Goal: Task Accomplishment & Management: Manage account settings

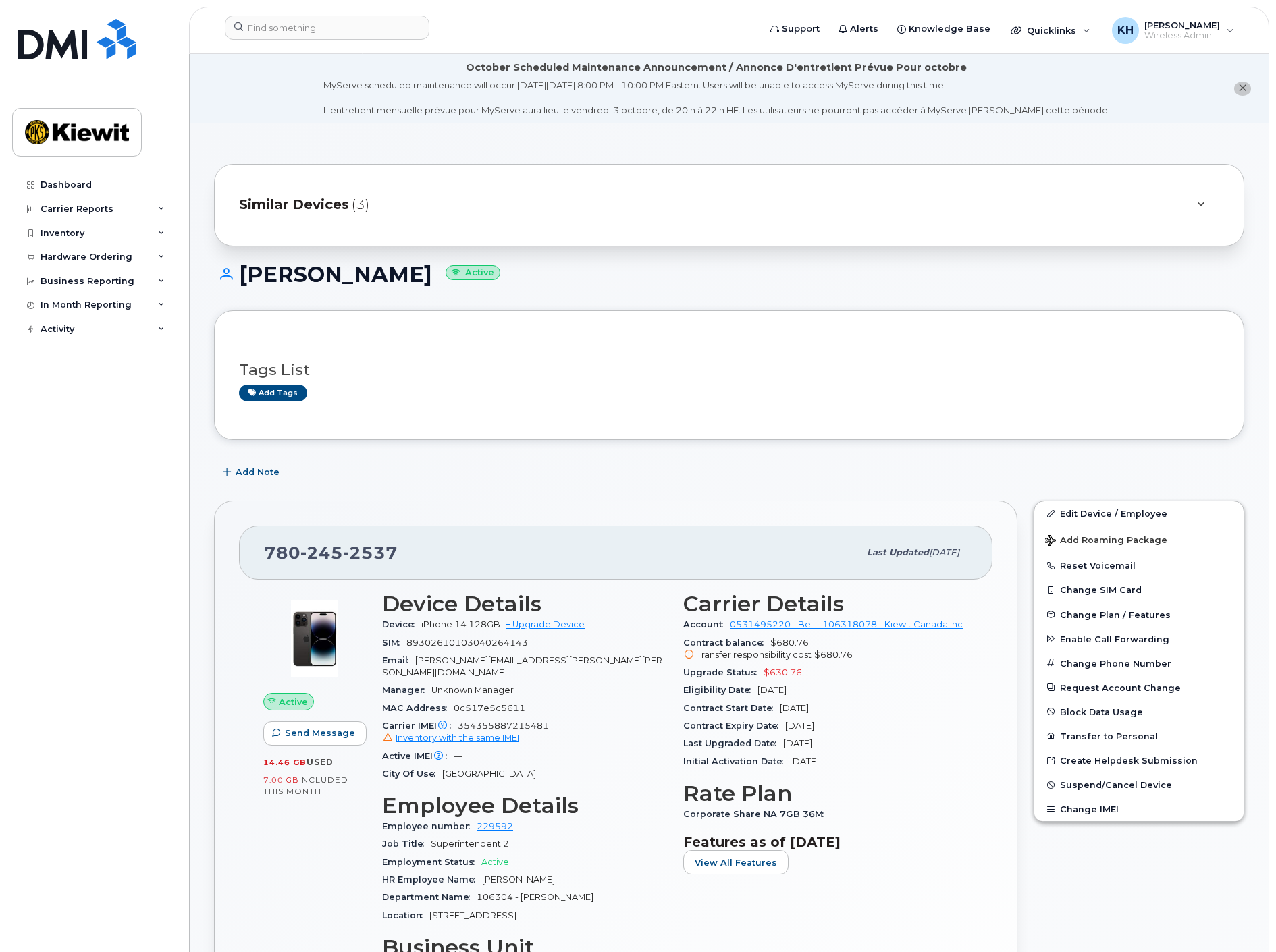
scroll to position [150, 0]
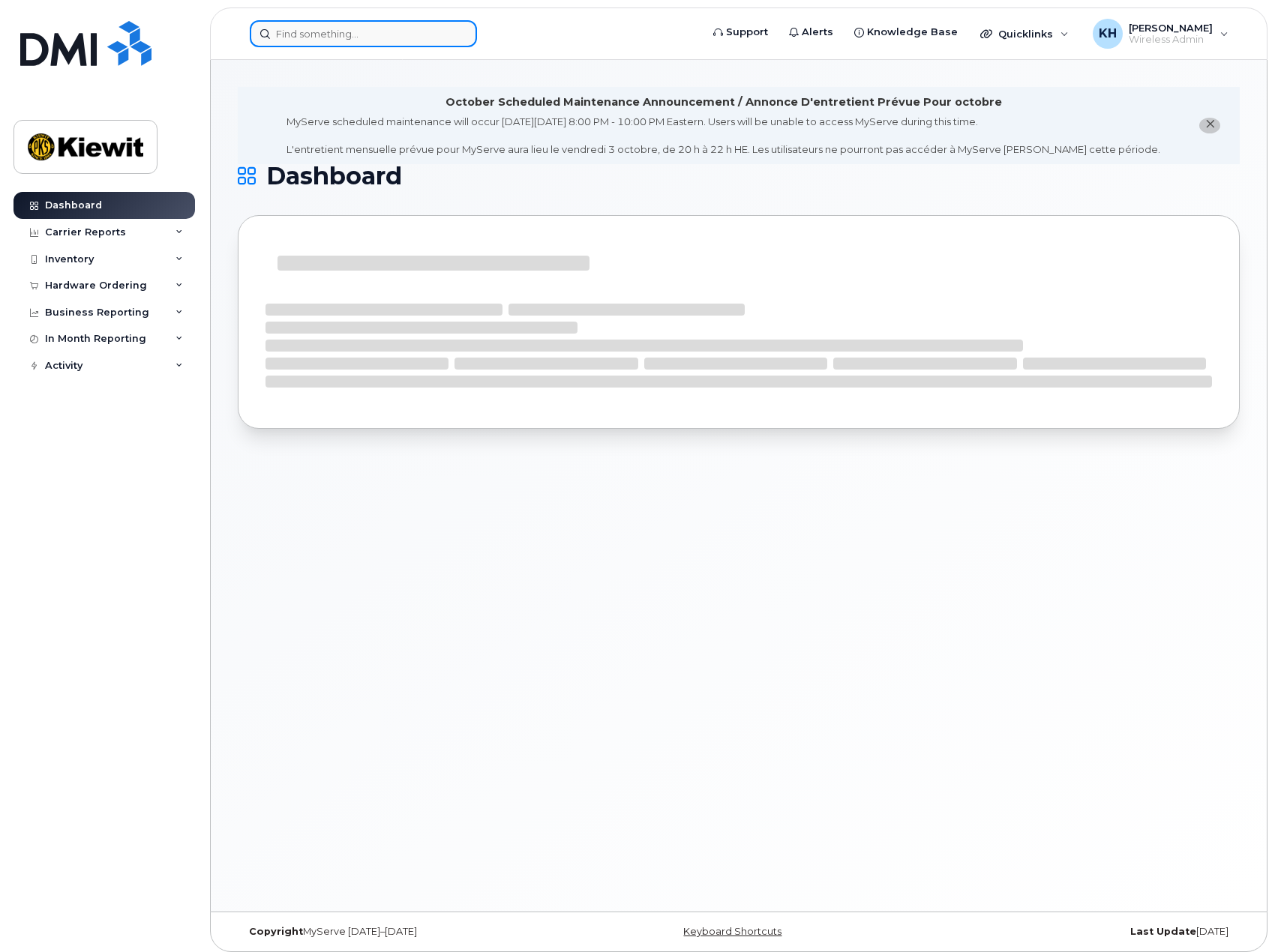
click at [297, 37] on input at bounding box center [363, 33] width 227 height 27
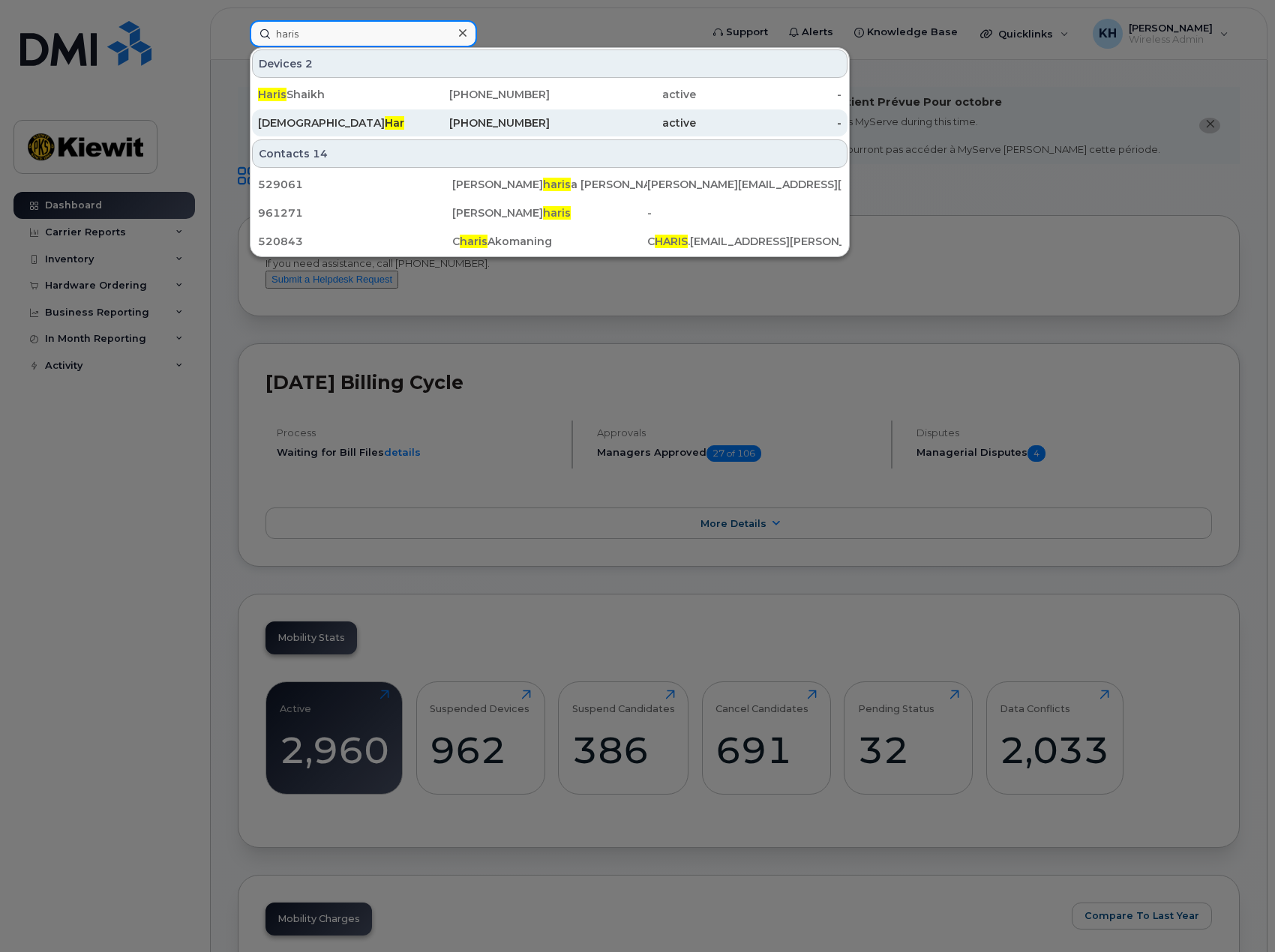
type input "haris"
click at [291, 121] on div "Muhammad Haris" at bounding box center [331, 122] width 146 height 15
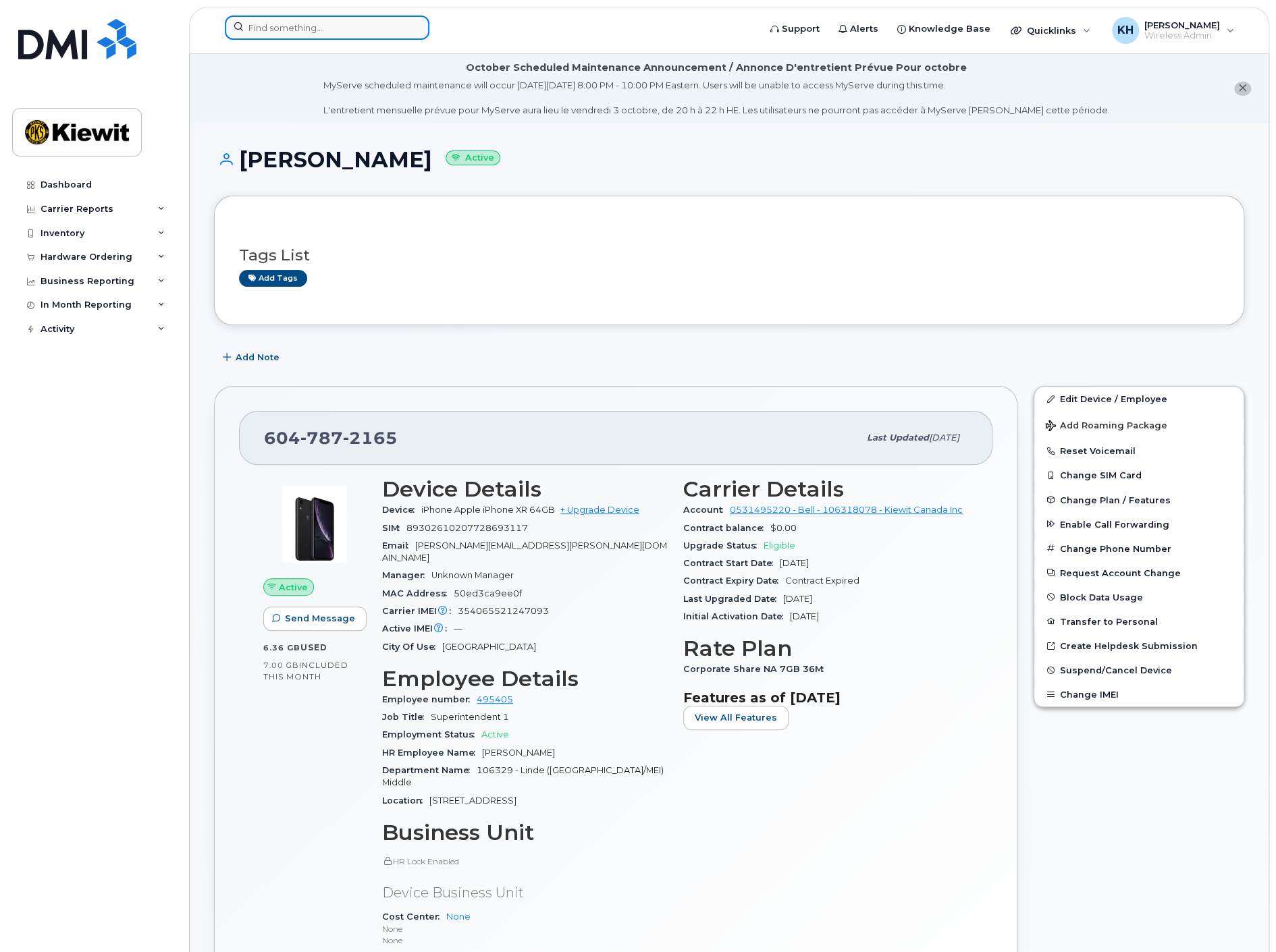
click at [341, 27] on input at bounding box center [327, 28] width 204 height 25
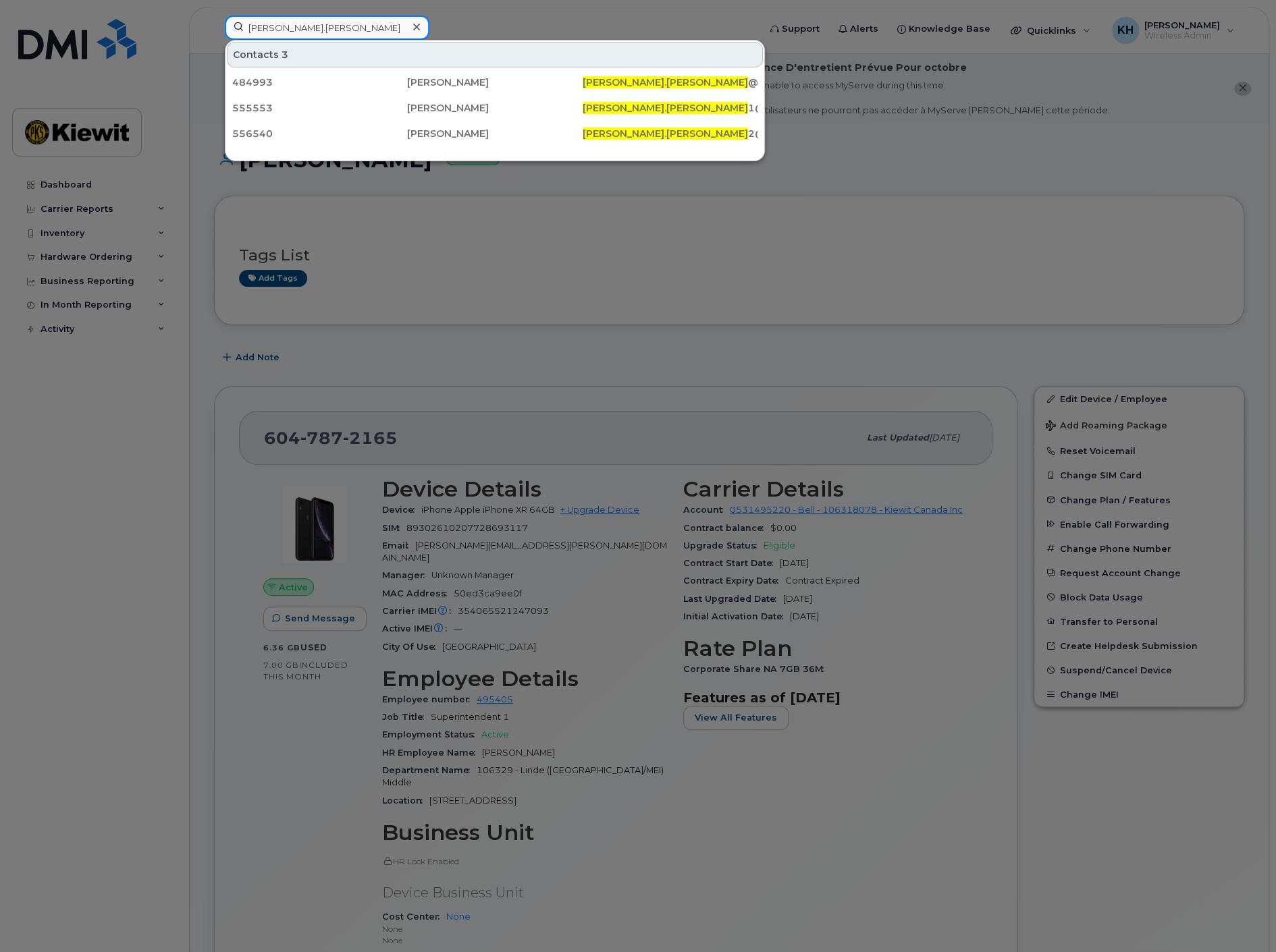
click at [287, 29] on input "michael.harvey" at bounding box center [327, 28] width 204 height 25
click at [305, 26] on input "michael harvey" at bounding box center [327, 28] width 204 height 25
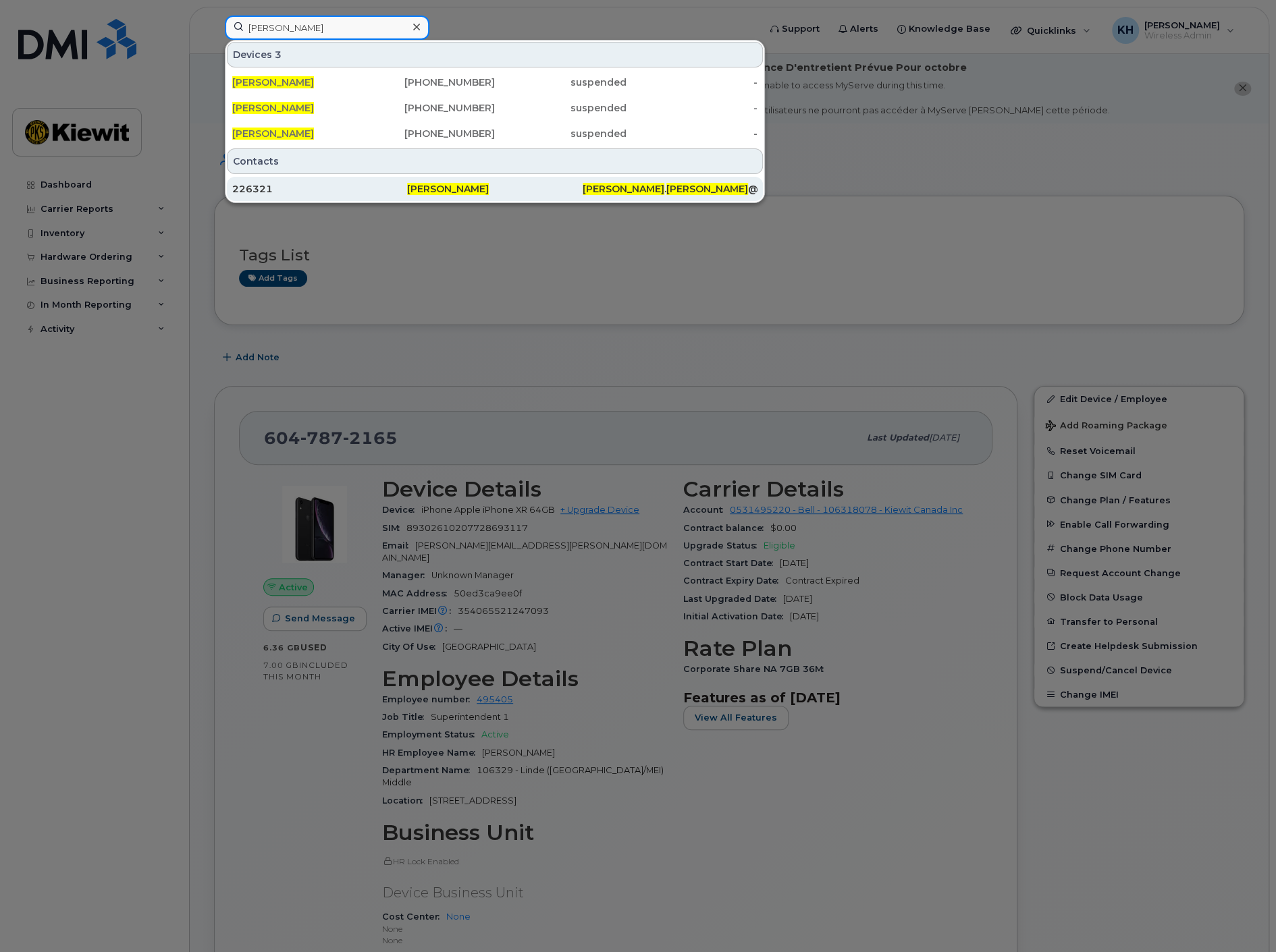
type input "michael harney"
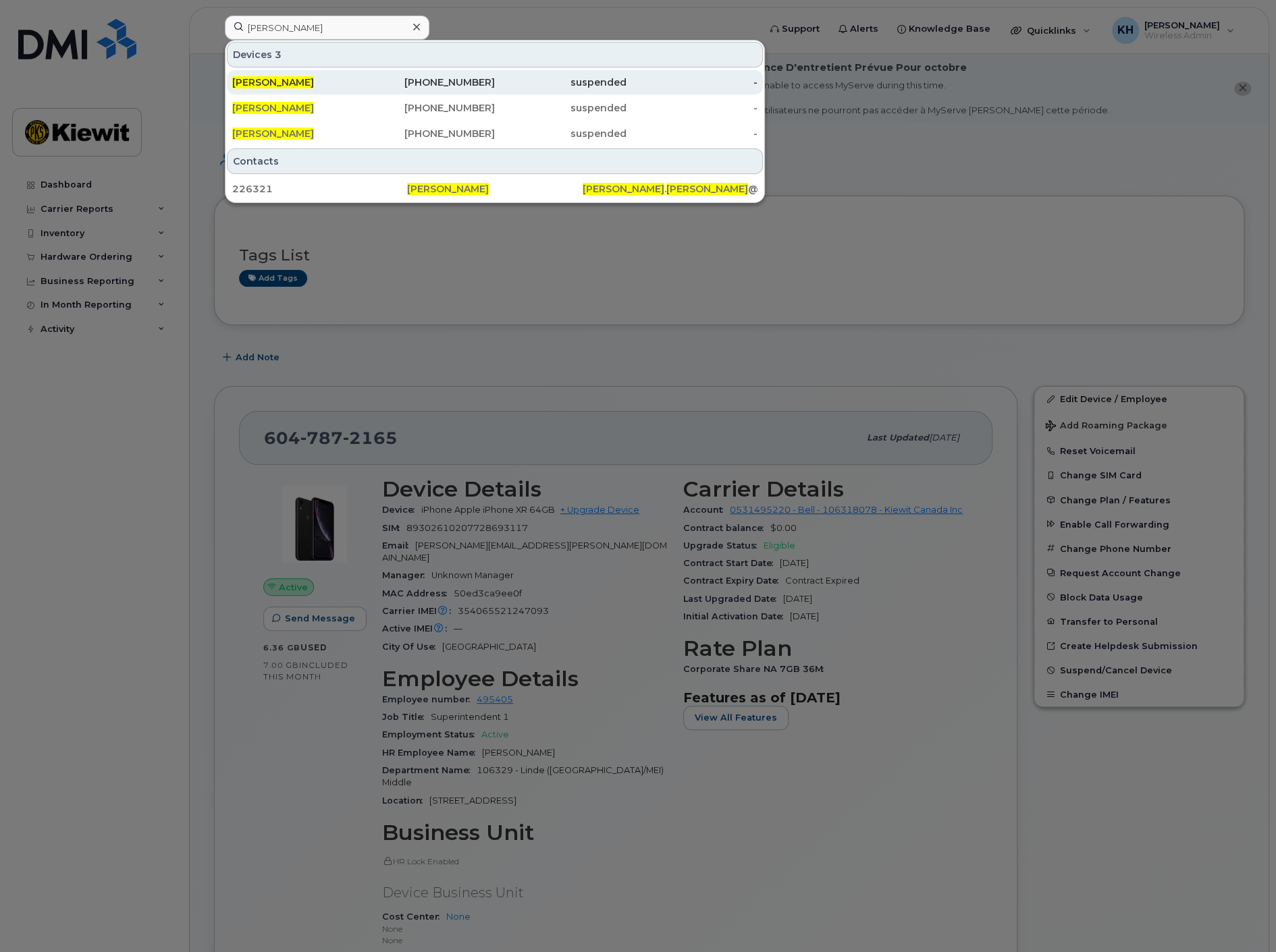
click at [290, 80] on span "[PERSON_NAME]" at bounding box center [272, 82] width 82 height 12
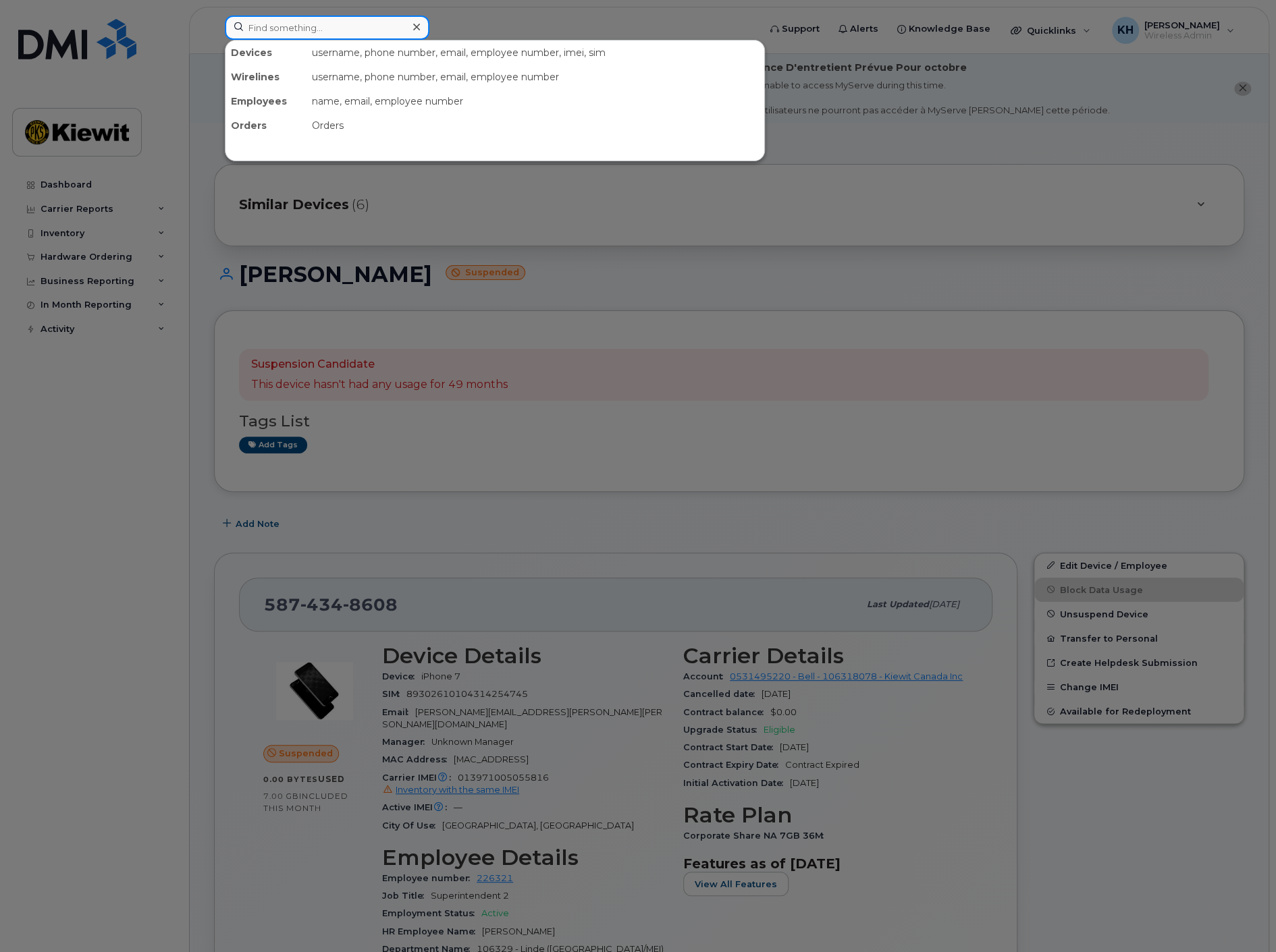
click at [303, 34] on input at bounding box center [327, 28] width 204 height 25
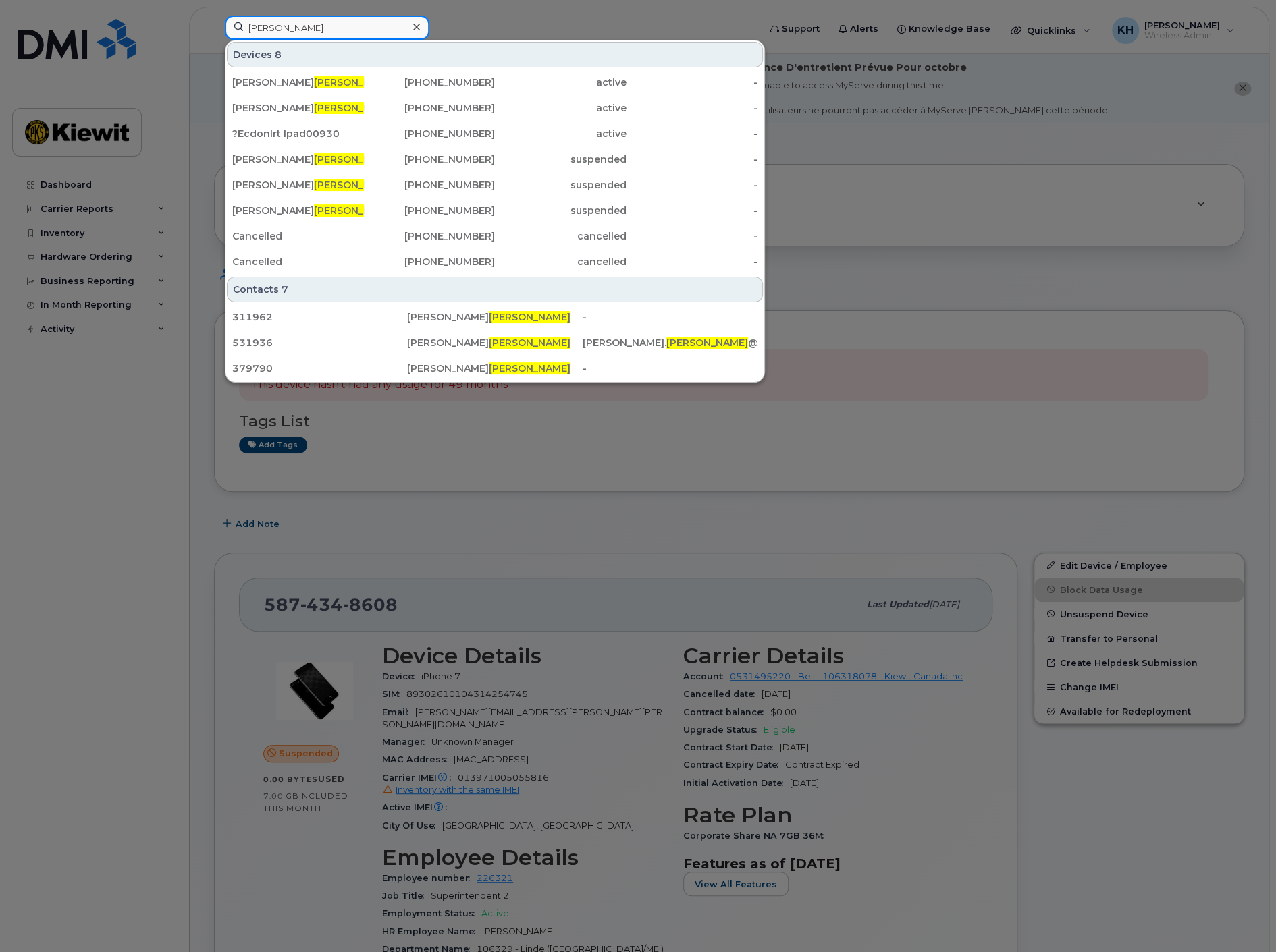
type input "[PERSON_NAME]"
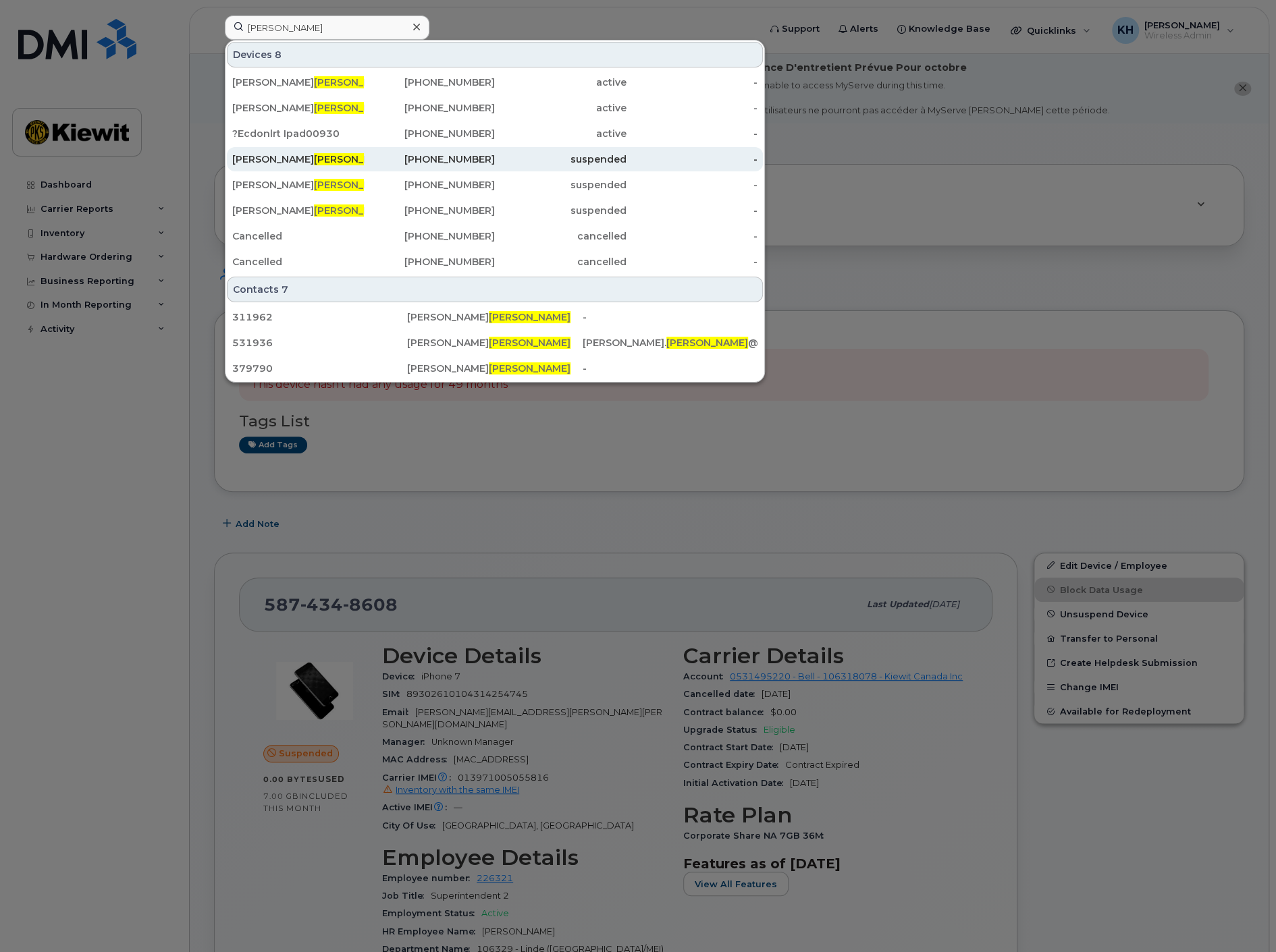
click at [314, 161] on span "Harney" at bounding box center [354, 158] width 82 height 12
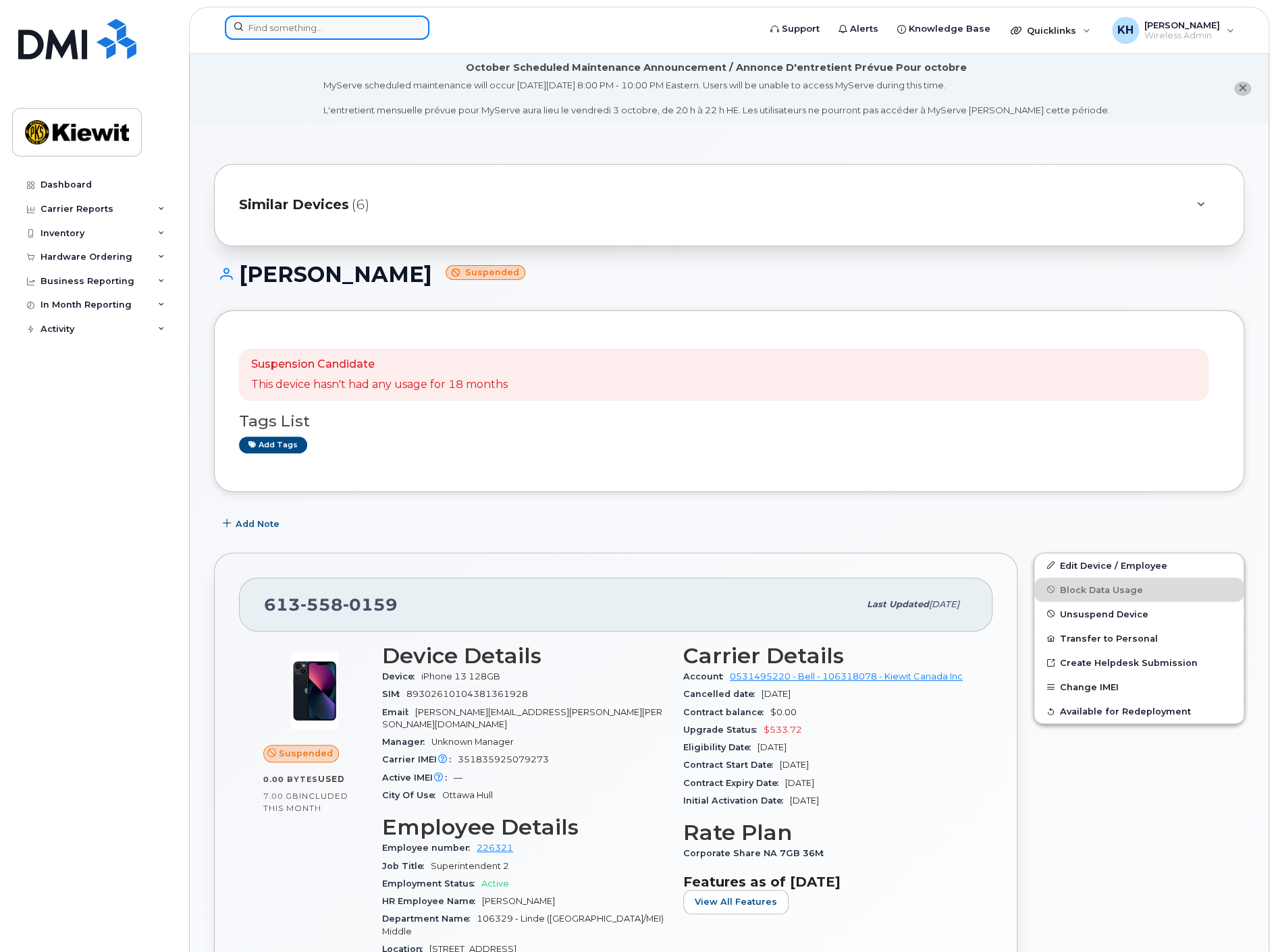
click at [292, 25] on input at bounding box center [327, 28] width 204 height 25
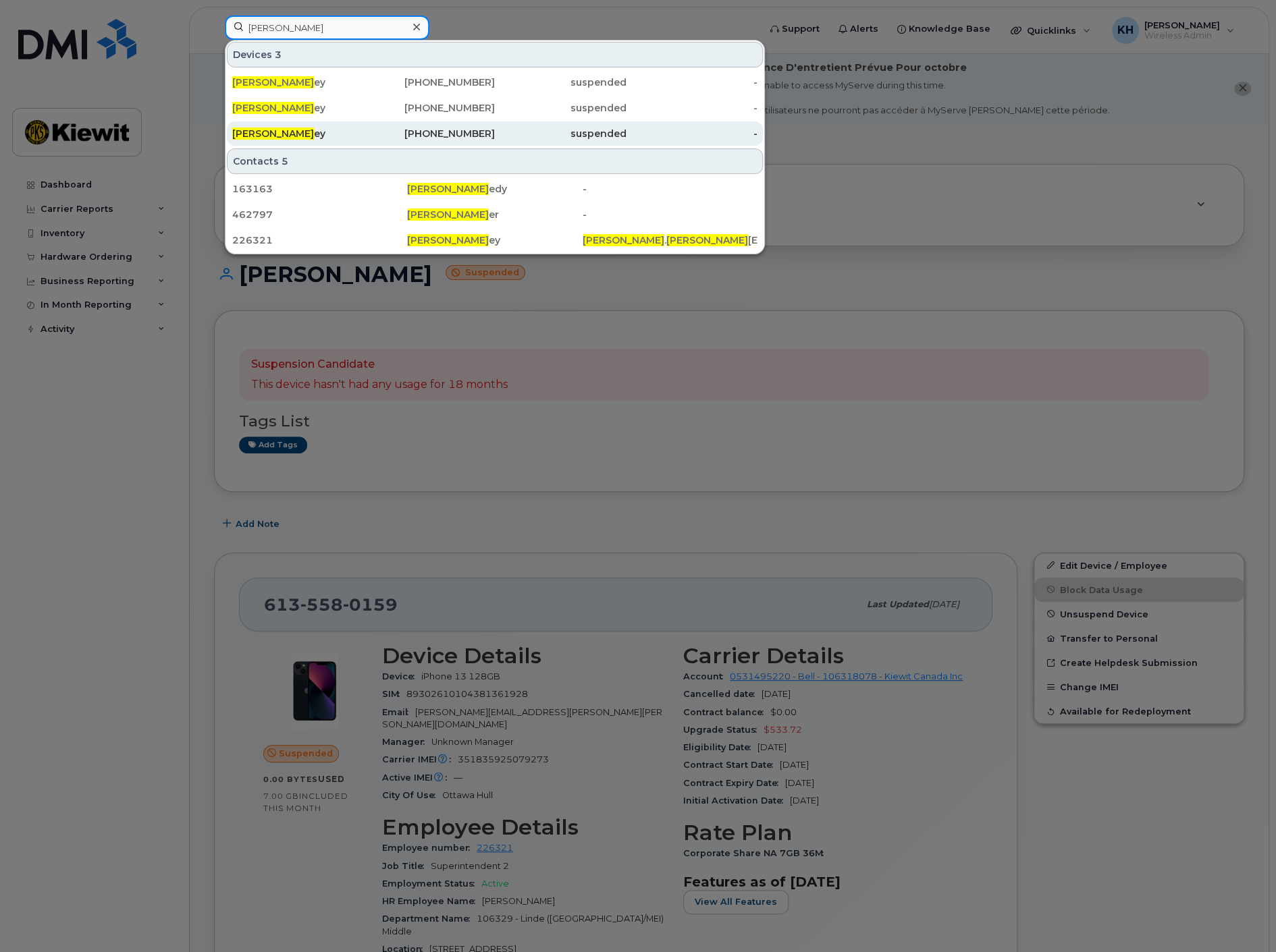
type input "michael harn"
click at [280, 136] on span "Michael Harn" at bounding box center [272, 133] width 82 height 12
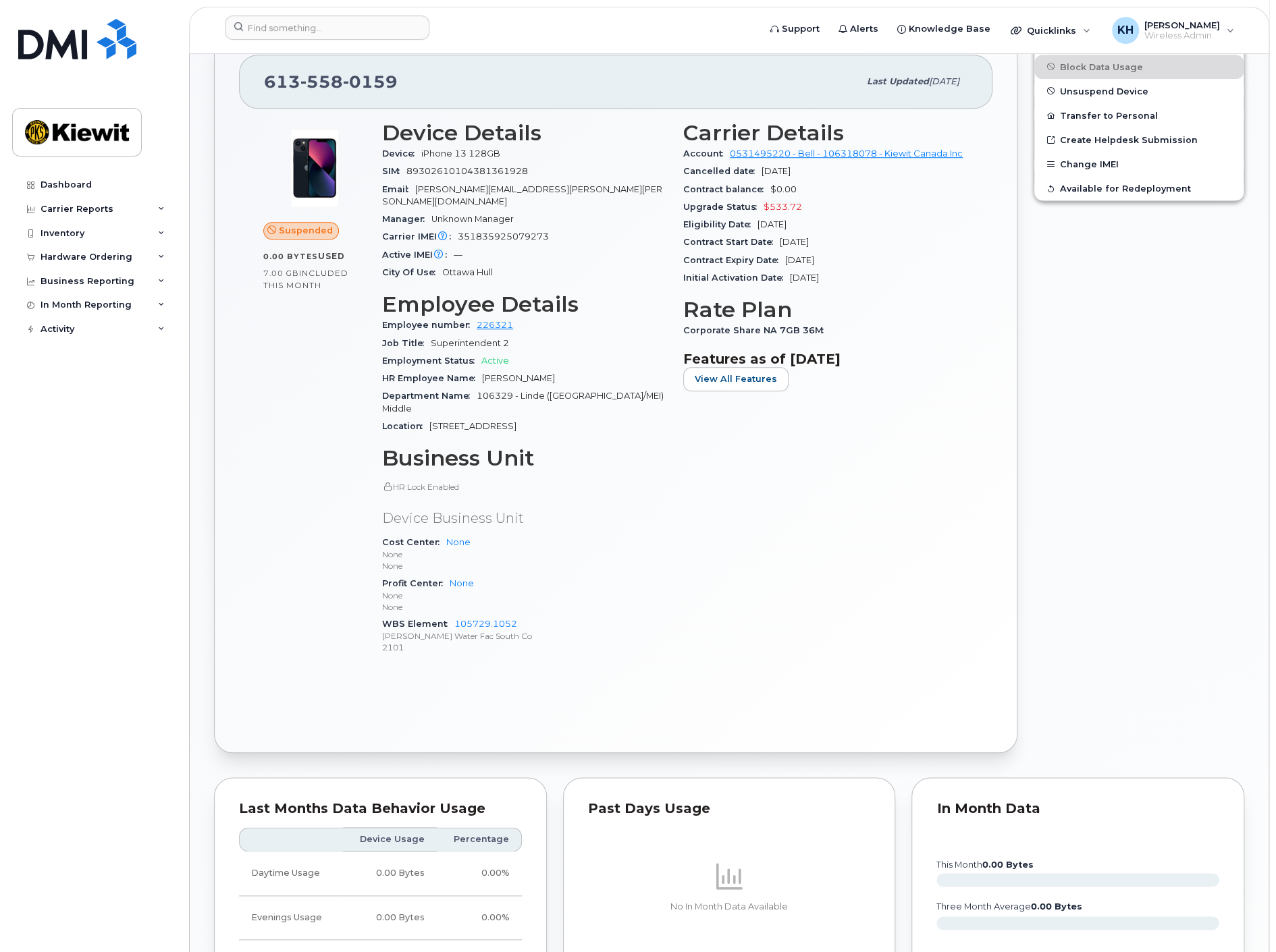
scroll to position [524, 0]
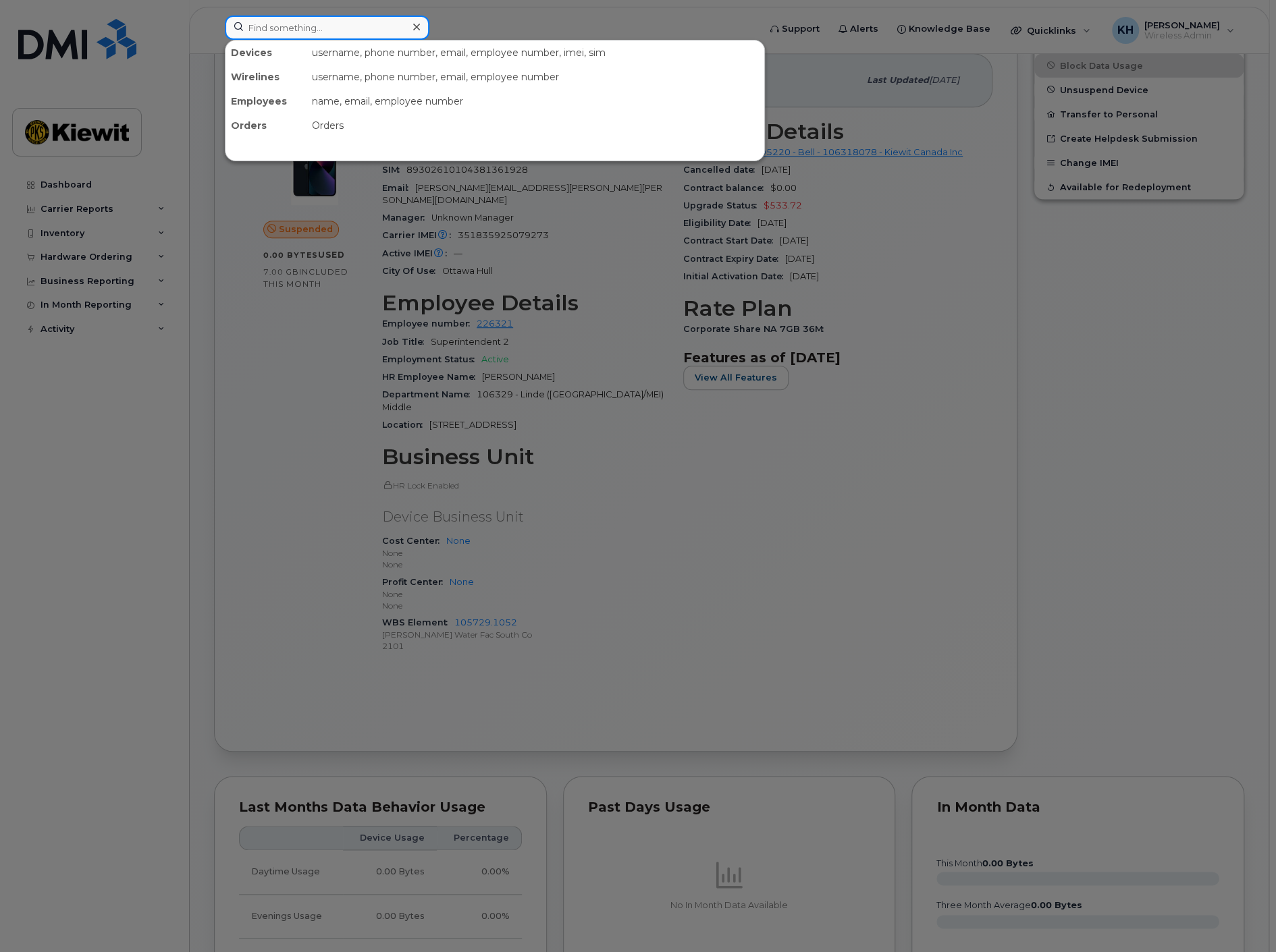
click at [394, 28] on input at bounding box center [327, 28] width 204 height 25
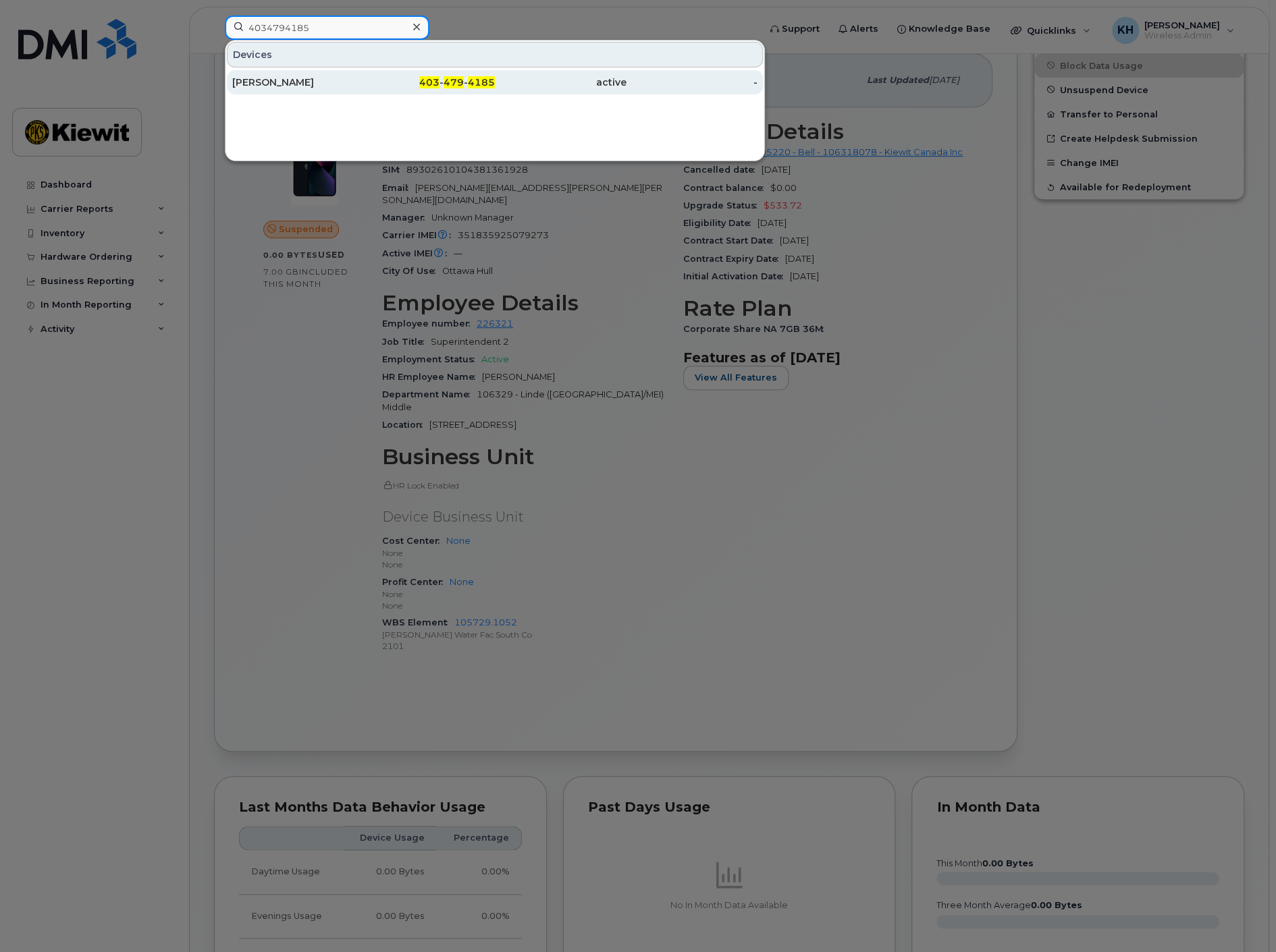
type input "4034794185"
click at [344, 73] on div "Mike Harney" at bounding box center [298, 82] width 131 height 25
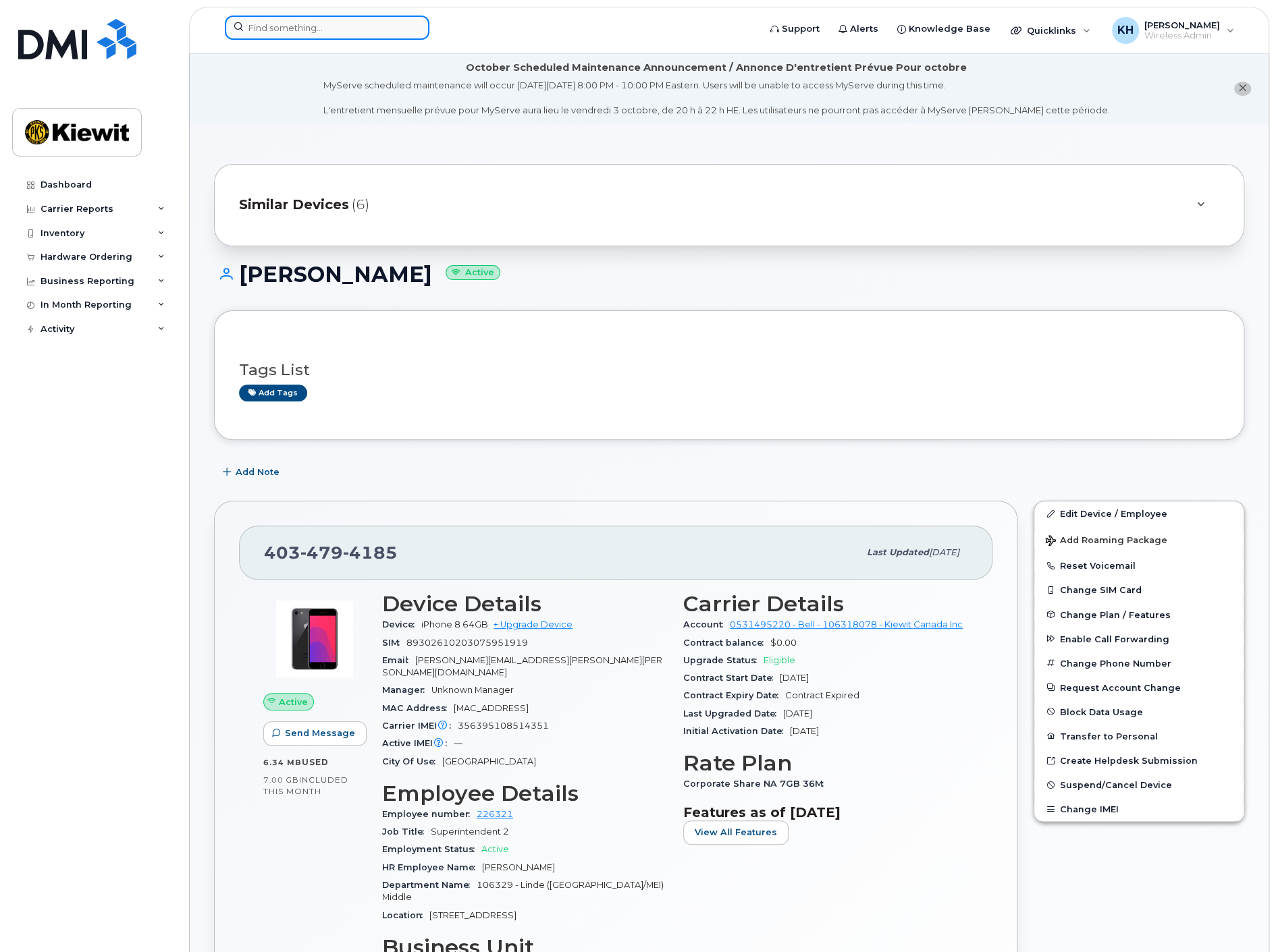
click at [331, 34] on input at bounding box center [327, 28] width 204 height 25
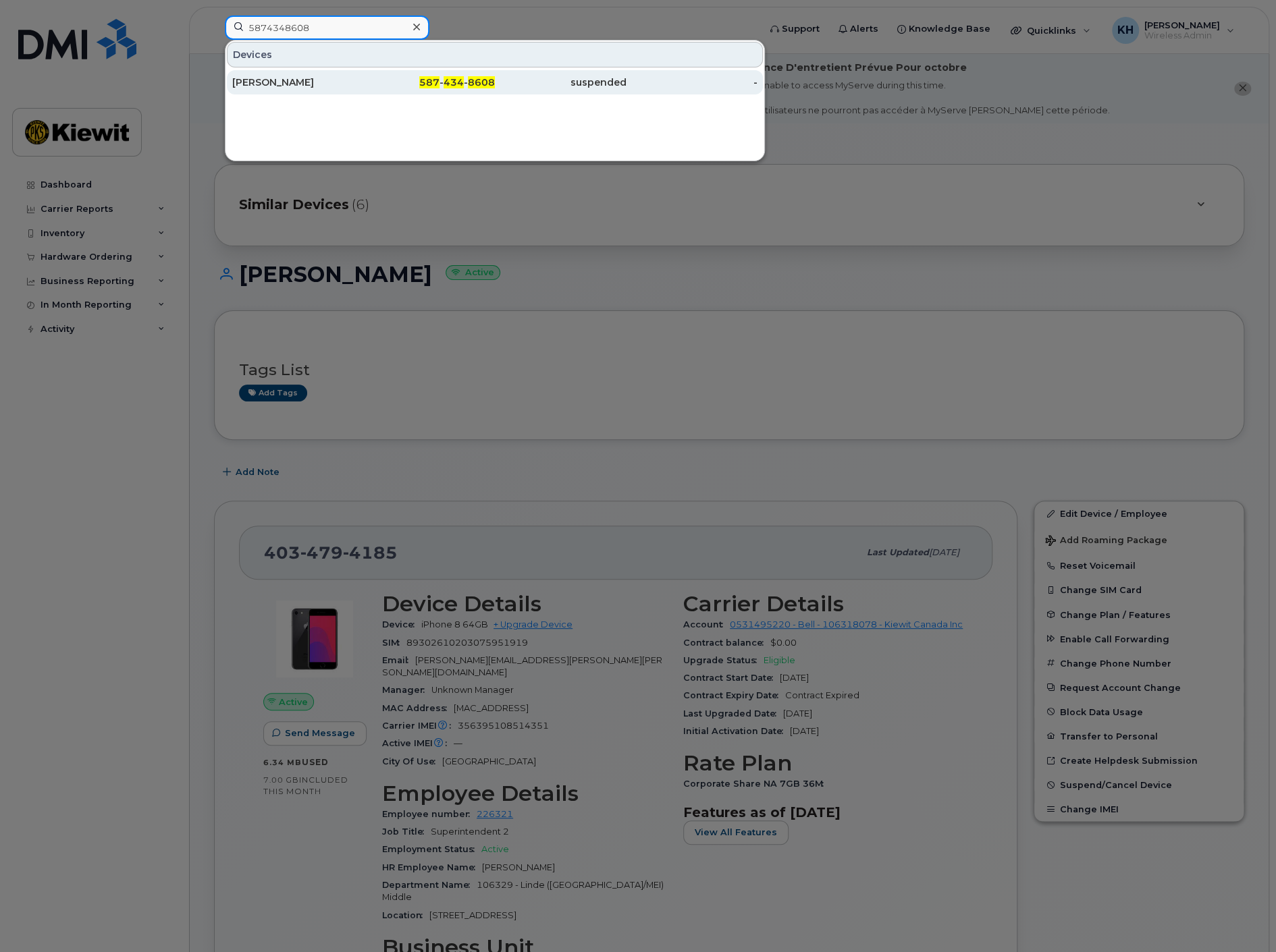
type input "5874348608"
click at [307, 81] on div "Michael Harney" at bounding box center [298, 82] width 131 height 13
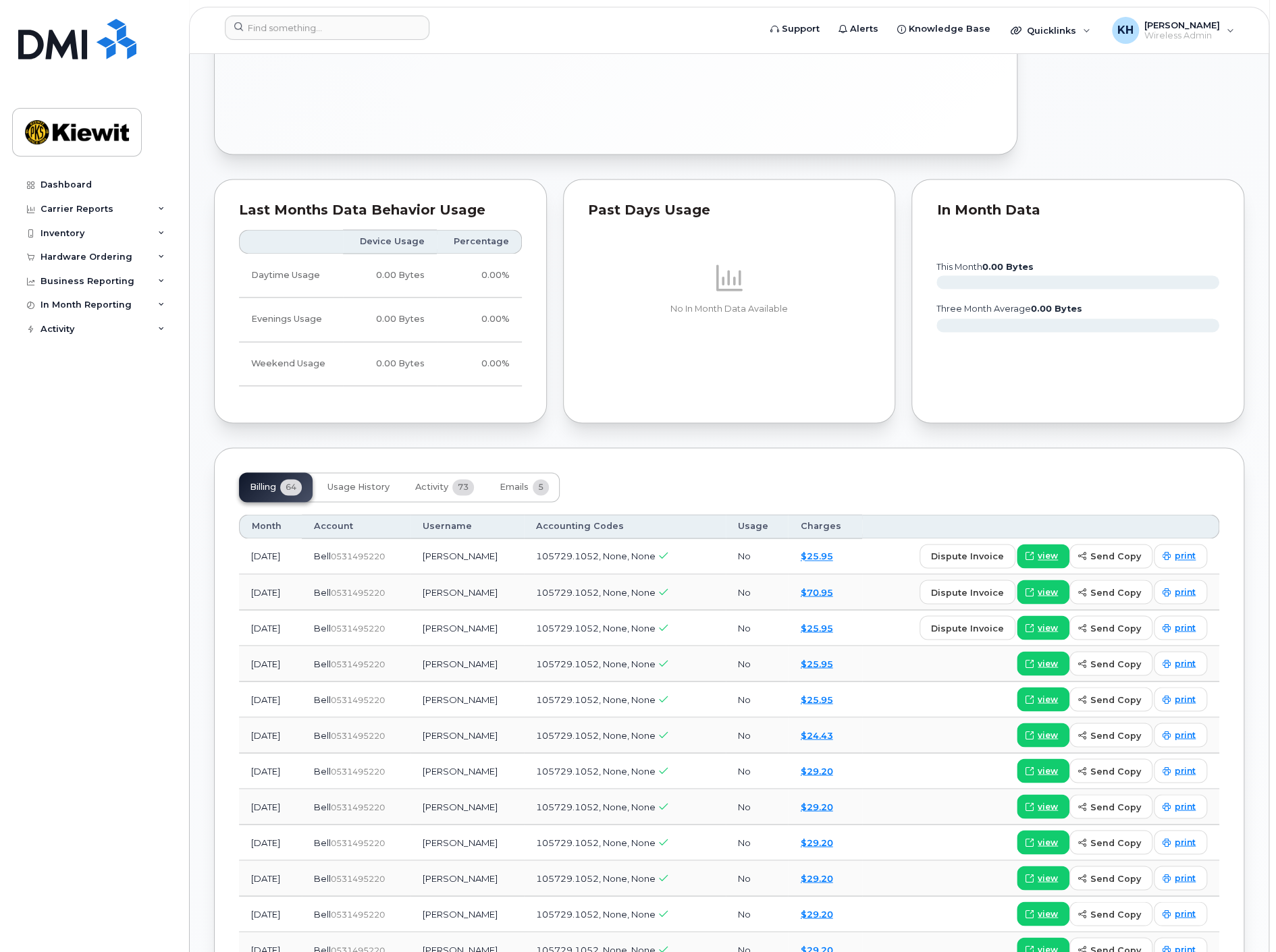
scroll to position [1152, 0]
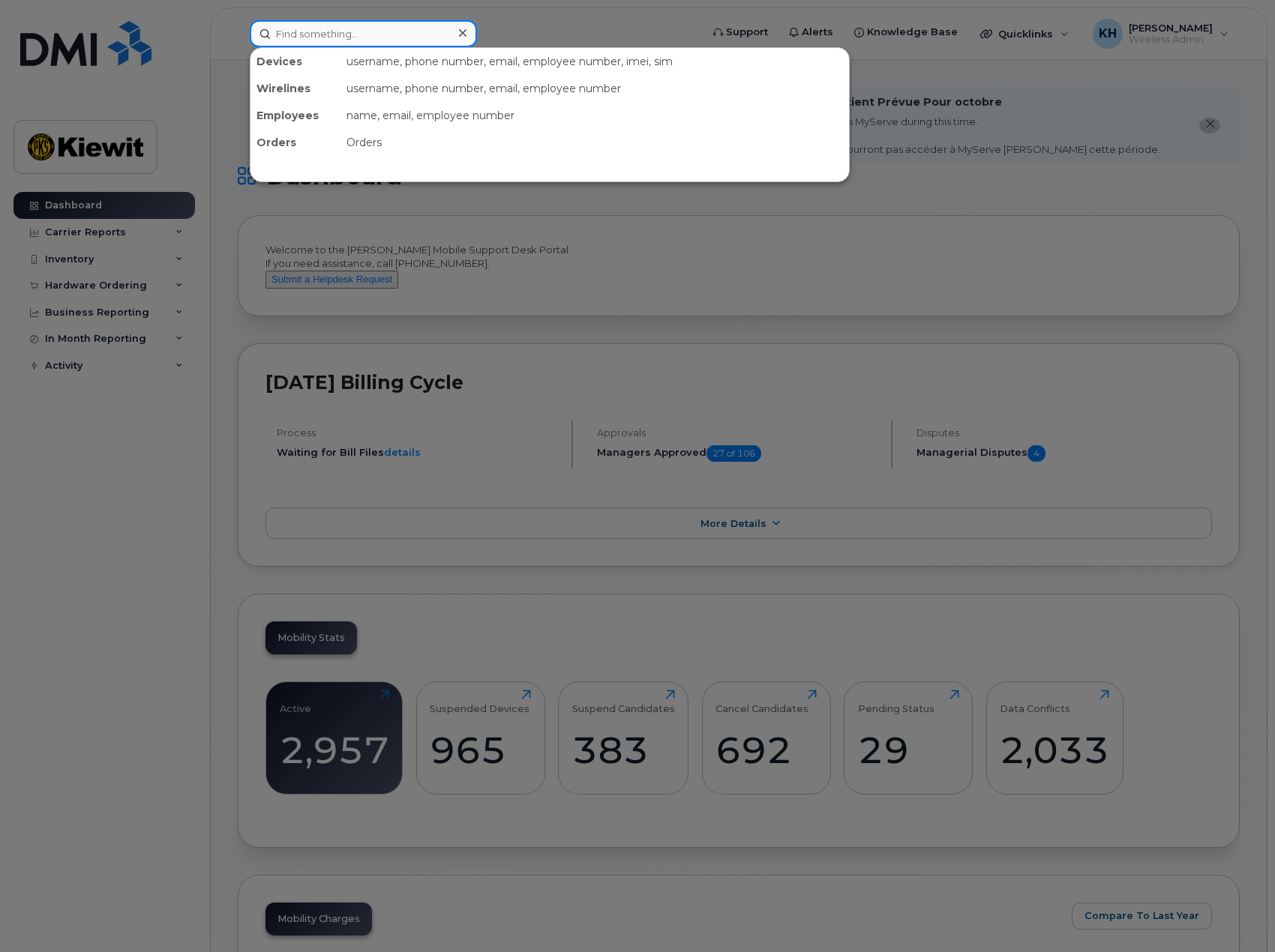
click at [319, 31] on input at bounding box center [363, 33] width 227 height 27
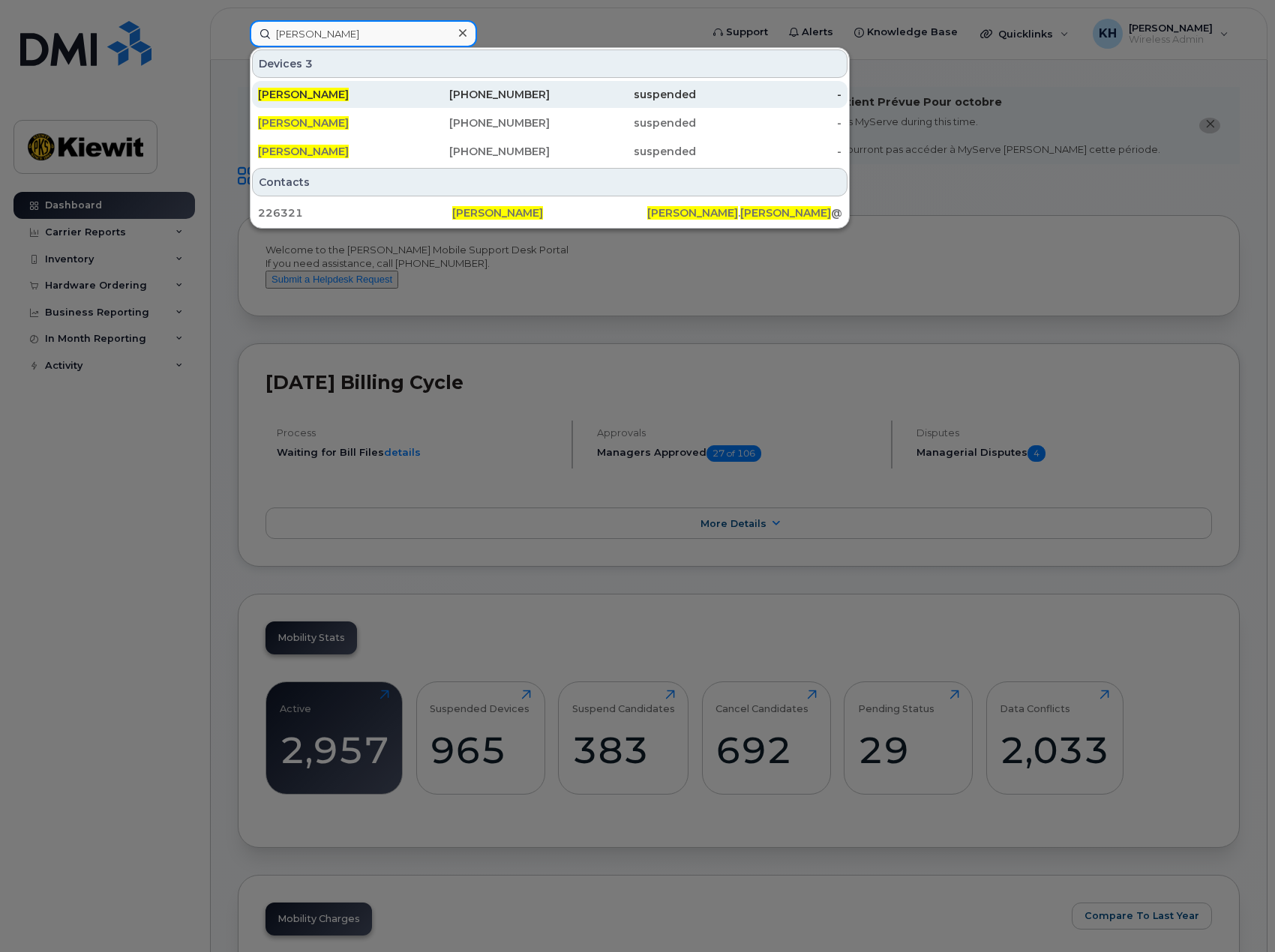
type input "michael harney"
click at [322, 97] on span "[PERSON_NAME]" at bounding box center [303, 94] width 91 height 13
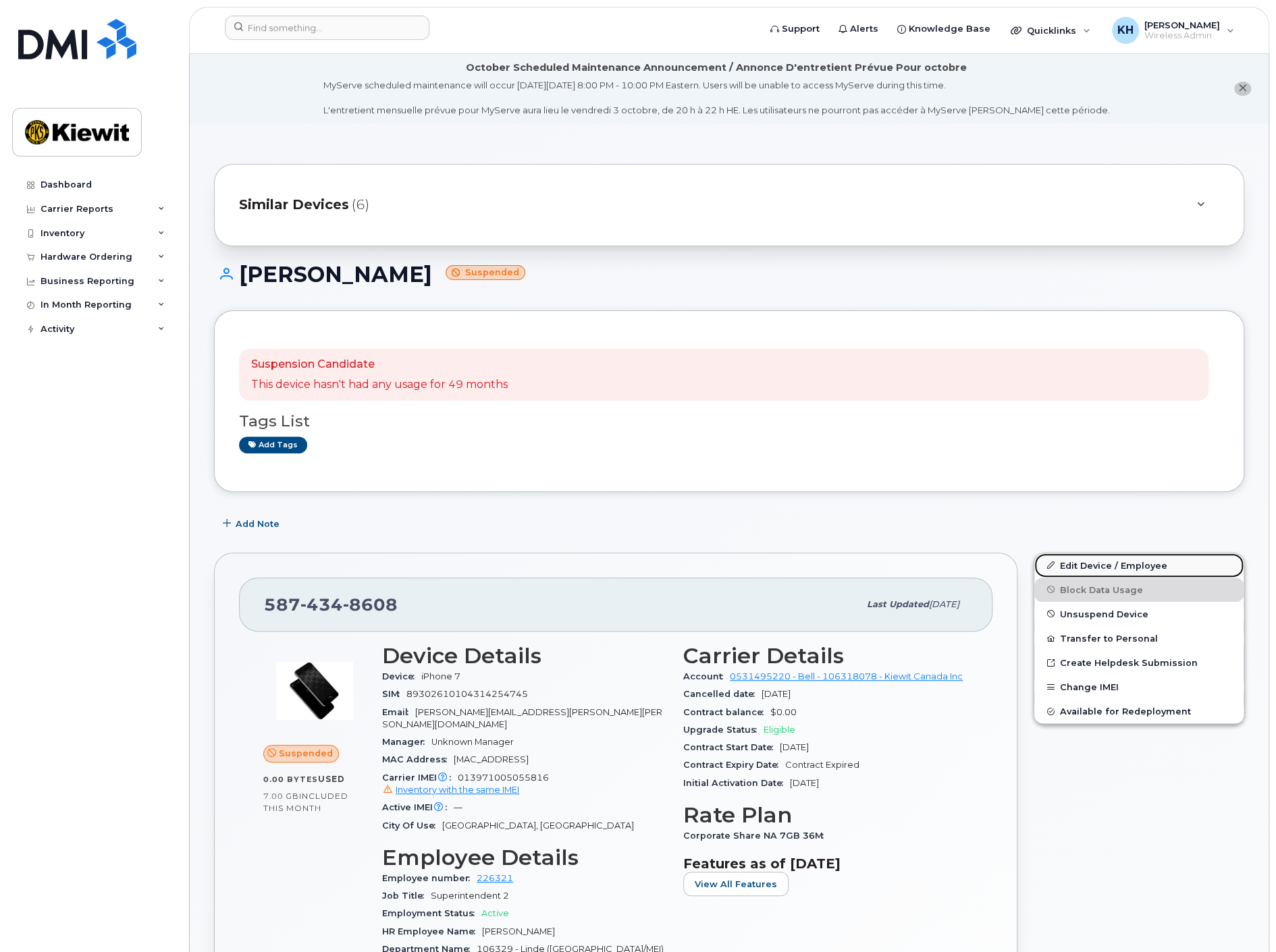
click at [1080, 561] on link "Edit Device / Employee" at bounding box center [1138, 565] width 209 height 25
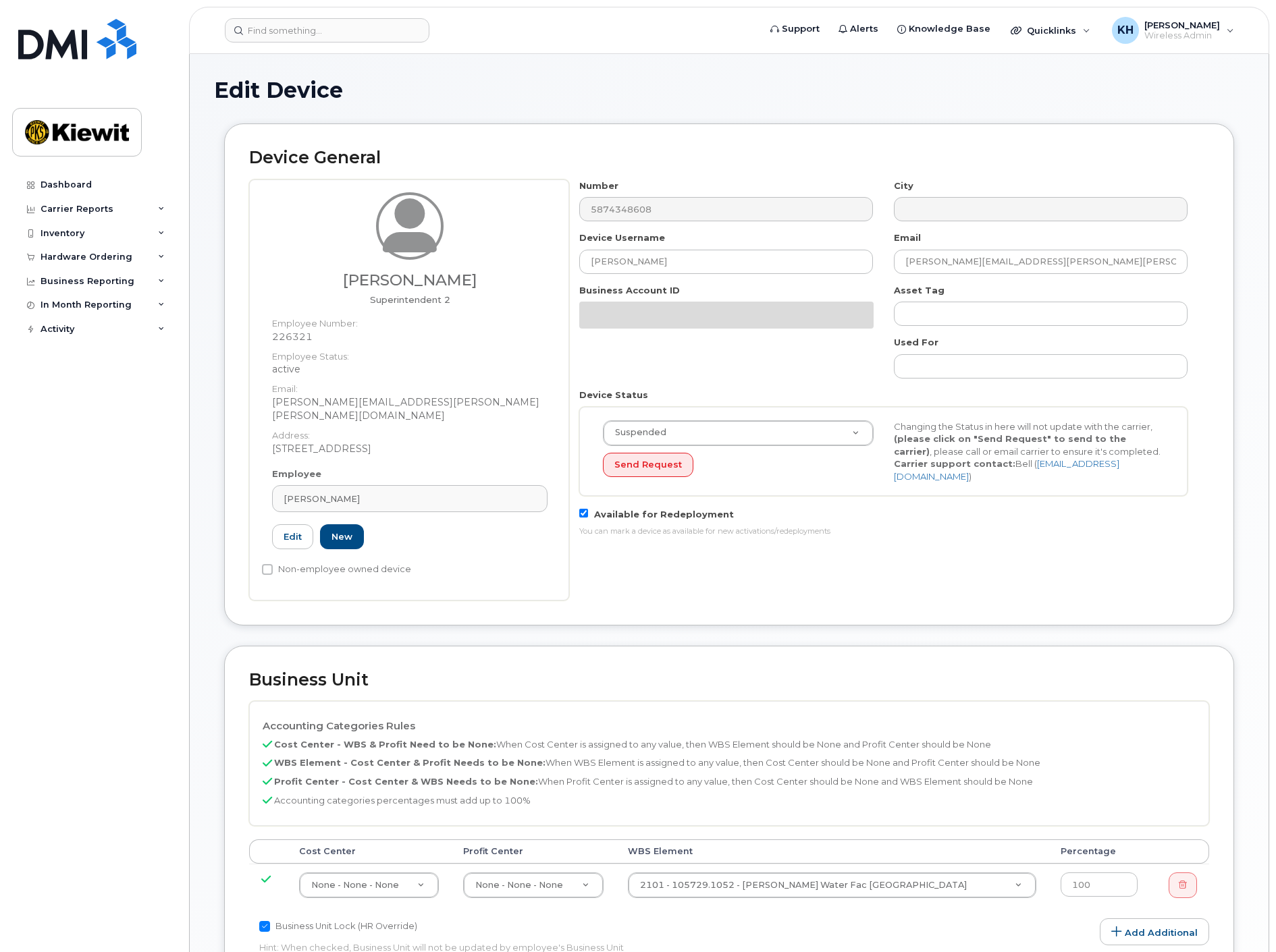
select select "14059"
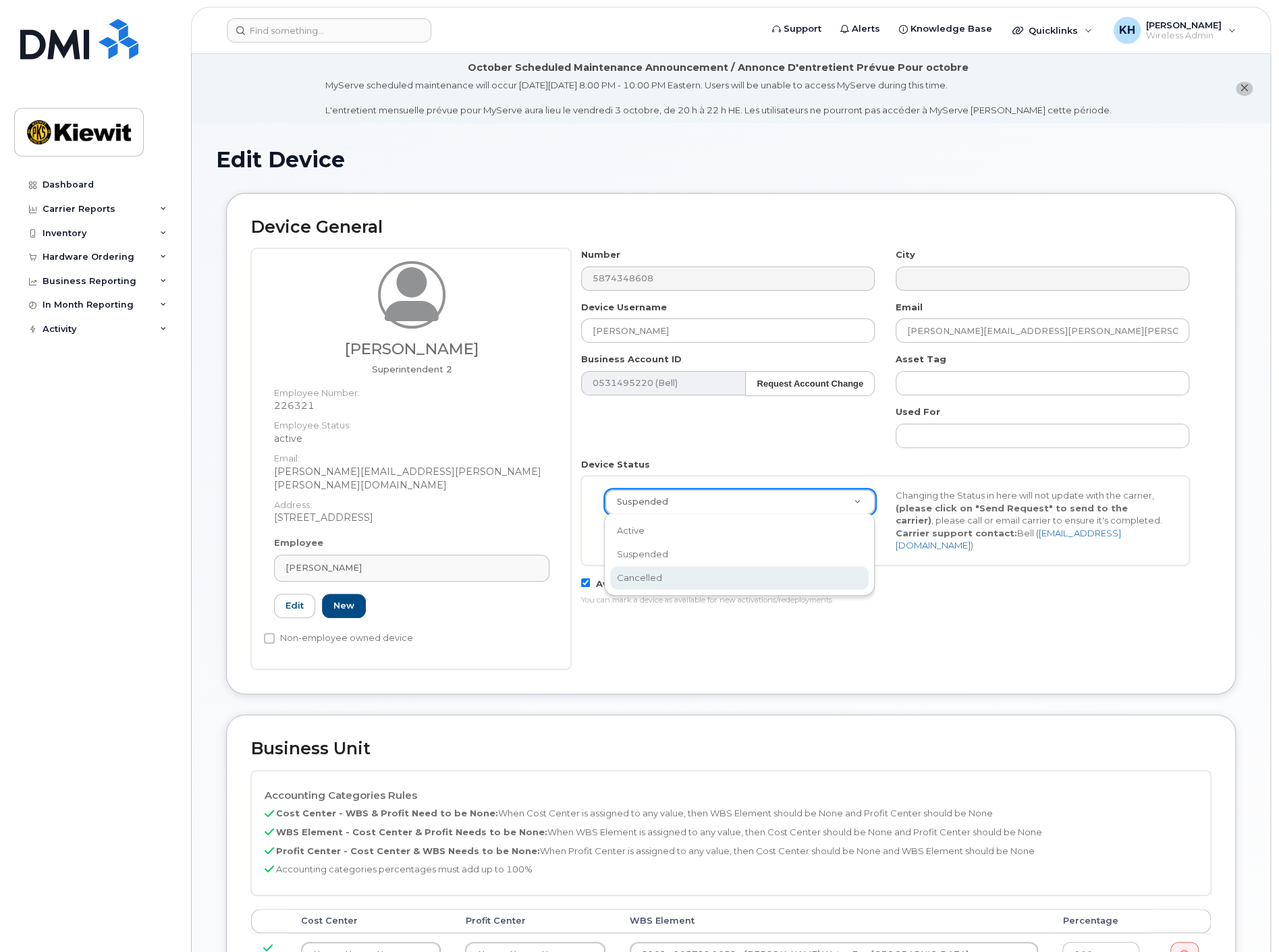
scroll to position [0, 3]
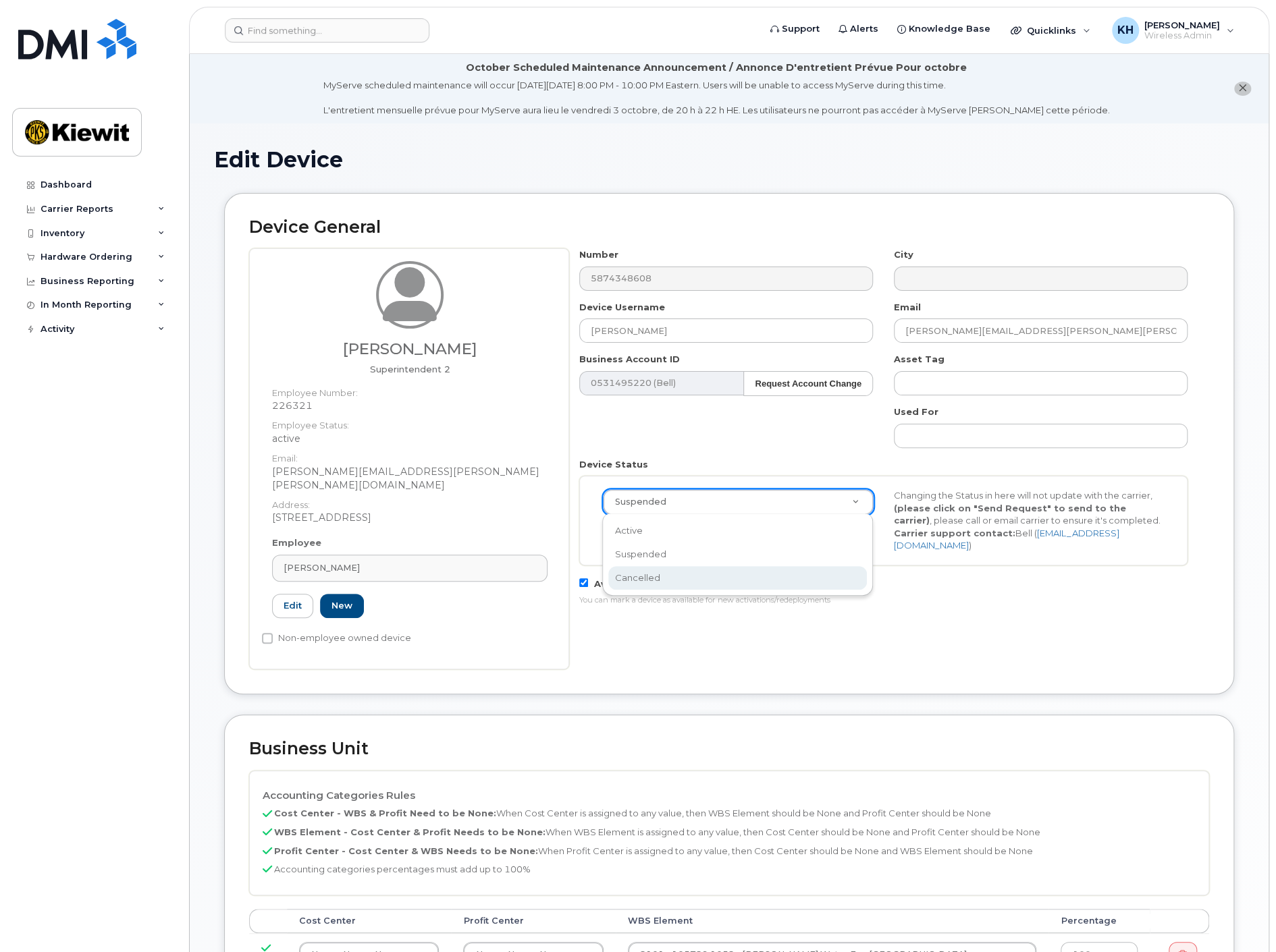
select select "cancelled"
click at [637, 534] on button "Send Request" at bounding box center [648, 535] width 90 height 25
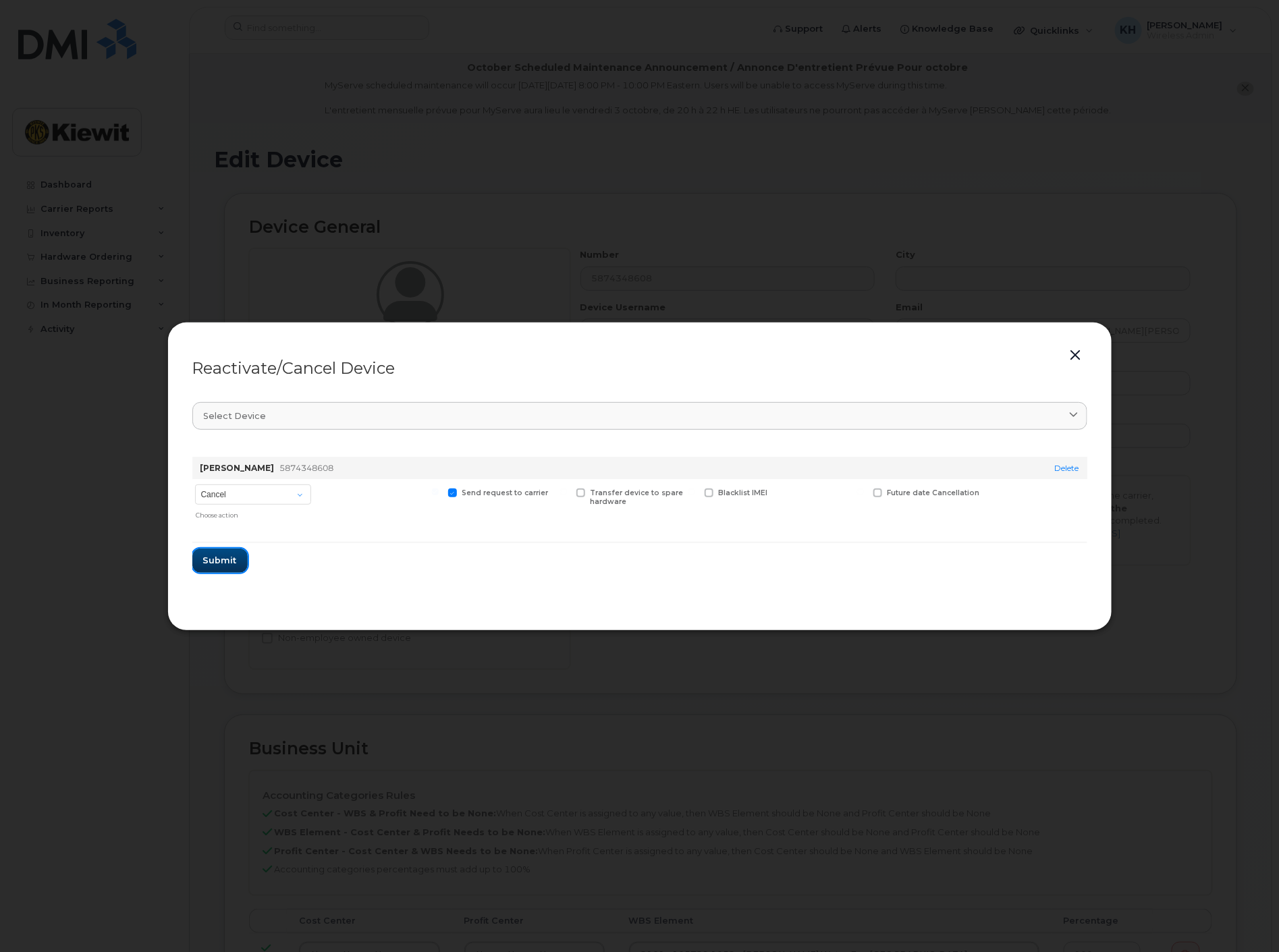
click at [229, 564] on span "Submit" at bounding box center [219, 561] width 34 height 13
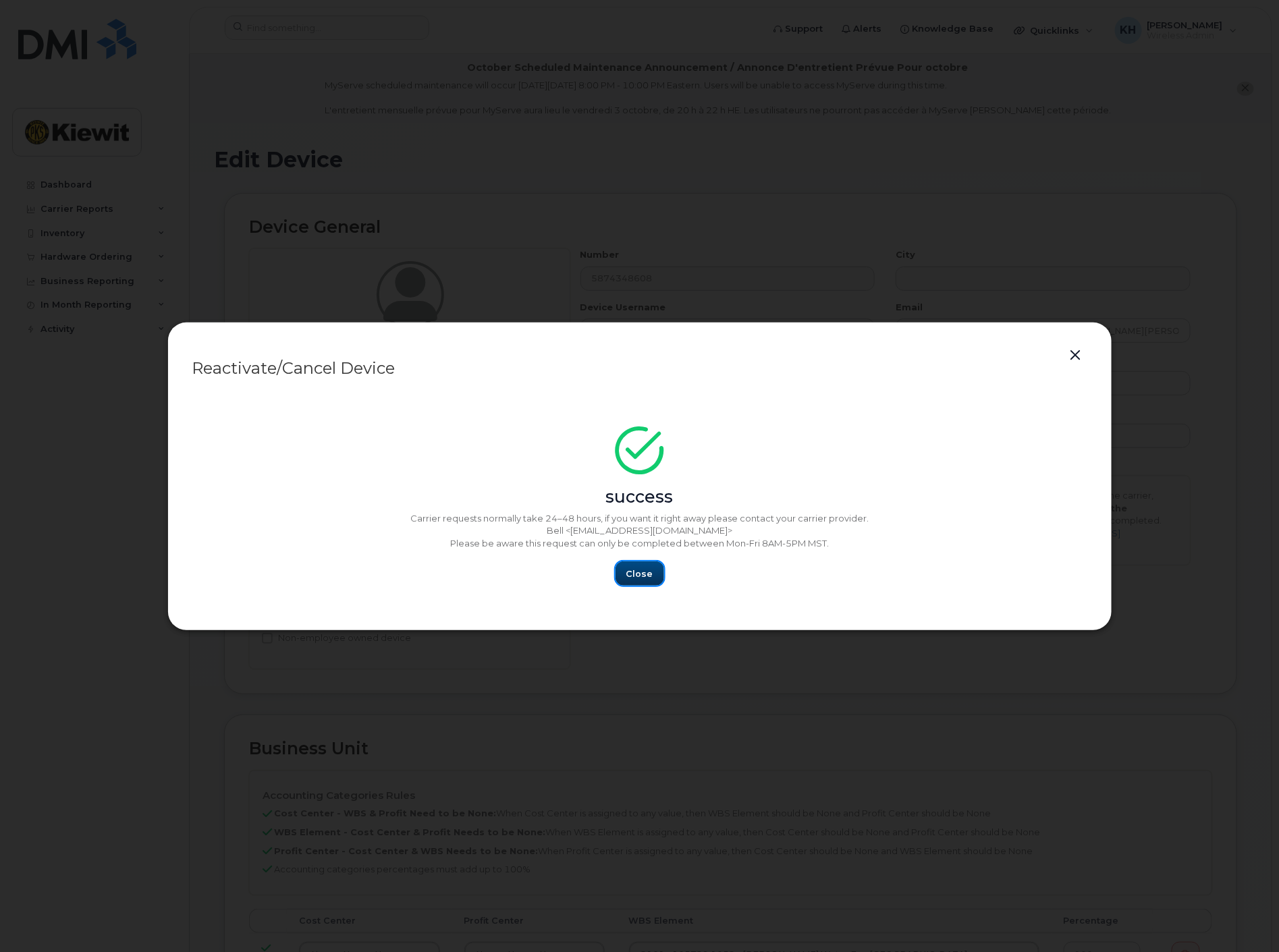
click at [641, 575] on span "Close" at bounding box center [640, 574] width 27 height 13
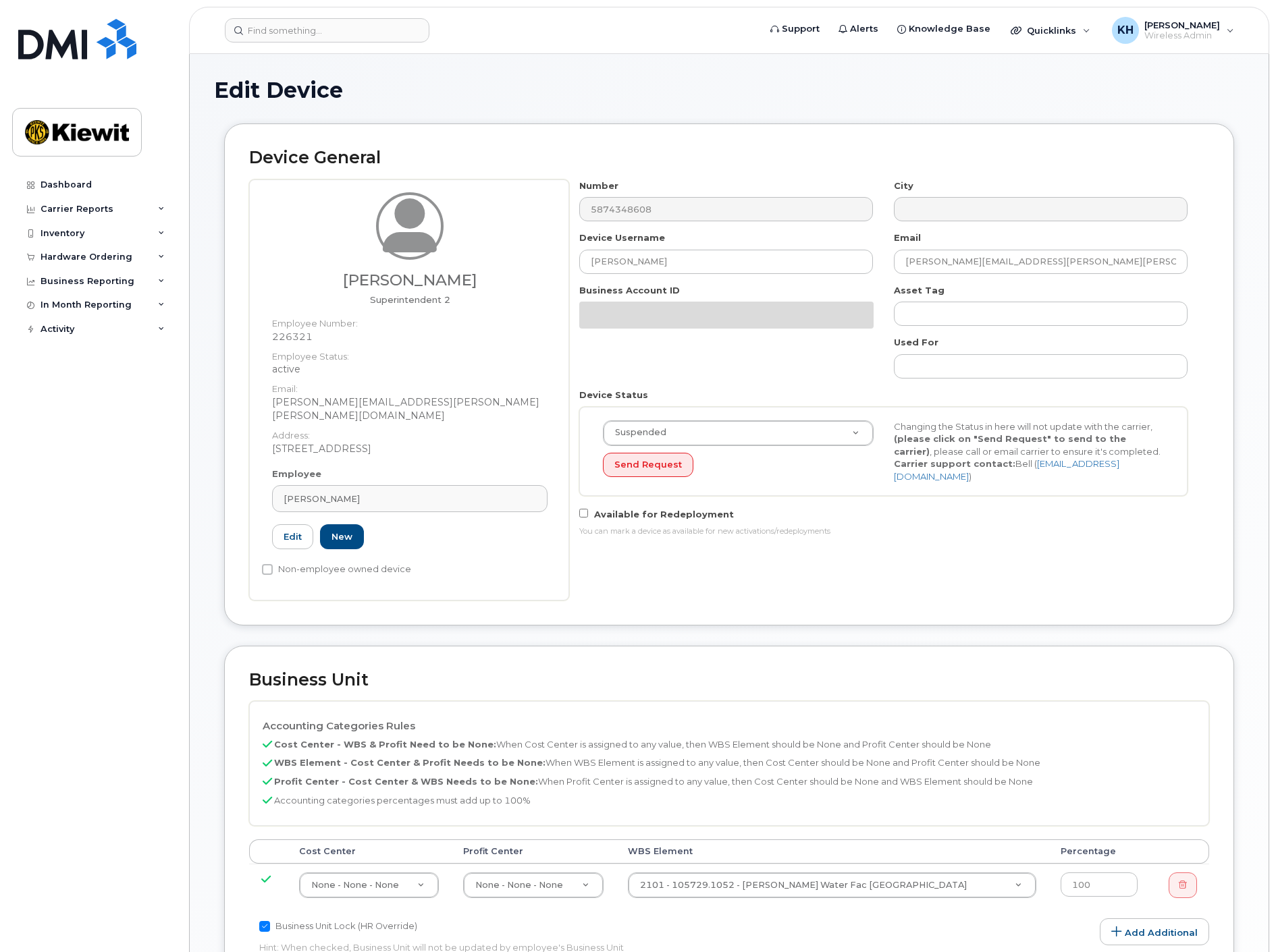
select select "14059"
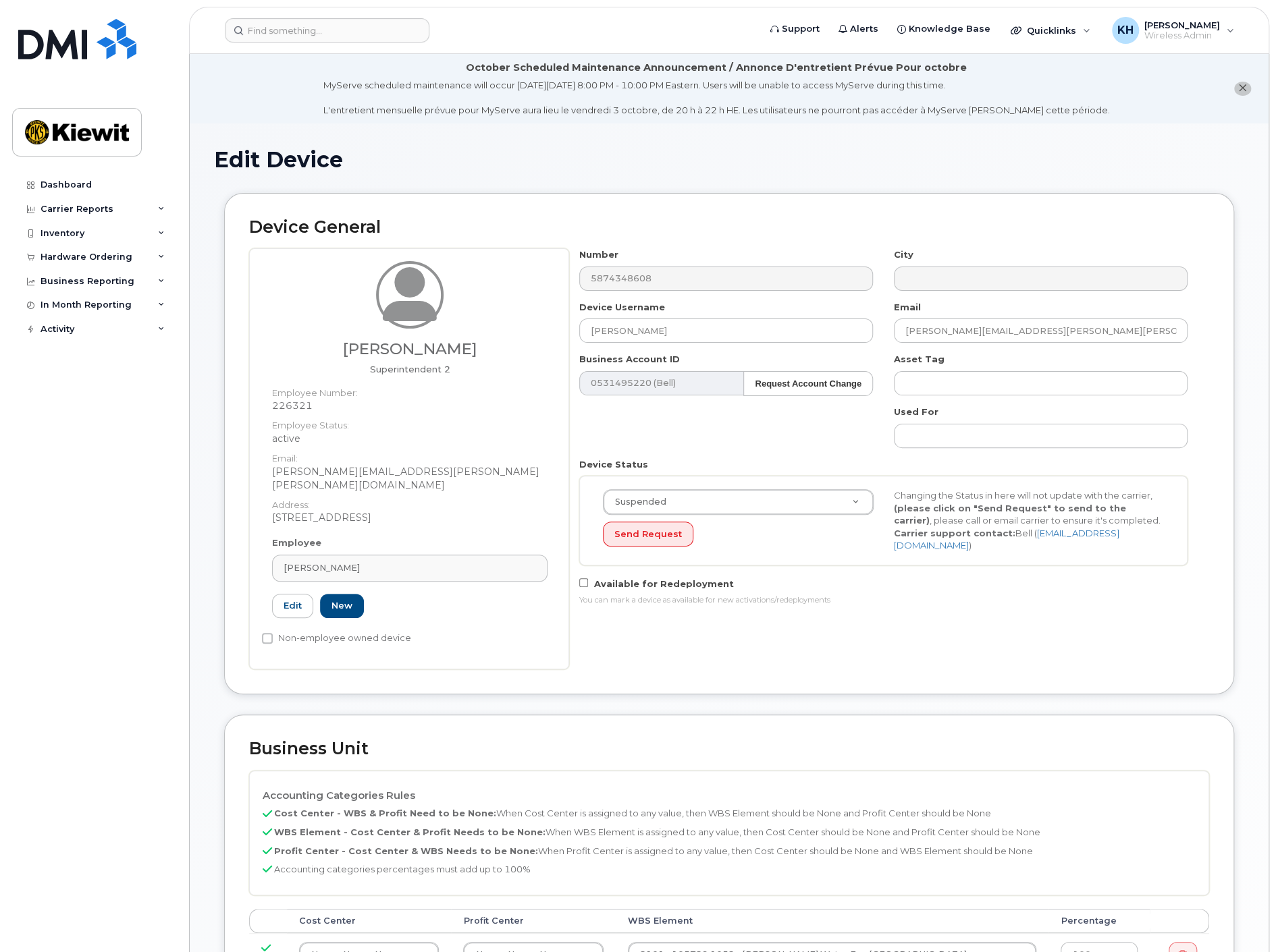
click at [199, 523] on div "Edit Device Device General Michael Harney Superintendent 2 Employee Number: 226…" at bounding box center [729, 784] width 1079 height 1322
click at [386, 29] on input at bounding box center [327, 30] width 204 height 25
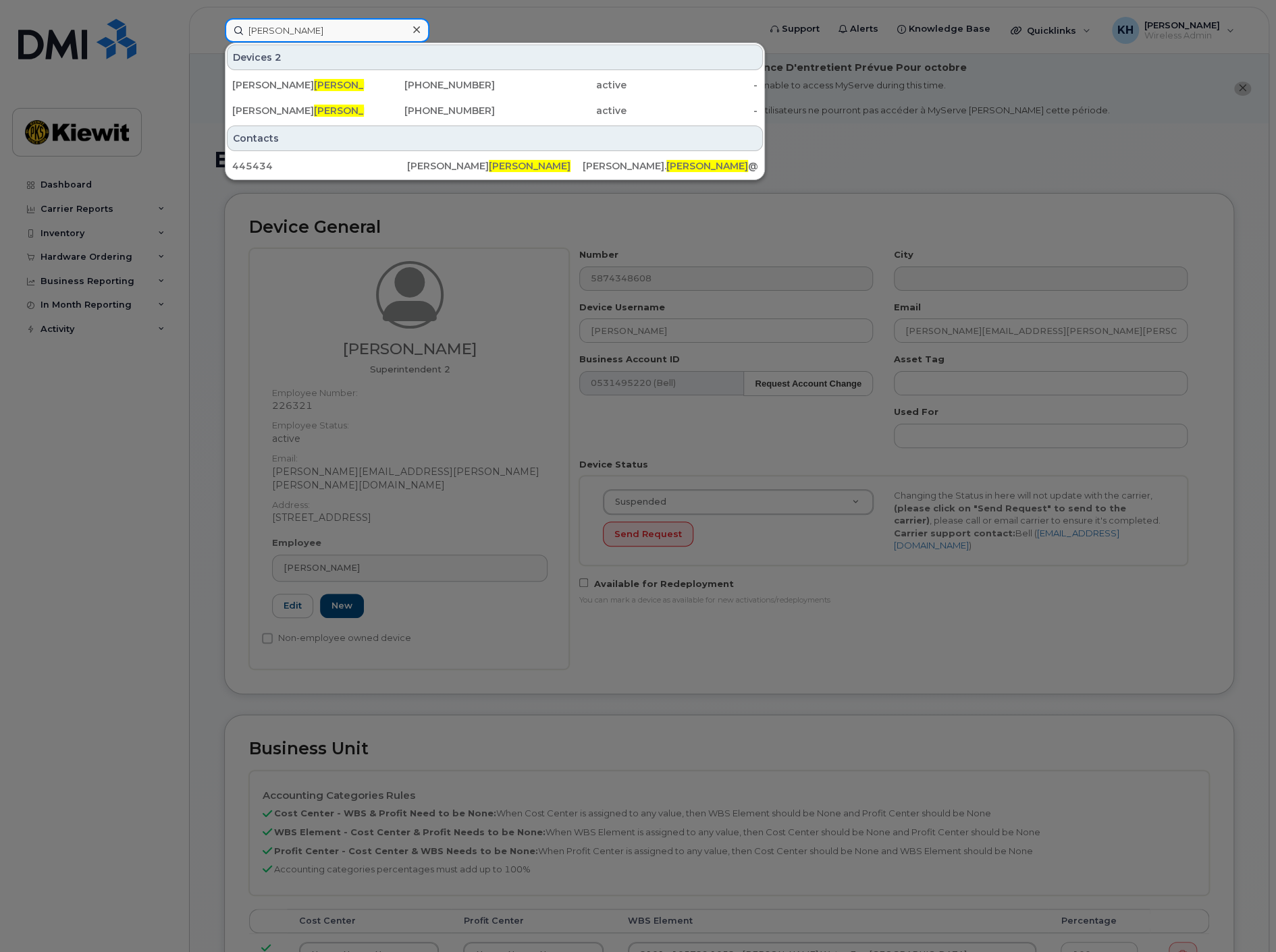
type input "hellinga"
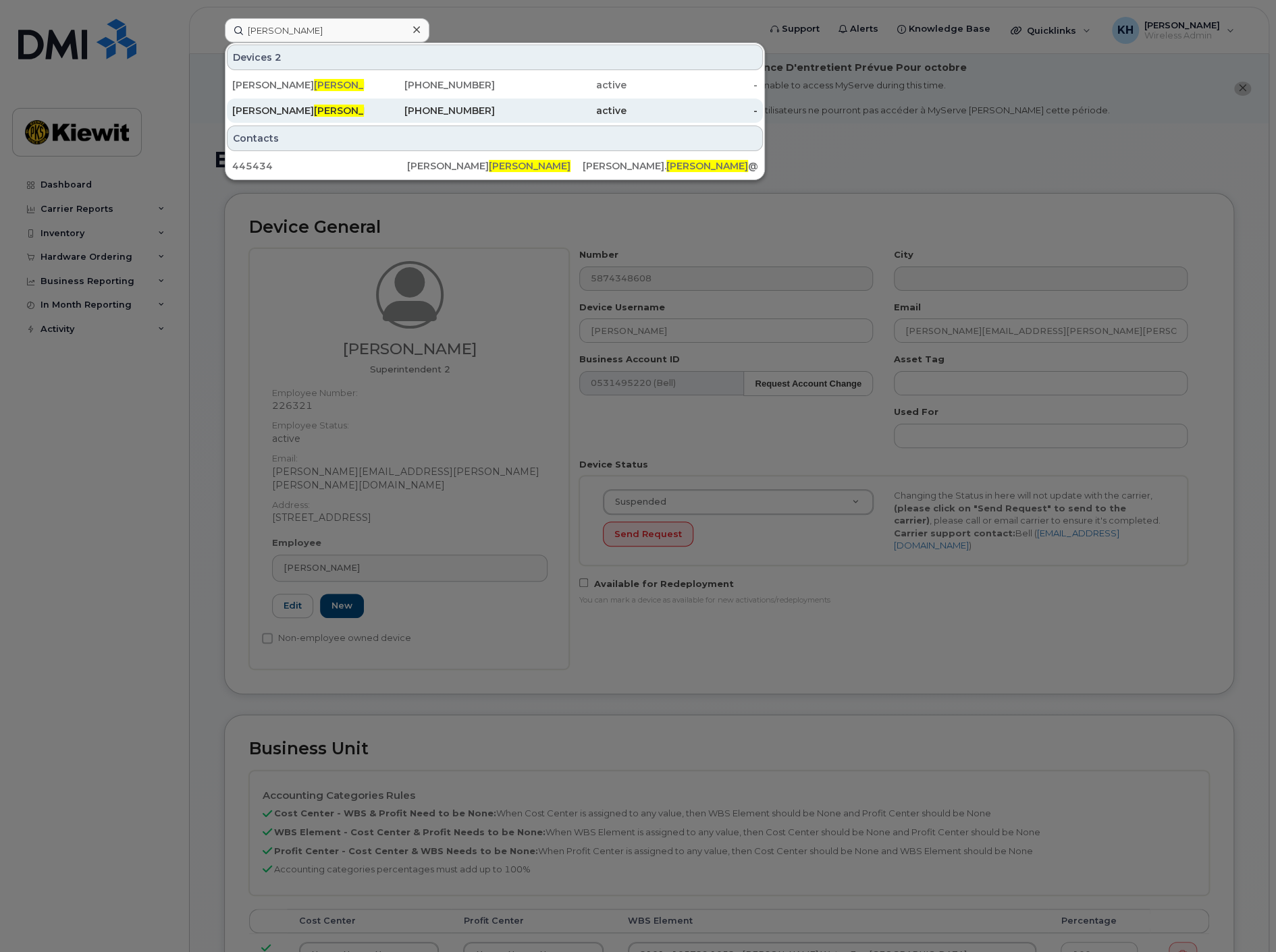
click at [314, 109] on span "Hellinga" at bounding box center [354, 110] width 82 height 12
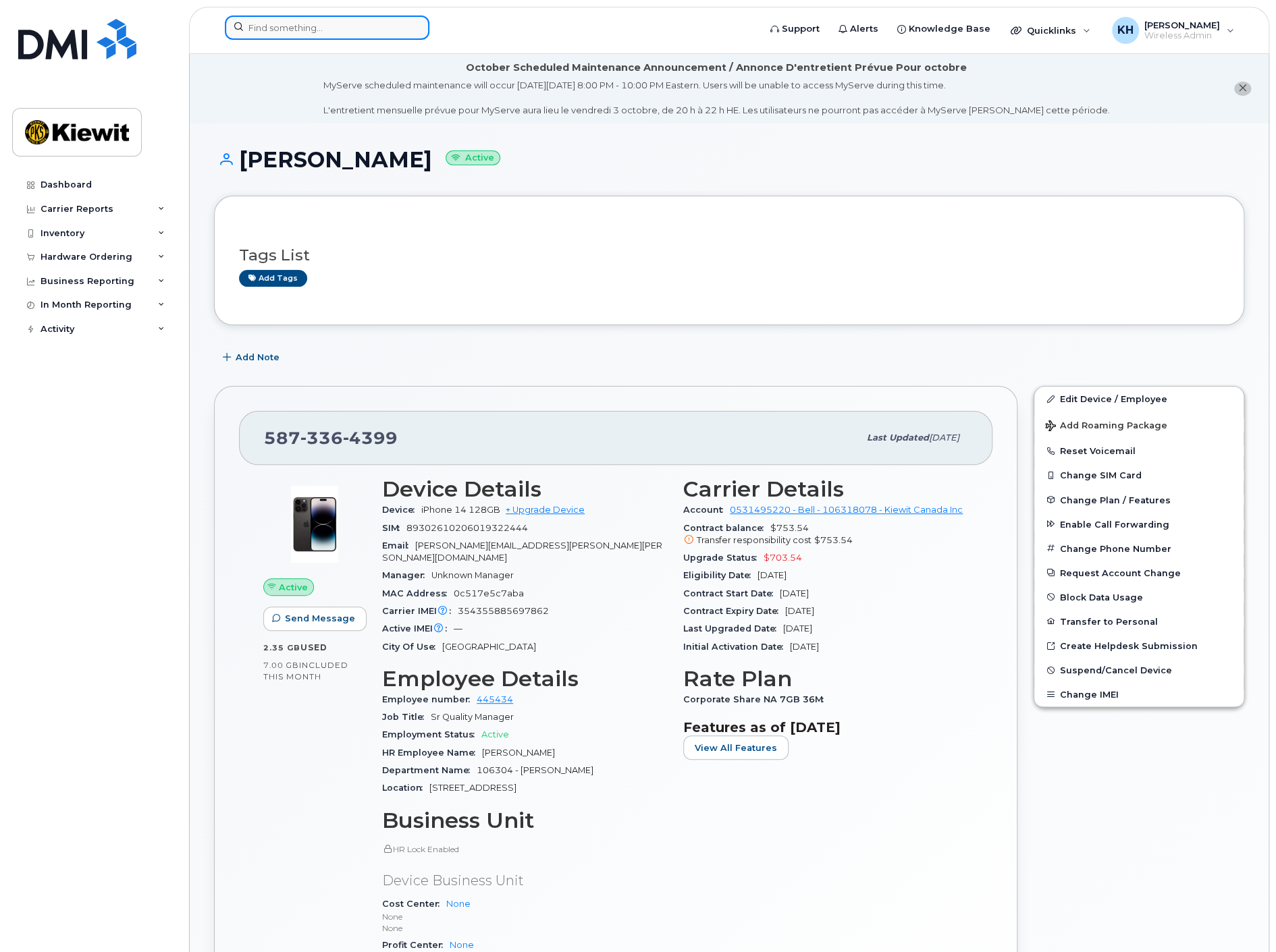
click at [295, 35] on input at bounding box center [327, 28] width 204 height 25
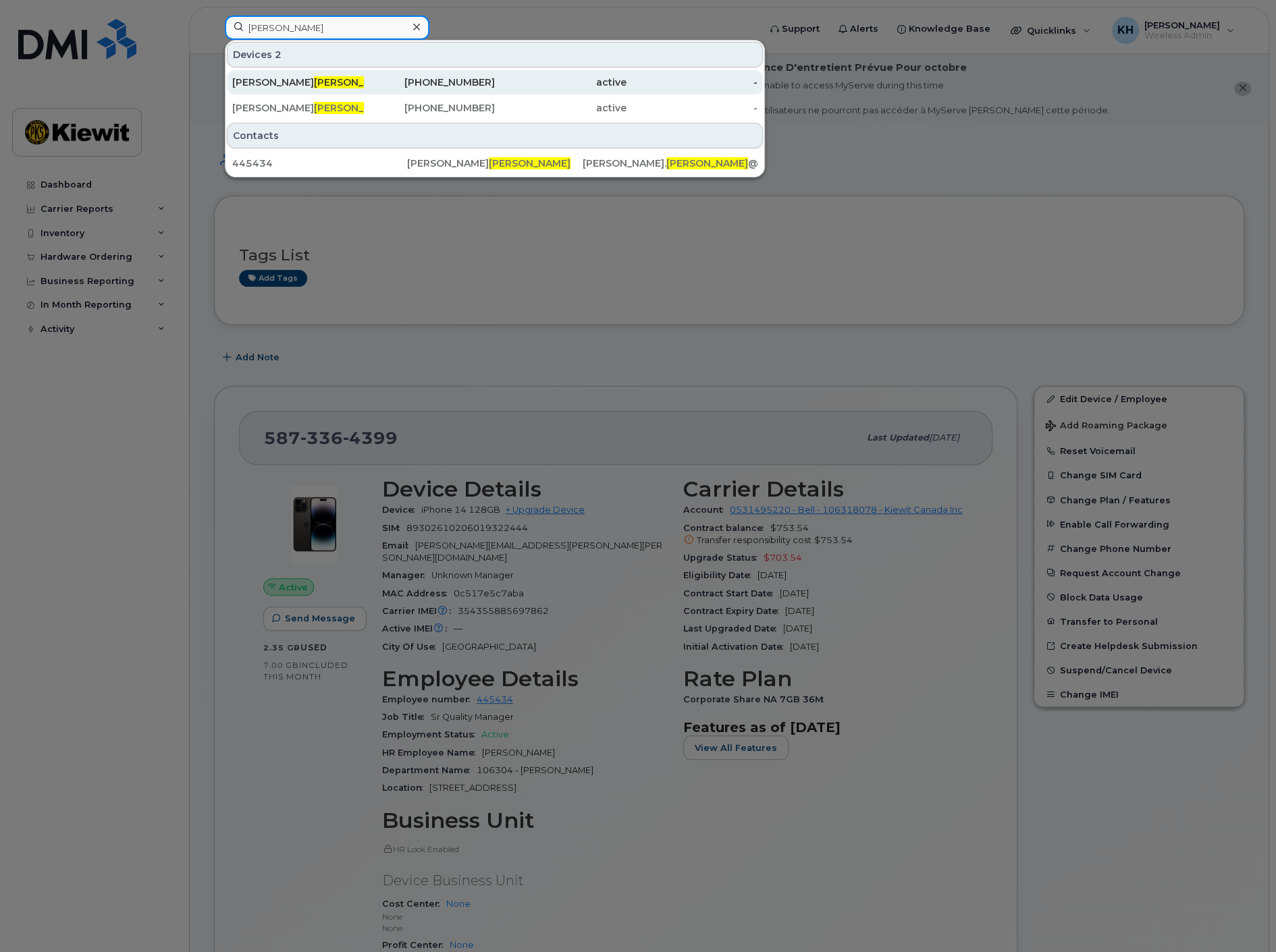
type input "[PERSON_NAME]"
click at [314, 82] on span "[PERSON_NAME]" at bounding box center [354, 82] width 82 height 12
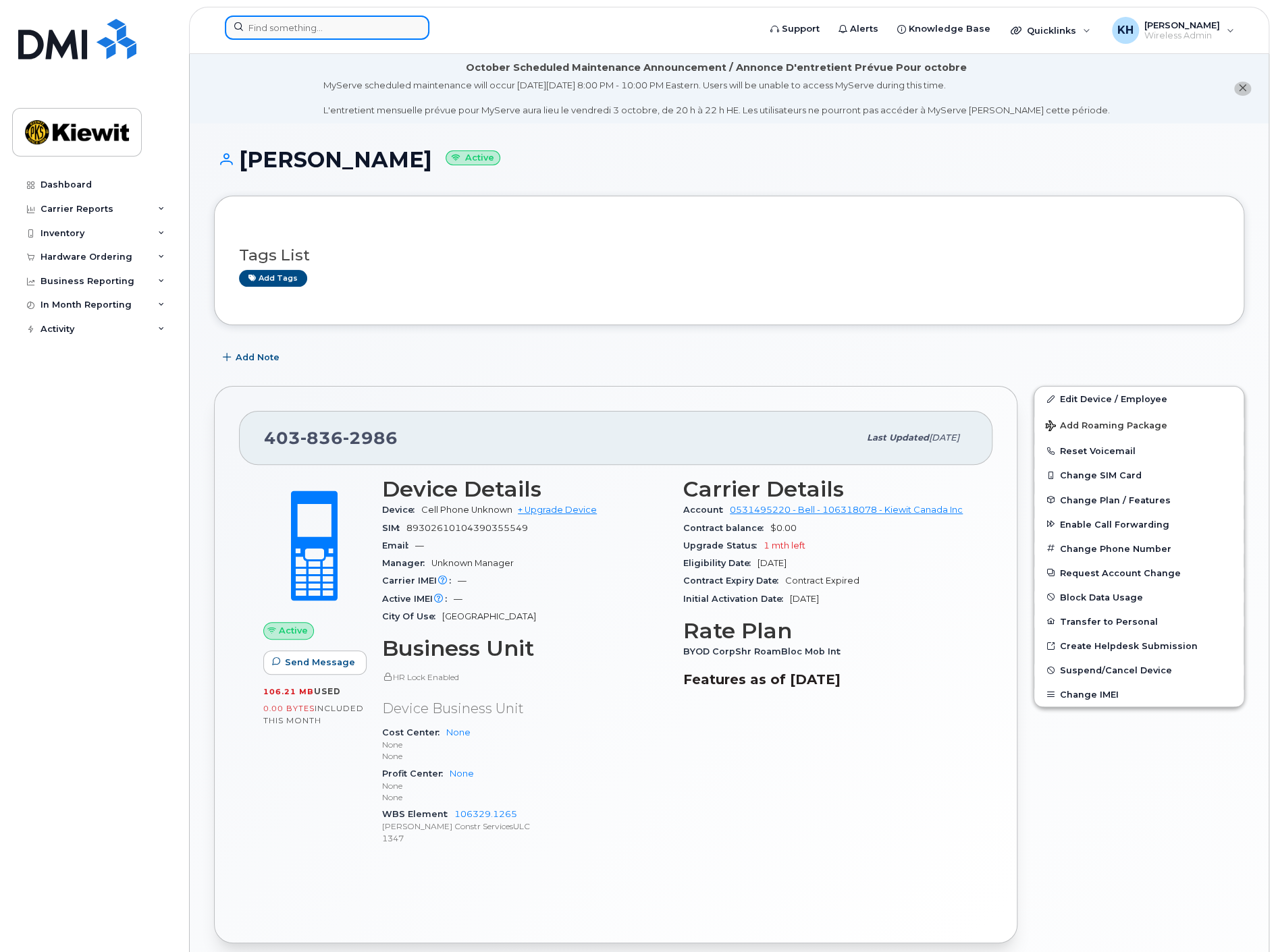
click at [276, 29] on input at bounding box center [327, 28] width 204 height 25
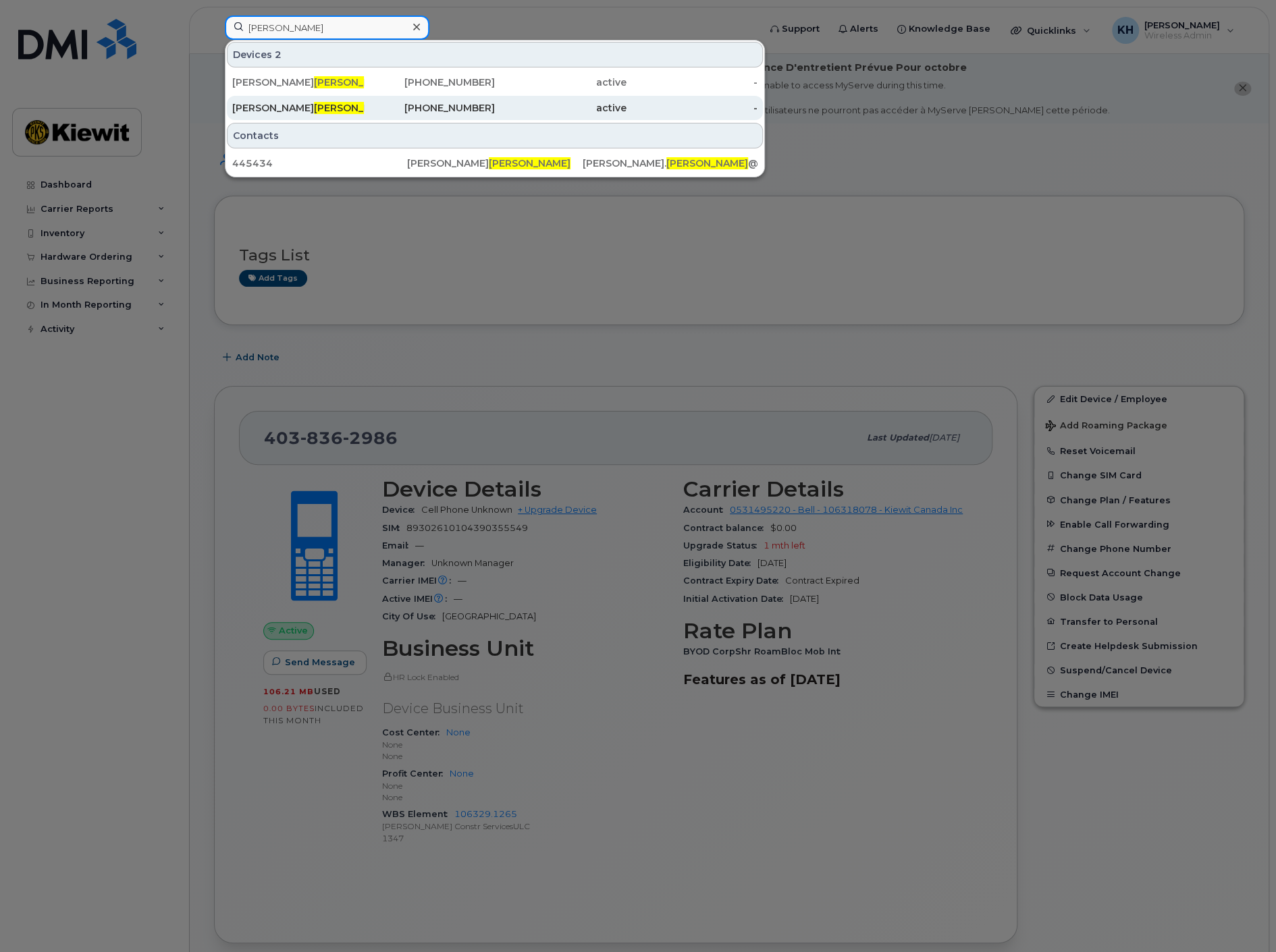
type input "[PERSON_NAME]"
click at [268, 106] on div "[PERSON_NAME]" at bounding box center [298, 108] width 131 height 13
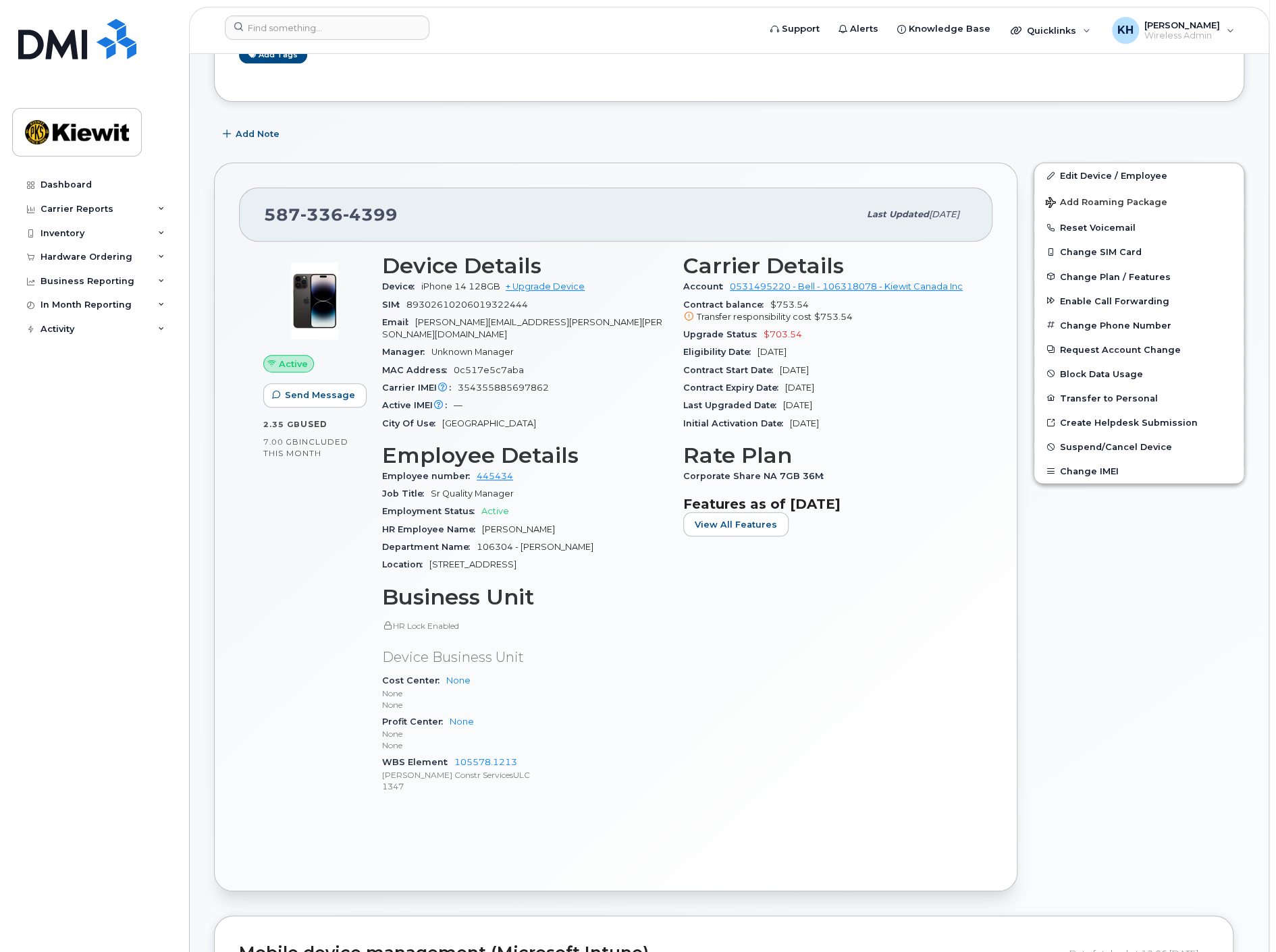
scroll to position [223, 0]
click at [1093, 173] on link "Edit Device / Employee" at bounding box center [1138, 175] width 209 height 25
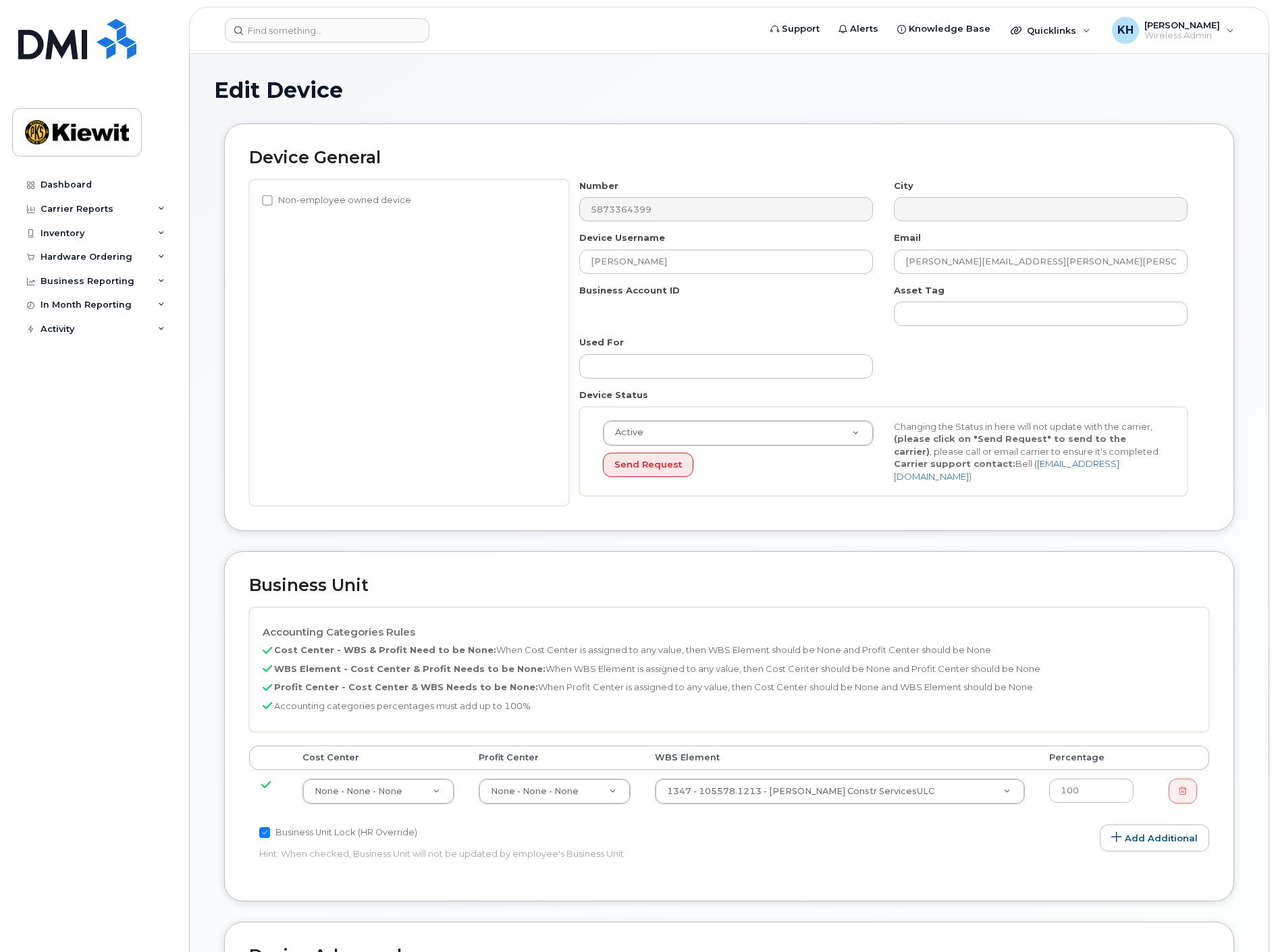
select select "14059"
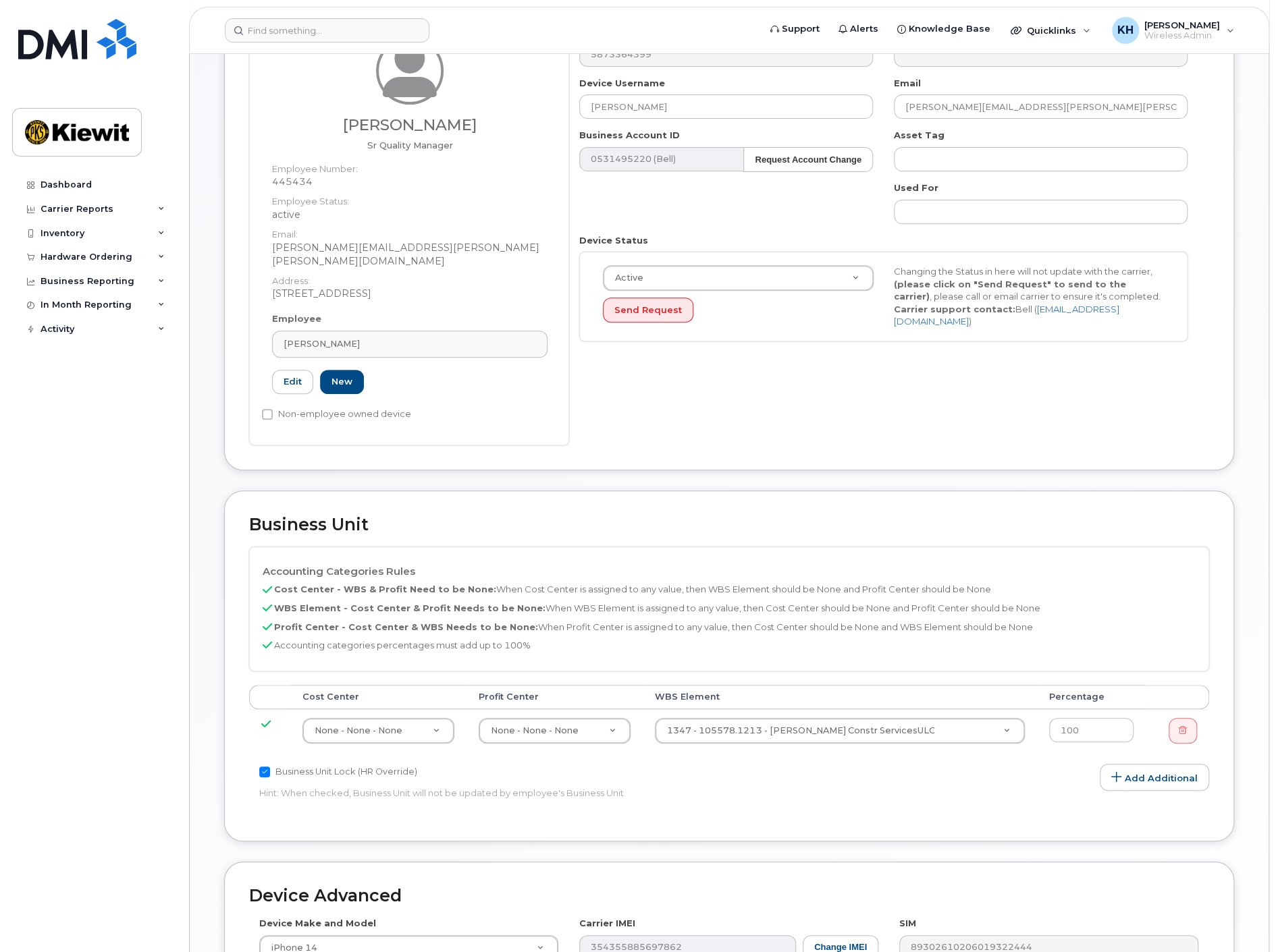
scroll to position [225, 0]
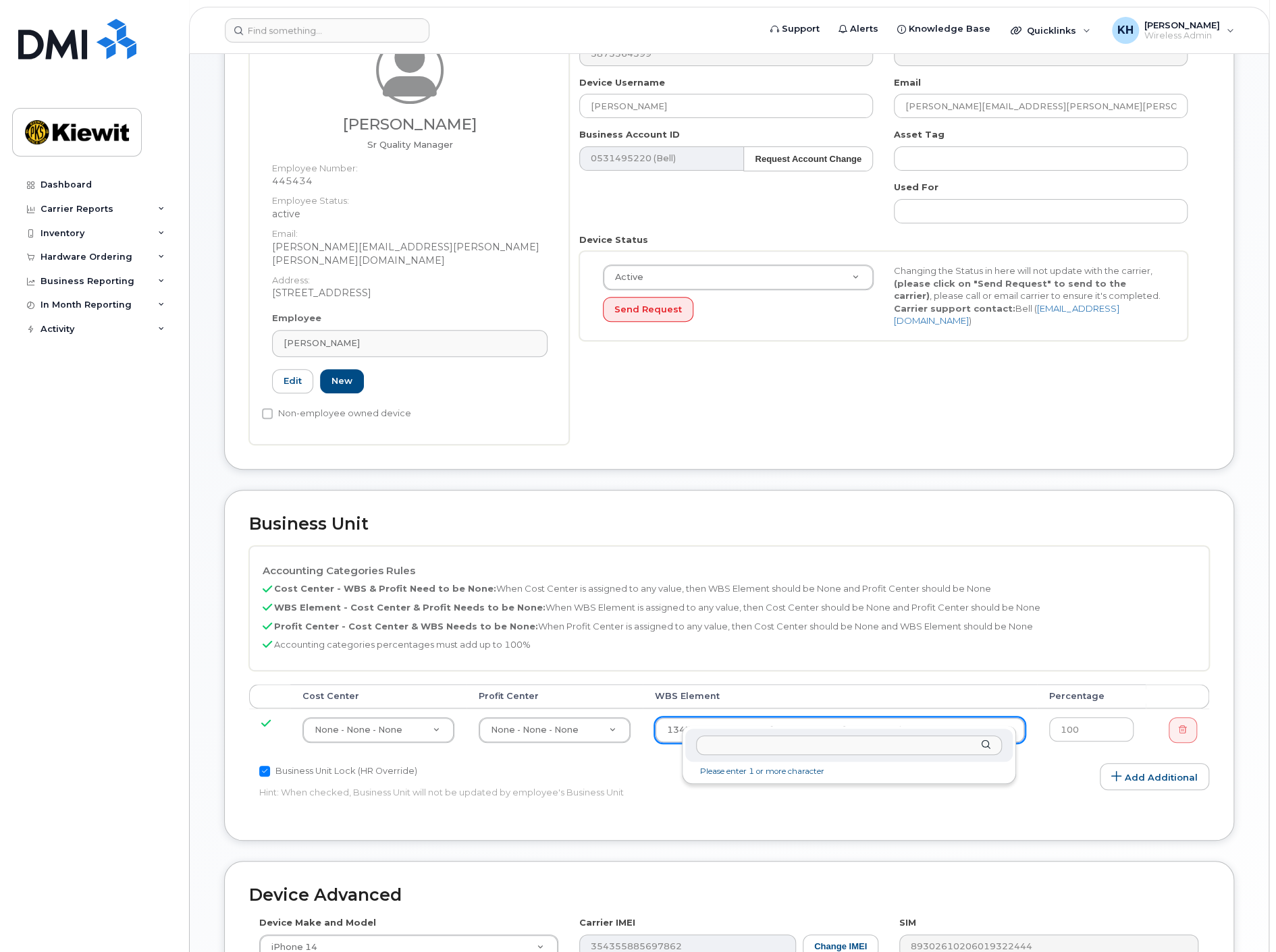
click at [751, 743] on input "text" at bounding box center [849, 745] width 307 height 20
paste input "106304.1121"
type input "106304.1121"
type input "35008645"
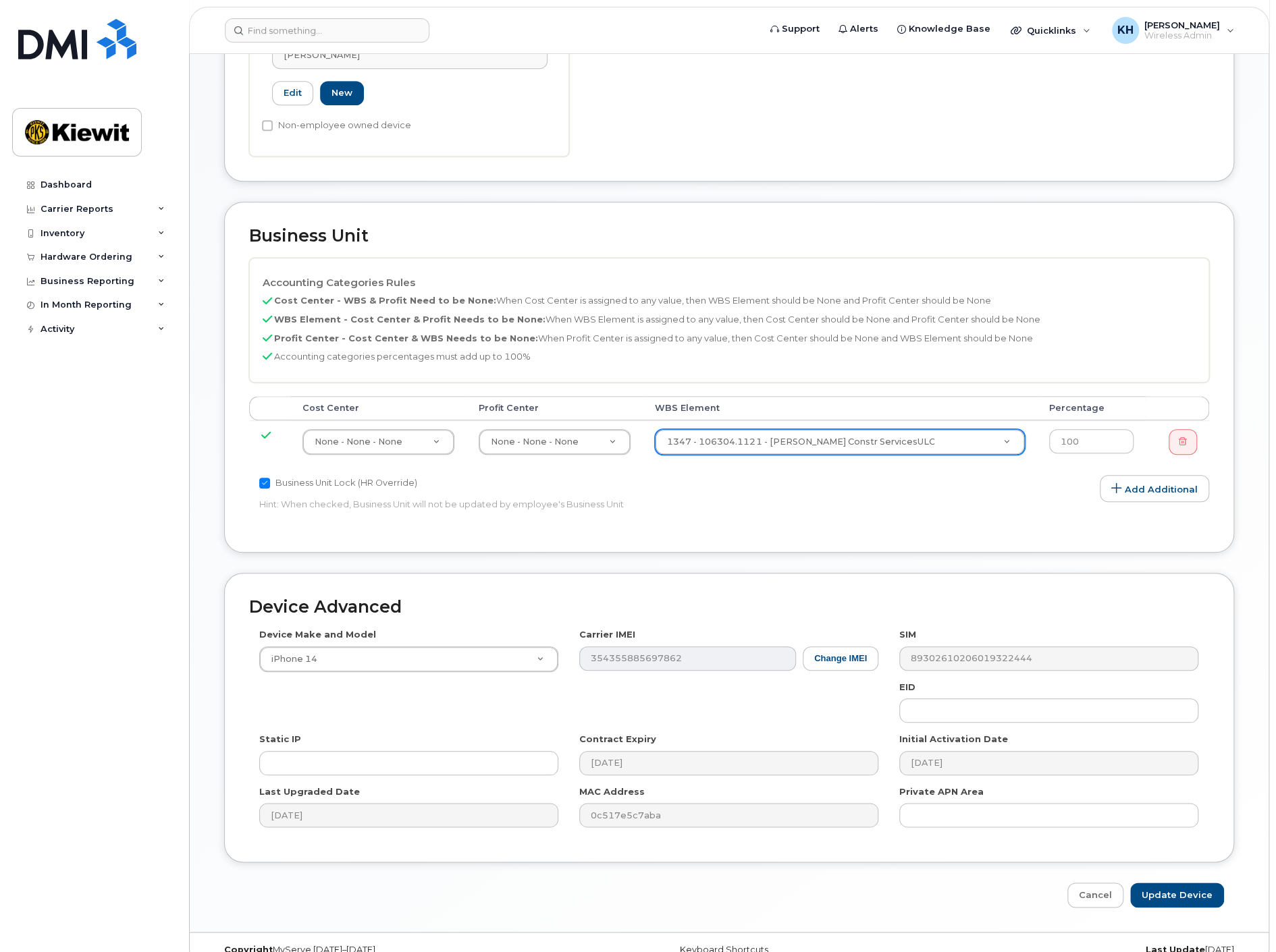
scroll to position [518, 0]
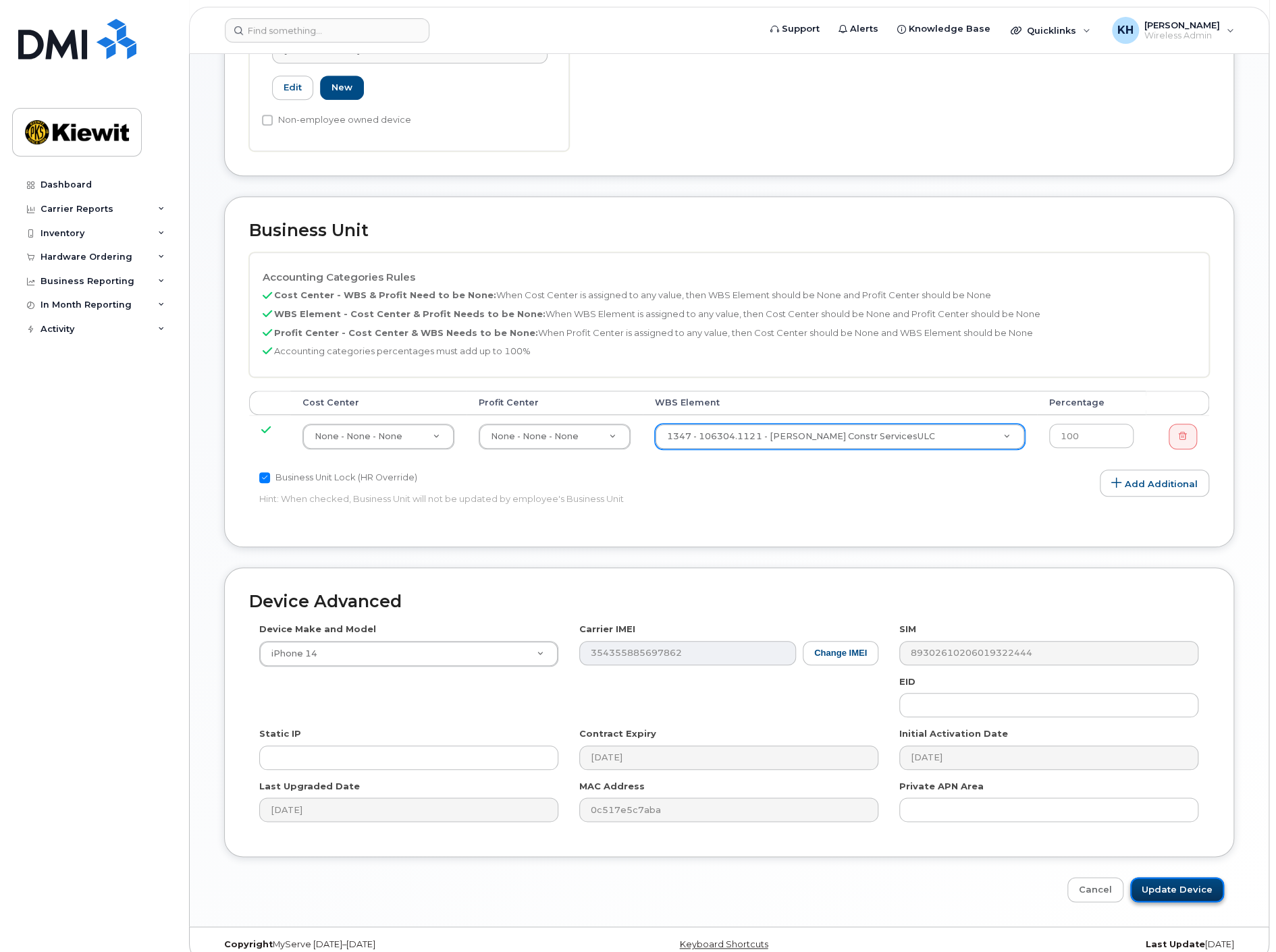
click at [1207, 878] on input "Update Device" at bounding box center [1176, 890] width 93 height 25
type input "Saving..."
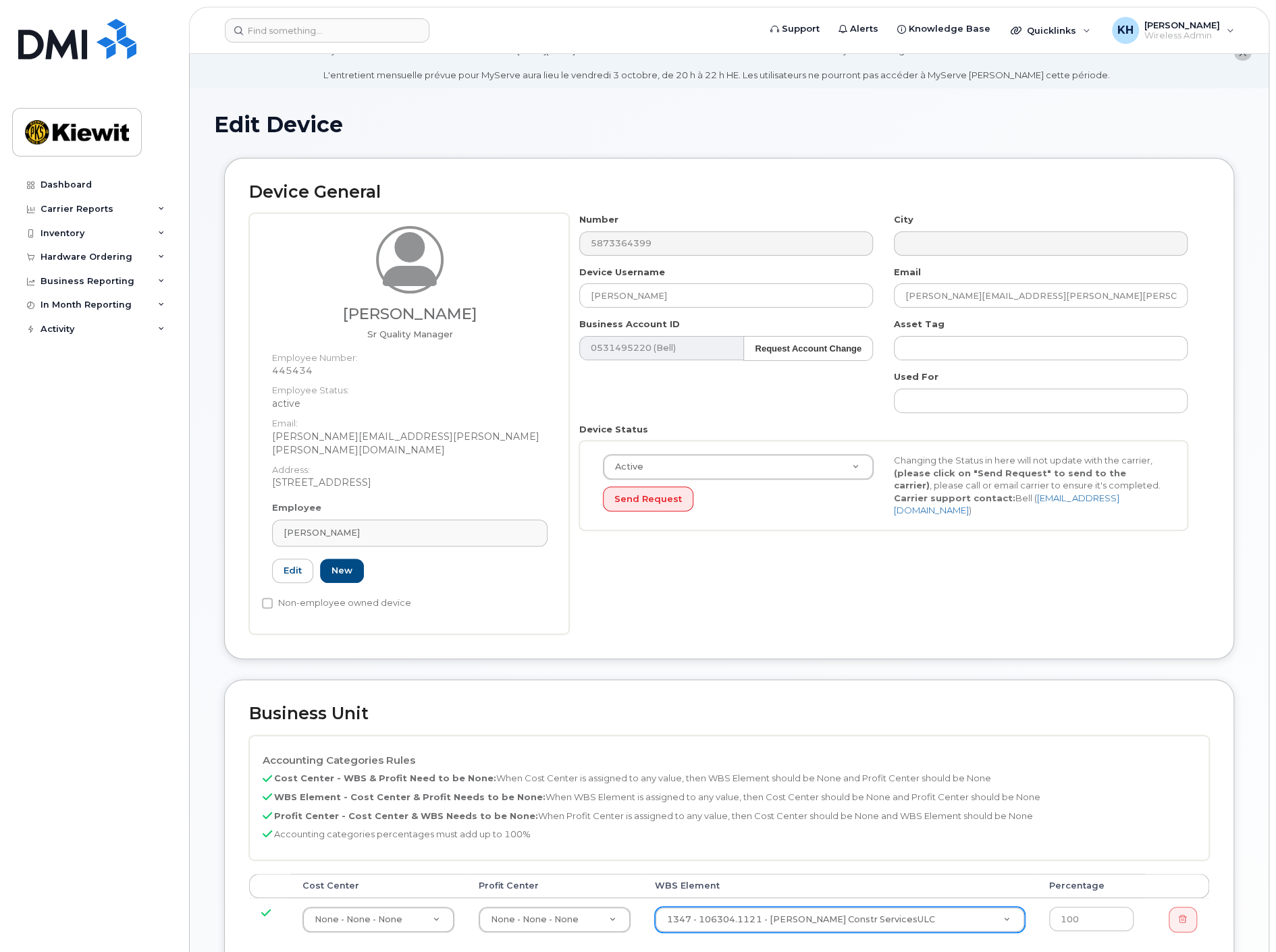
scroll to position [0, 0]
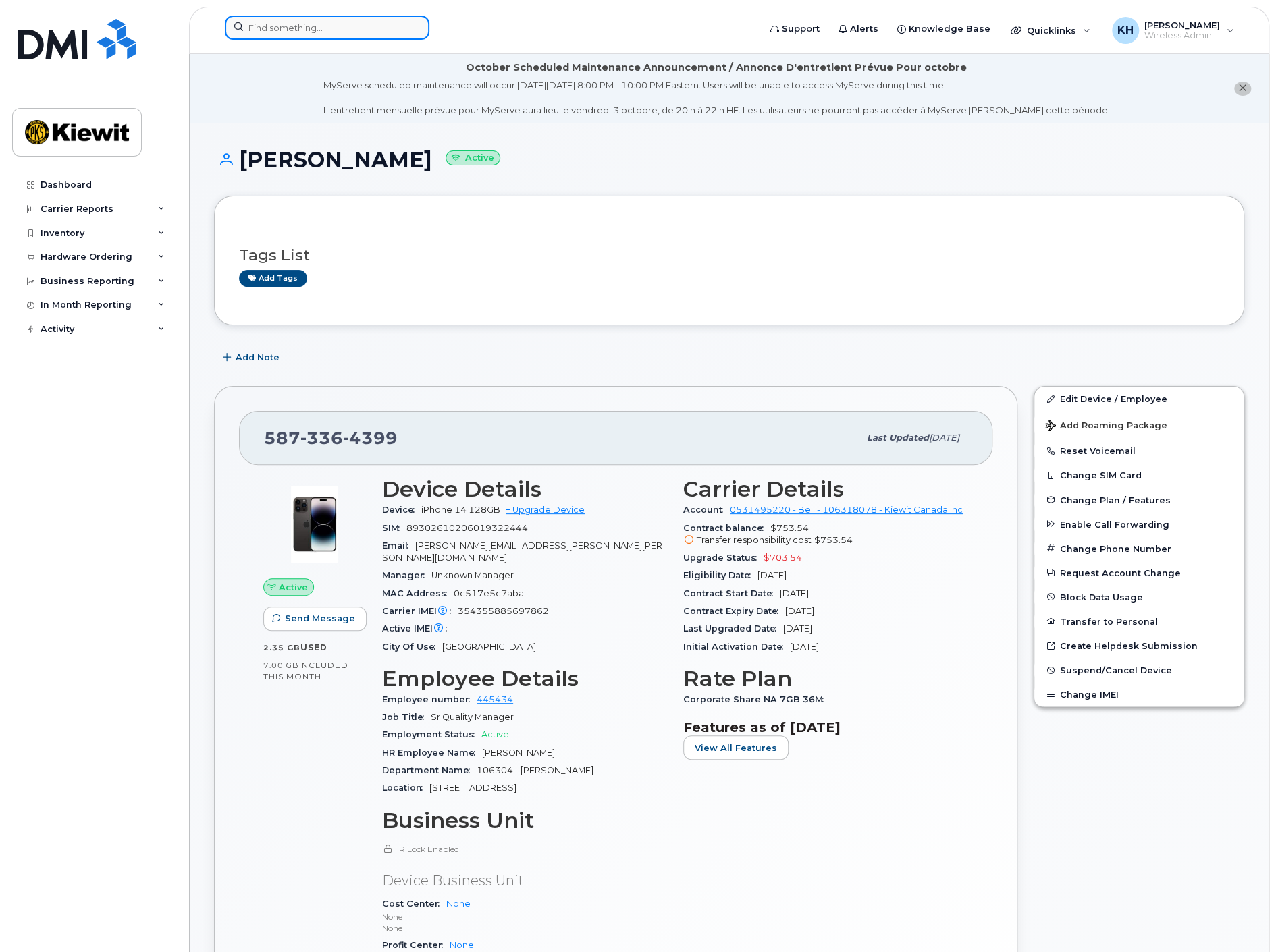
click at [272, 34] on input at bounding box center [327, 28] width 204 height 25
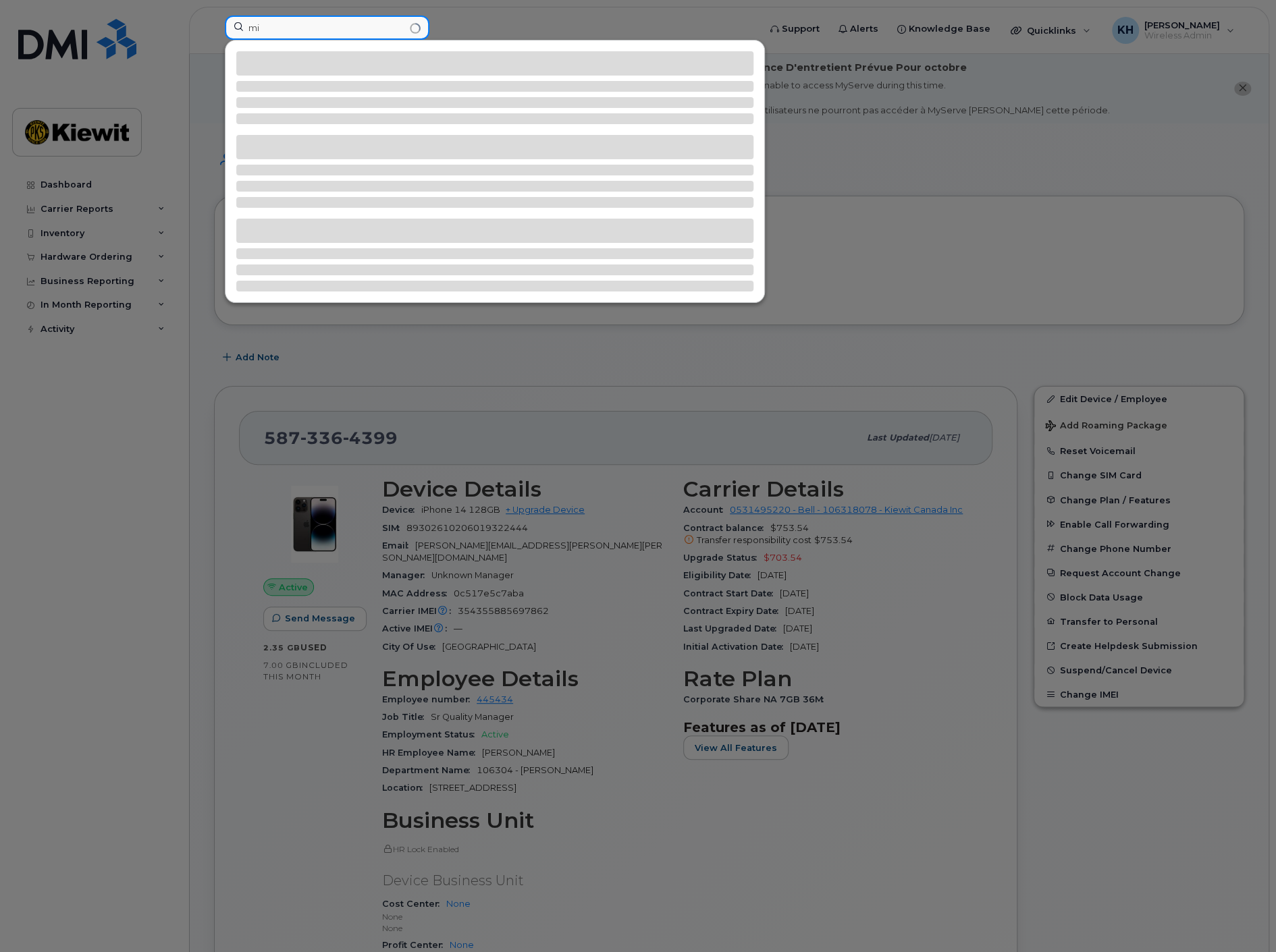
type input "m"
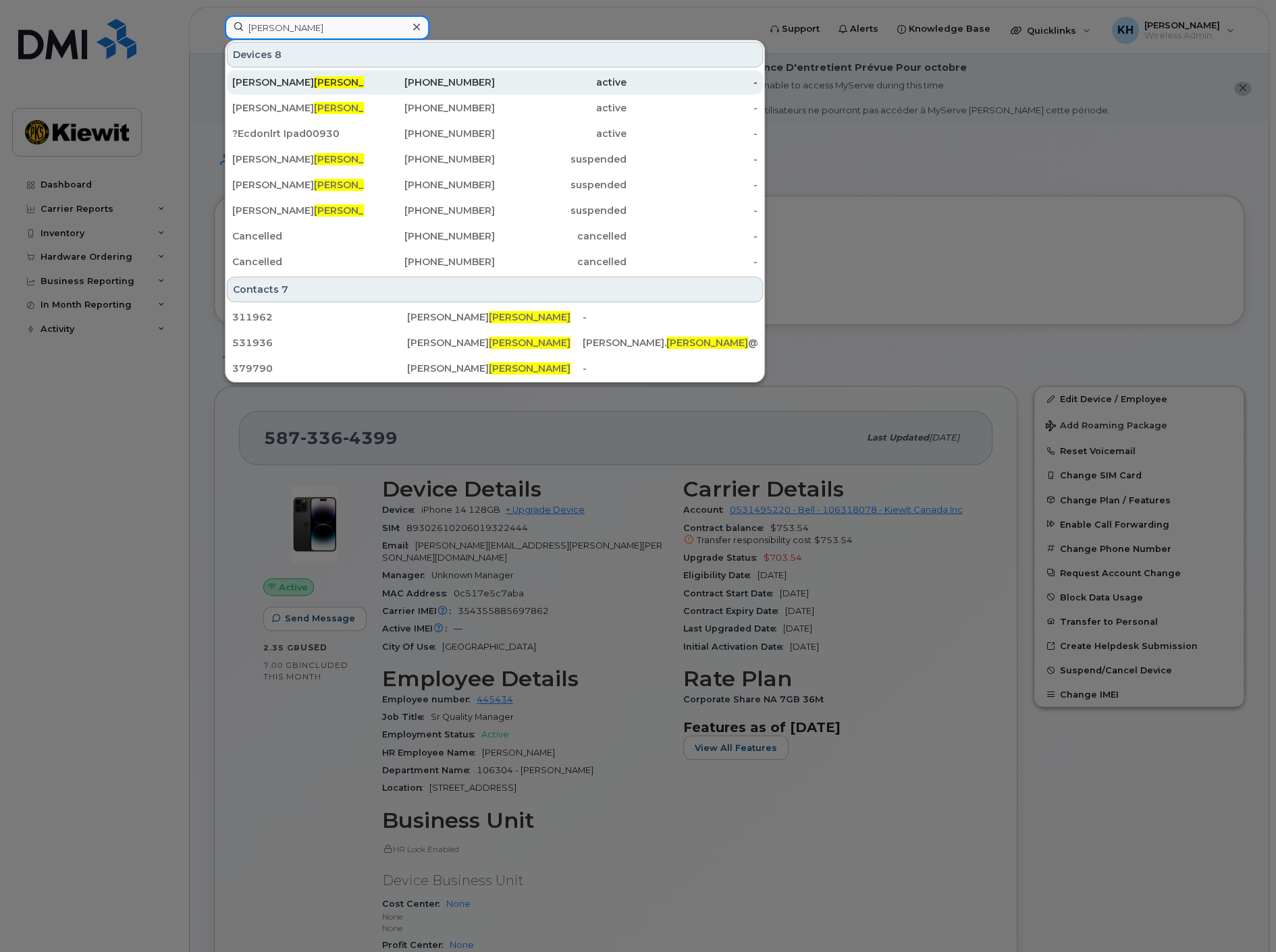
type input "[PERSON_NAME]"
click at [314, 84] on span "[PERSON_NAME]" at bounding box center [354, 82] width 82 height 12
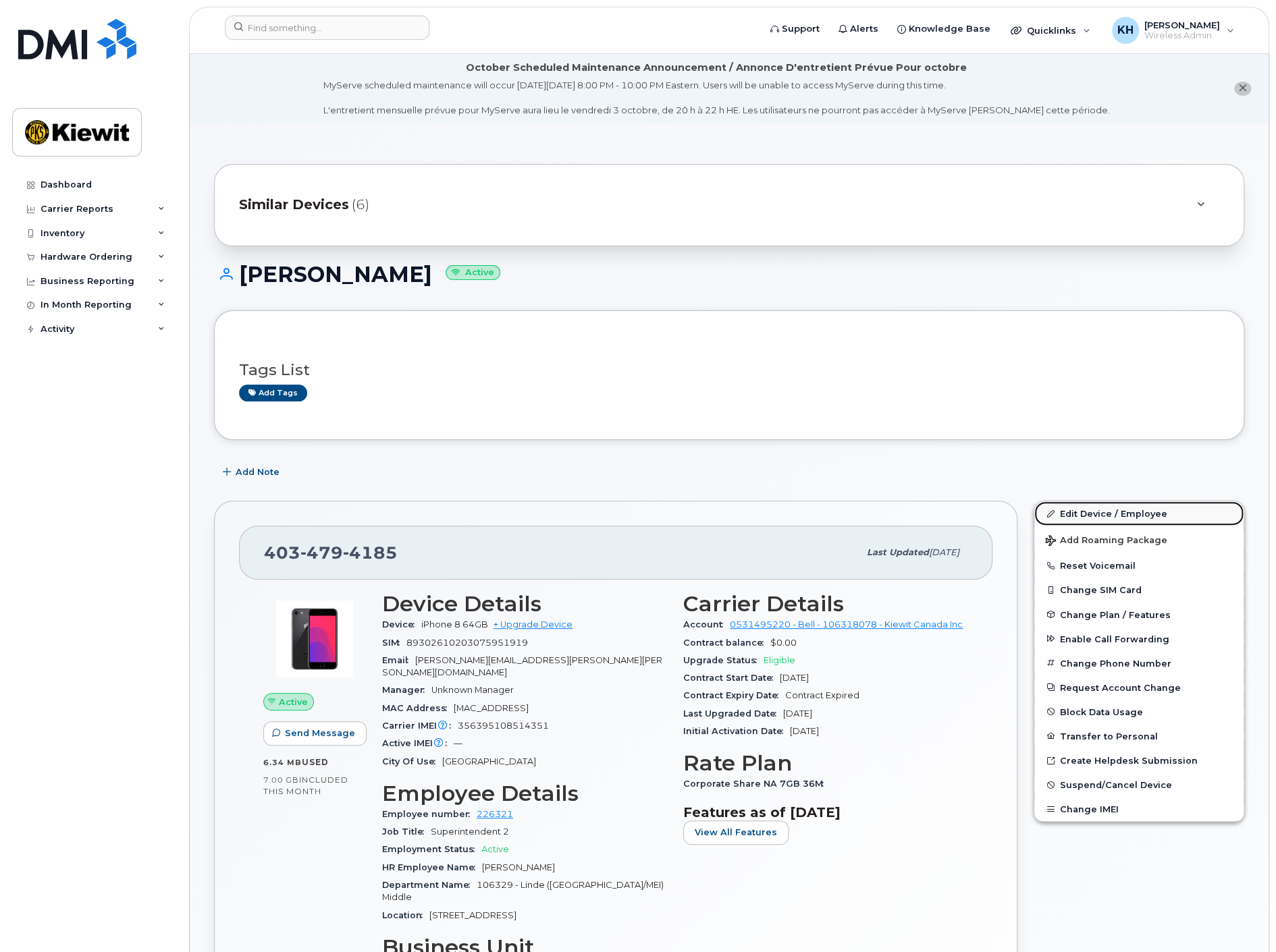
click at [1079, 511] on link "Edit Device / Employee" at bounding box center [1138, 513] width 209 height 25
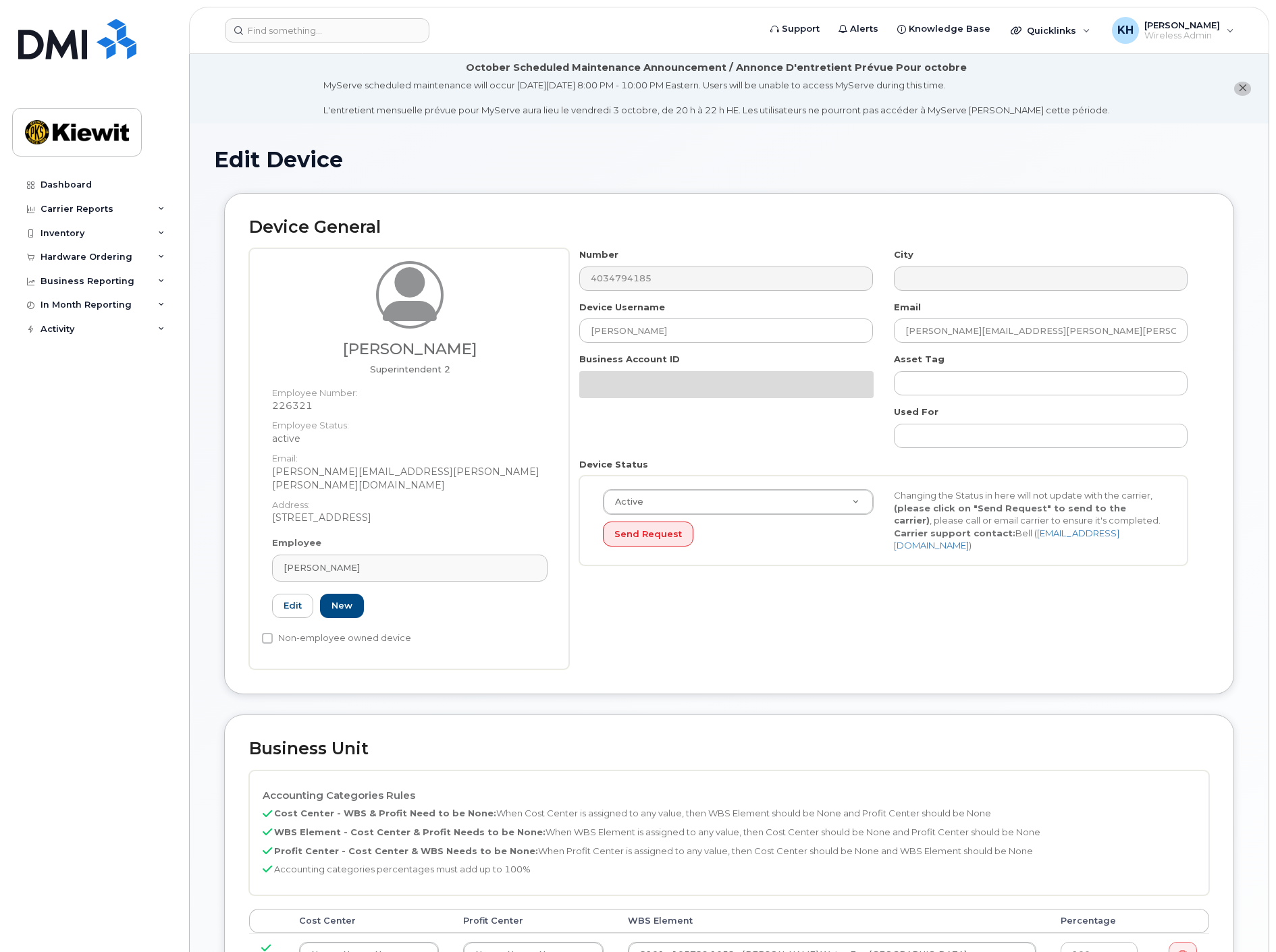
select select "14059"
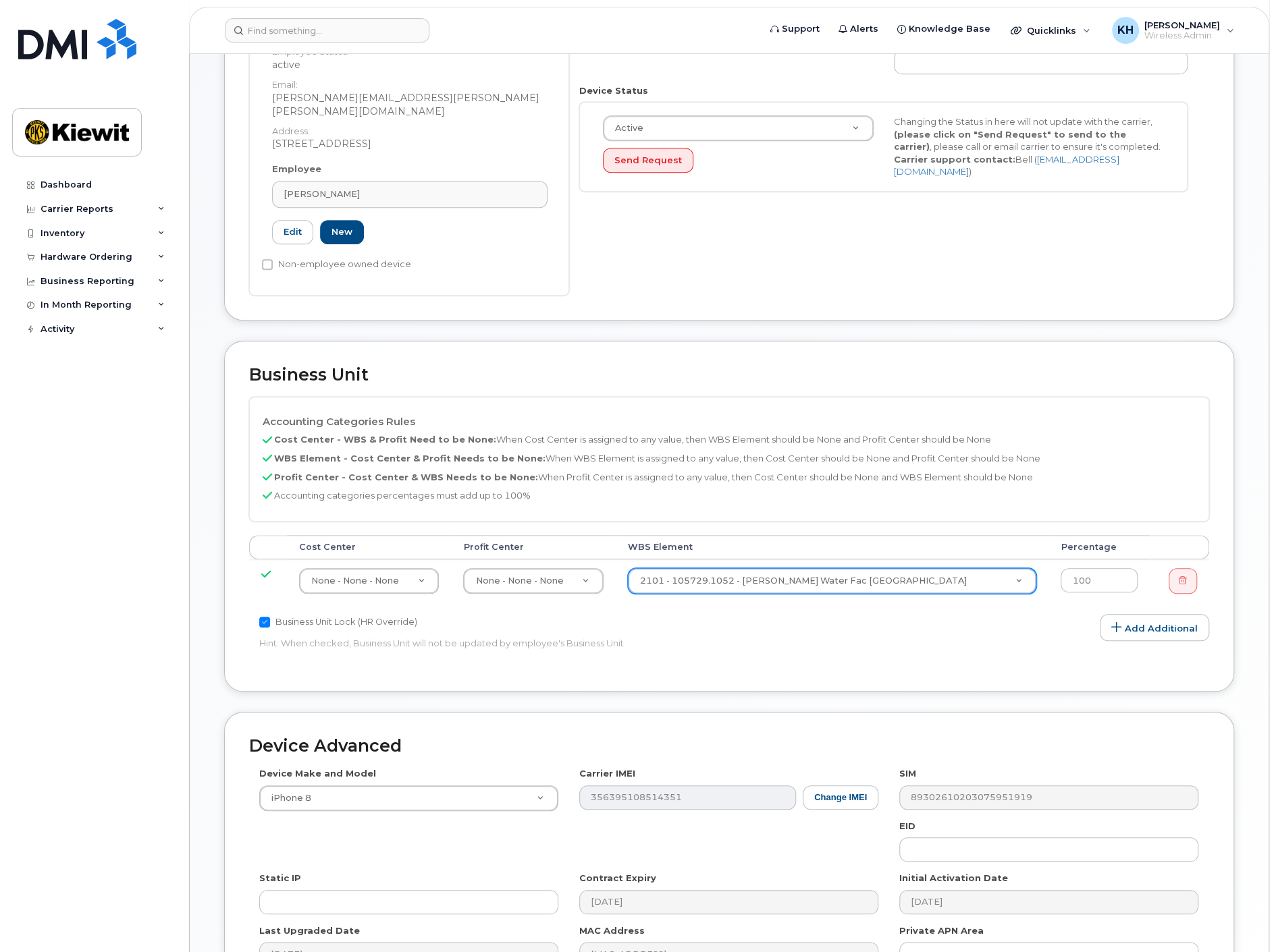
scroll to position [374, 0]
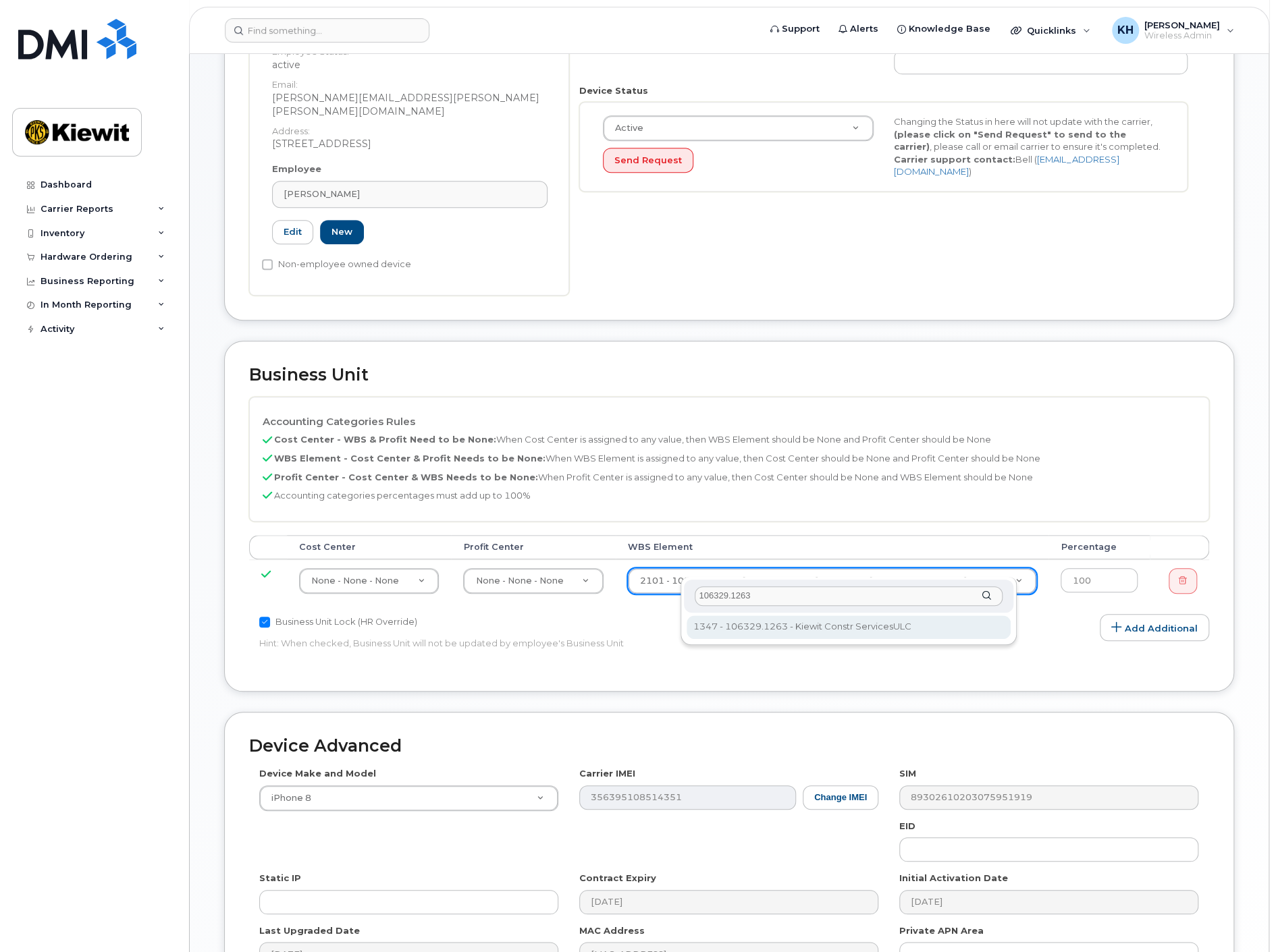
type input "106329.1263"
type input "35626091"
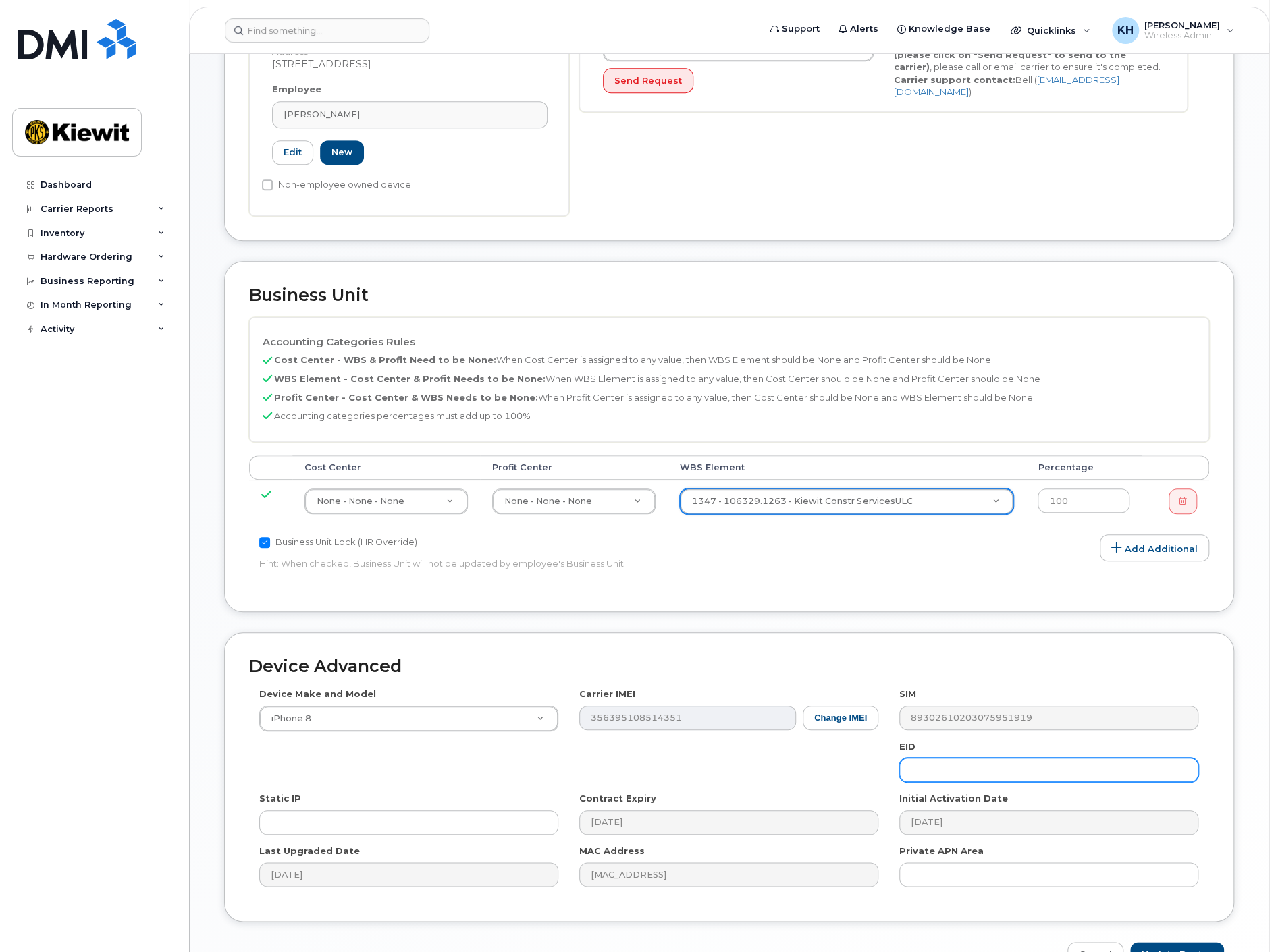
scroll to position [518, 0]
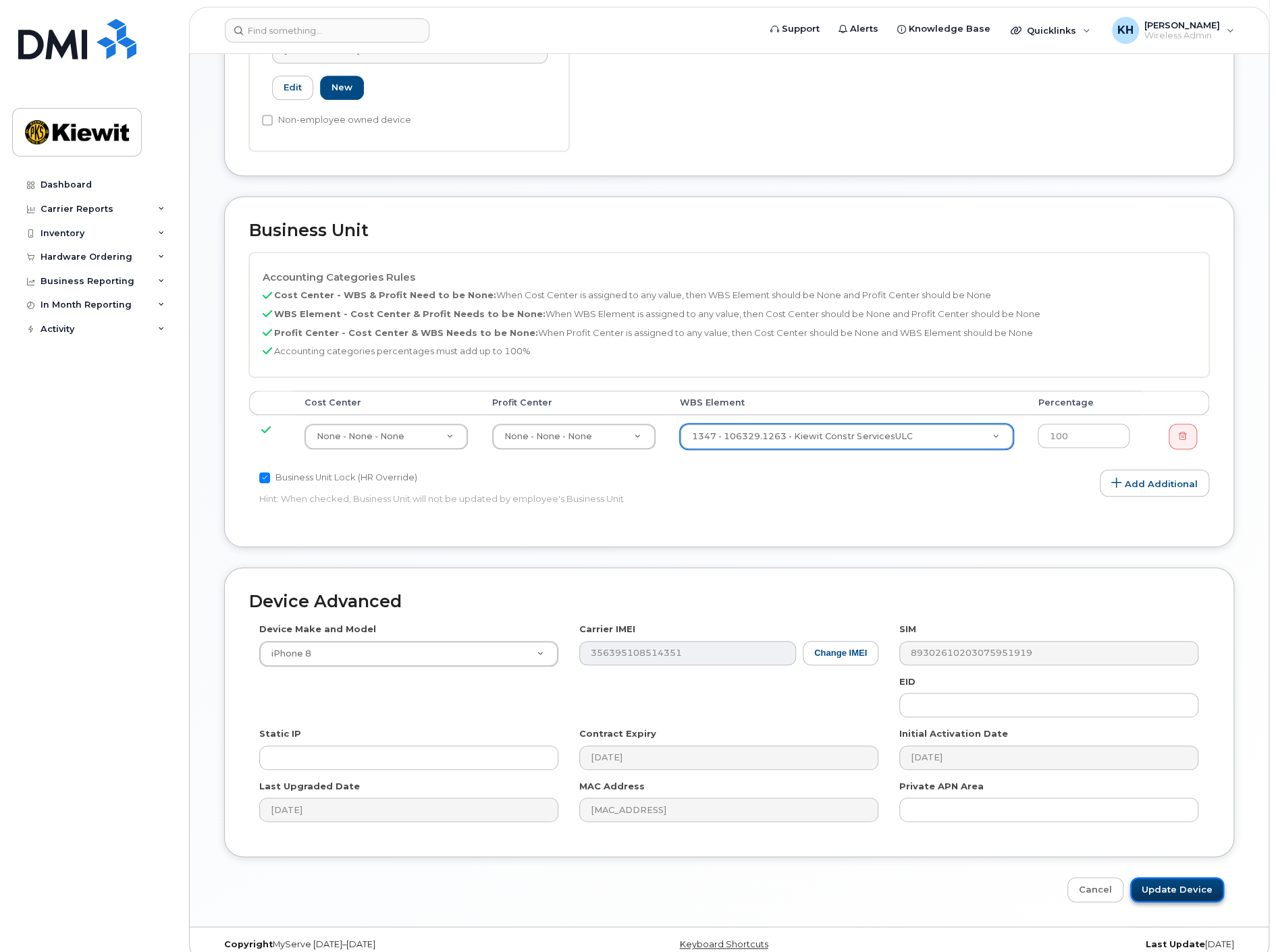
click at [1163, 878] on input "Update Device" at bounding box center [1176, 890] width 93 height 25
type input "Saving..."
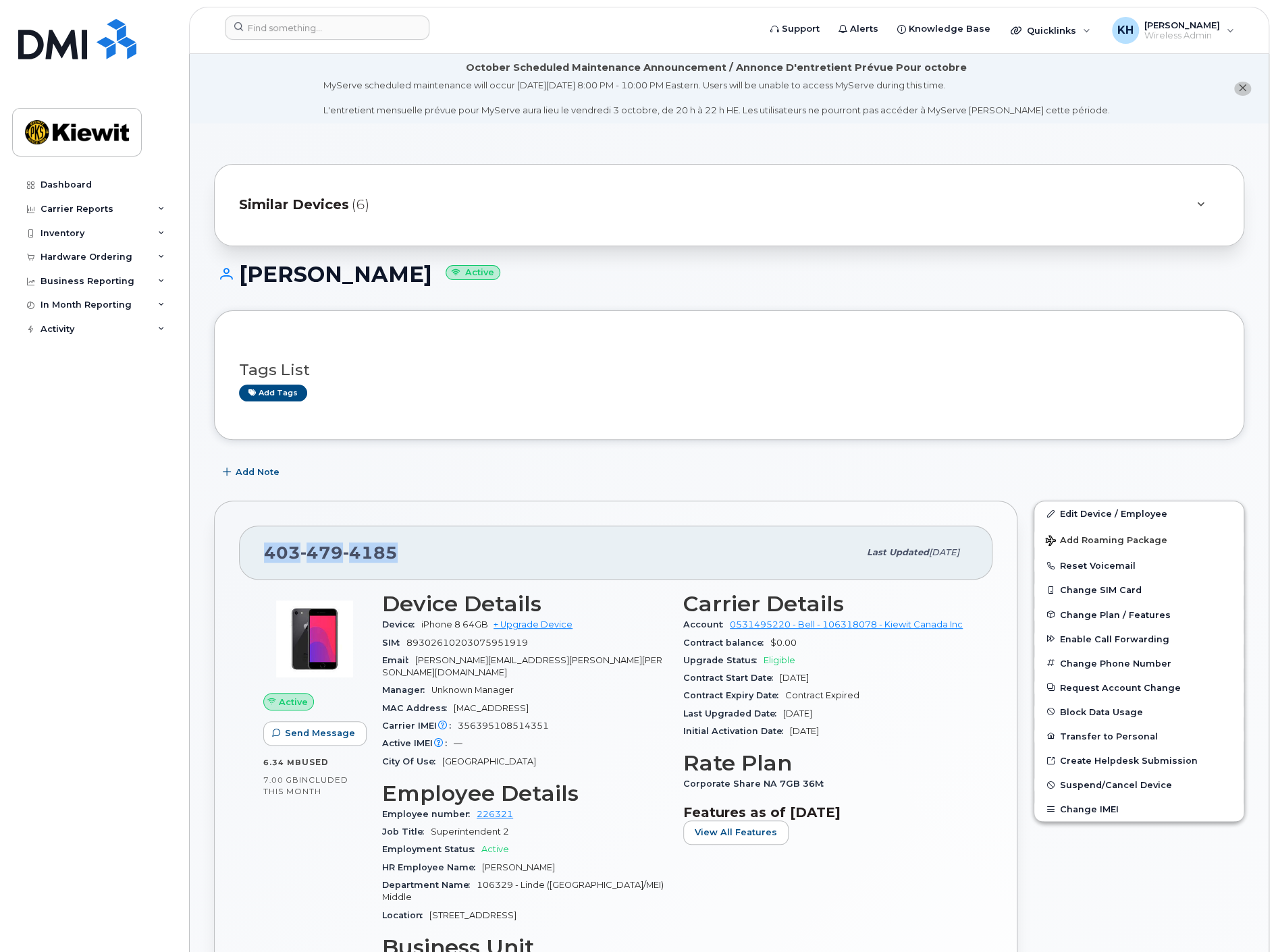
drag, startPoint x: 397, startPoint y: 558, endPoint x: 264, endPoint y: 554, distance: 133.1
click at [264, 554] on div "[PHONE_NUMBER]" at bounding box center [561, 553] width 595 height 29
copy span "403 479 4185"
drag, startPoint x: 518, startPoint y: 800, endPoint x: 475, endPoint y: 802, distance: 43.0
click at [475, 805] on div "Employee number 226321" at bounding box center [524, 814] width 285 height 17
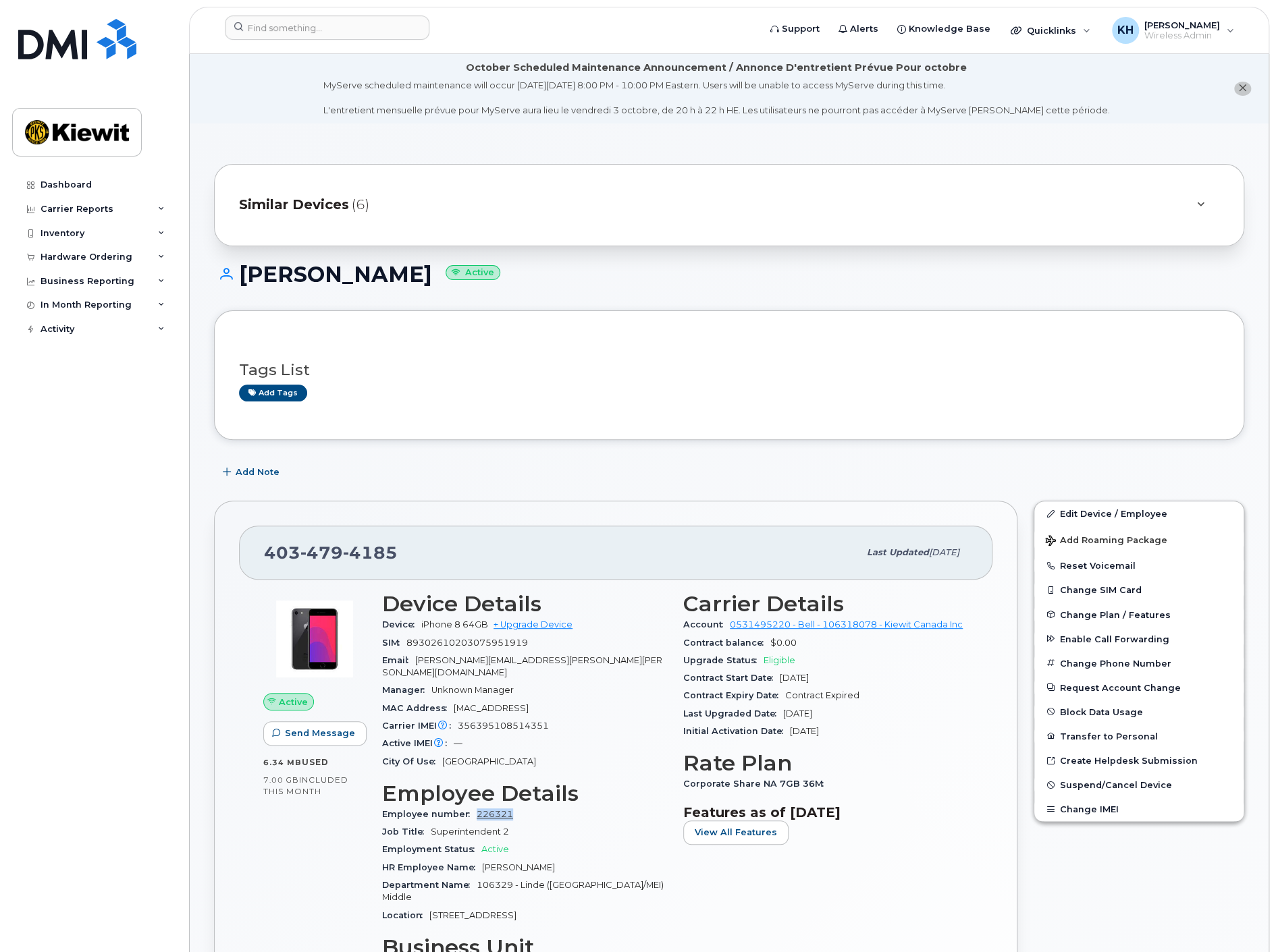
copy link "226321"
drag, startPoint x: 575, startPoint y: 661, endPoint x: 418, endPoint y: 661, distance: 157.0
click at [418, 661] on div "Email MICHAEL.HARNEY@KIEWIT.COM" at bounding box center [524, 667] width 285 height 30
copy span "MICHAEL.HARNEY@KIEWIT.COM"
click at [905, 732] on div "Initial Activation Date Aug 13, 2019" at bounding box center [825, 732] width 285 height 17
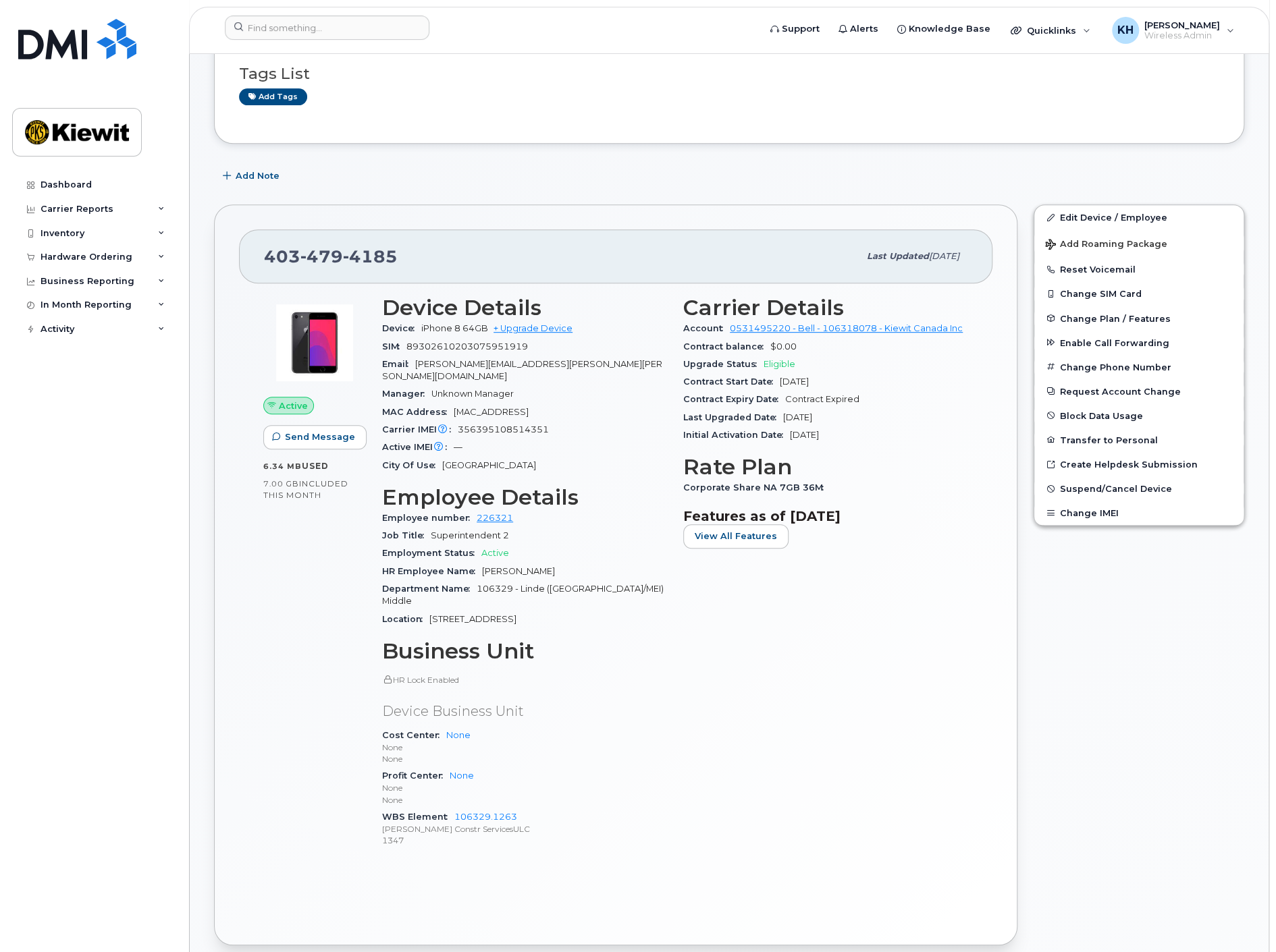
scroll to position [297, 0]
drag, startPoint x: 520, startPoint y: 791, endPoint x: 454, endPoint y: 794, distance: 66.1
click at [454, 808] on div "WBS Element 106329.1263 Kiewit Constr ServicesULC 1347" at bounding box center [524, 828] width 285 height 41
copy link "106329.1263"
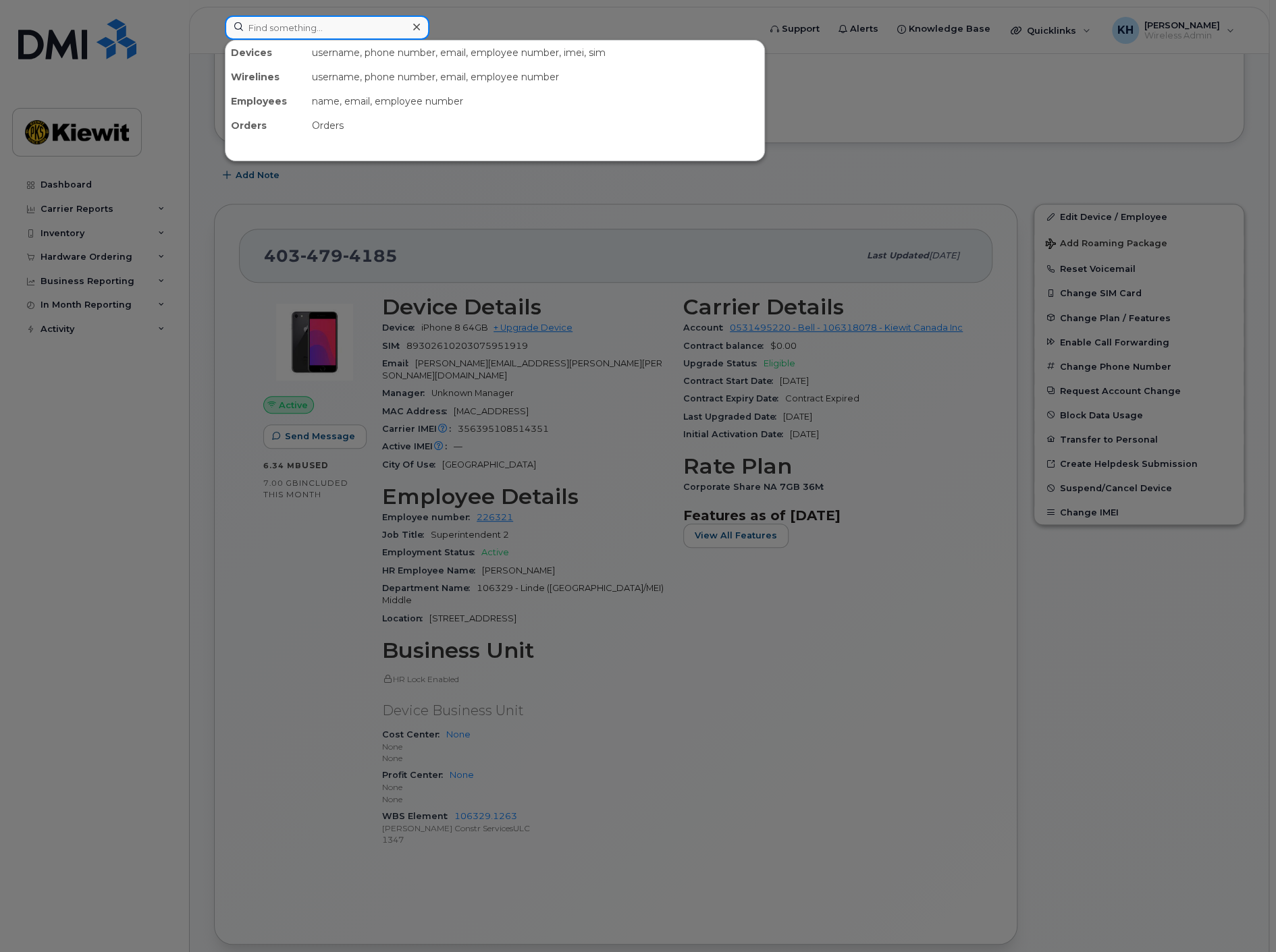
click at [278, 36] on input at bounding box center [327, 28] width 204 height 25
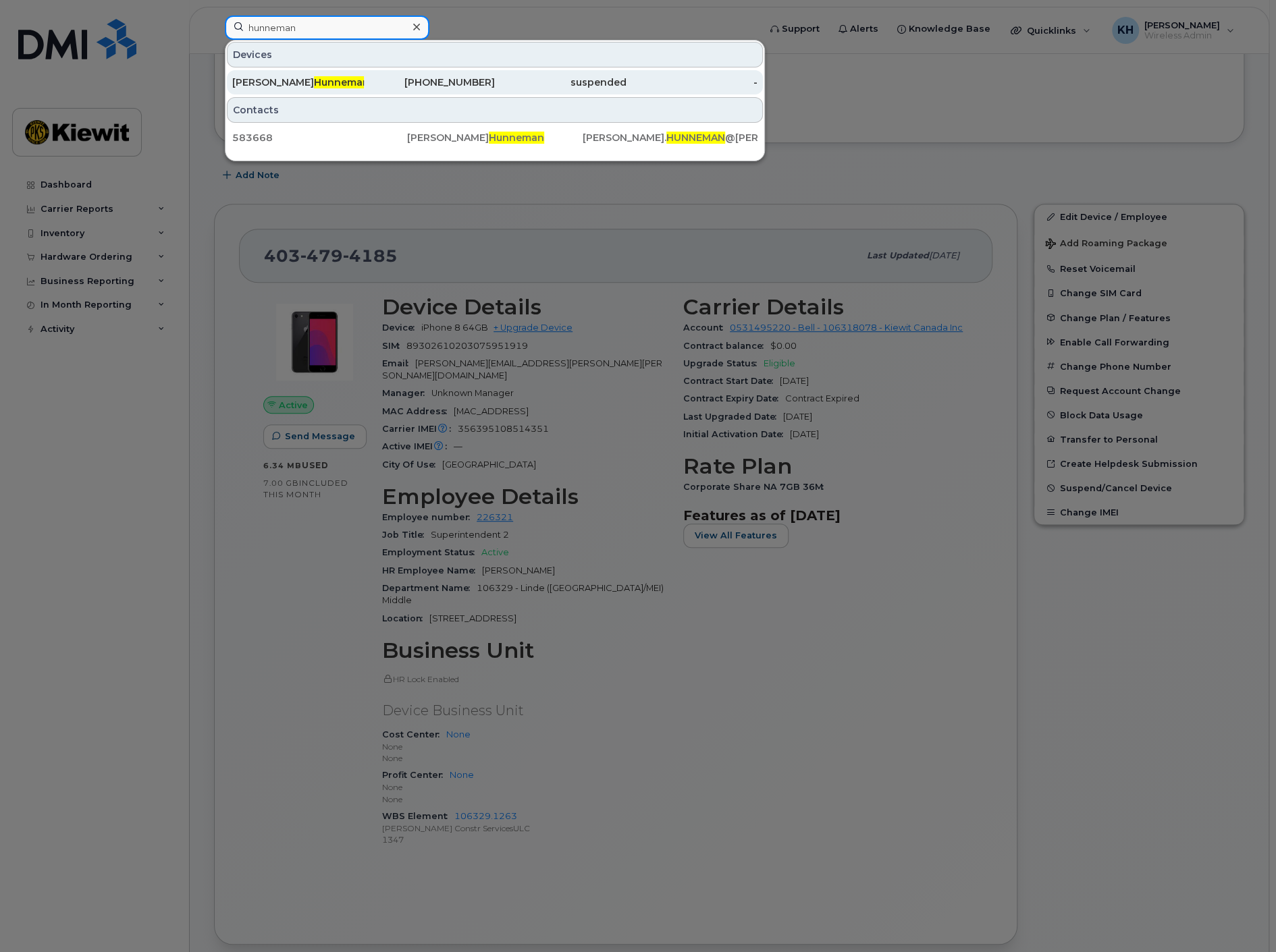
type input "hunneman"
click at [314, 80] on span "Hunneman" at bounding box center [341, 82] width 55 height 12
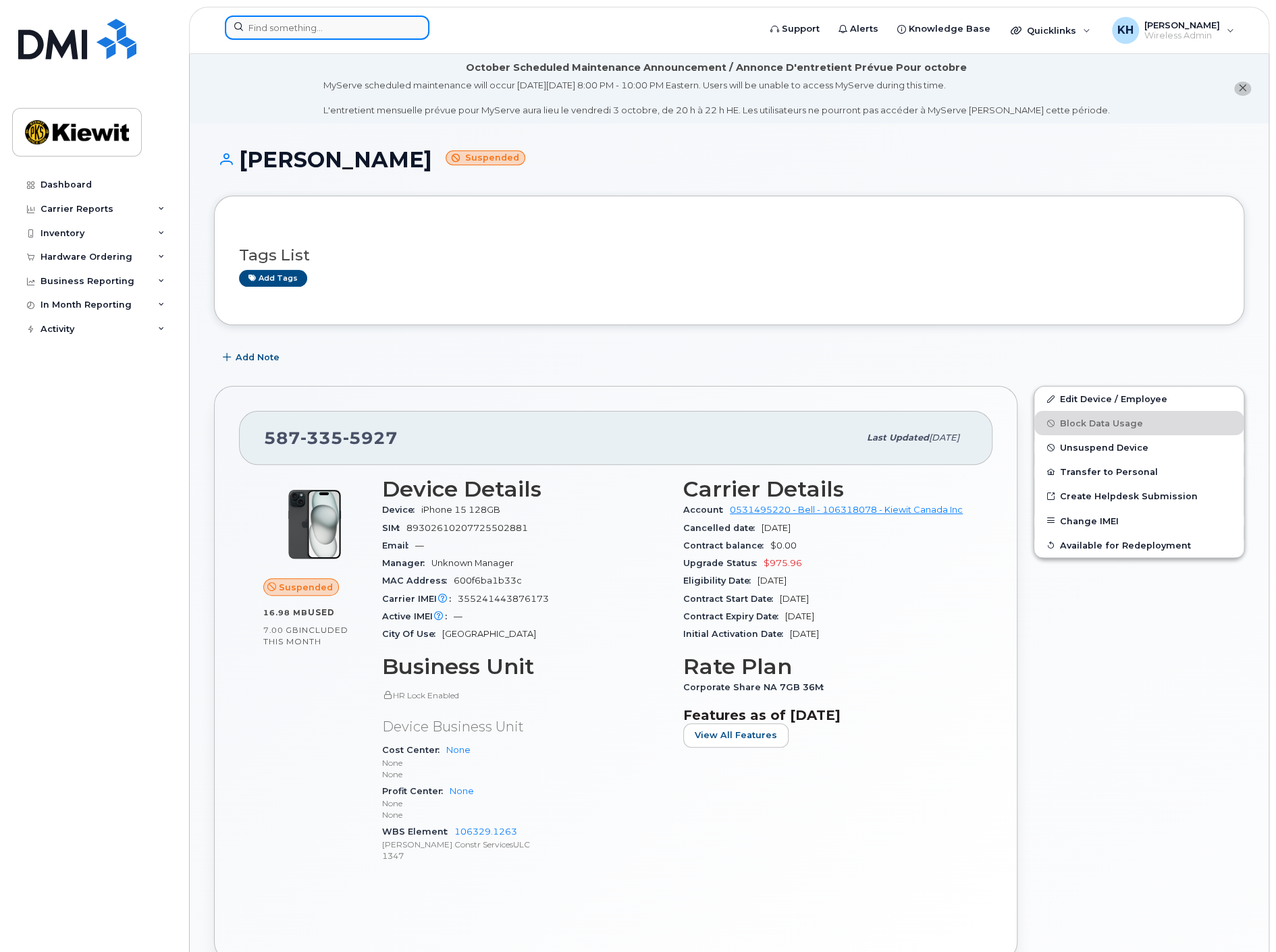
click at [351, 23] on input at bounding box center [327, 28] width 204 height 25
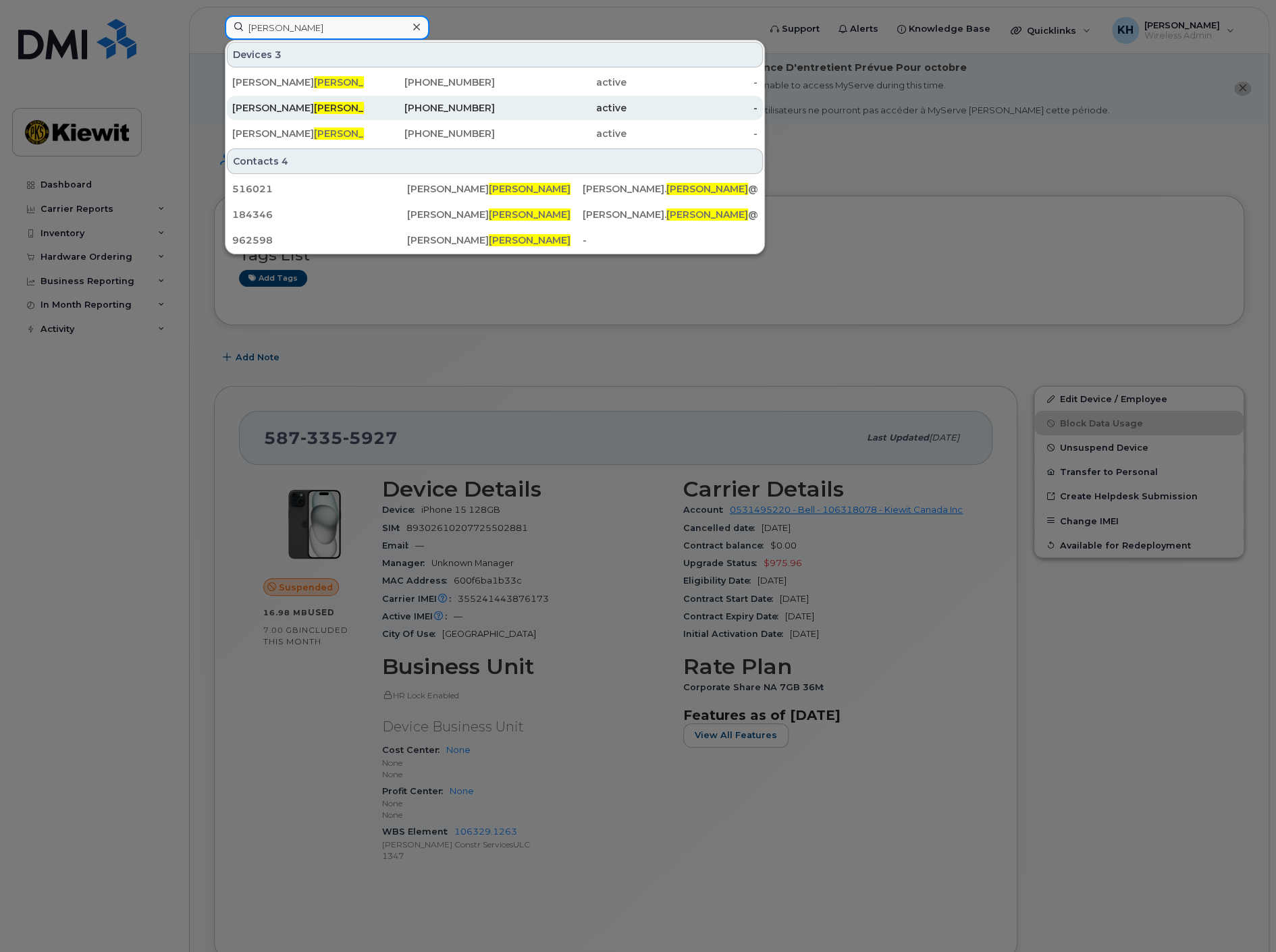
type input "[PERSON_NAME]"
click at [314, 103] on span "[PERSON_NAME]" at bounding box center [354, 108] width 82 height 12
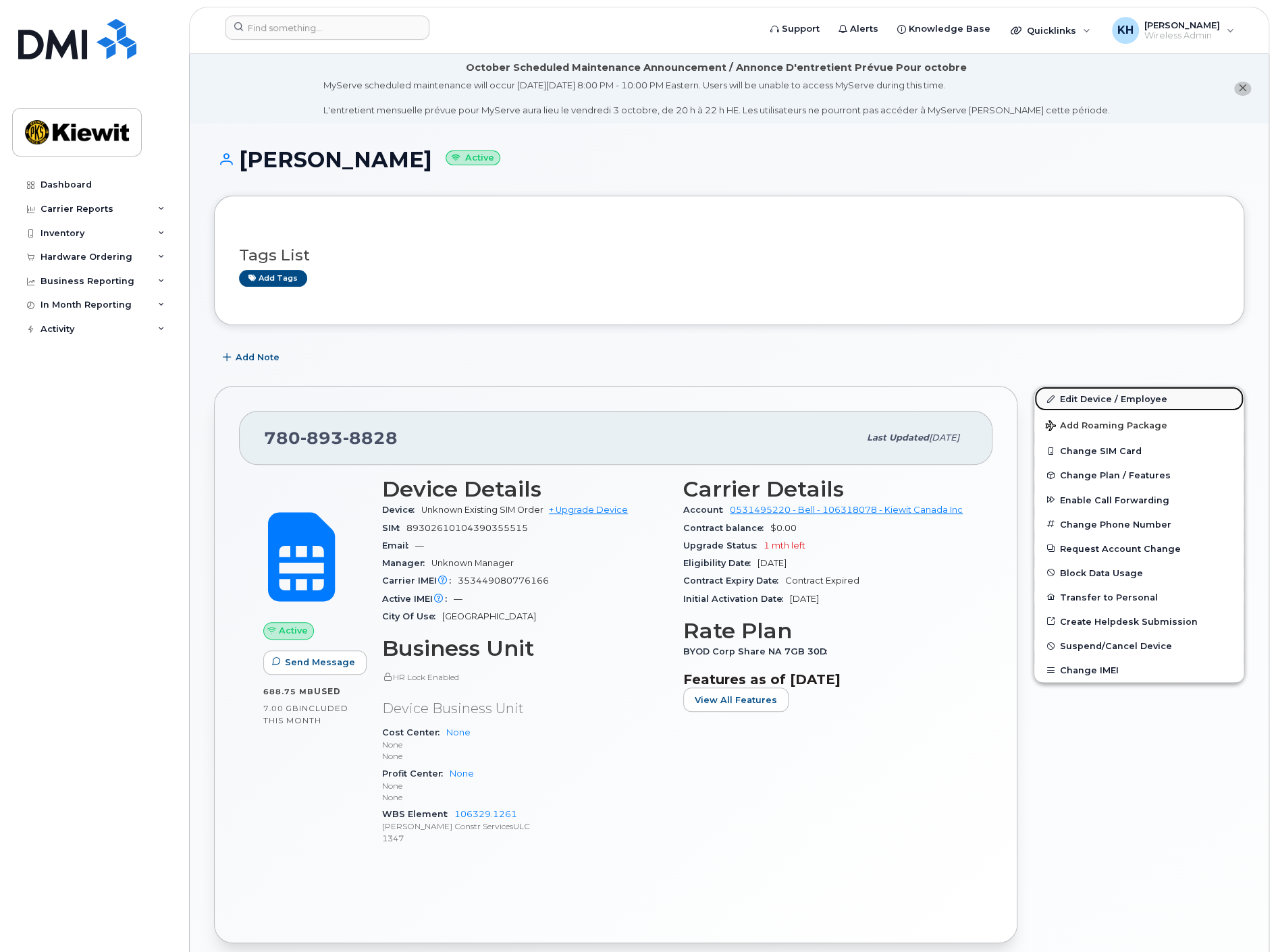
click at [1087, 387] on link "Edit Device / Employee" at bounding box center [1138, 398] width 209 height 25
click at [1087, 396] on link "Edit Device / Employee" at bounding box center [1138, 398] width 209 height 25
click at [1135, 400] on link "Edit Device / Employee" at bounding box center [1138, 398] width 209 height 25
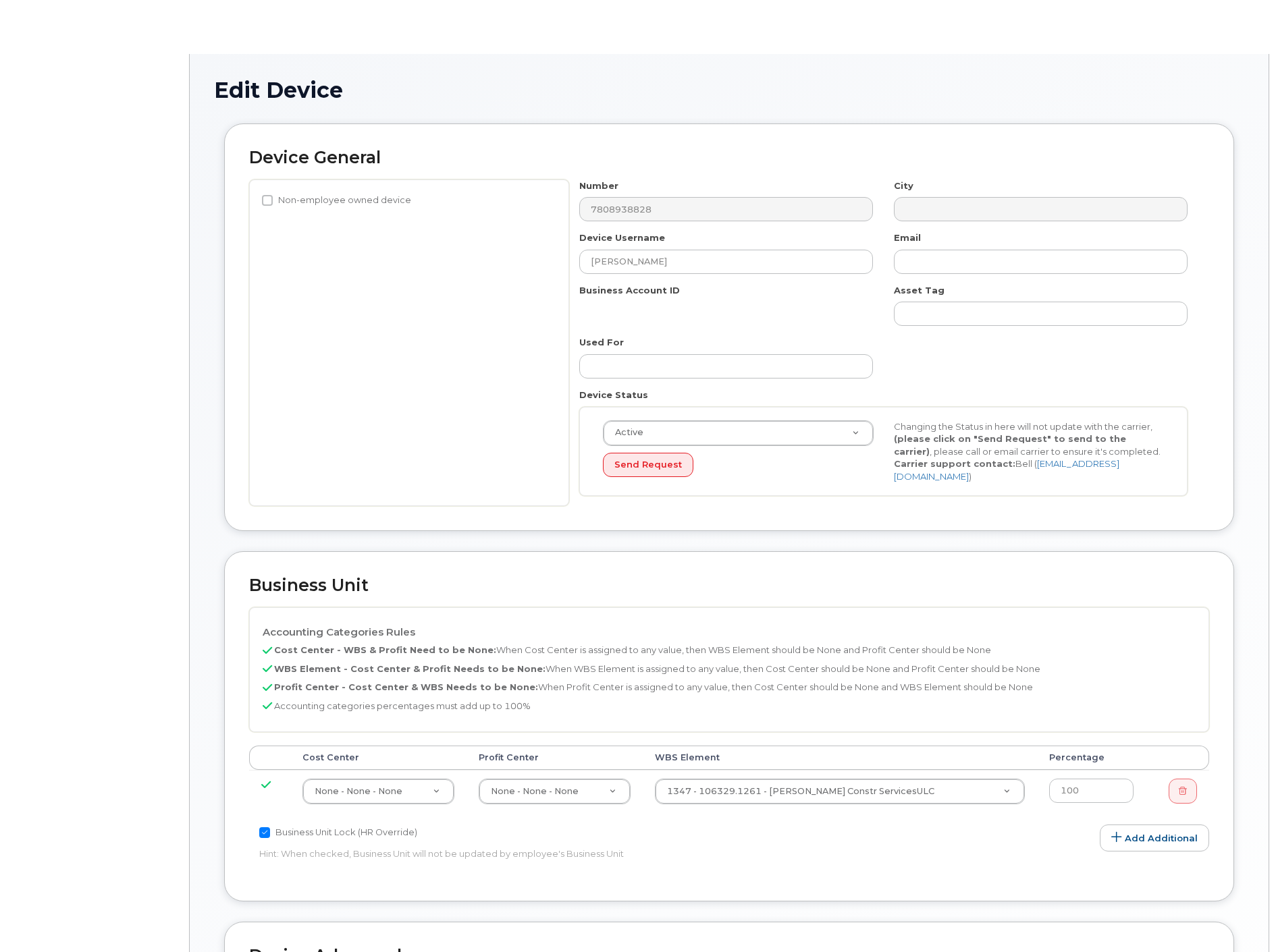
select select "14059"
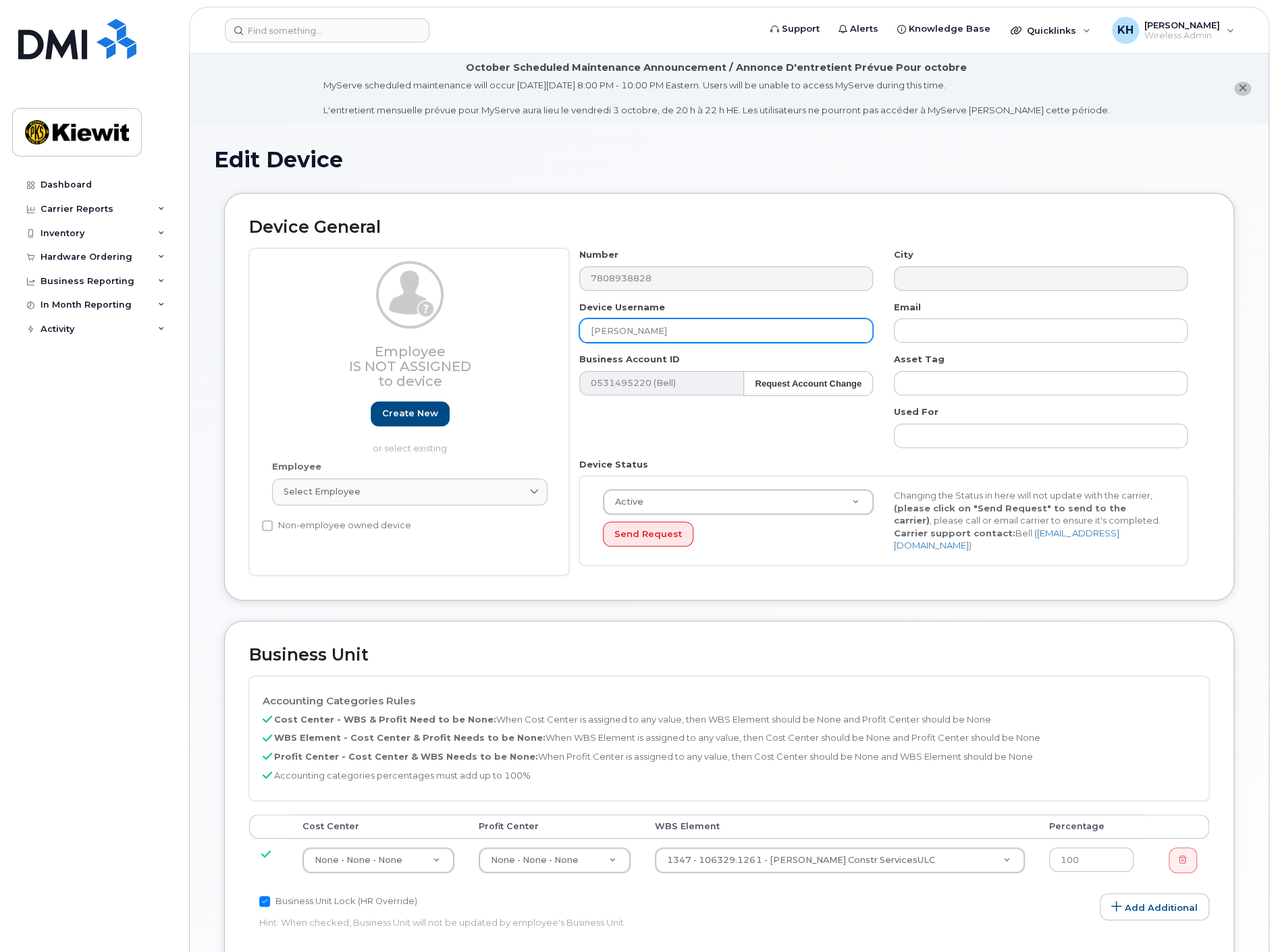
drag, startPoint x: 700, startPoint y: 327, endPoint x: 554, endPoint y: 329, distance: 146.0
click at [558, 329] on div "Employee Is not assigned to device Create new or select existing Employee Selec…" at bounding box center [729, 412] width 960 height 327
type input "T"
drag, startPoint x: 721, startPoint y: 331, endPoint x: 525, endPoint y: 338, distance: 196.1
click at [536, 337] on div "Employee Is not assigned to device Create new or select existing Employee Selec…" at bounding box center [729, 412] width 960 height 327
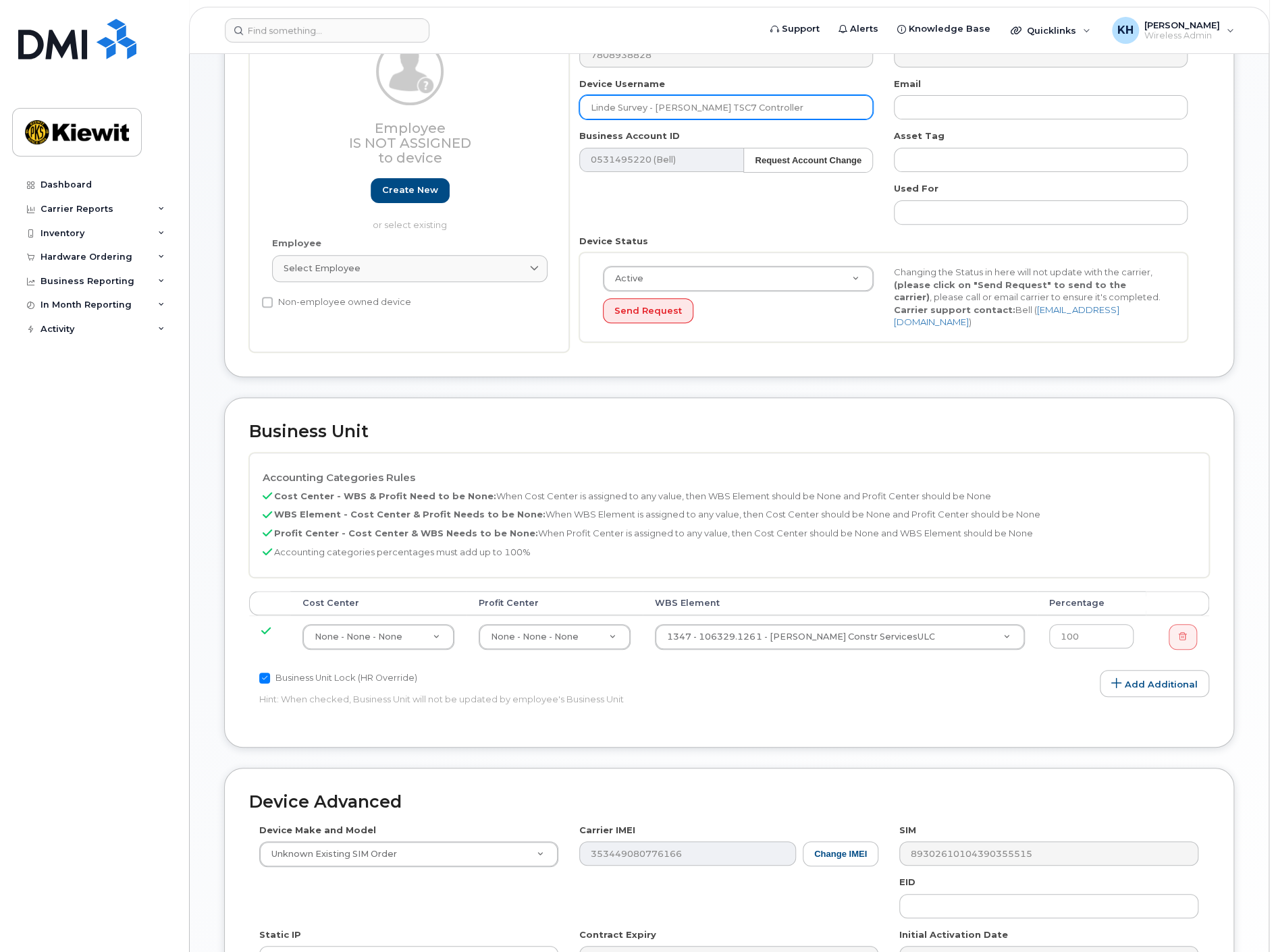
scroll to position [224, 0]
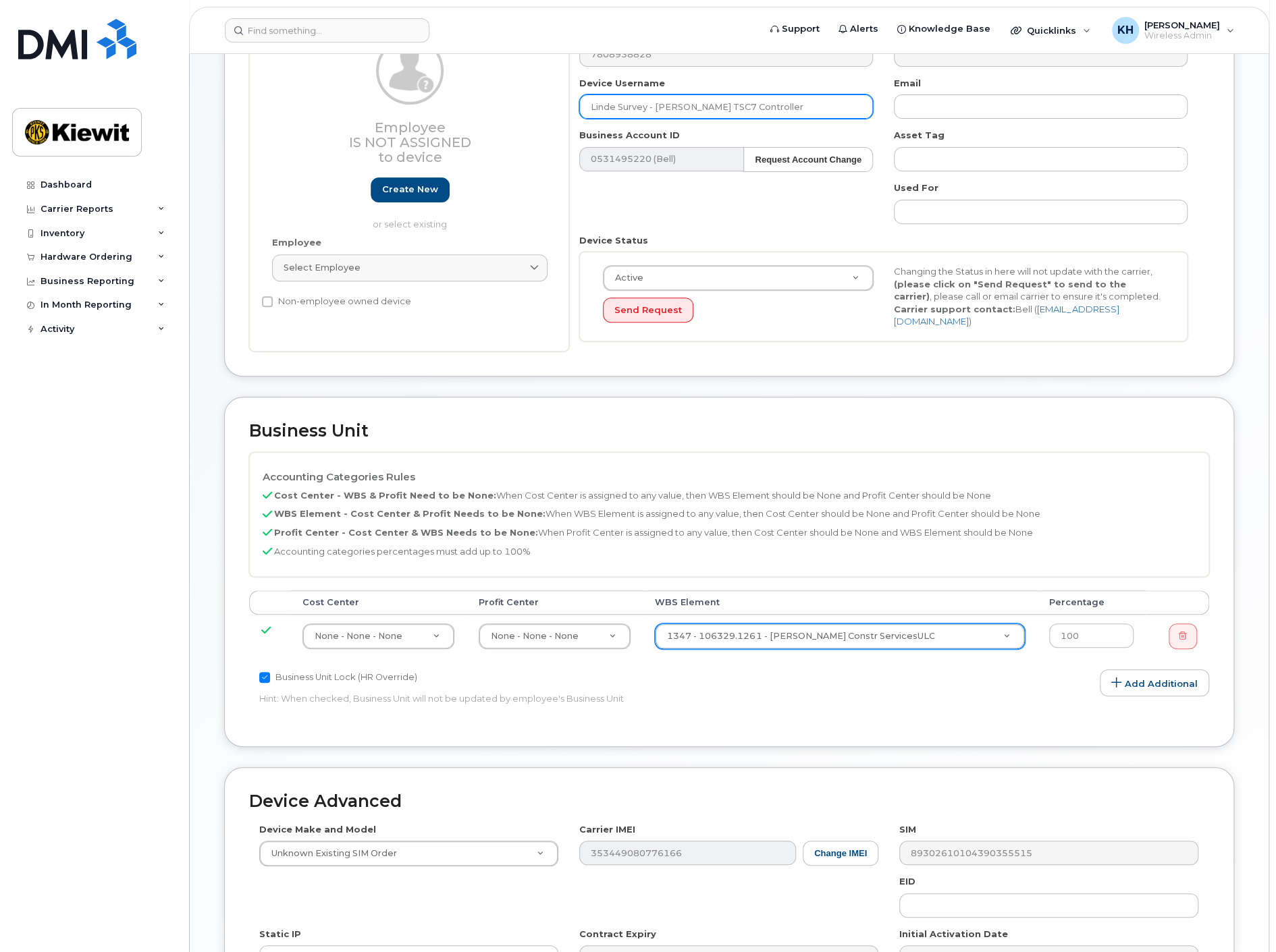
type input "Linde Survey - [PERSON_NAME] TSC7 Controller"
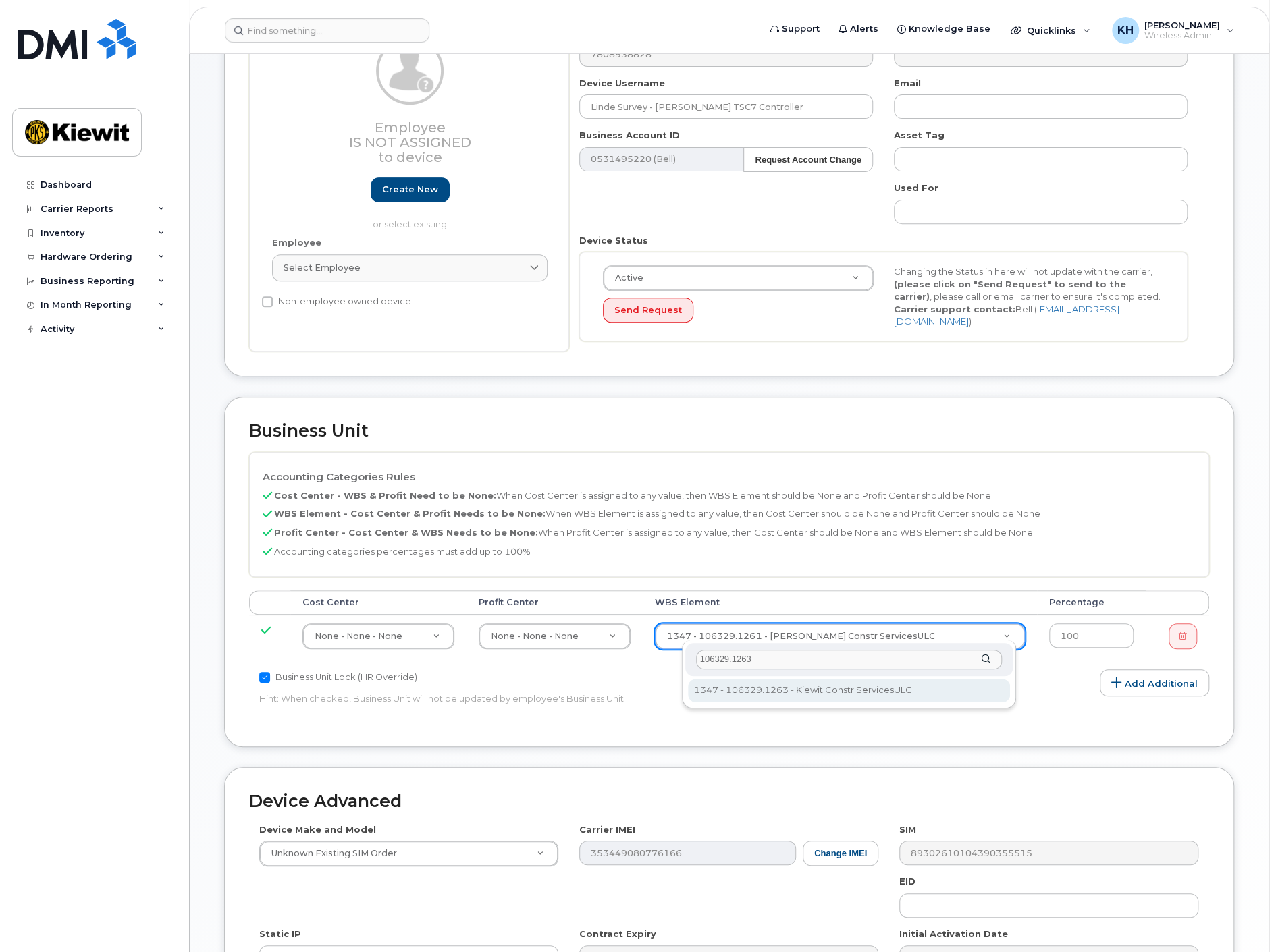
type input "106329.1263"
type input "35626091"
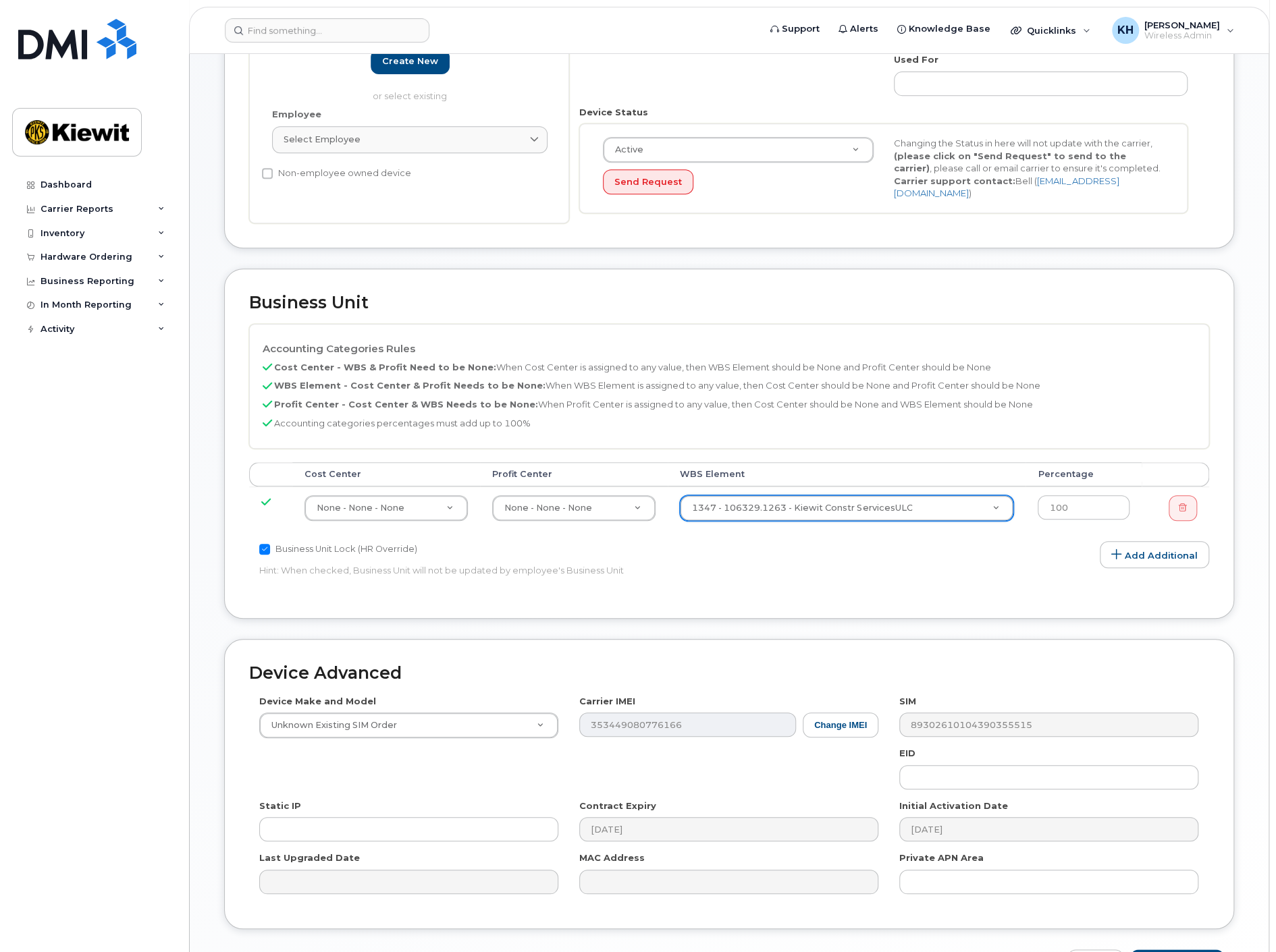
scroll to position [432, 0]
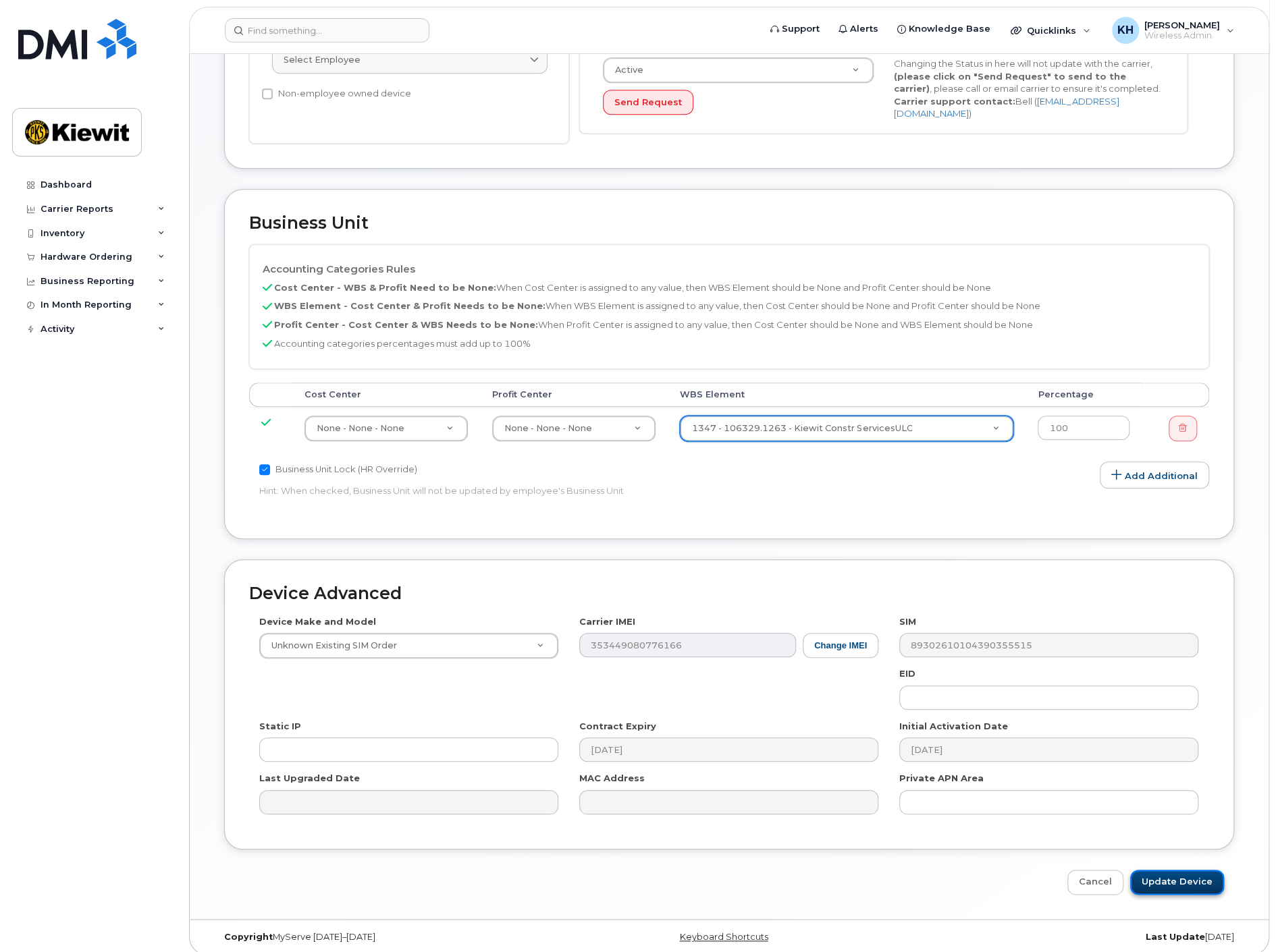
click at [1181, 870] on input "Update Device" at bounding box center [1176, 882] width 93 height 25
type input "Saving..."
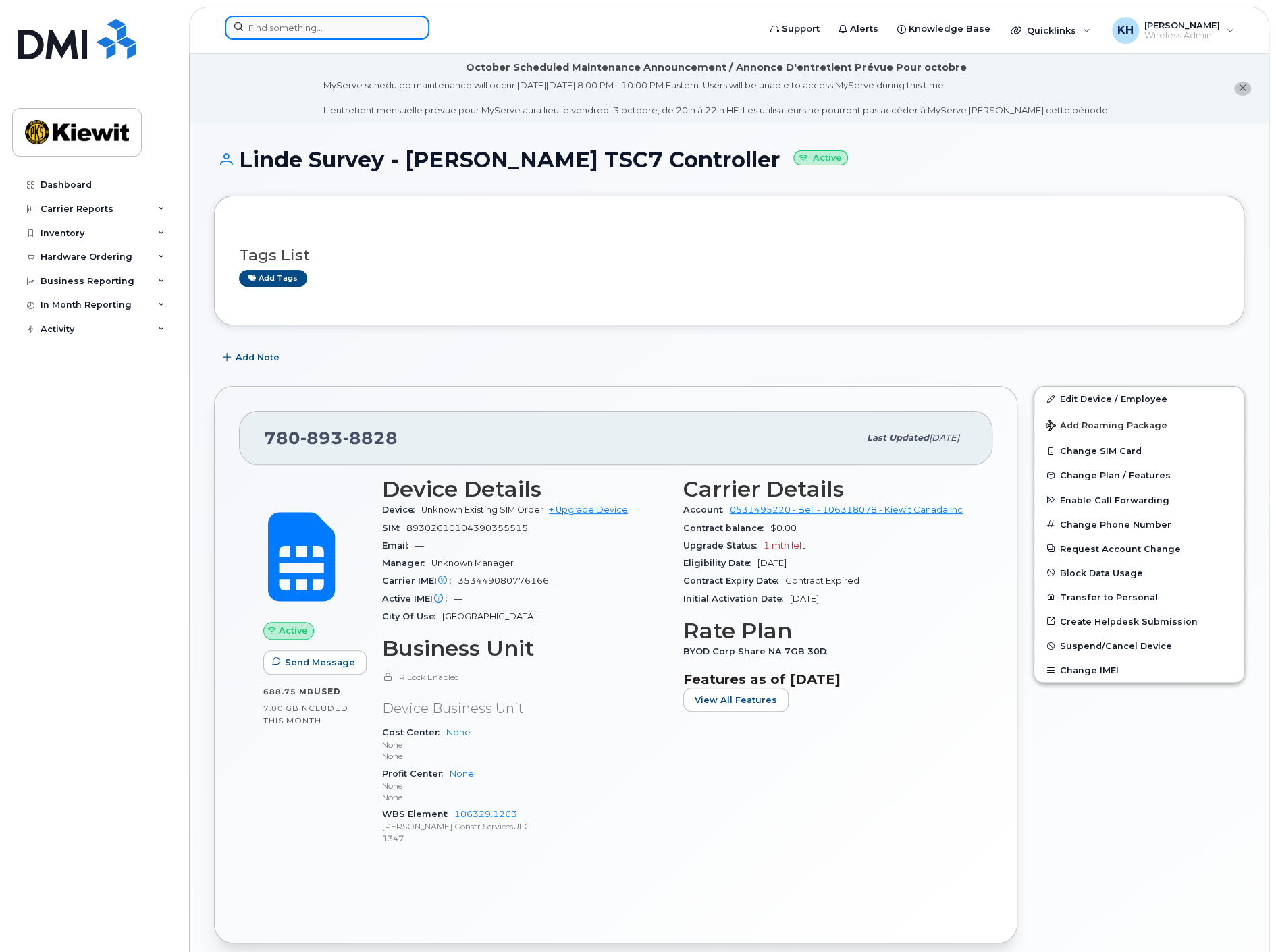
click at [267, 29] on input at bounding box center [327, 28] width 204 height 25
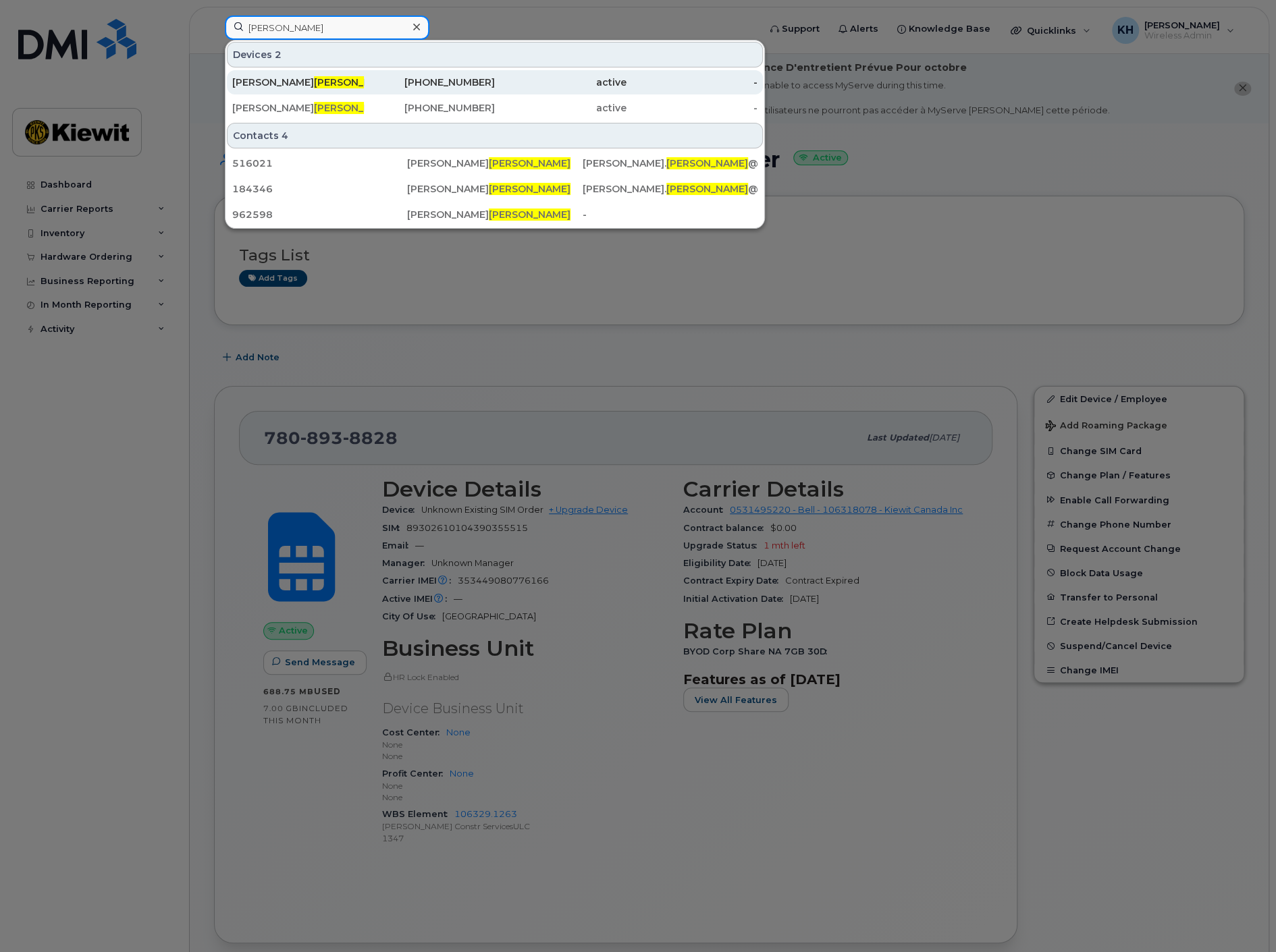
type input "[PERSON_NAME]"
click at [314, 82] on span "[PERSON_NAME]" at bounding box center [354, 82] width 82 height 12
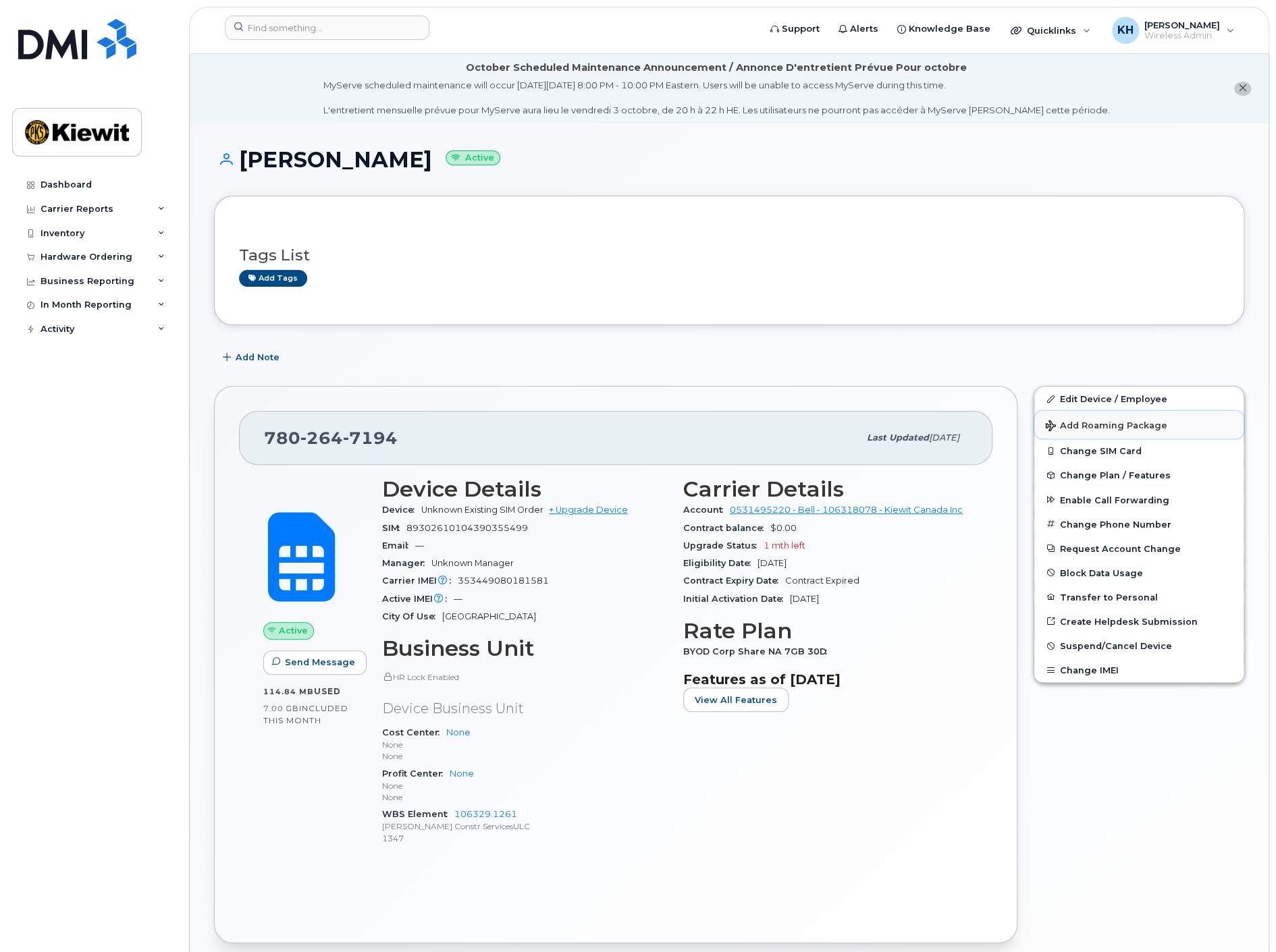
click at [1126, 411] on button "Add Roaming Package" at bounding box center [1138, 425] width 209 height 28
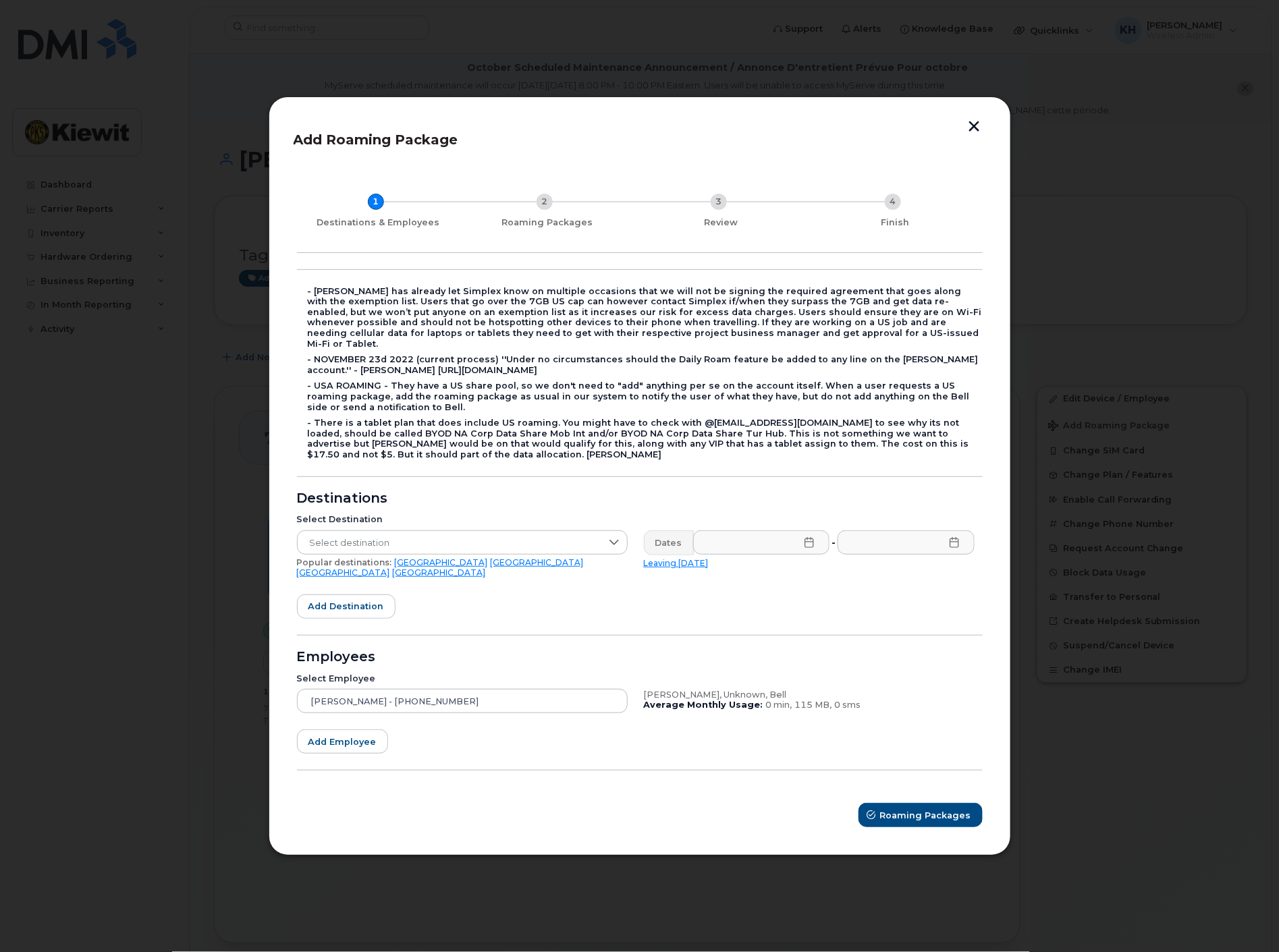
click at [972, 135] on button "button" at bounding box center [975, 128] width 21 height 14
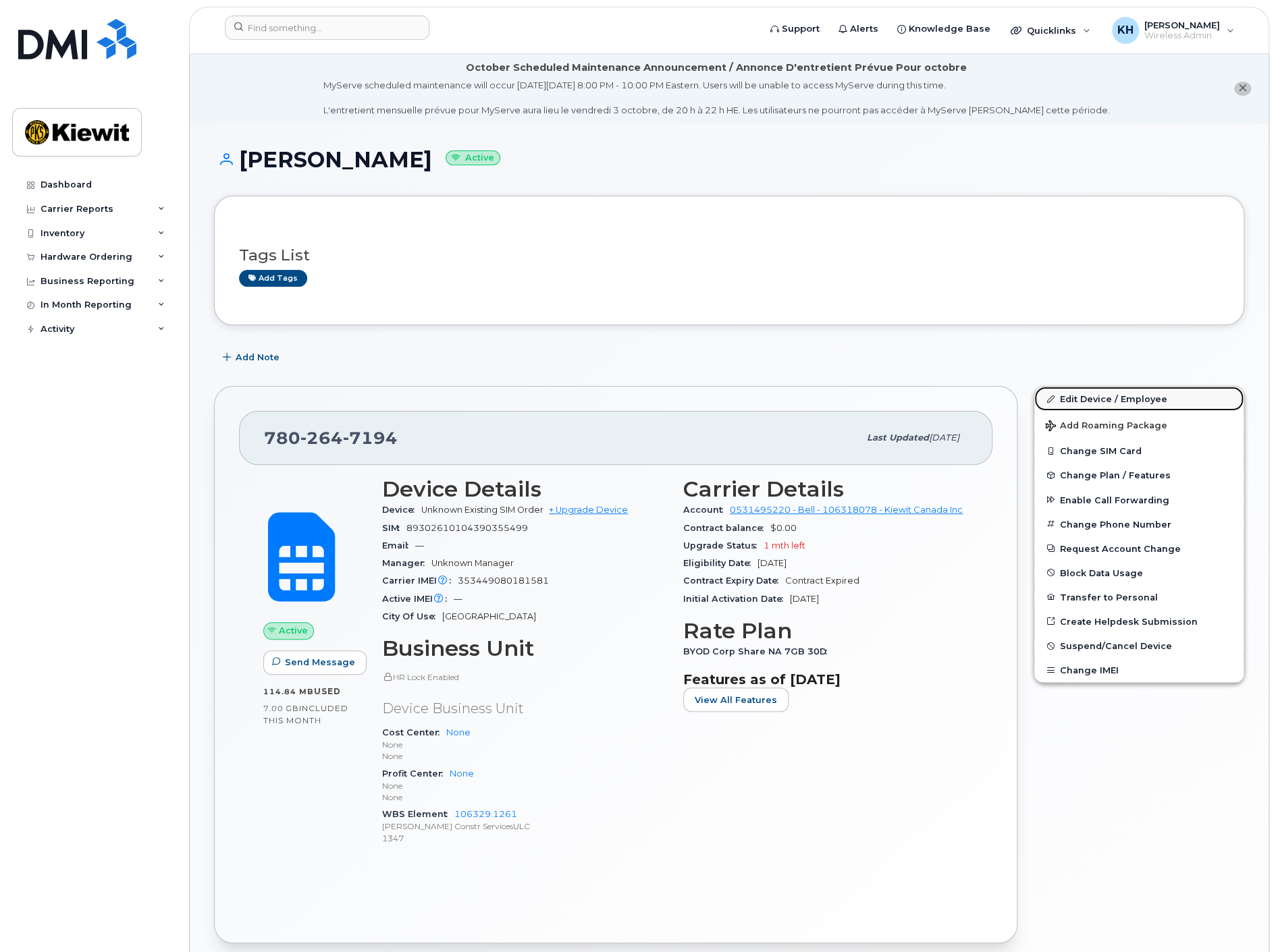
click at [1108, 394] on link "Edit Device / Employee" at bounding box center [1138, 398] width 209 height 25
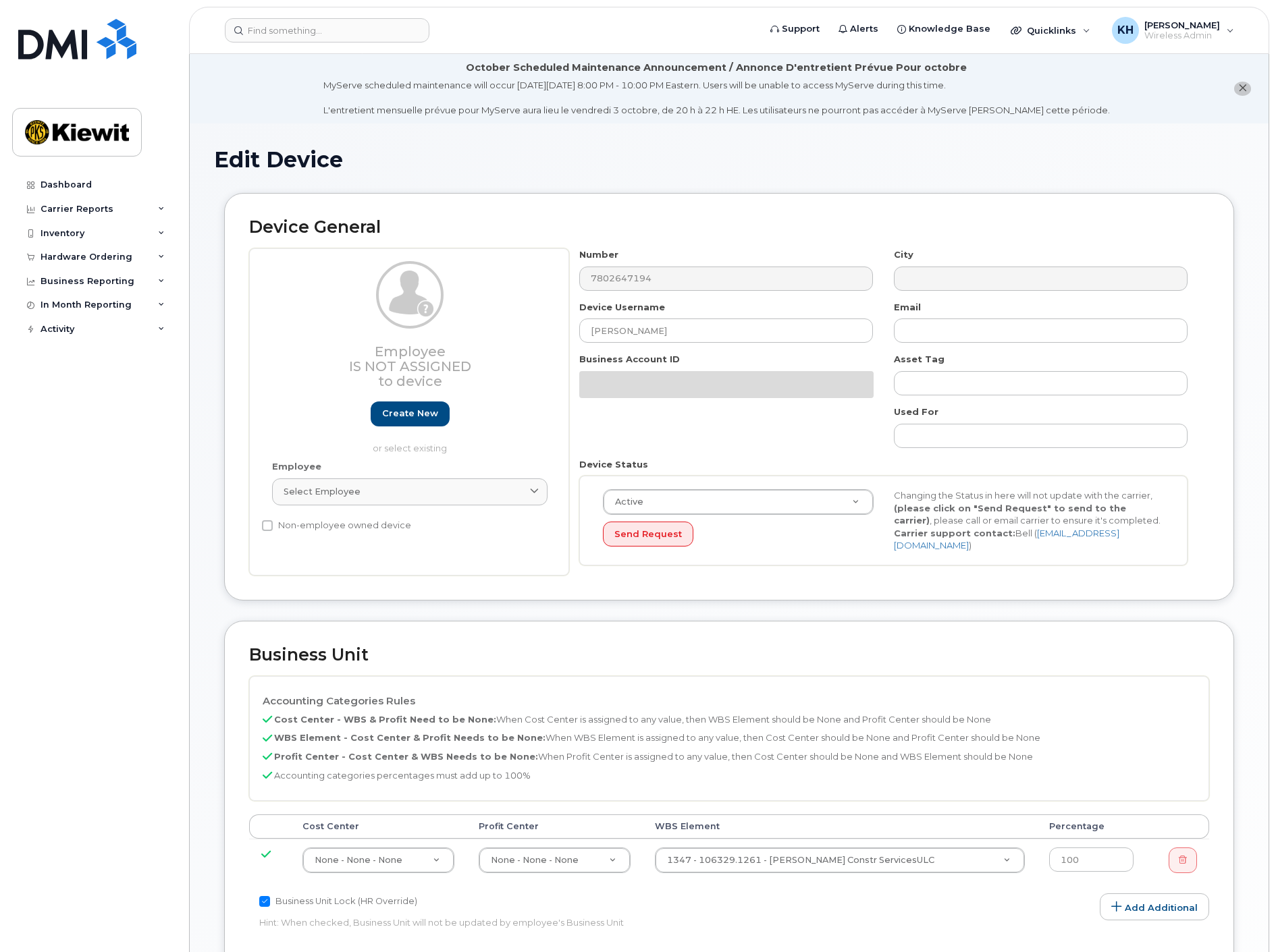
select select "14059"
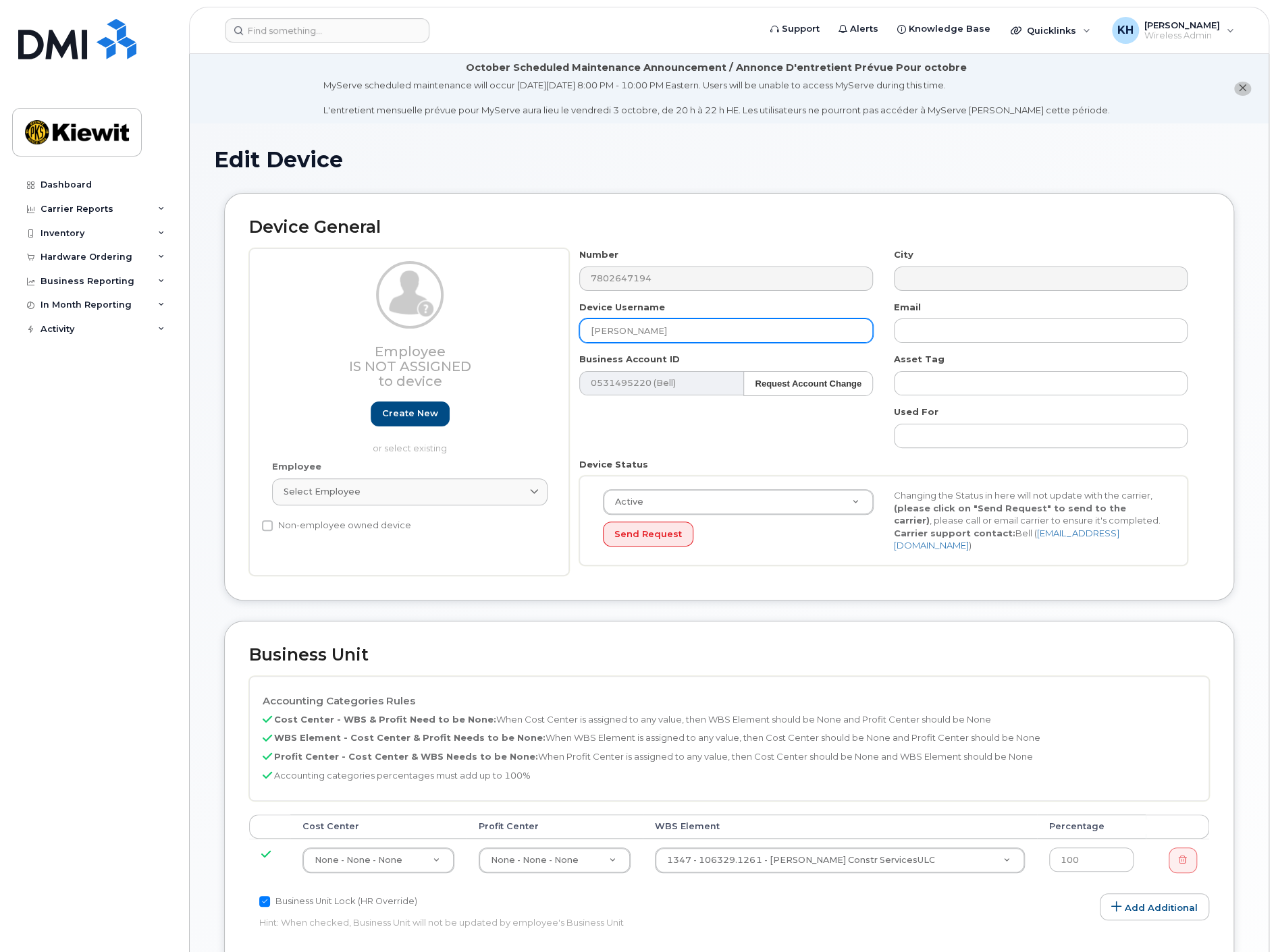
drag, startPoint x: 663, startPoint y: 329, endPoint x: 489, endPoint y: 326, distance: 174.0
click at [504, 328] on div "Employee Is not assigned to device Create new or select existing Employee Selec…" at bounding box center [729, 412] width 960 height 327
paste input "Linde Survey - [PERSON_NAME] TSC7 Controller"
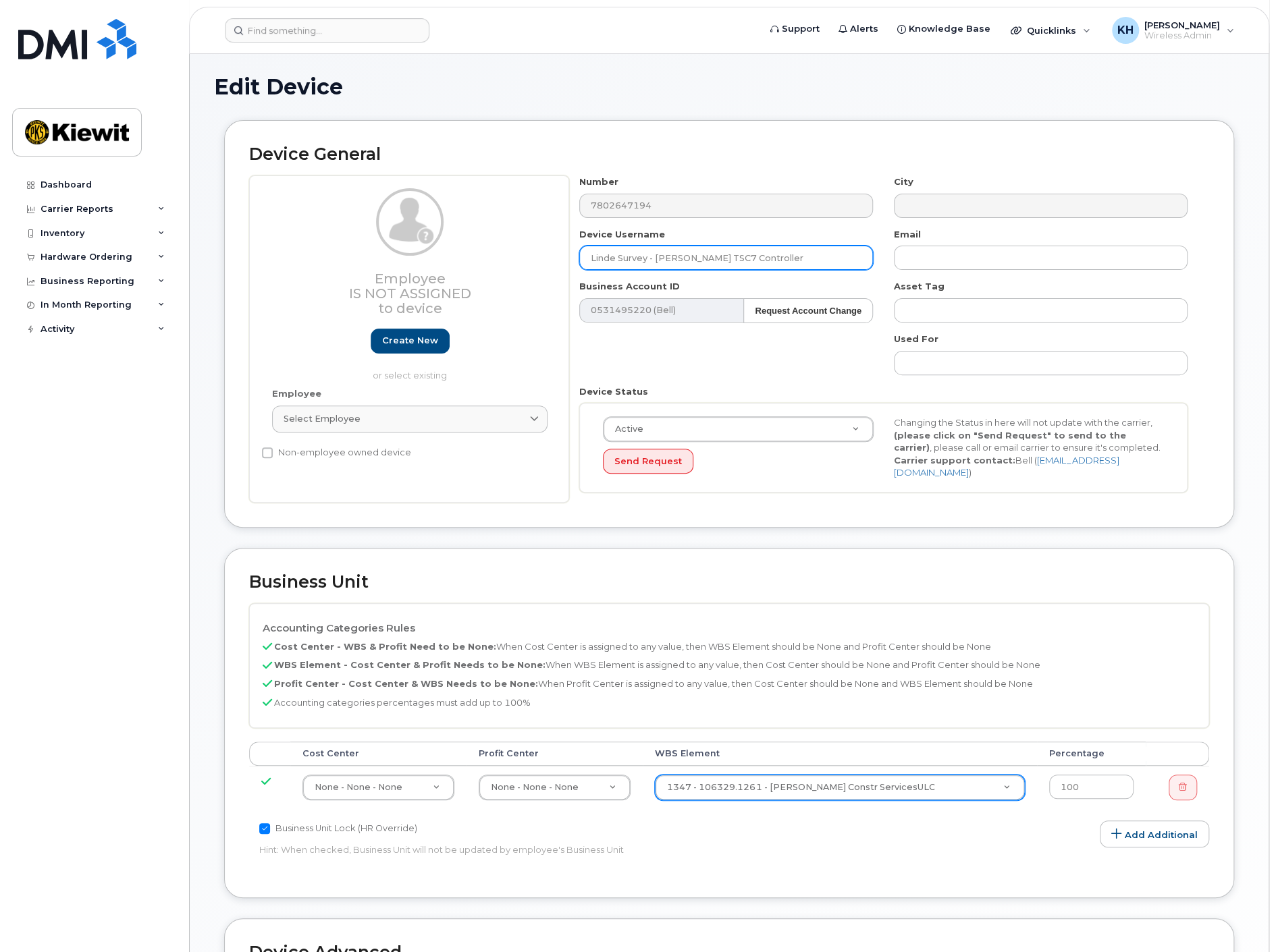
type input "Linde Survey - [PERSON_NAME] TSC7 Controller"
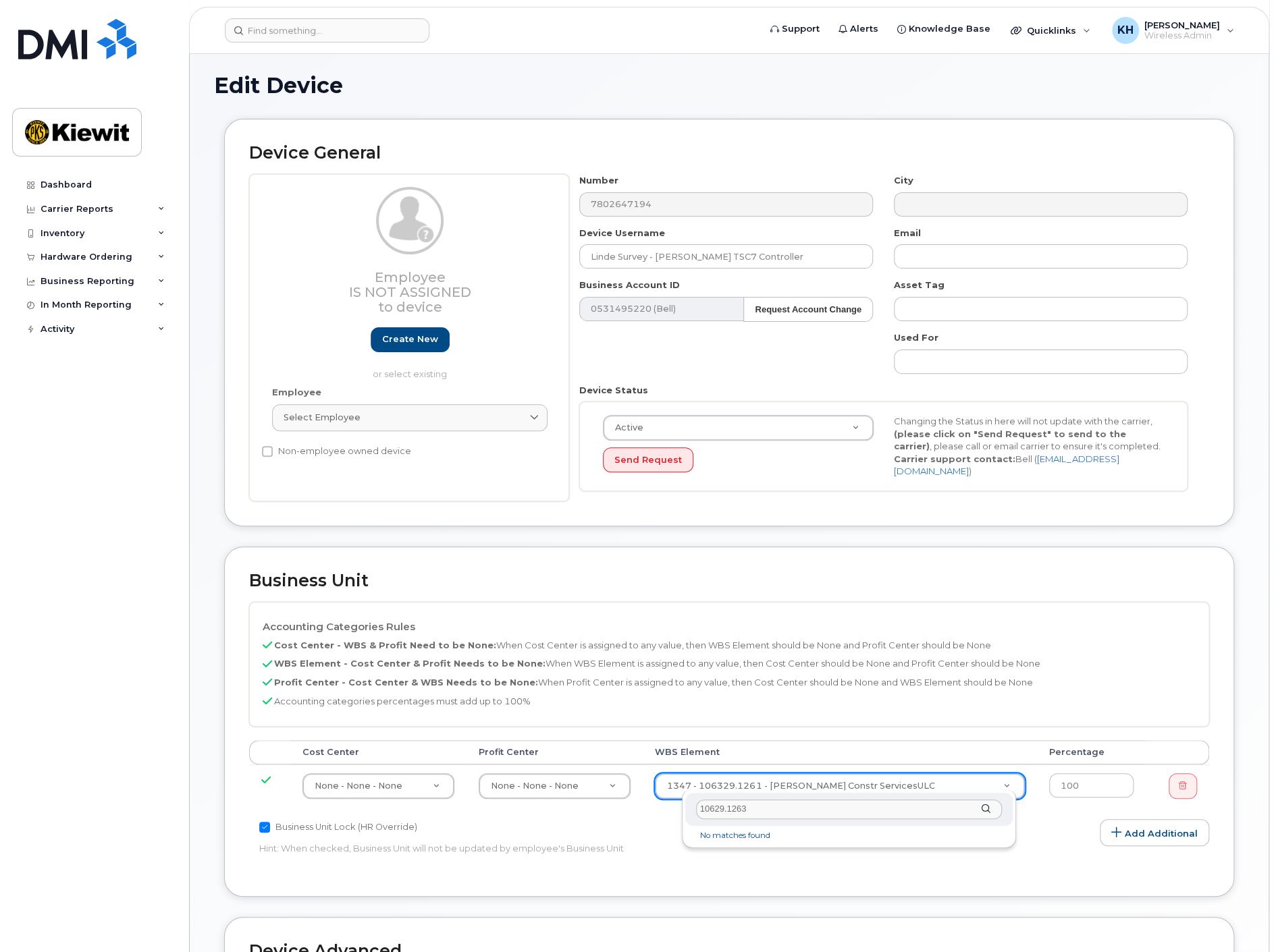
click at [714, 809] on input "10629.1263" at bounding box center [849, 809] width 307 height 20
type input "106329.1263"
type input "35626091"
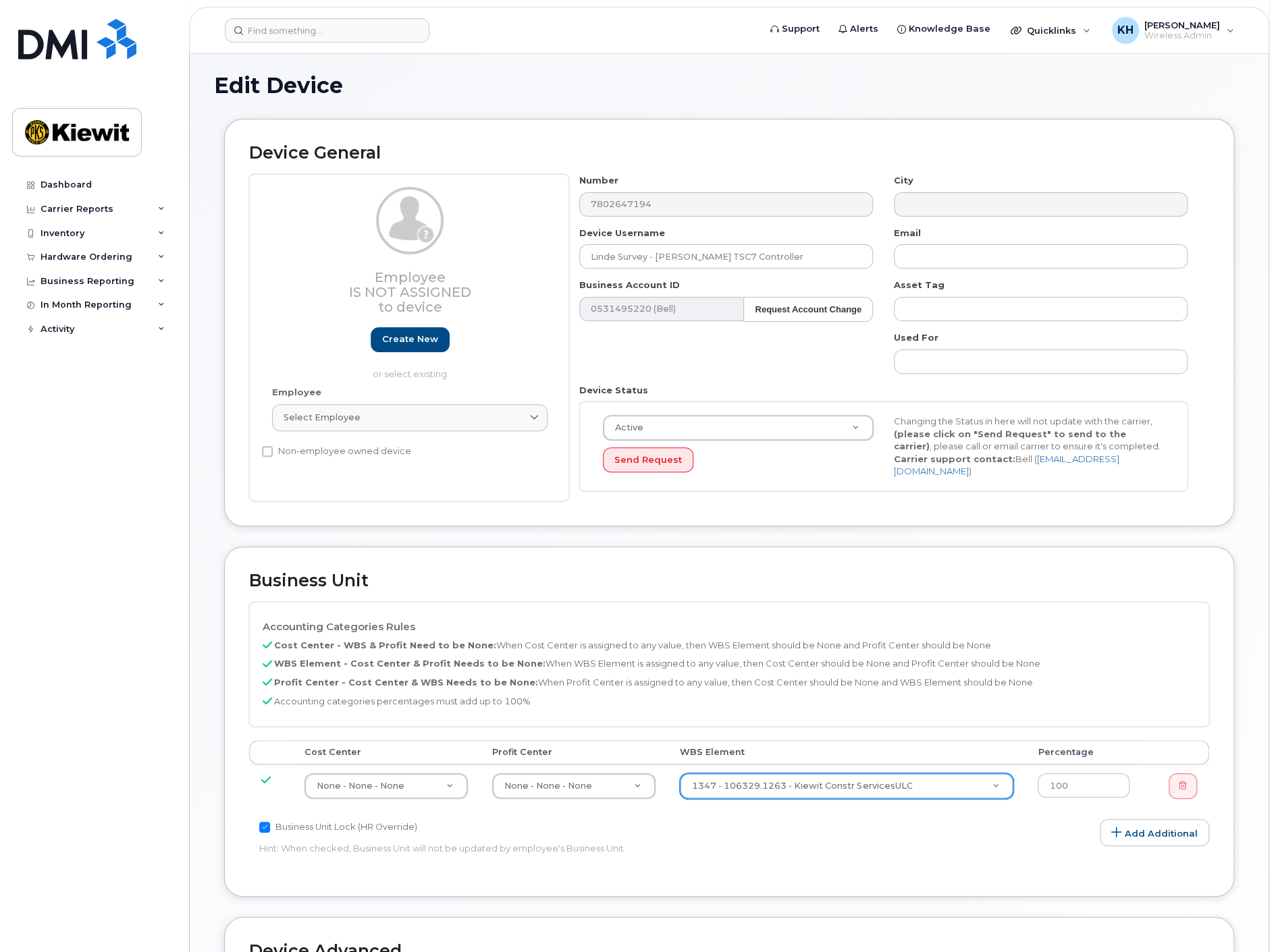
click at [905, 841] on div "Accounting Categories Rules Cost Center - WBS & Profit Need to be None: When Co…" at bounding box center [729, 737] width 960 height 270
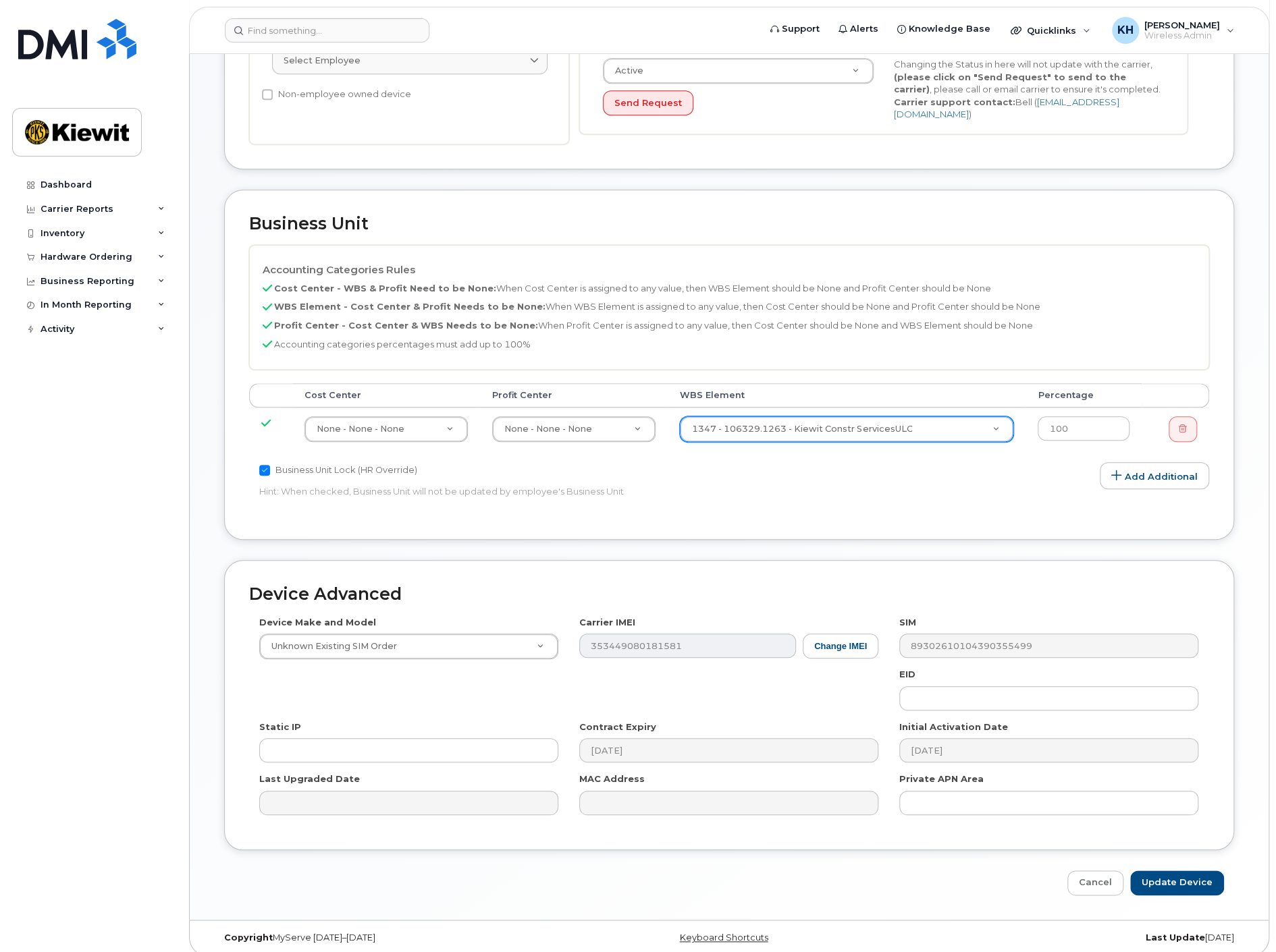
scroll to position [432, 0]
click at [1180, 870] on input "Update Device" at bounding box center [1176, 882] width 93 height 25
type input "Saving..."
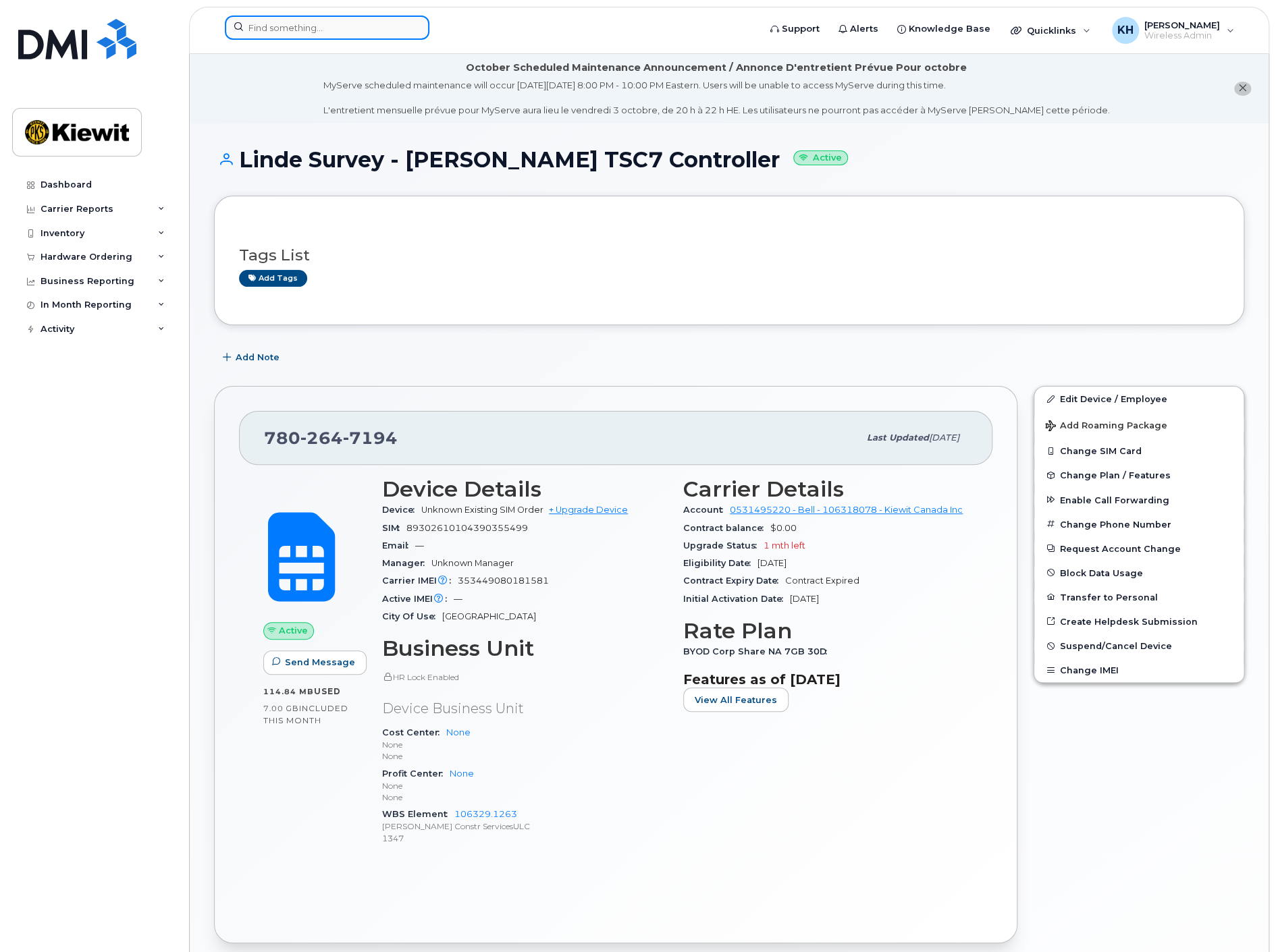
click at [294, 38] on input at bounding box center [327, 28] width 204 height 25
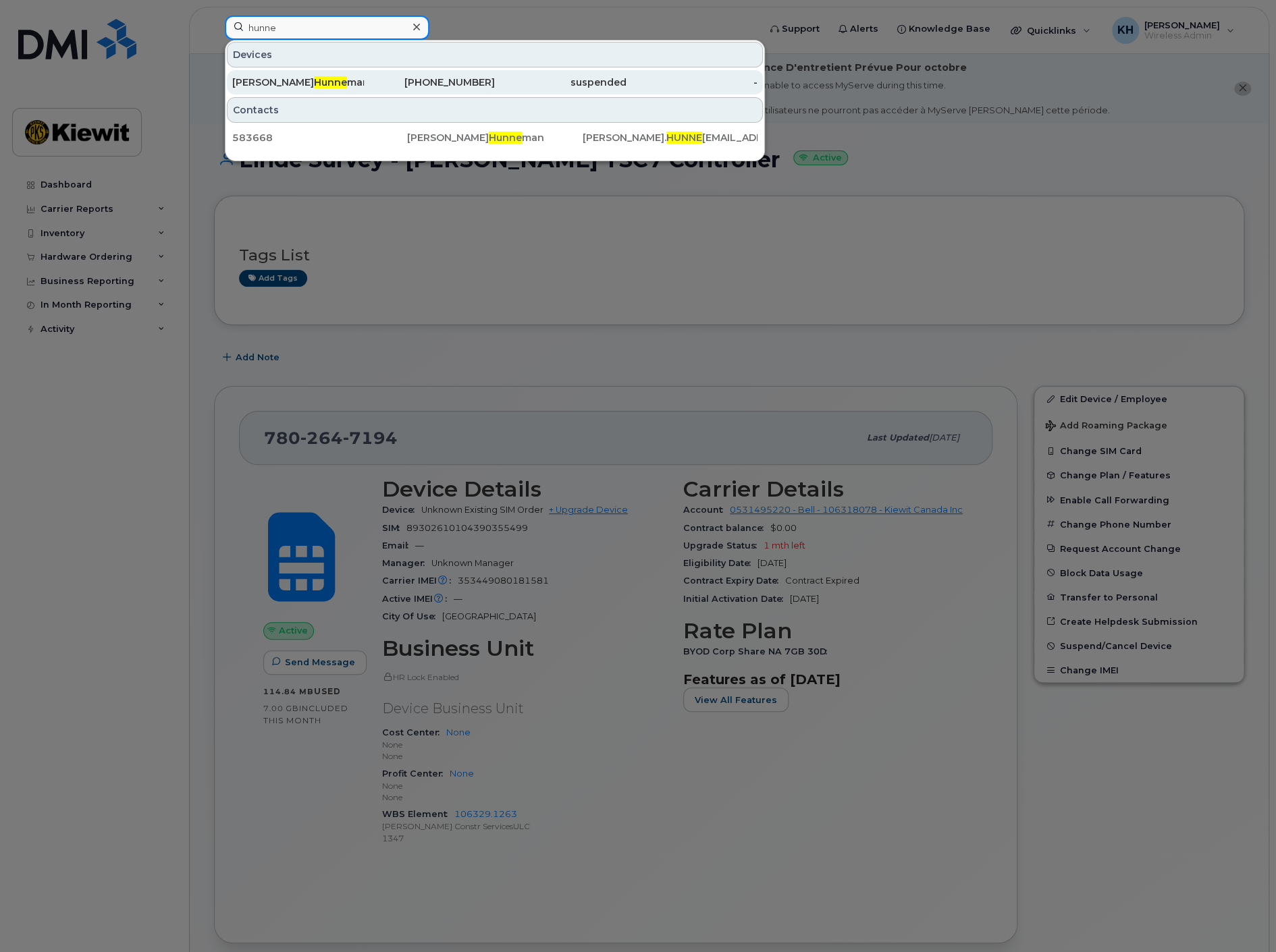
type input "hunne"
click at [290, 78] on div "Rick Hunne man" at bounding box center [298, 82] width 131 height 13
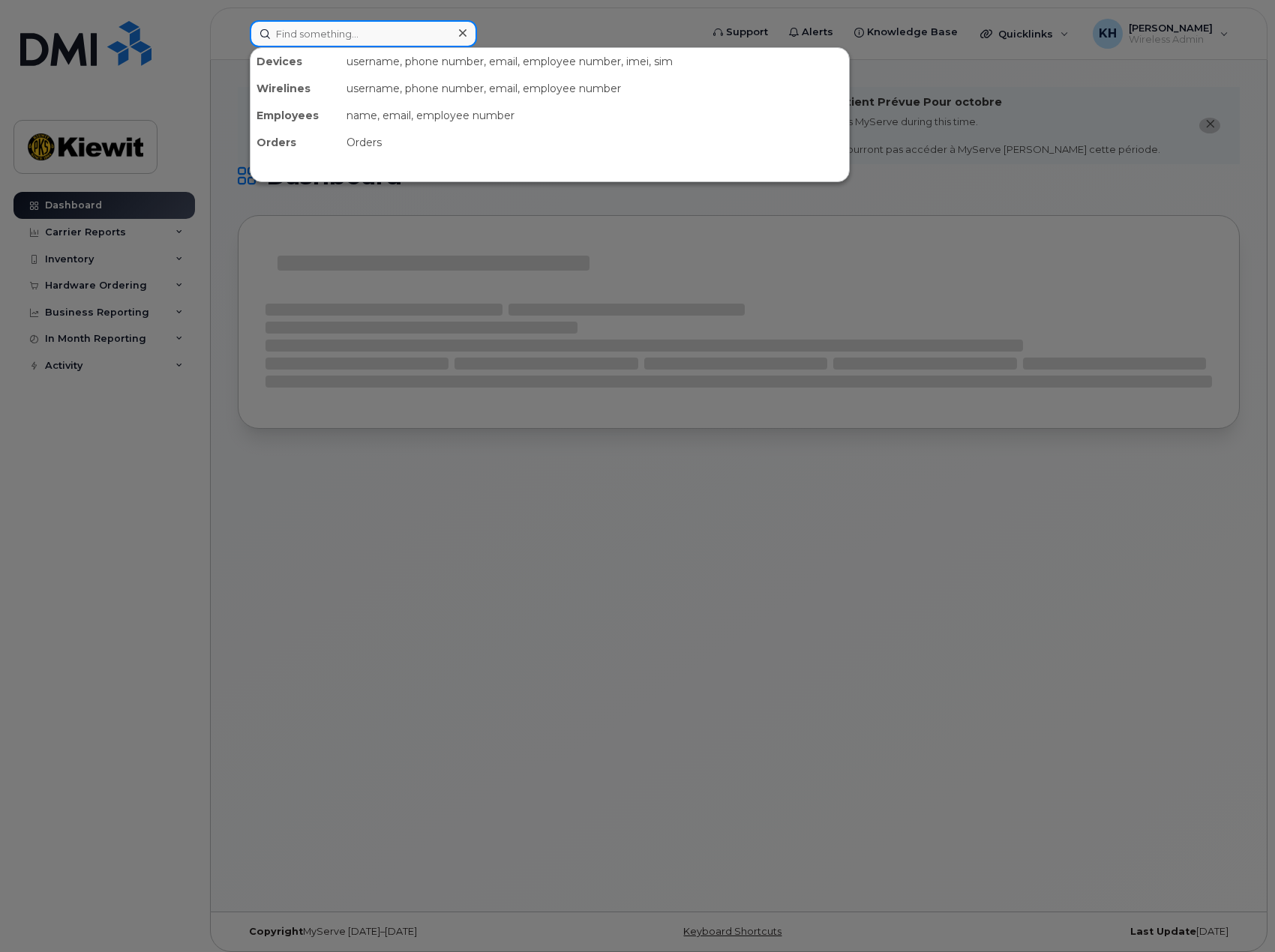
click at [341, 26] on input at bounding box center [363, 33] width 227 height 27
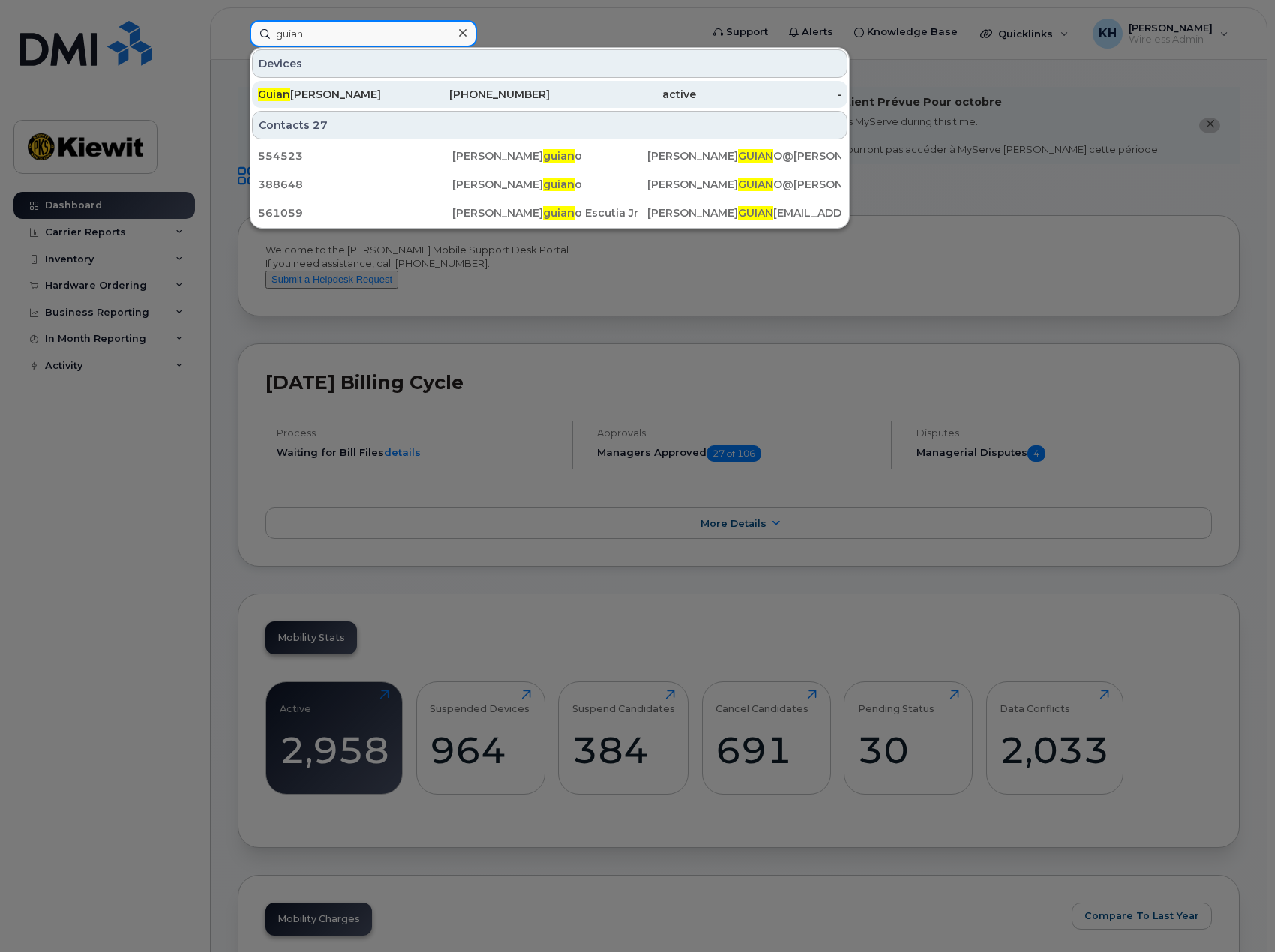
type input "guian"
click at [291, 92] on div "Guian Avila" at bounding box center [331, 94] width 146 height 15
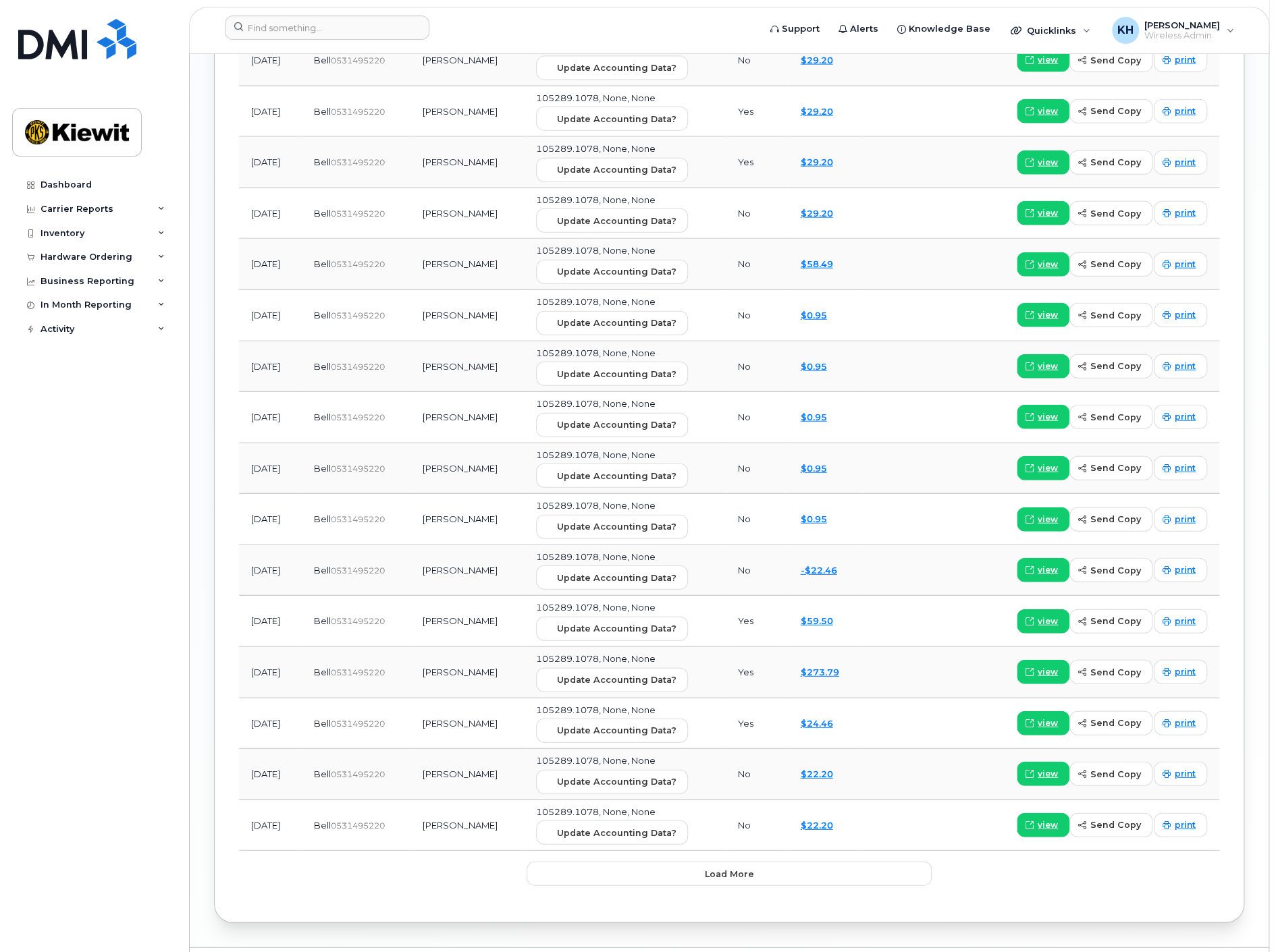
scroll to position [2066, 0]
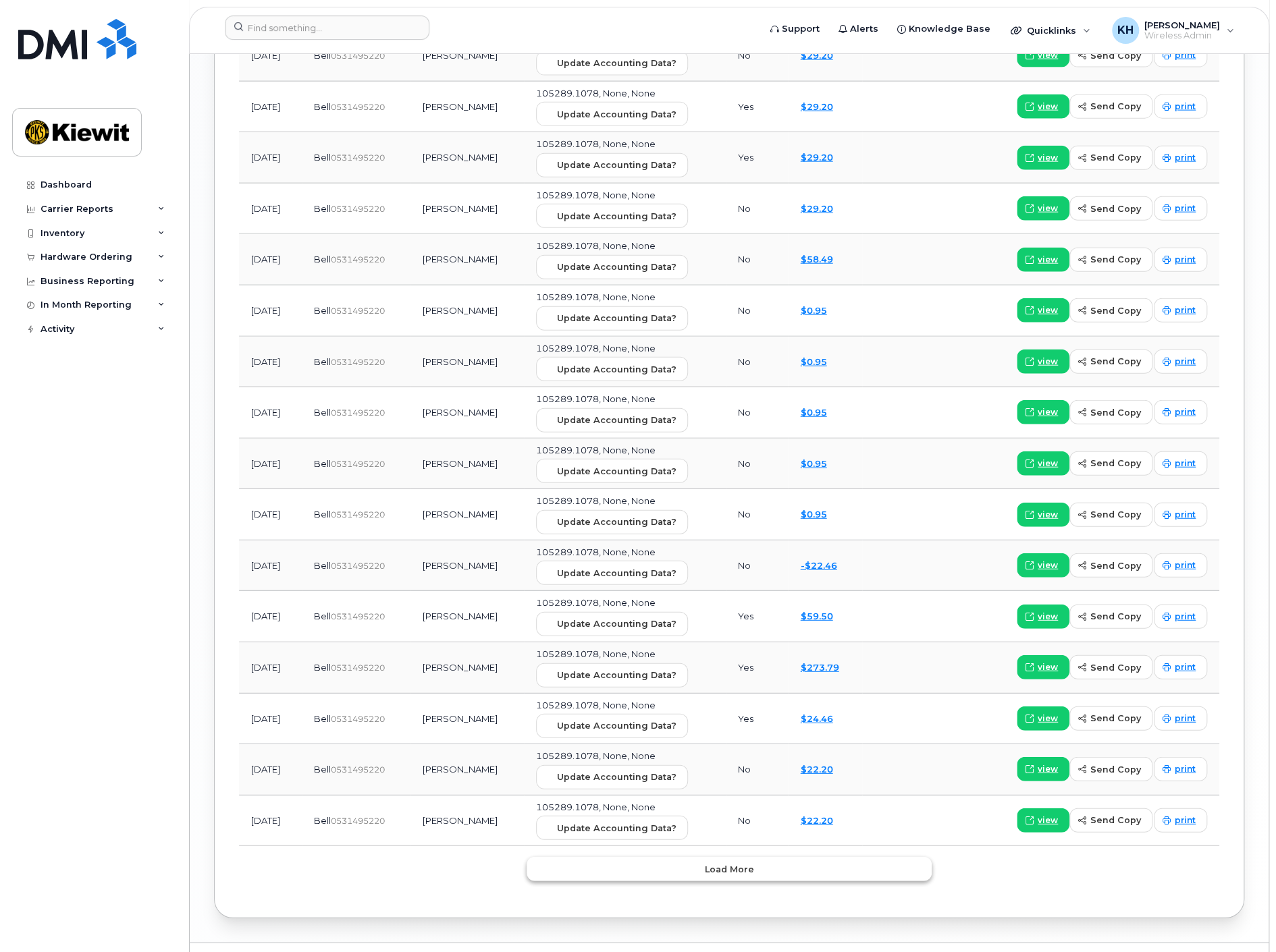
click at [696, 857] on button "Load more" at bounding box center [729, 869] width 405 height 25
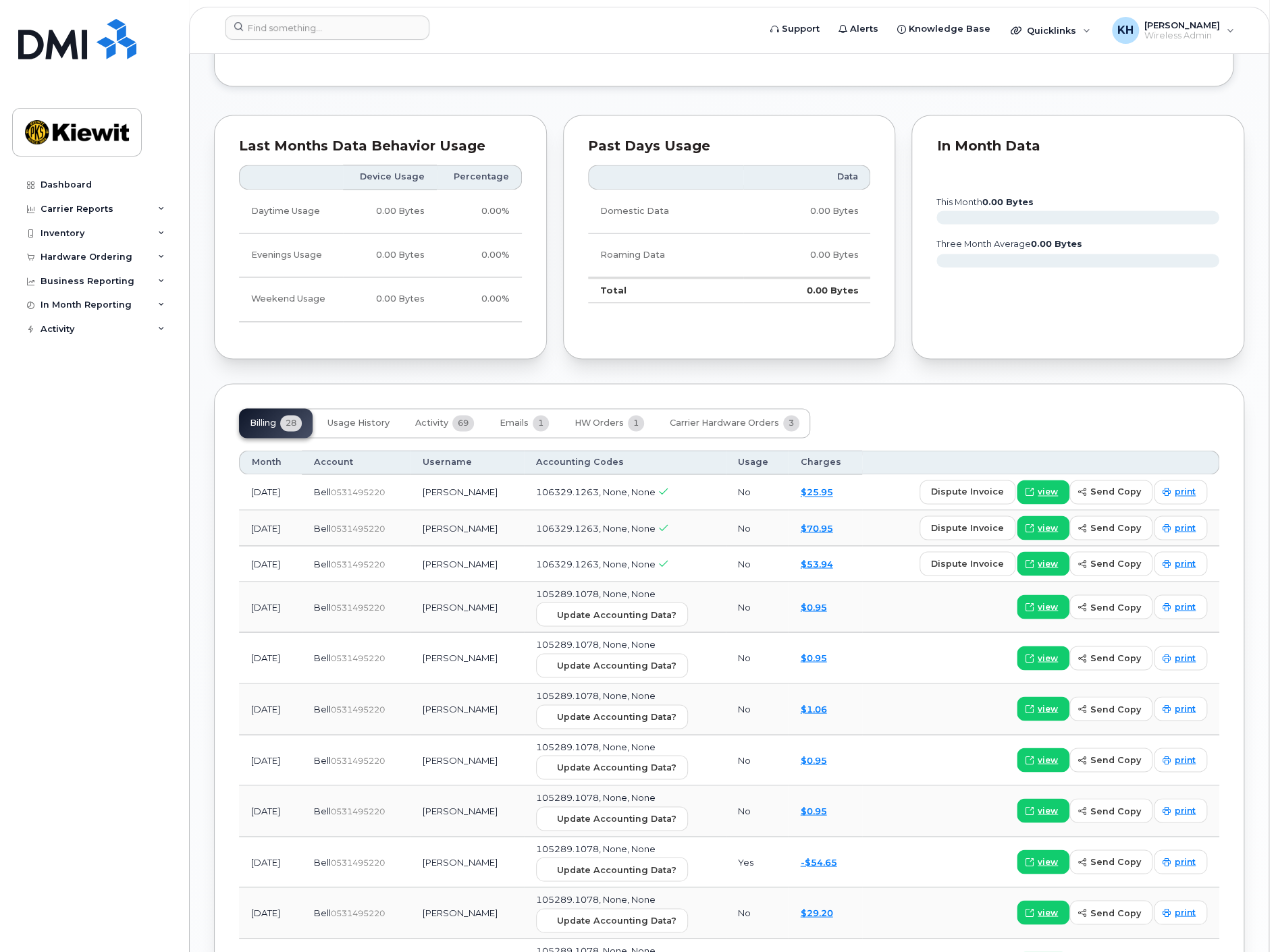
scroll to position [984, 0]
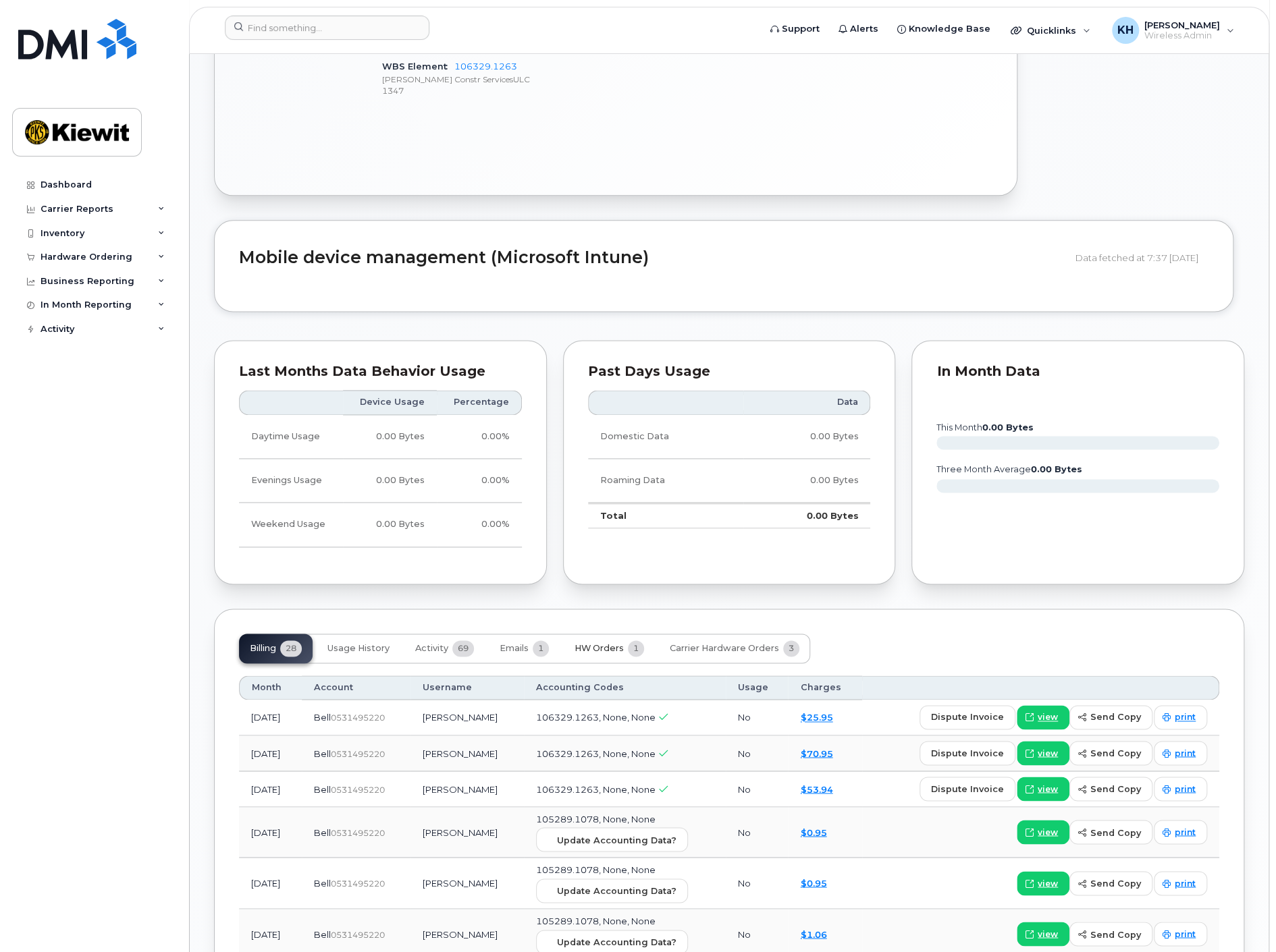
click at [633, 641] on span "1" at bounding box center [635, 649] width 16 height 16
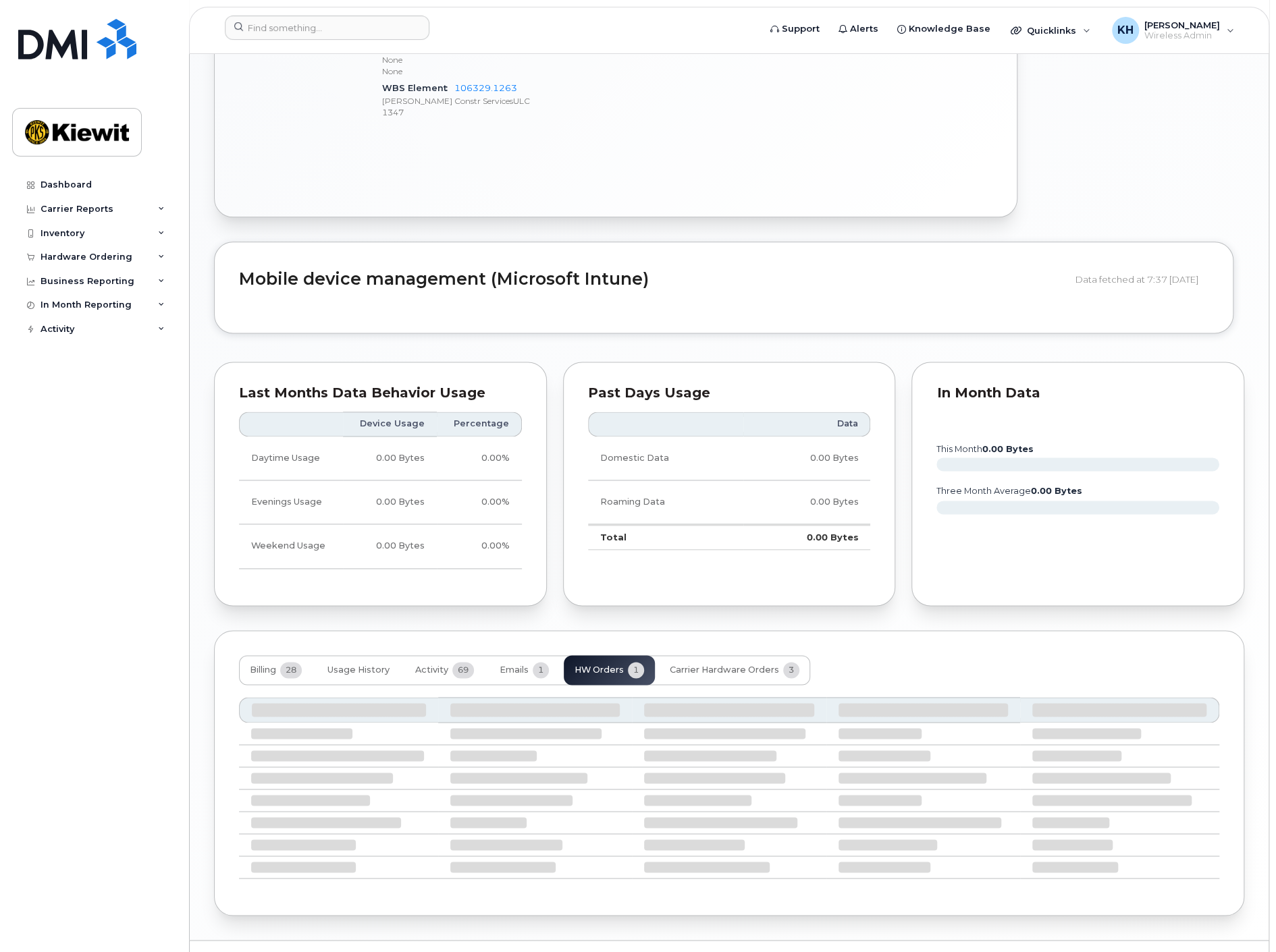
scroll to position [878, 0]
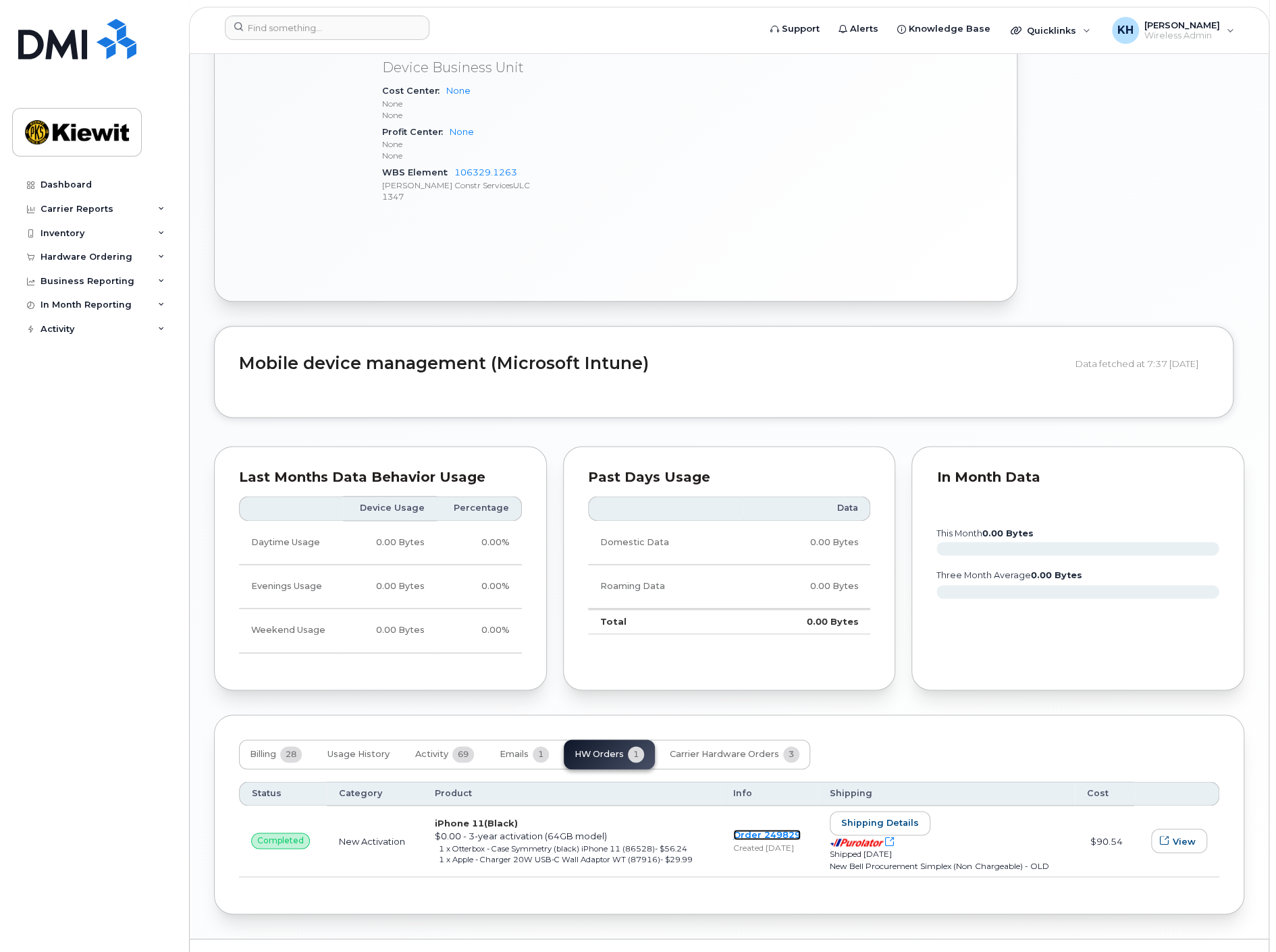
click at [769, 829] on link "Order 249829" at bounding box center [766, 835] width 67 height 11
click at [364, 740] on button "Usage History" at bounding box center [359, 754] width 84 height 29
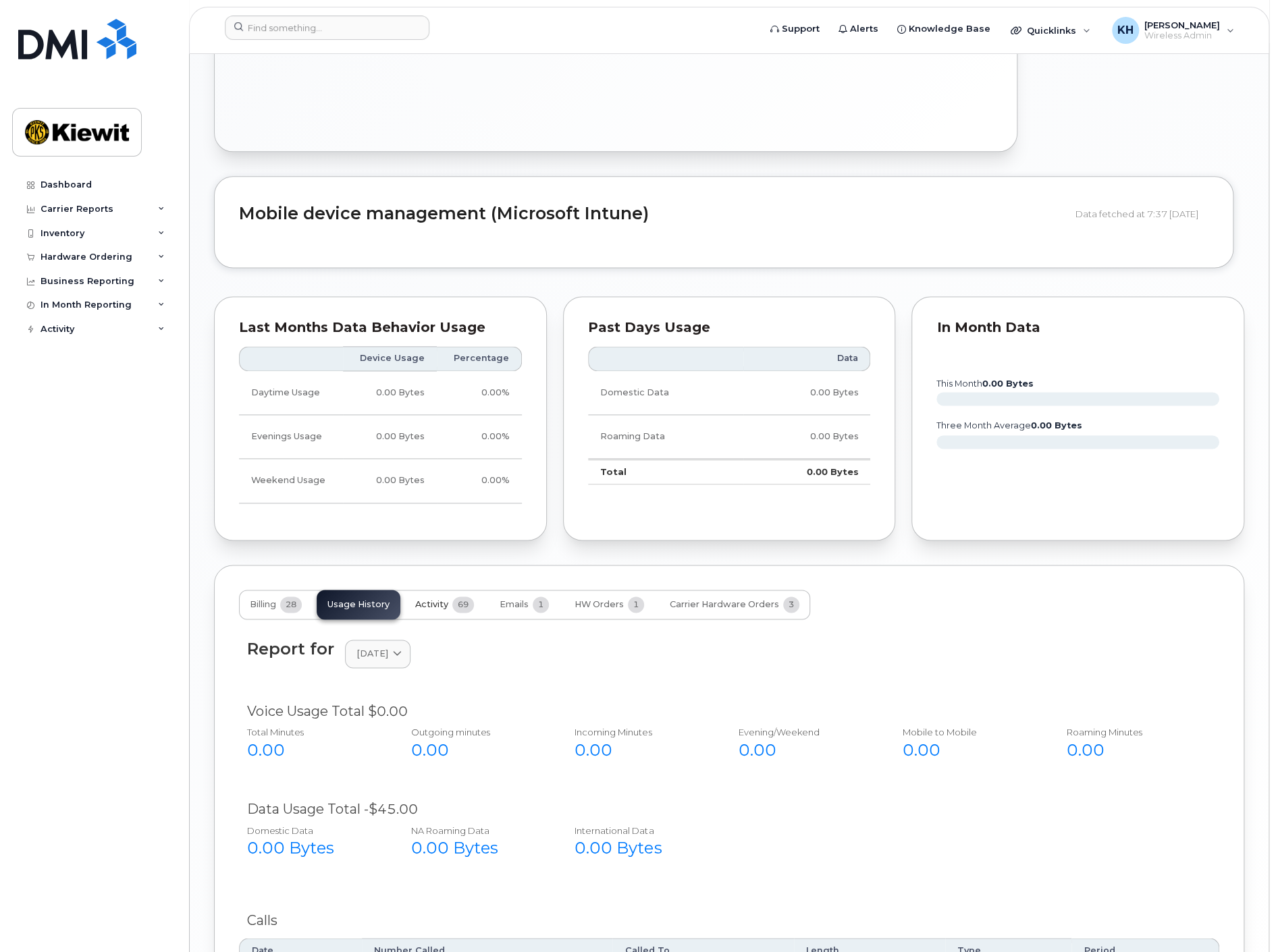
click at [455, 596] on span "69" at bounding box center [463, 604] width 21 height 16
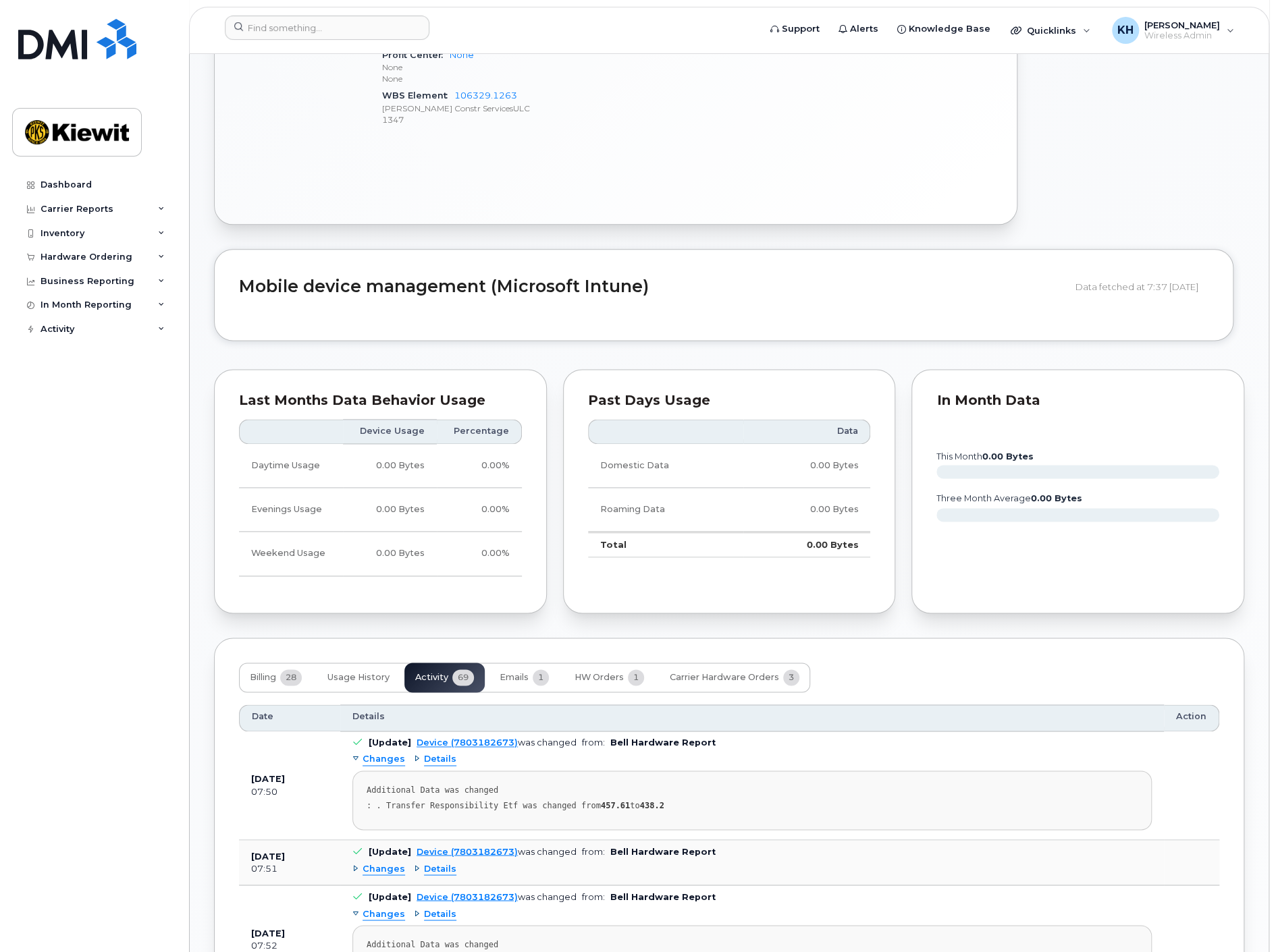
scroll to position [952, 0]
click at [257, 674] on span "Billing" at bounding box center [262, 680] width 26 height 11
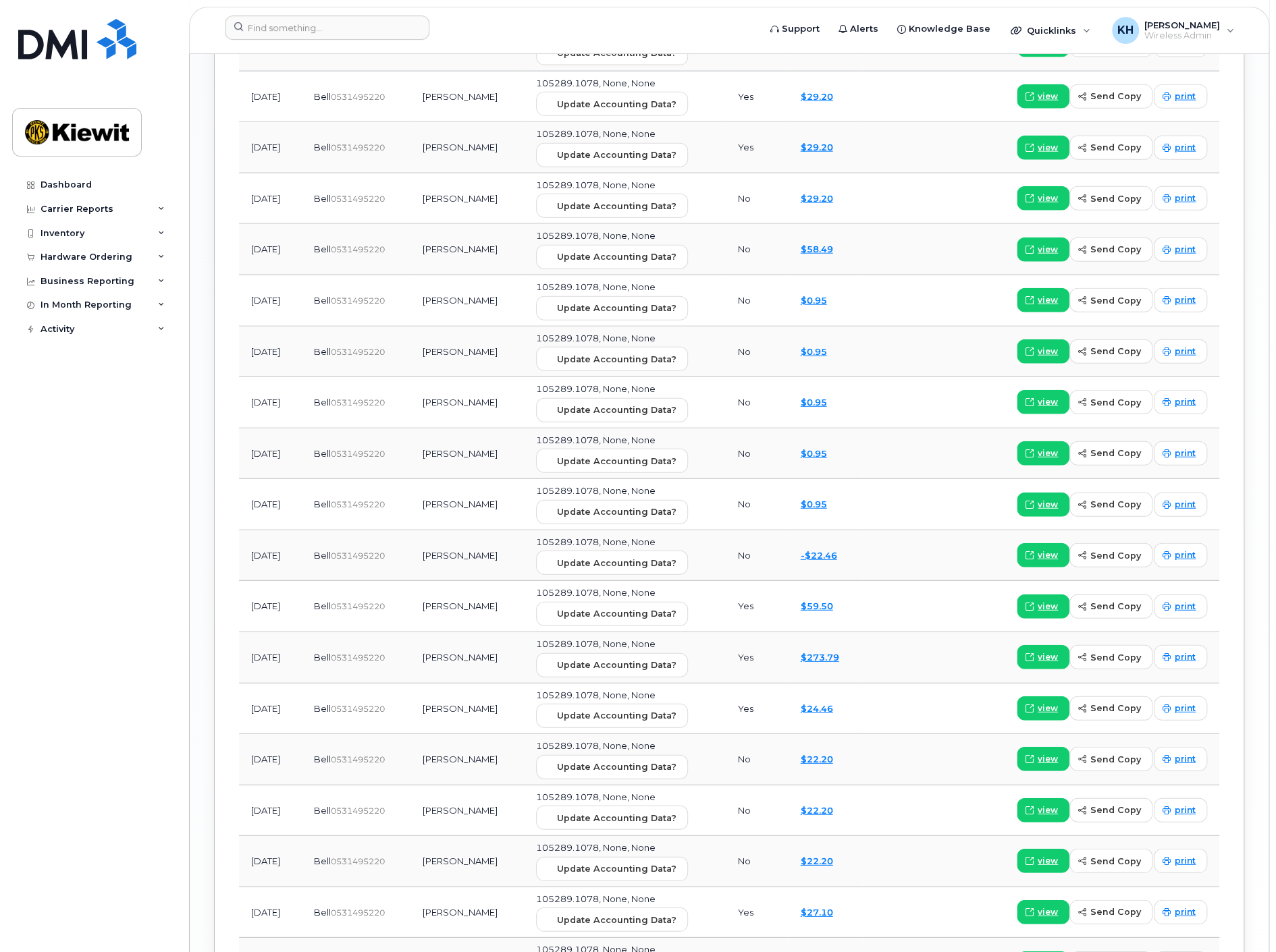
scroll to position [2077, 0]
click at [1052, 650] on span "view" at bounding box center [1048, 656] width 21 height 12
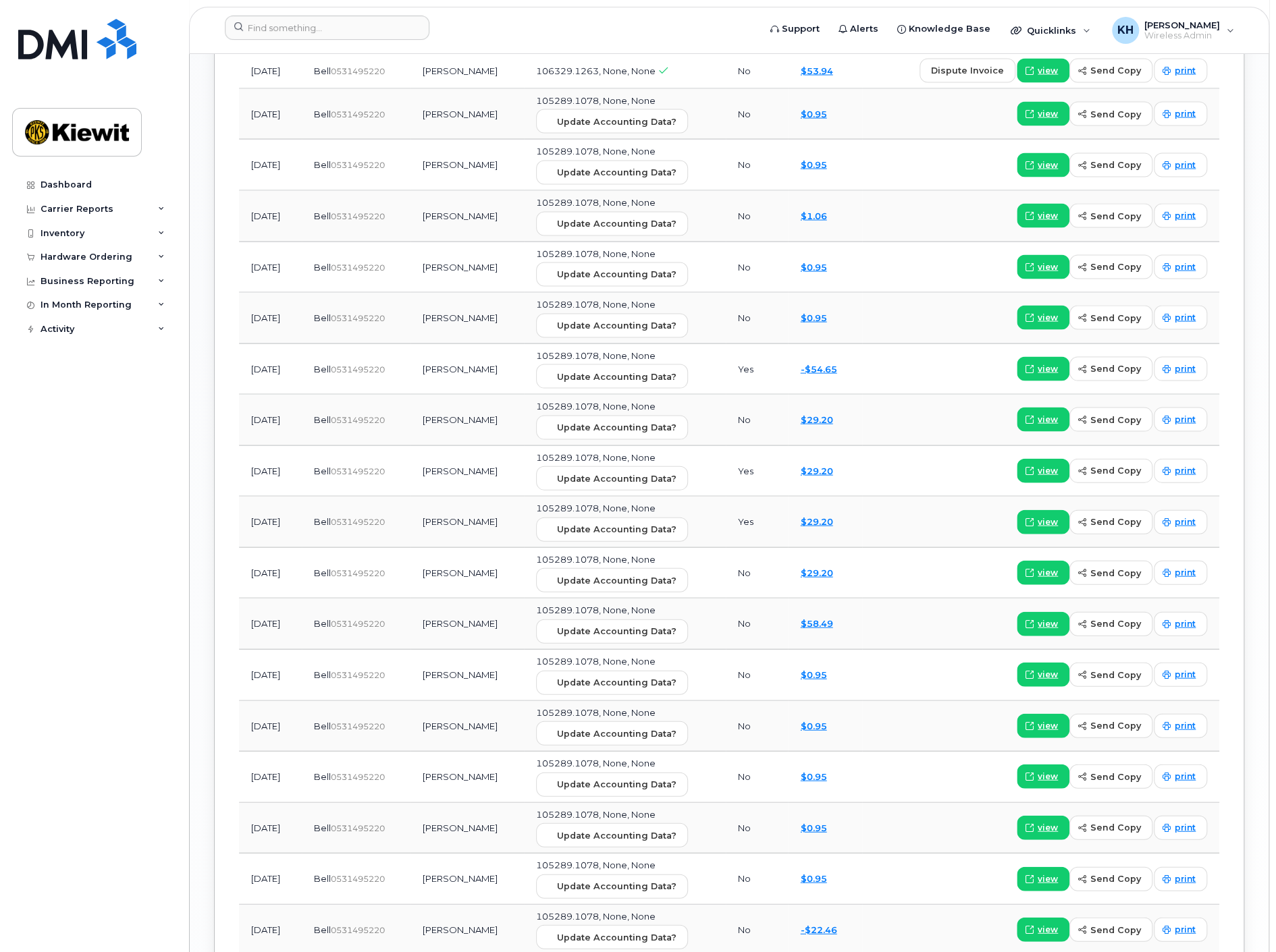
scroll to position [1702, 0]
click at [1053, 311] on span "view" at bounding box center [1048, 317] width 21 height 12
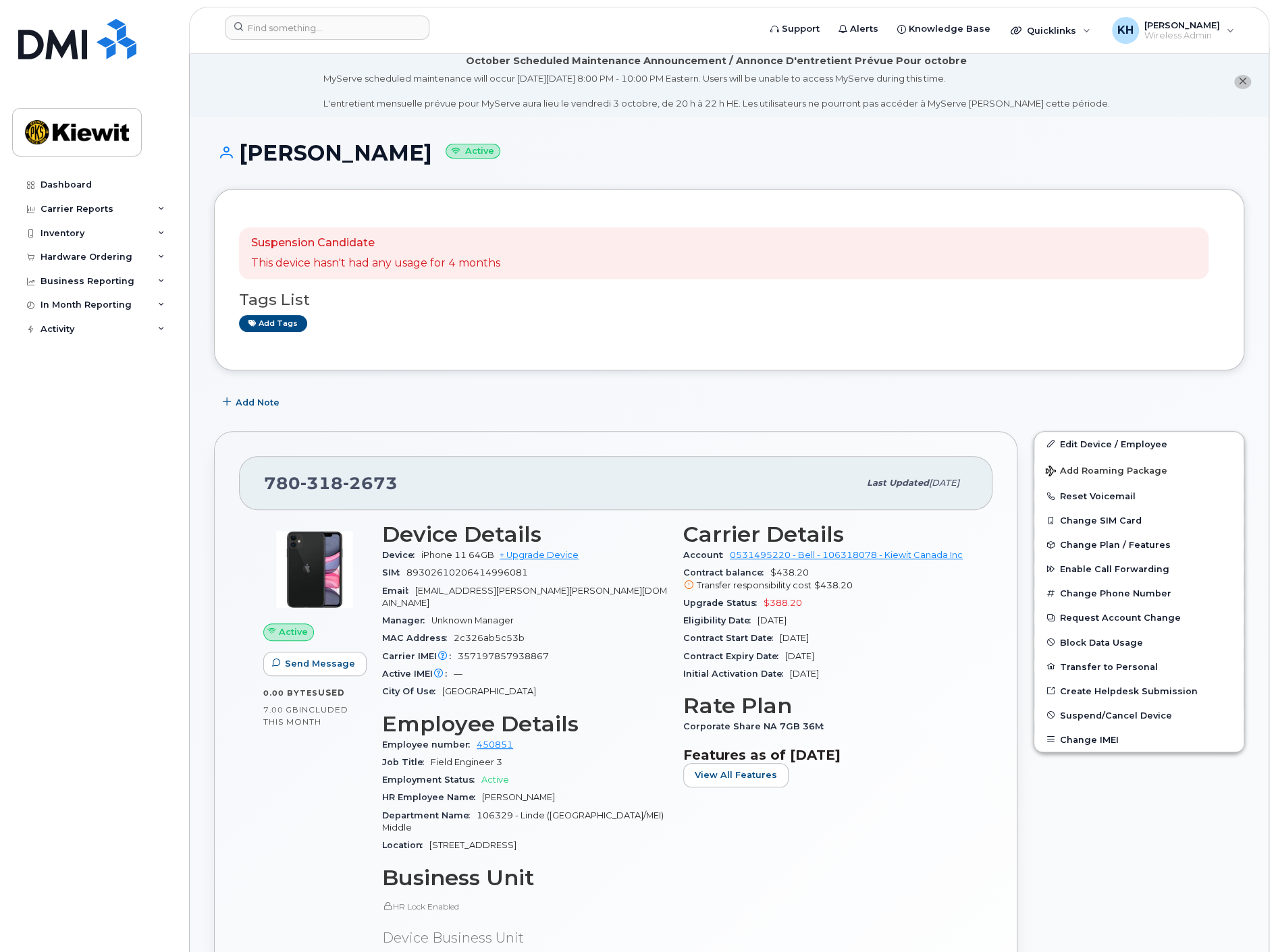
scroll to position [0, 0]
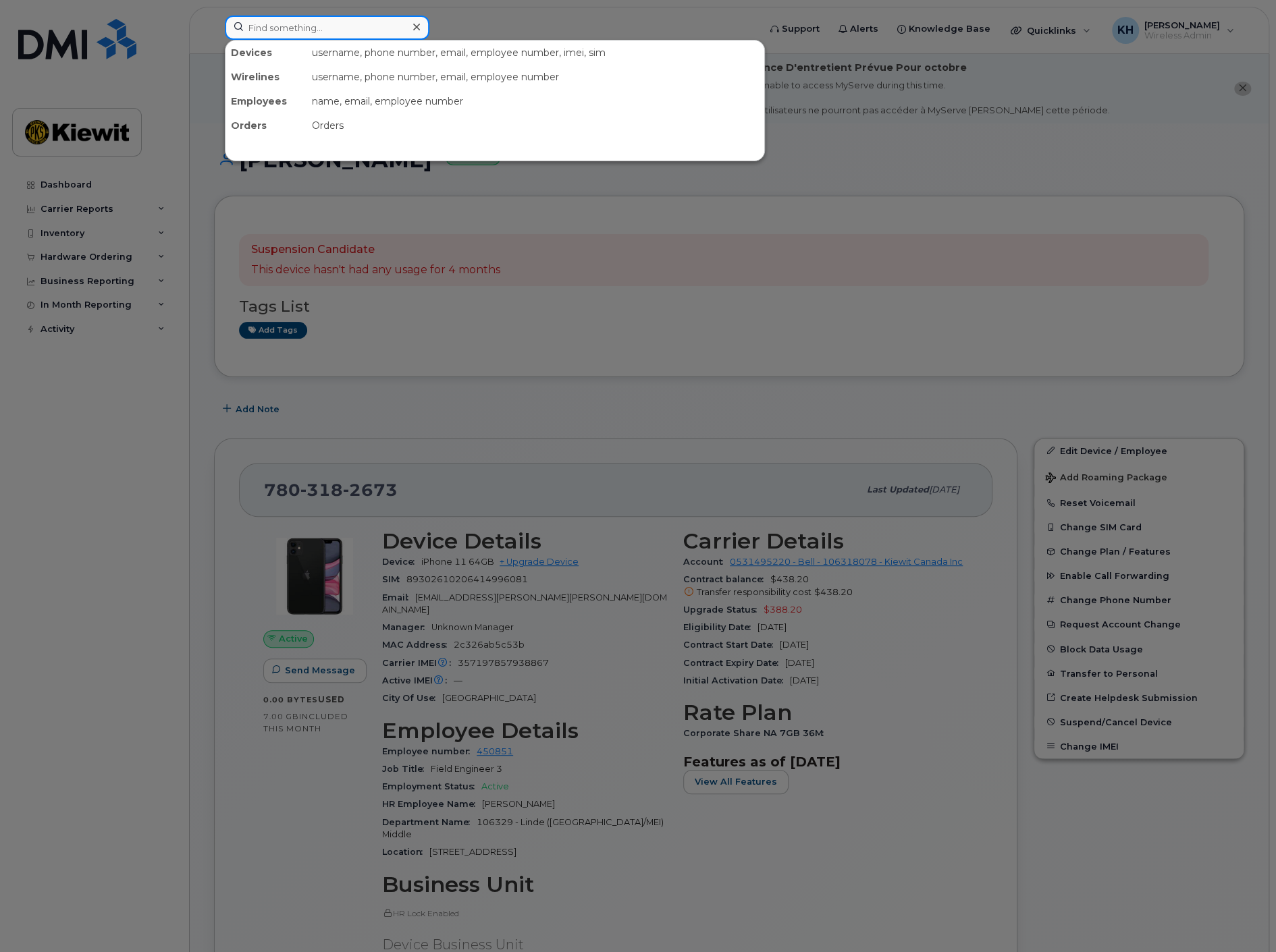
click at [341, 21] on input at bounding box center [327, 28] width 204 height 25
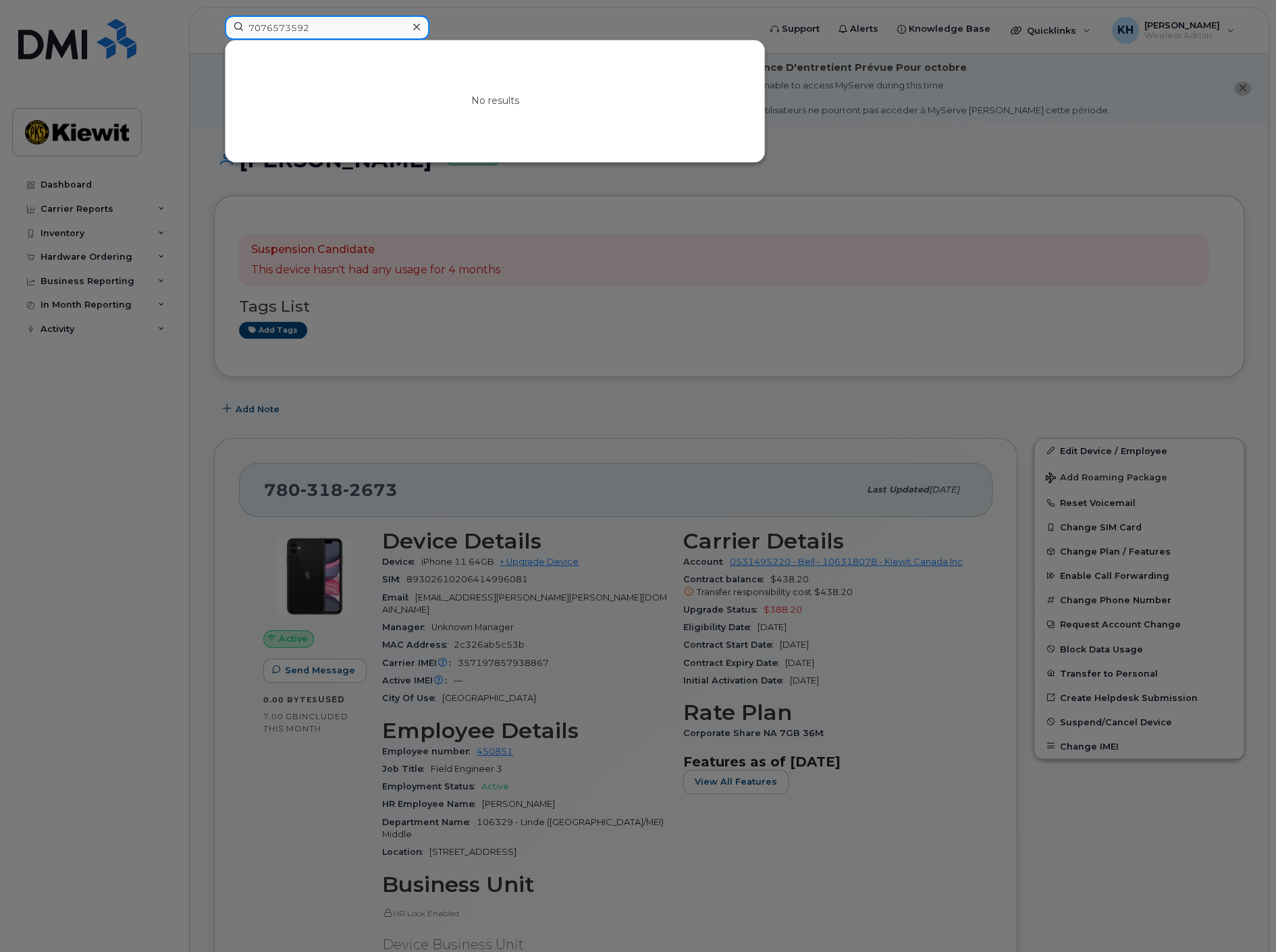
drag, startPoint x: 257, startPoint y: 28, endPoint x: 303, endPoint y: 25, distance: 46.1
click at [258, 28] on input "7076573592" at bounding box center [327, 28] width 204 height 25
drag, startPoint x: 326, startPoint y: 24, endPoint x: 181, endPoint y: 38, distance: 145.7
click at [214, 38] on div "7076573592 No results" at bounding box center [487, 30] width 547 height 29
paste input "-657-"
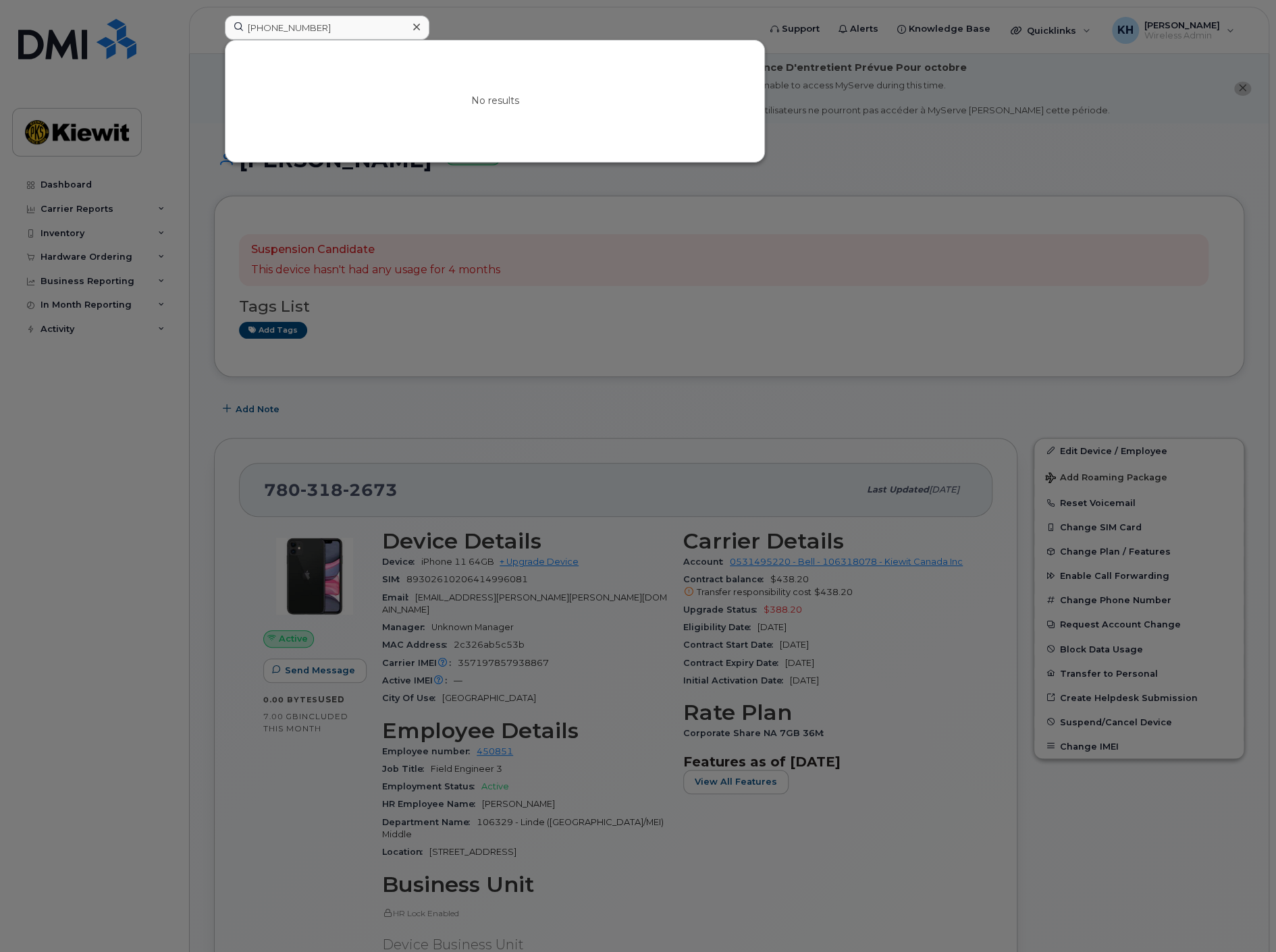
drag, startPoint x: 375, startPoint y: 192, endPoint x: 363, endPoint y: 139, distance: 54.3
click at [375, 192] on div at bounding box center [638, 476] width 1276 height 952
drag, startPoint x: 309, startPoint y: 28, endPoint x: 3, endPoint y: 42, distance: 306.3
click at [214, 44] on div "707-657-3592 No results" at bounding box center [487, 30] width 547 height 29
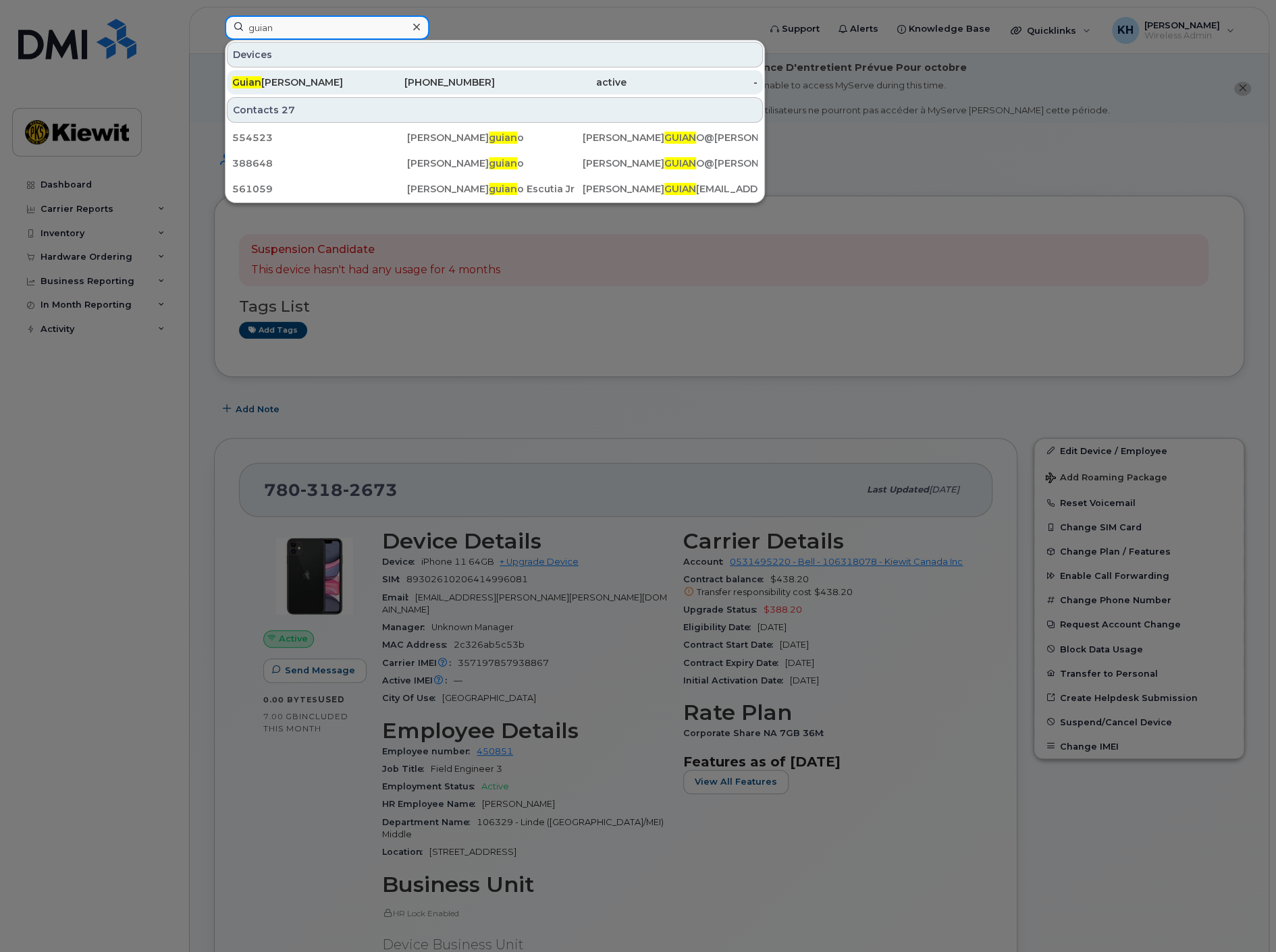
type input "guian"
click at [290, 84] on div "Guian Avila" at bounding box center [298, 82] width 131 height 13
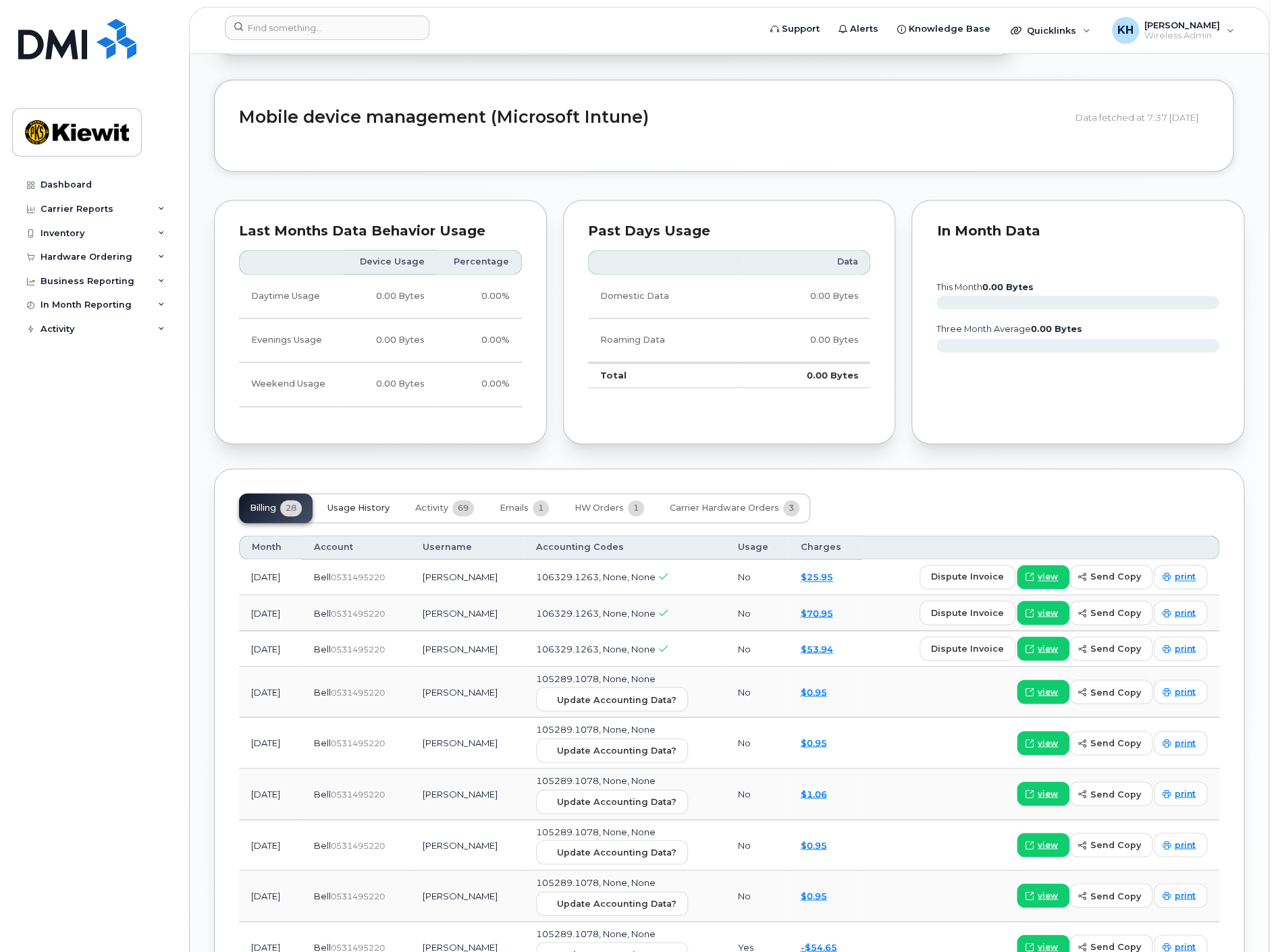
click at [356, 493] on button "Usage History" at bounding box center [359, 508] width 84 height 29
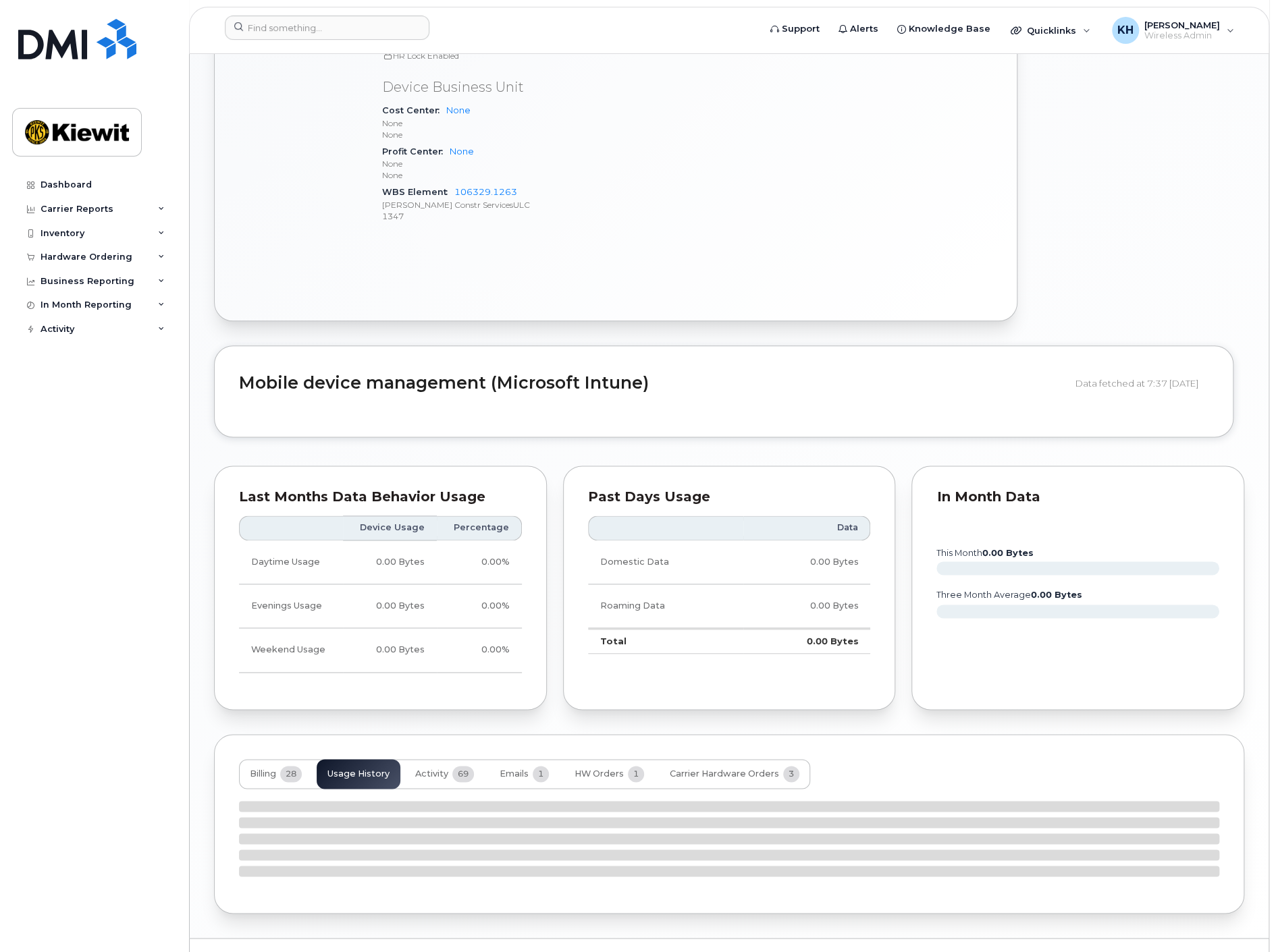
scroll to position [1124, 0]
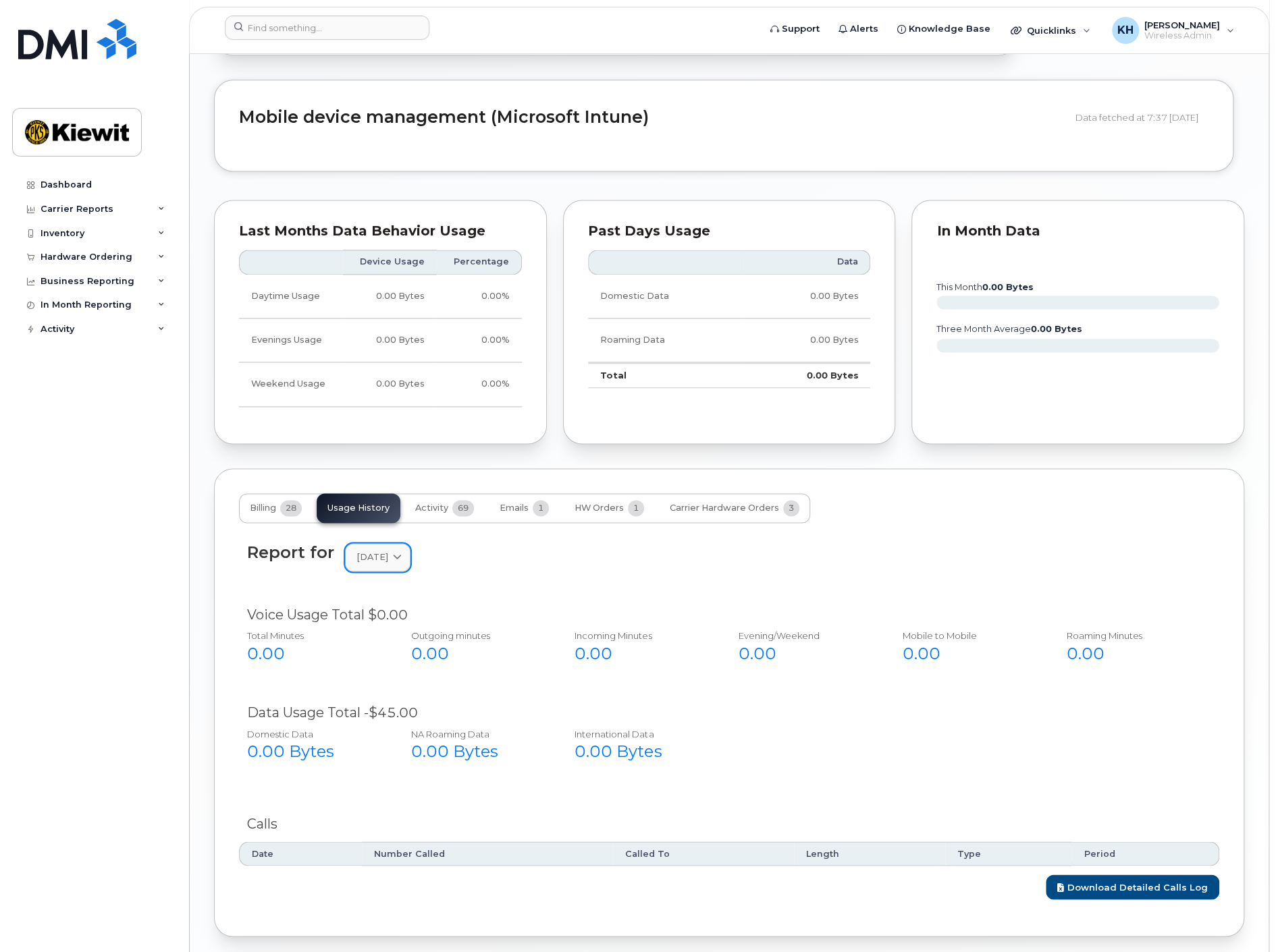
click at [388, 550] on span "[DATE]" at bounding box center [372, 557] width 32 height 13
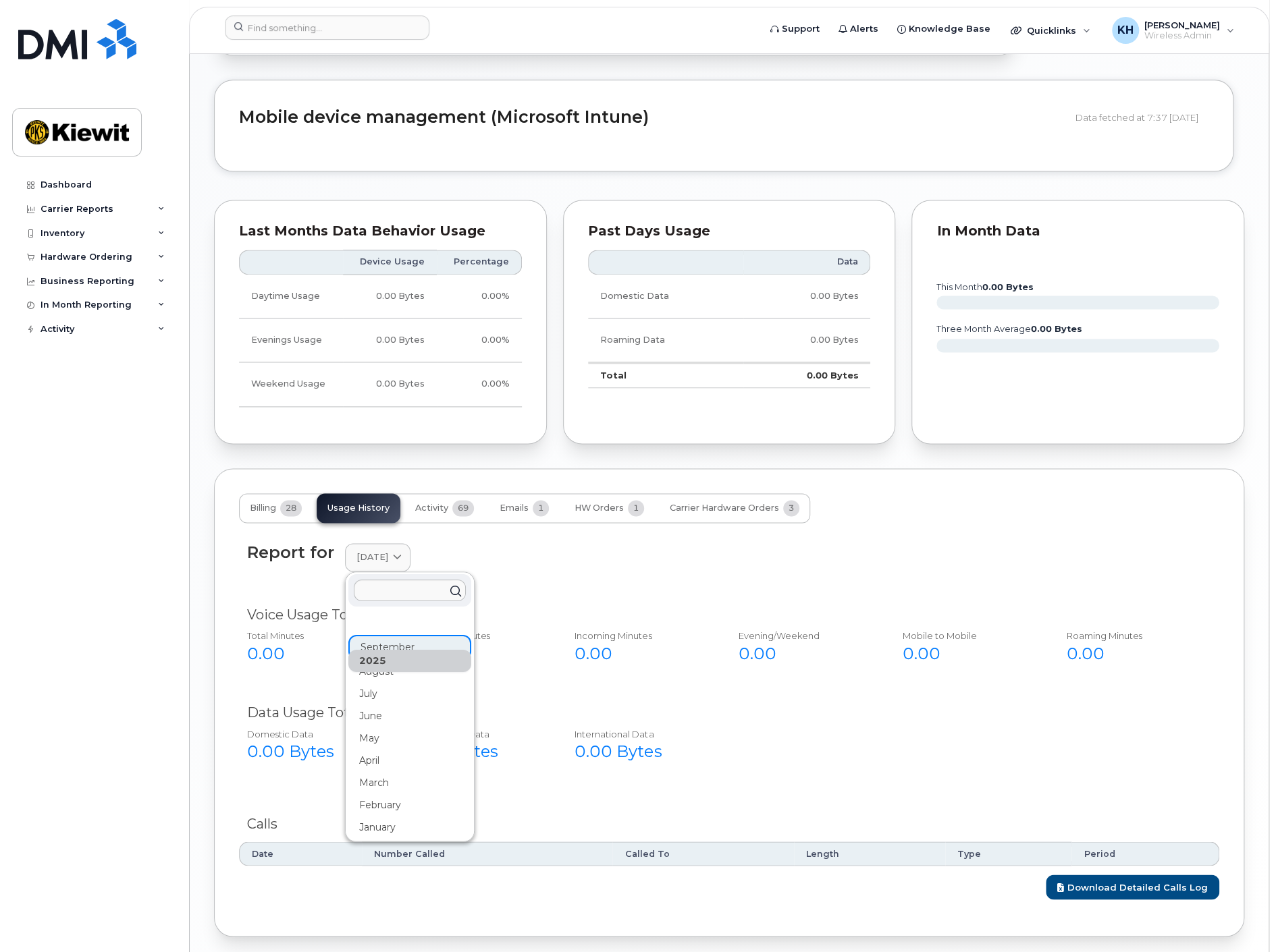
click at [363, 683] on div "July" at bounding box center [409, 694] width 123 height 22
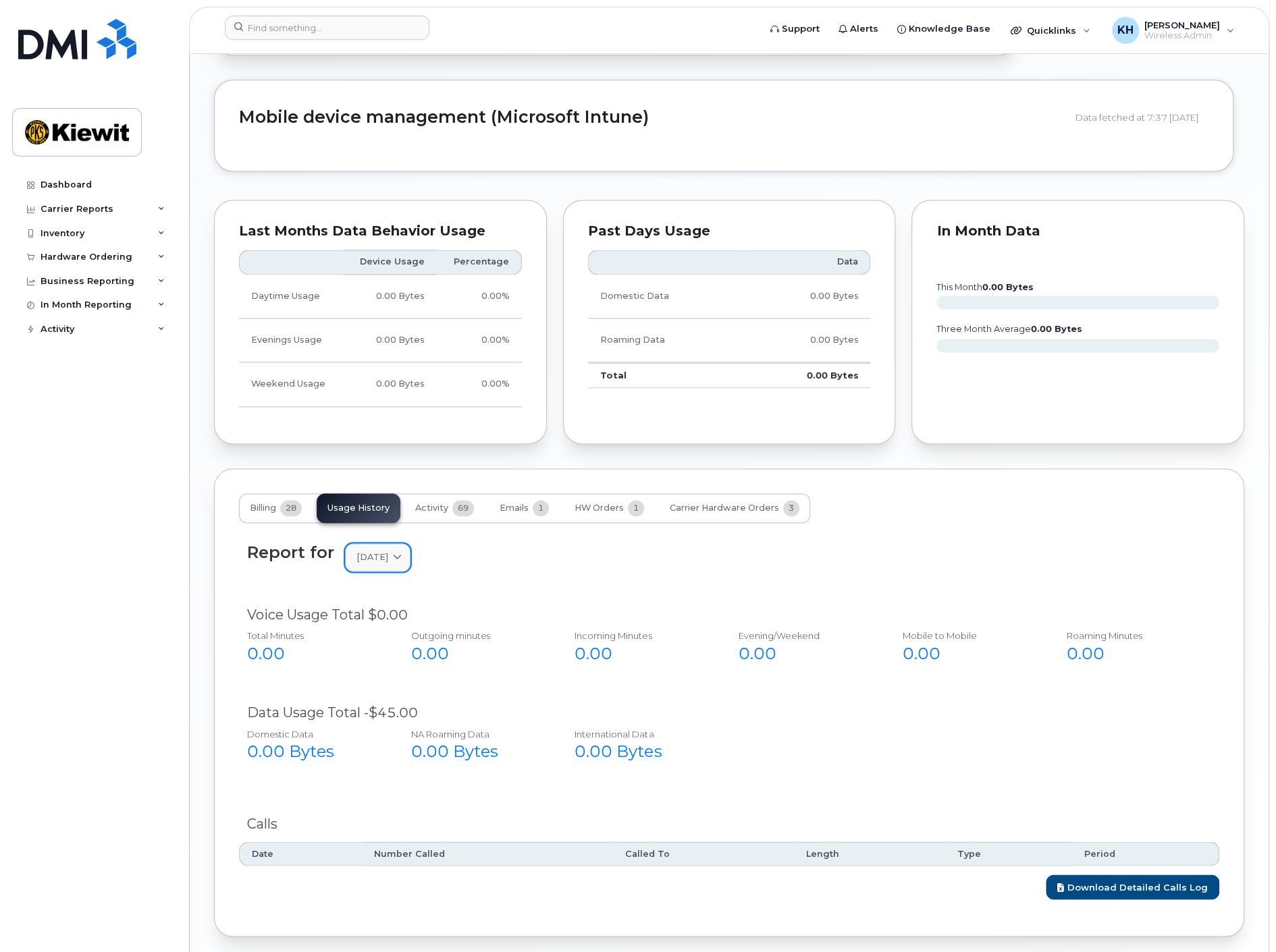
click at [404, 550] on span at bounding box center [397, 557] width 13 height 13
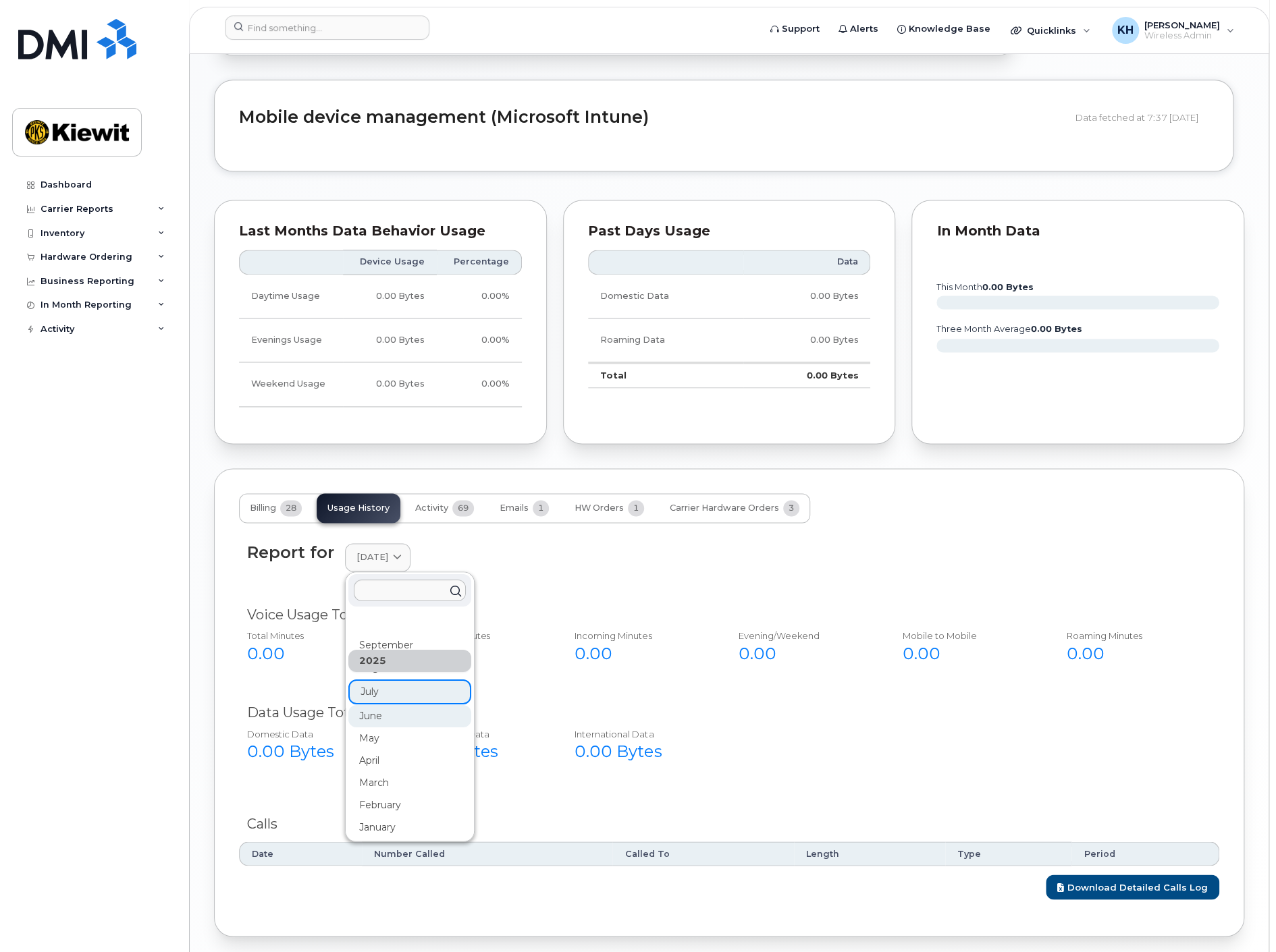
click at [375, 705] on div "June" at bounding box center [409, 716] width 123 height 22
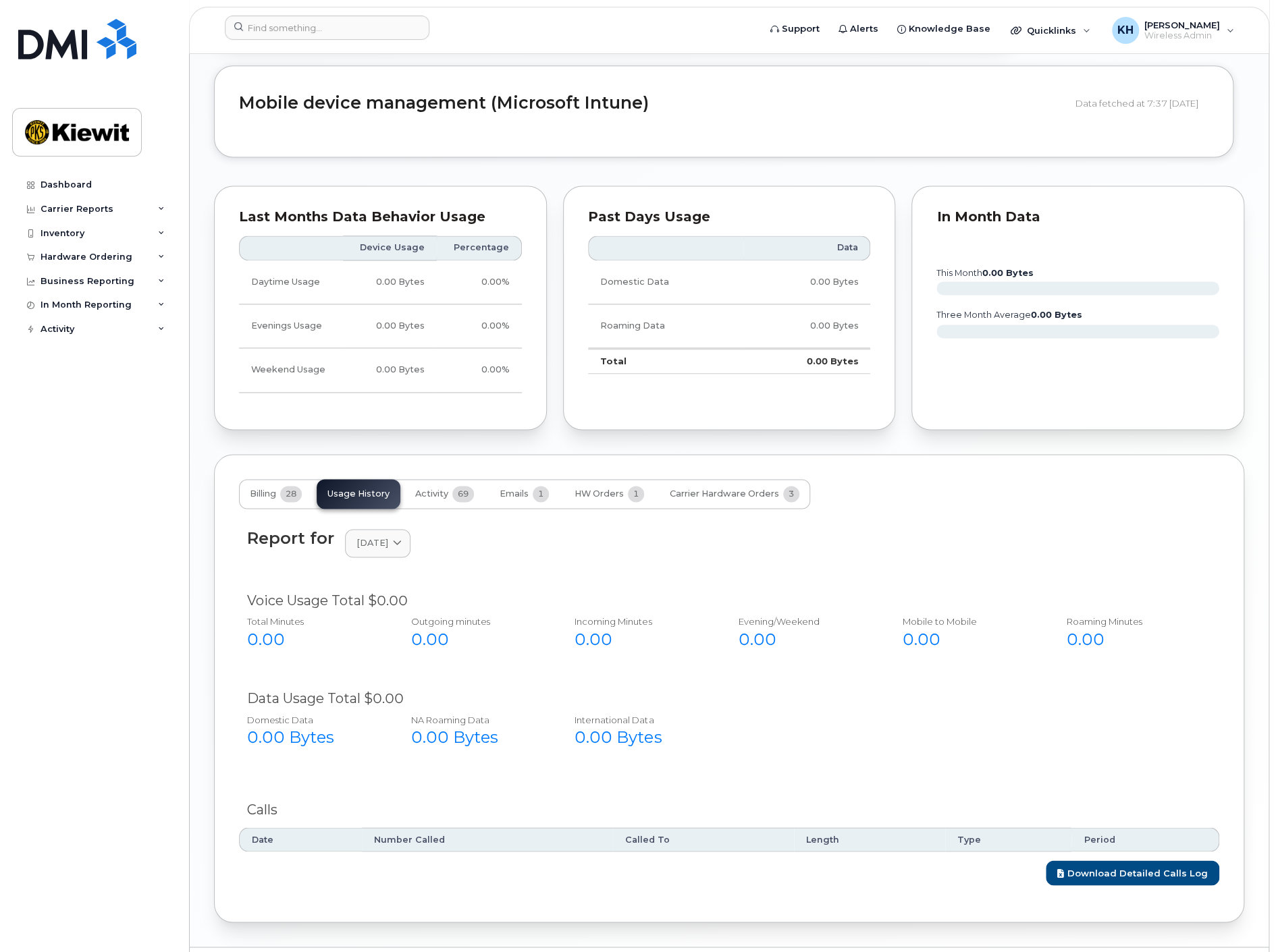
scroll to position [1146, 0]
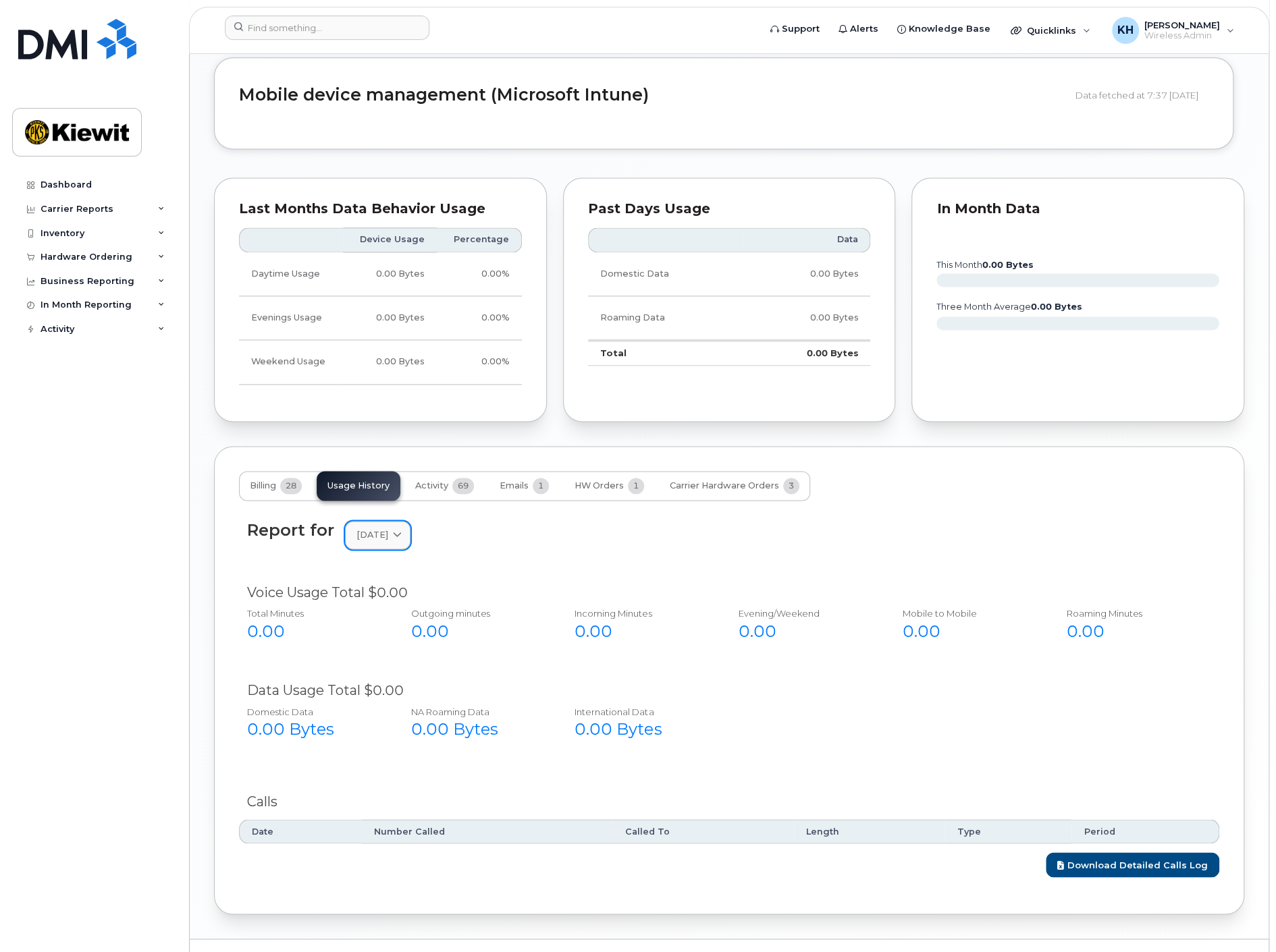
click at [373, 528] on span "[DATE]" at bounding box center [372, 535] width 32 height 13
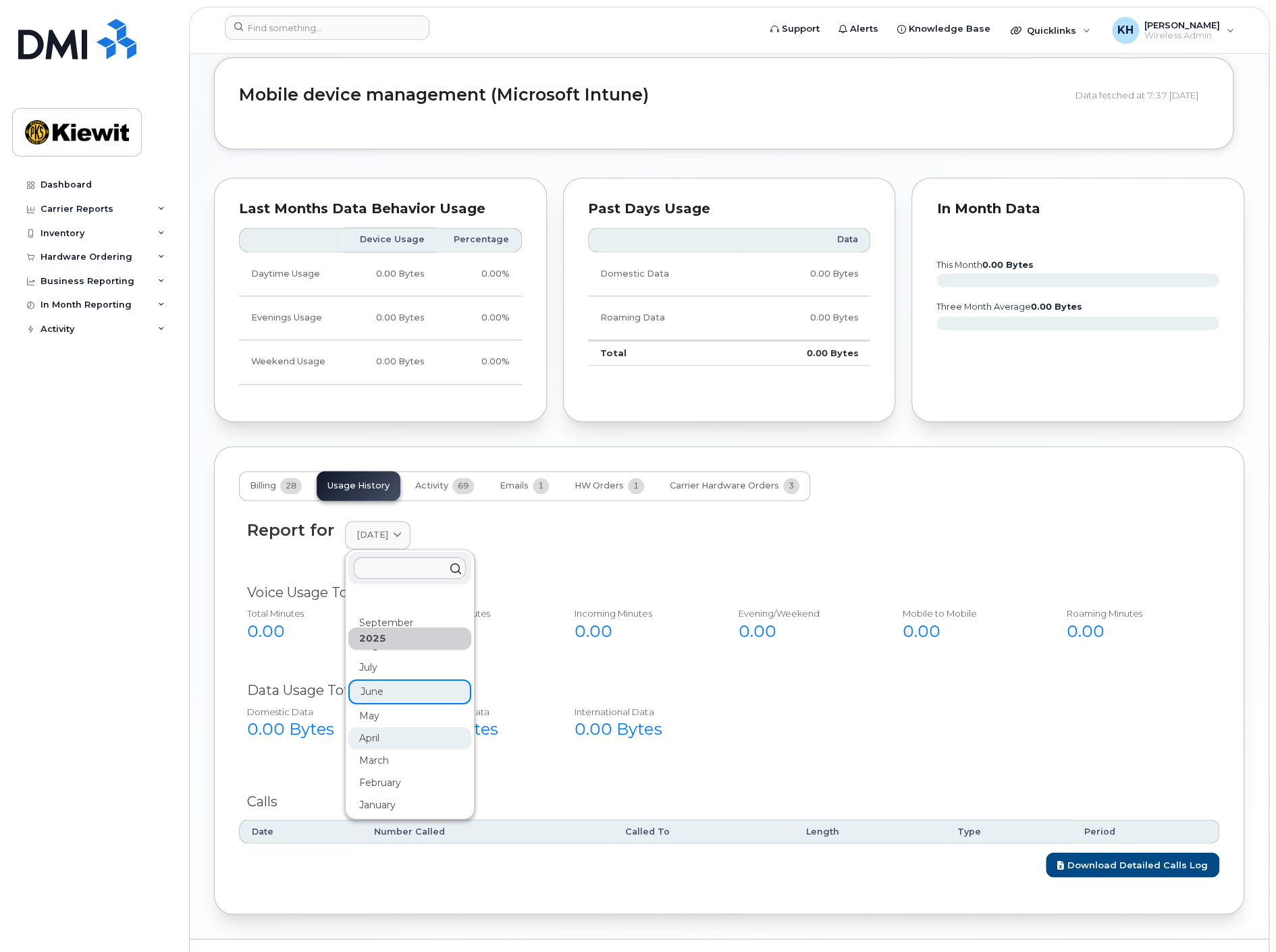
click at [368, 728] on div "April" at bounding box center [409, 739] width 123 height 22
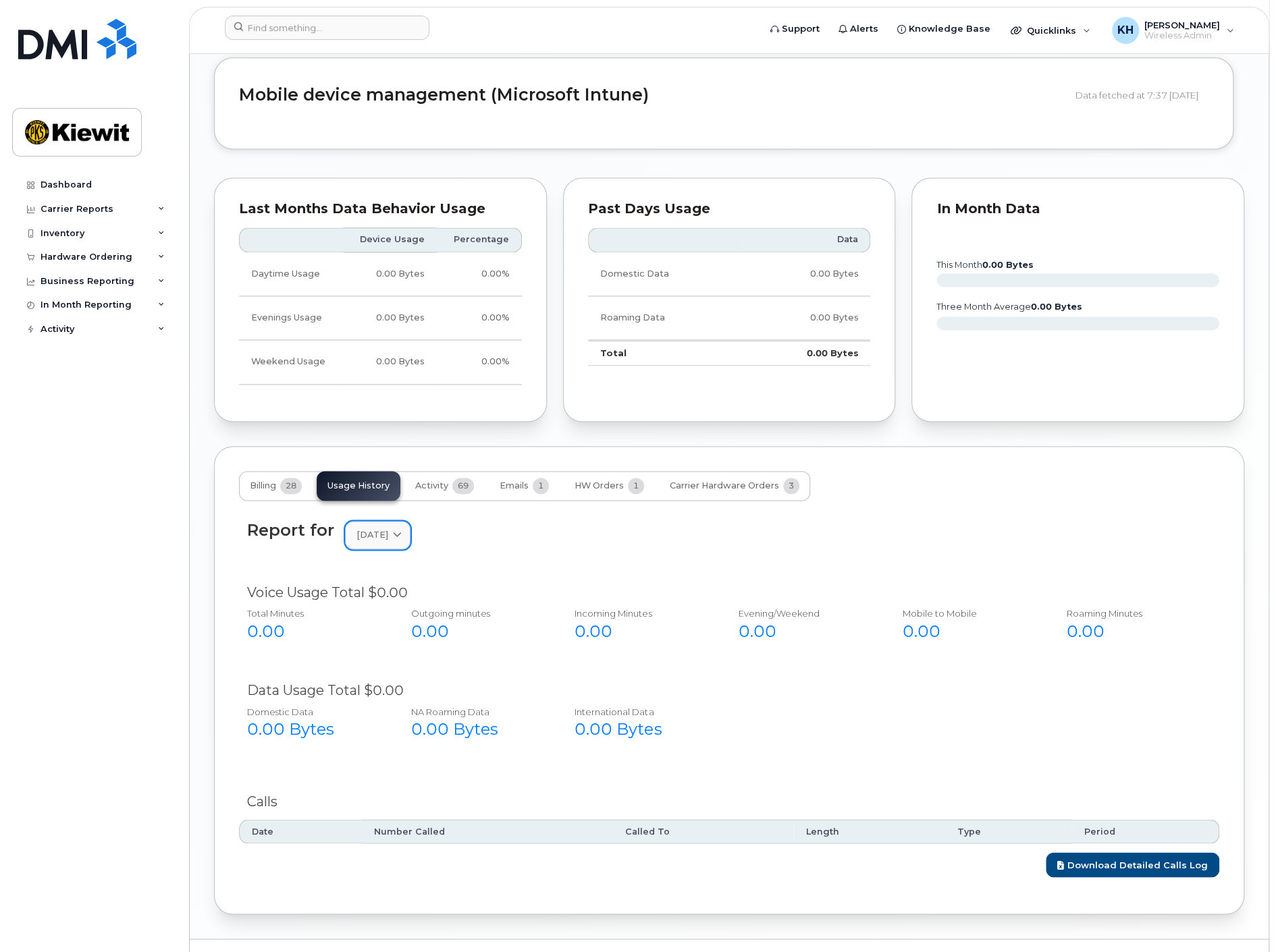
click at [367, 521] on link "[DATE]" at bounding box center [377, 535] width 66 height 28
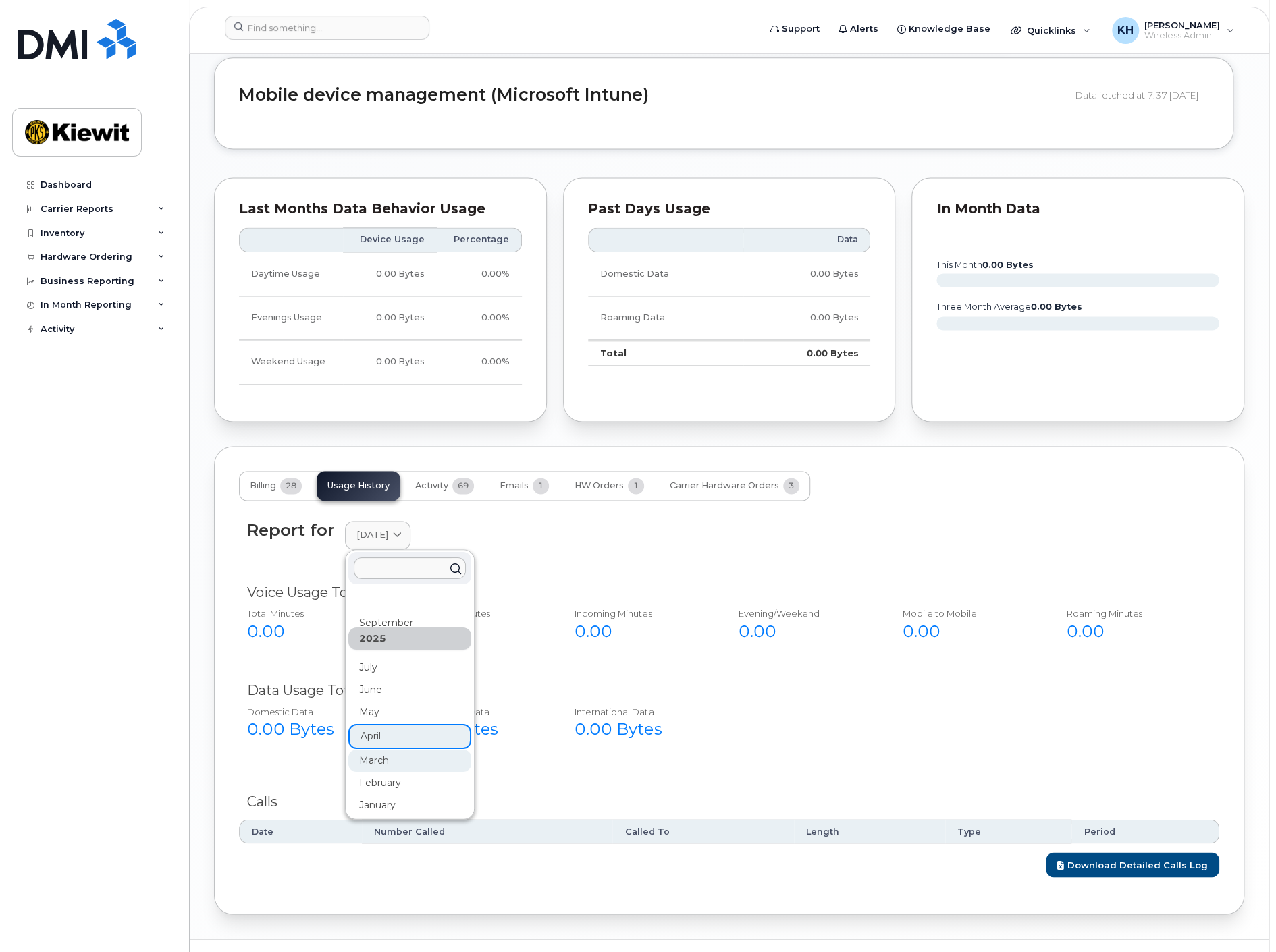
click at [366, 750] on div "March" at bounding box center [409, 761] width 123 height 22
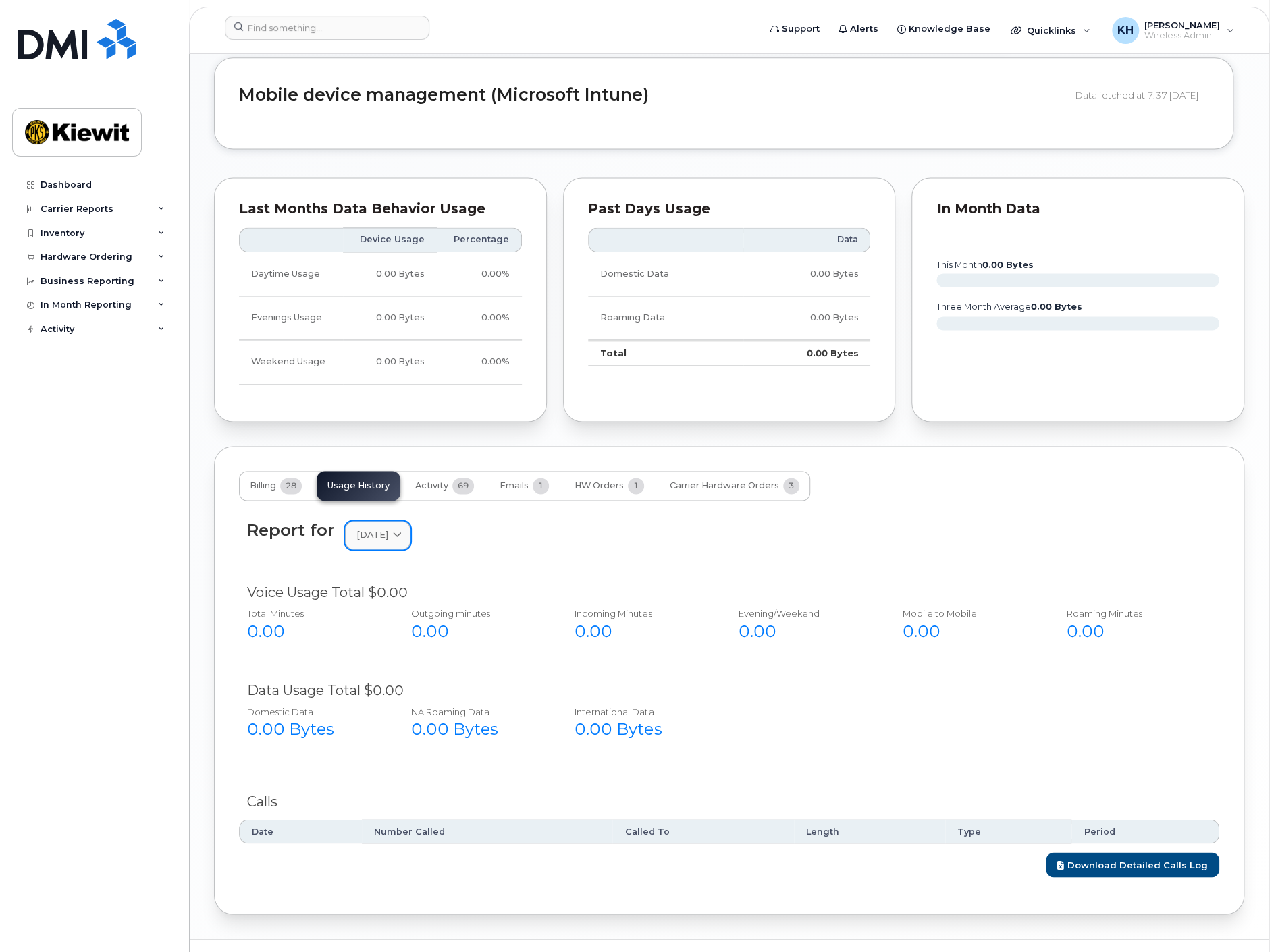
click at [404, 528] on span at bounding box center [397, 535] width 13 height 13
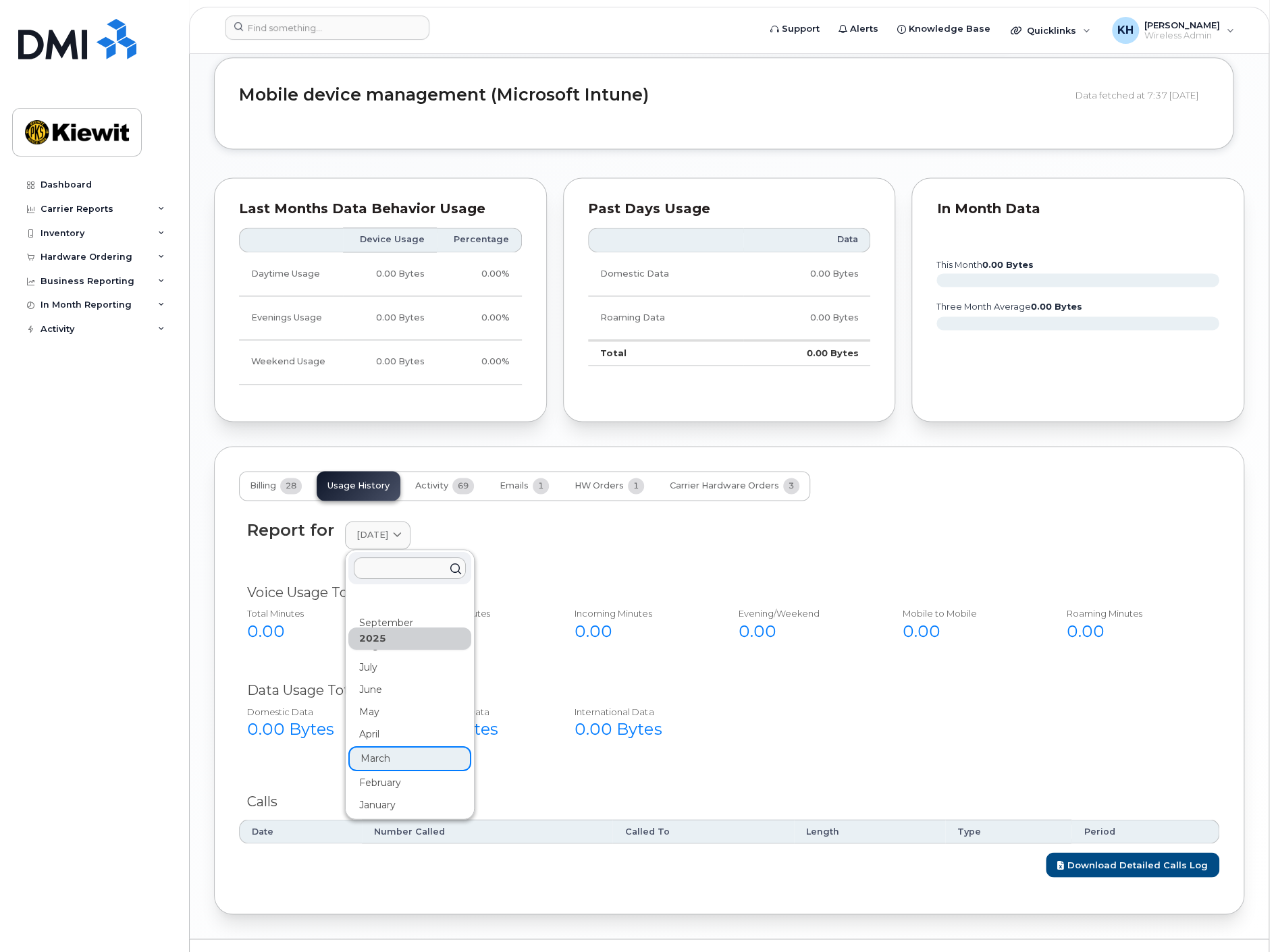
click at [376, 772] on div "February" at bounding box center [409, 783] width 123 height 22
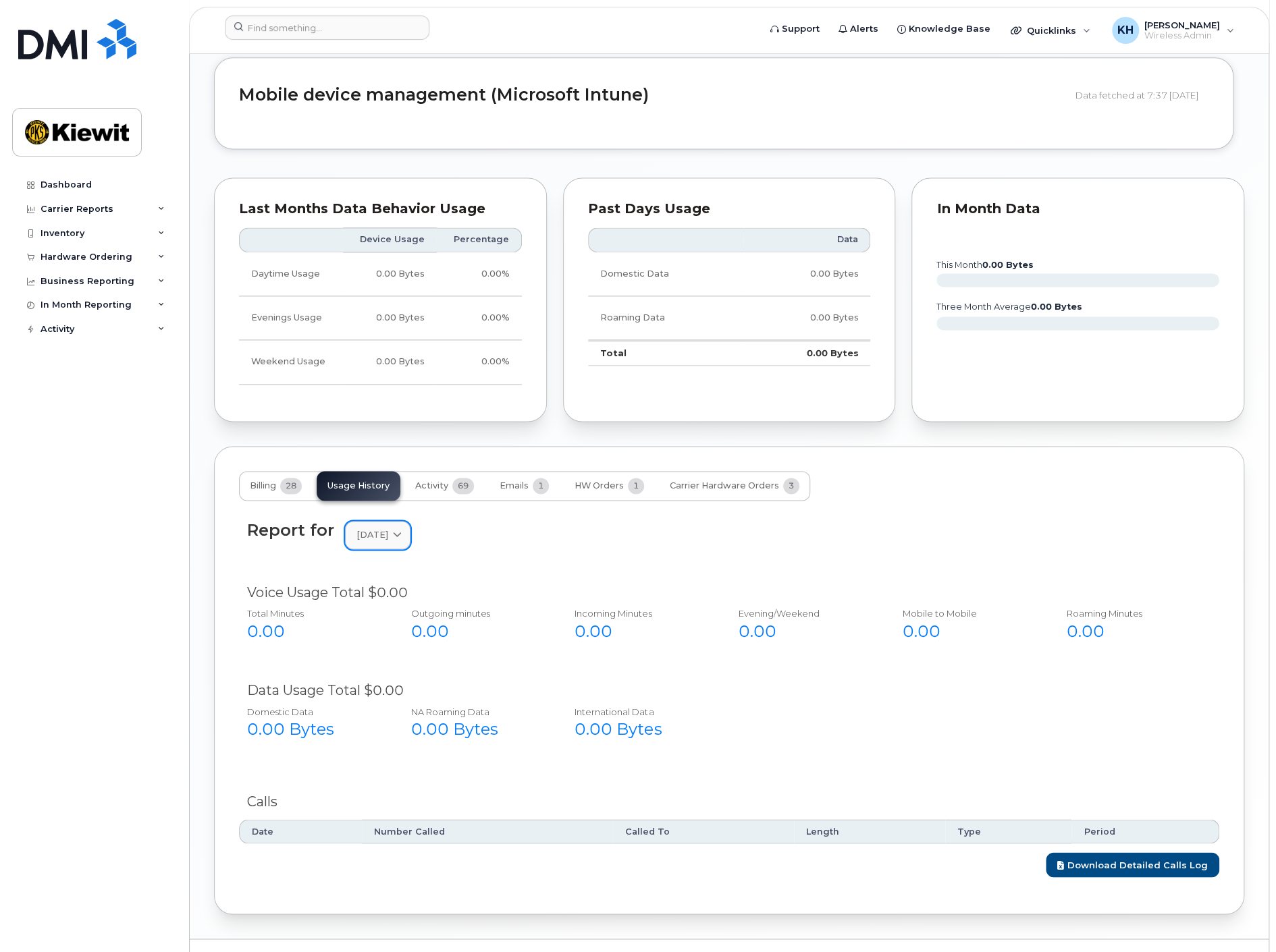
click at [388, 528] on span "February 2025" at bounding box center [372, 535] width 32 height 13
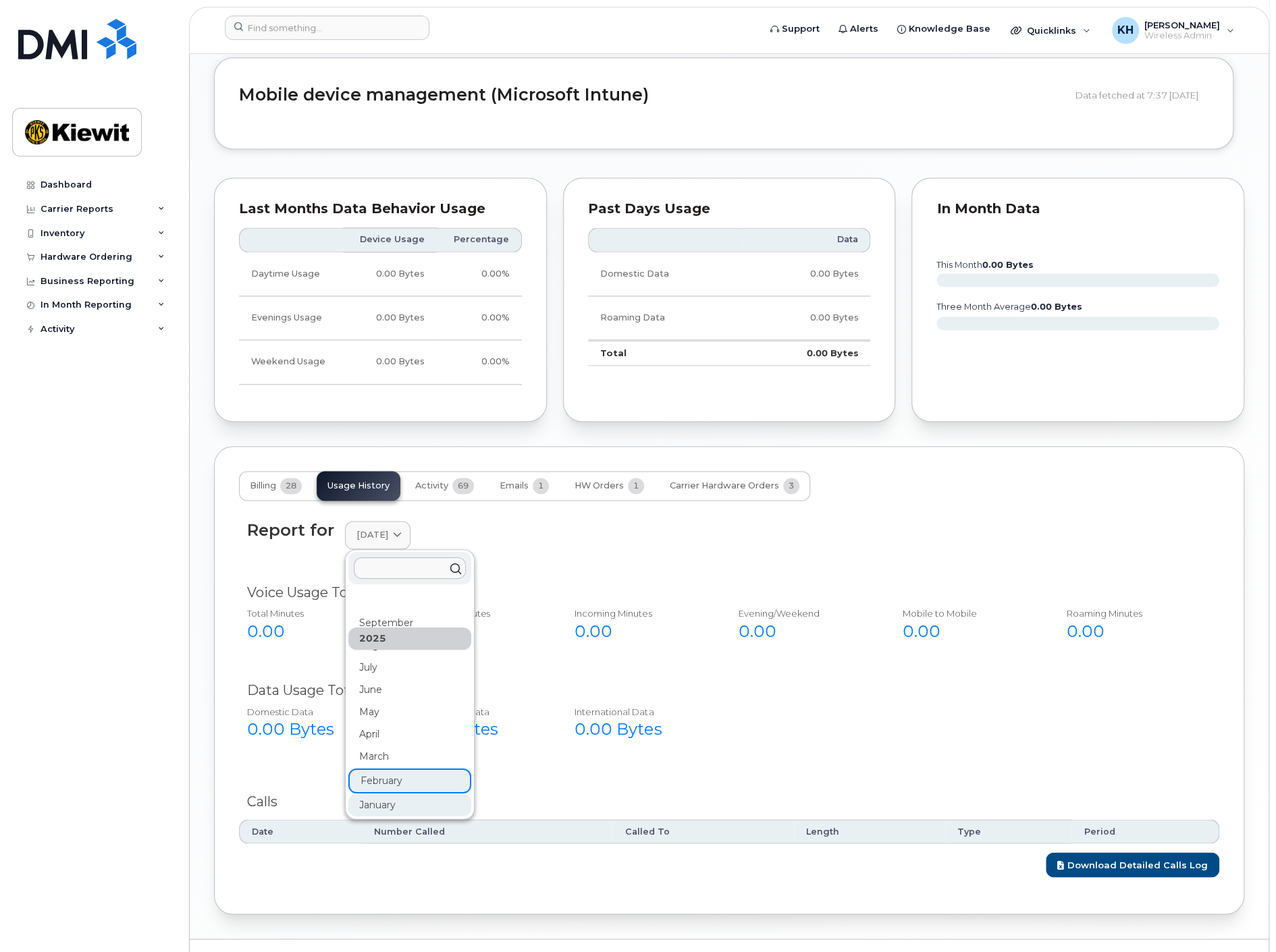
click at [377, 794] on div "January" at bounding box center [409, 805] width 123 height 22
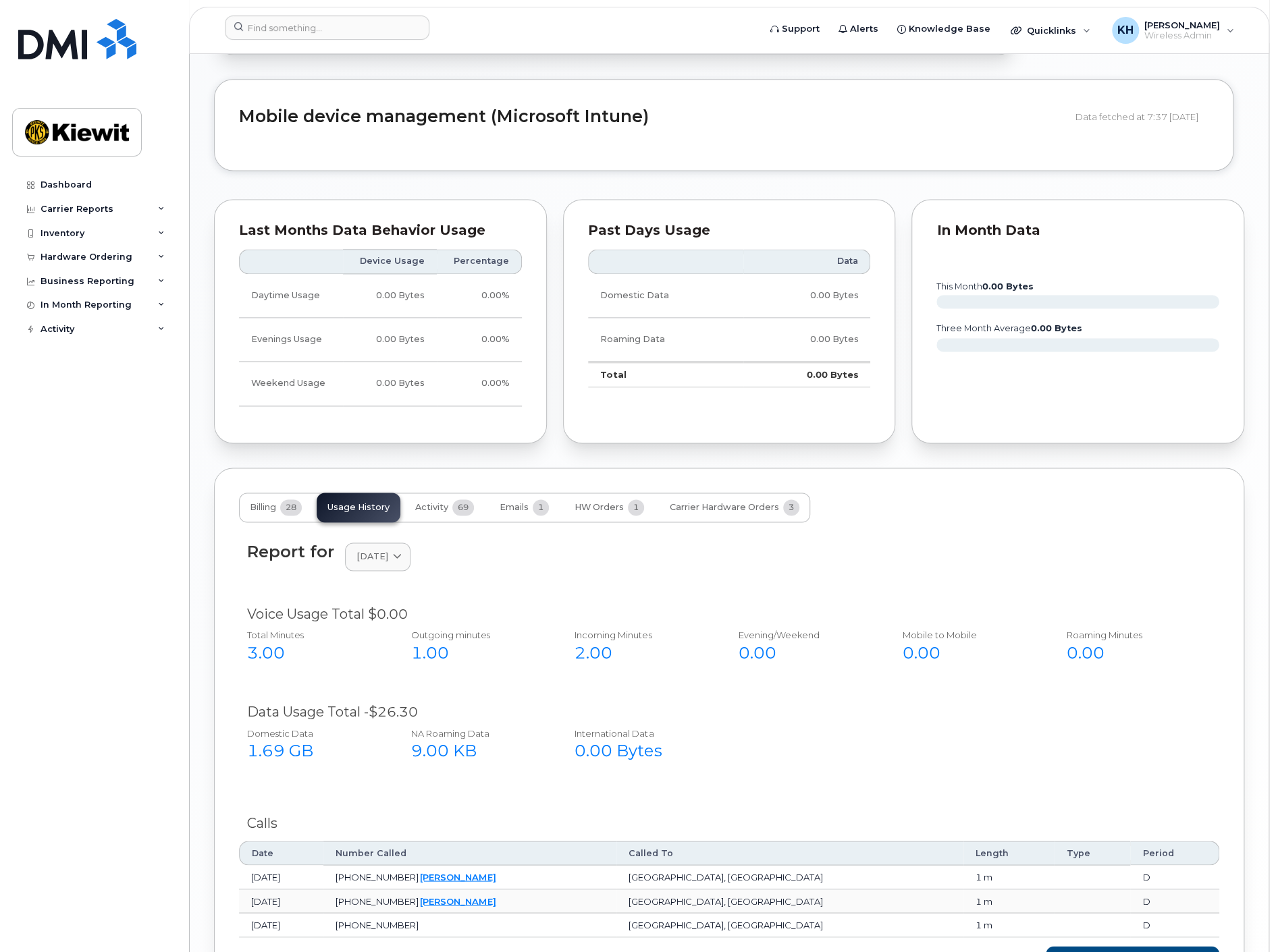
scroll to position [1217, 0]
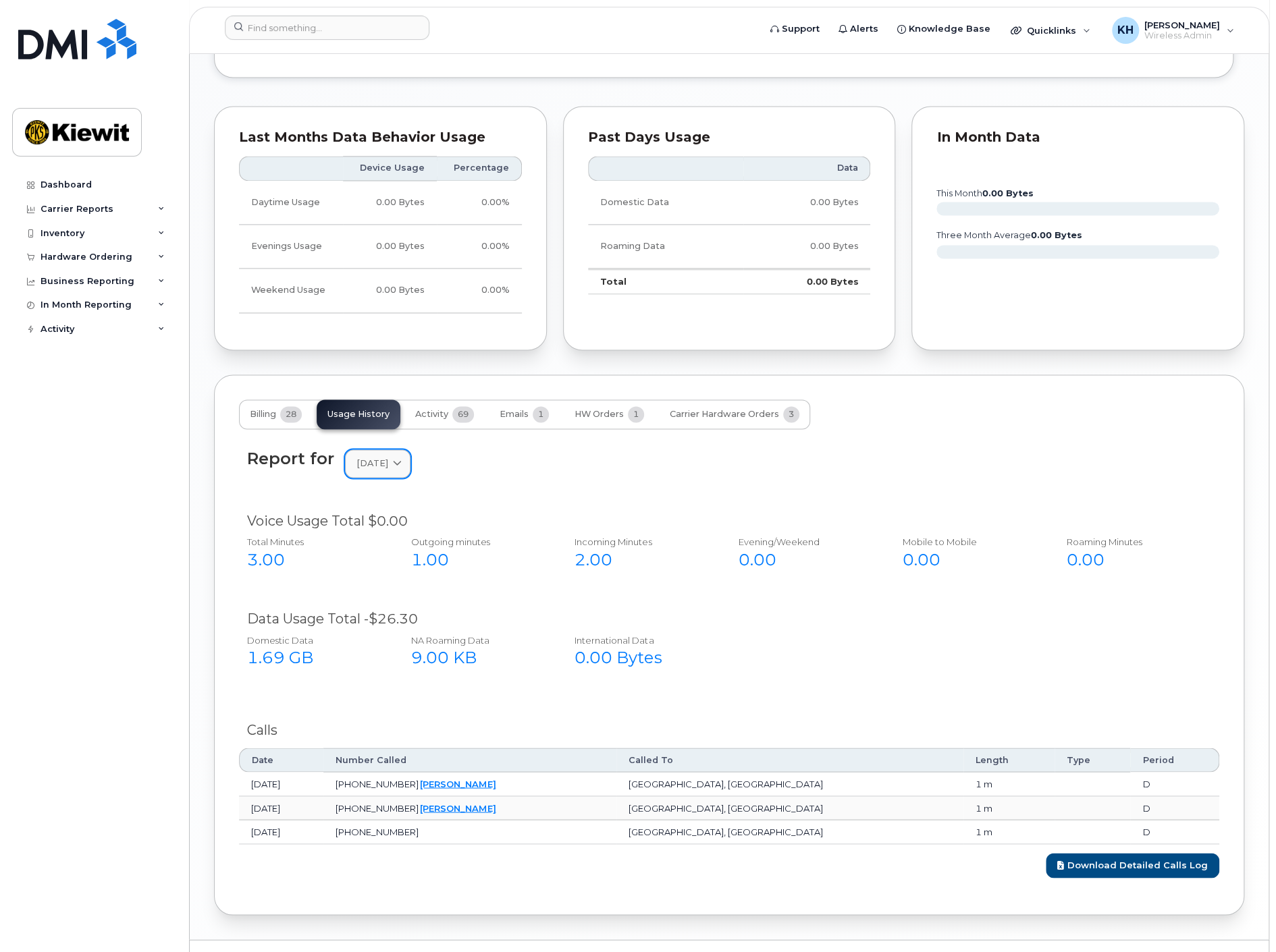
click at [376, 457] on span "January 2025" at bounding box center [372, 463] width 32 height 13
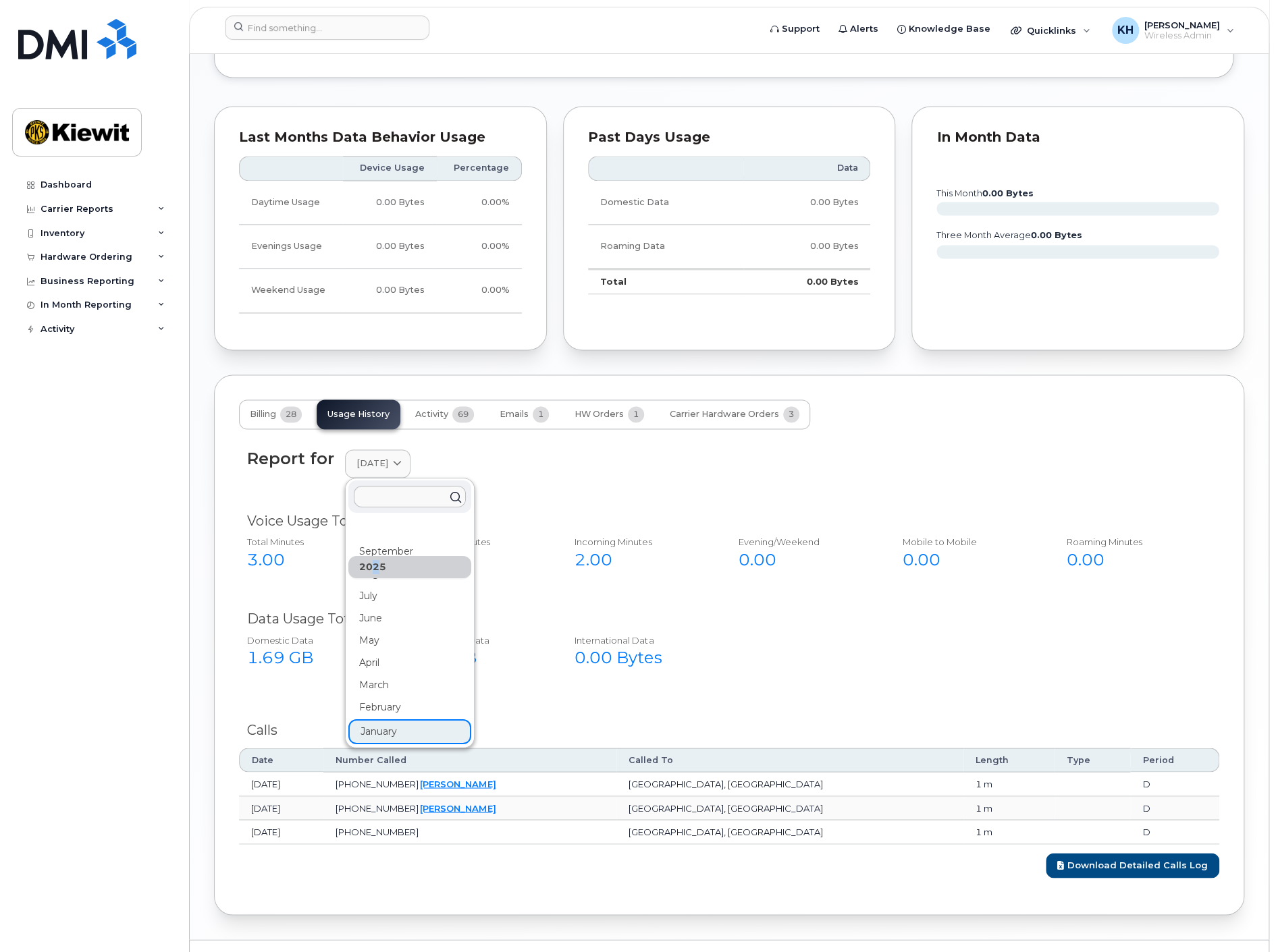
drag, startPoint x: 379, startPoint y: 536, endPoint x: 366, endPoint y: 531, distance: 13.9
click at [366, 556] on div "2025" at bounding box center [409, 567] width 123 height 22
click at [371, 573] on div "October" at bounding box center [409, 584] width 123 height 22
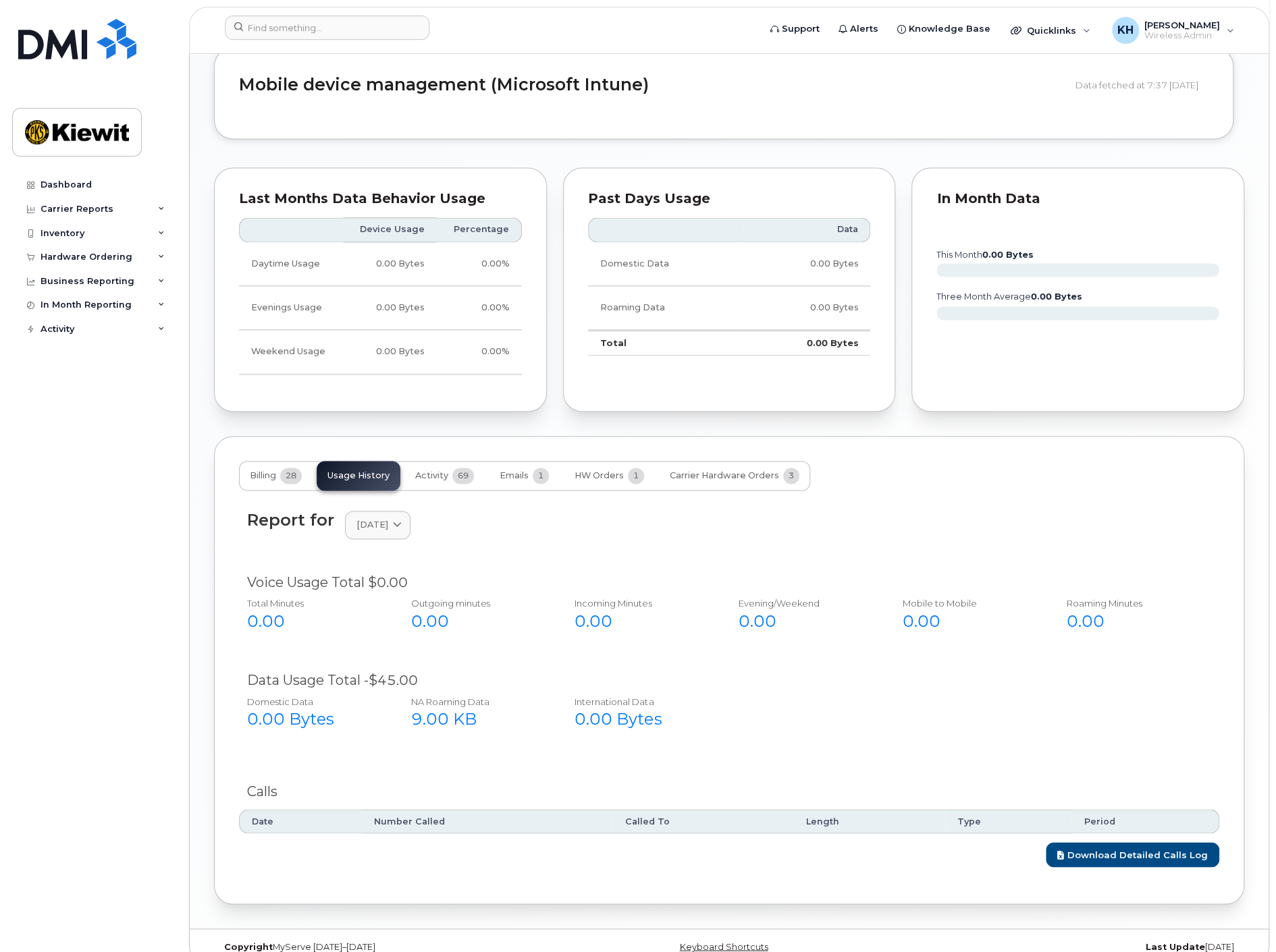
scroll to position [1146, 0]
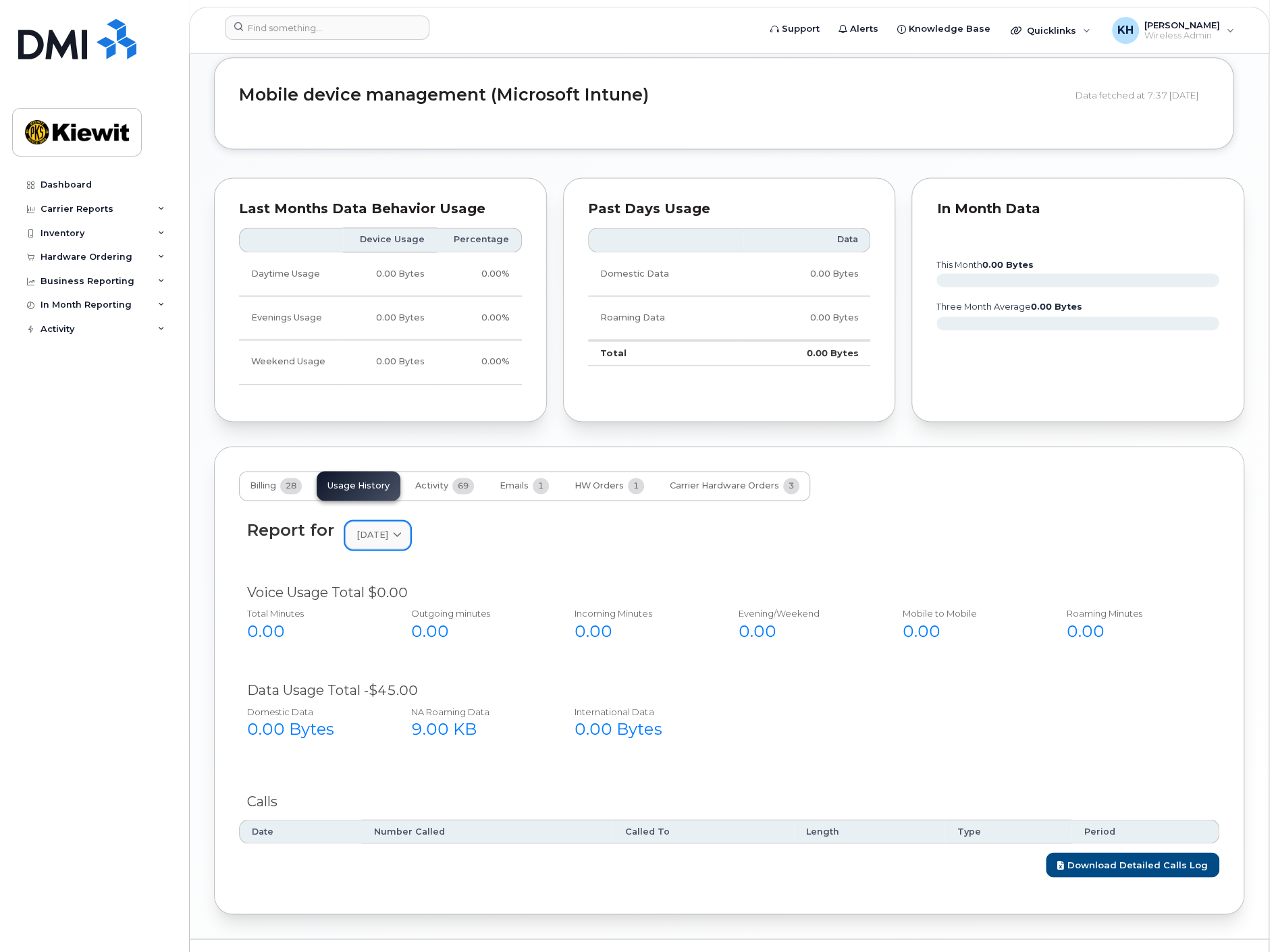
click at [367, 528] on span "October 2024" at bounding box center [372, 535] width 32 height 13
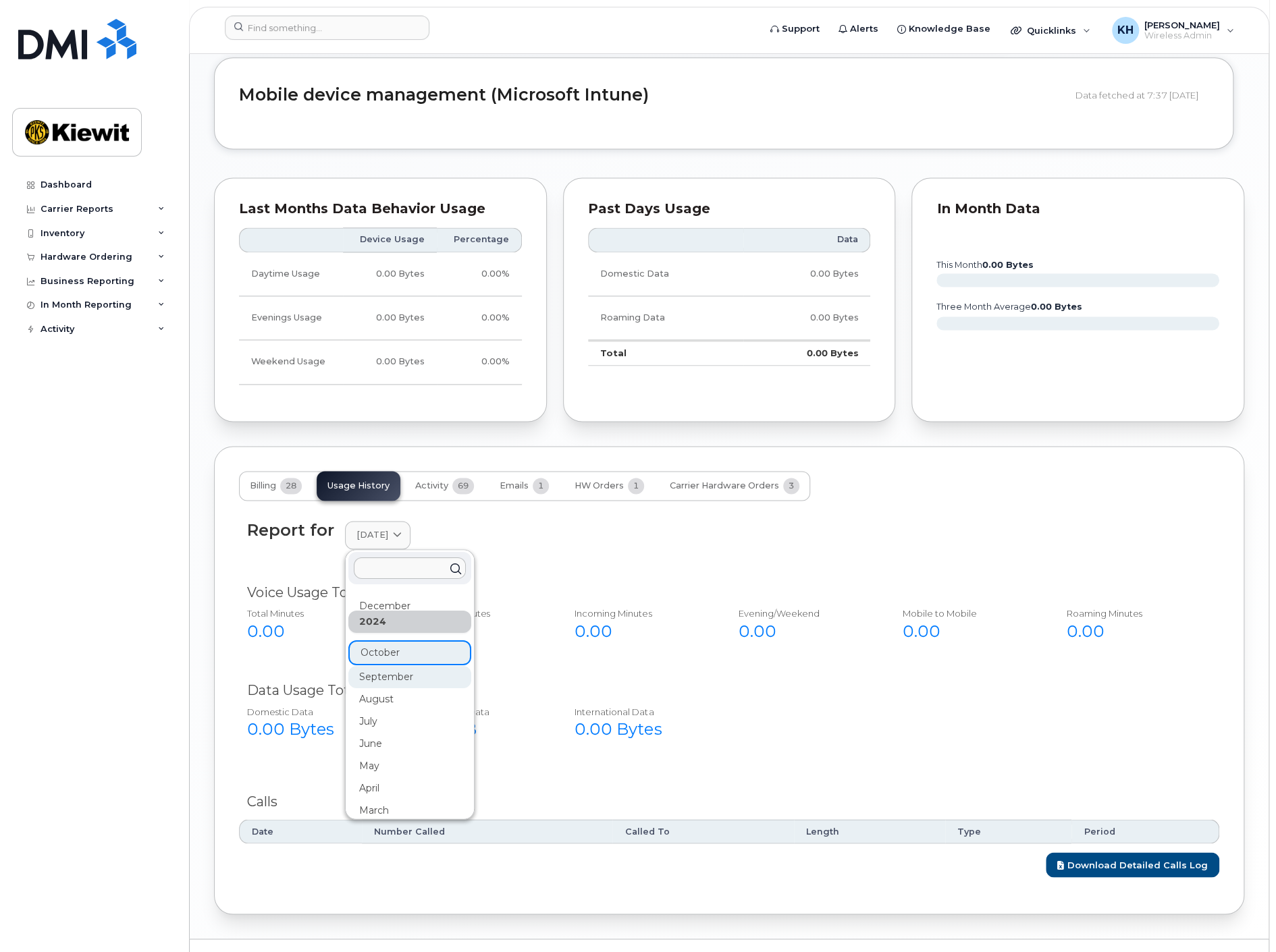
click at [373, 666] on div "September" at bounding box center [409, 677] width 123 height 22
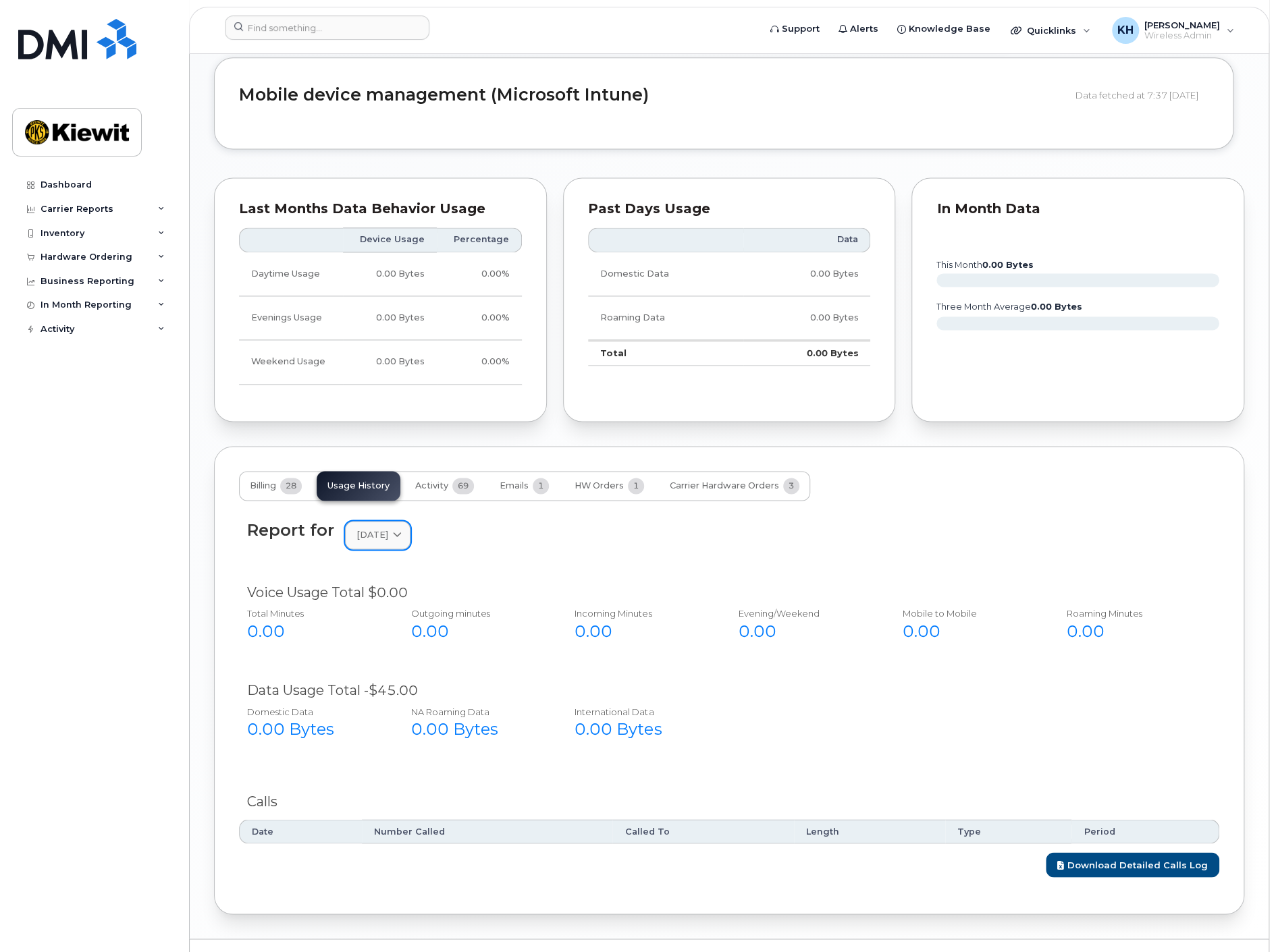
click at [394, 521] on link "September 2024" at bounding box center [377, 535] width 66 height 28
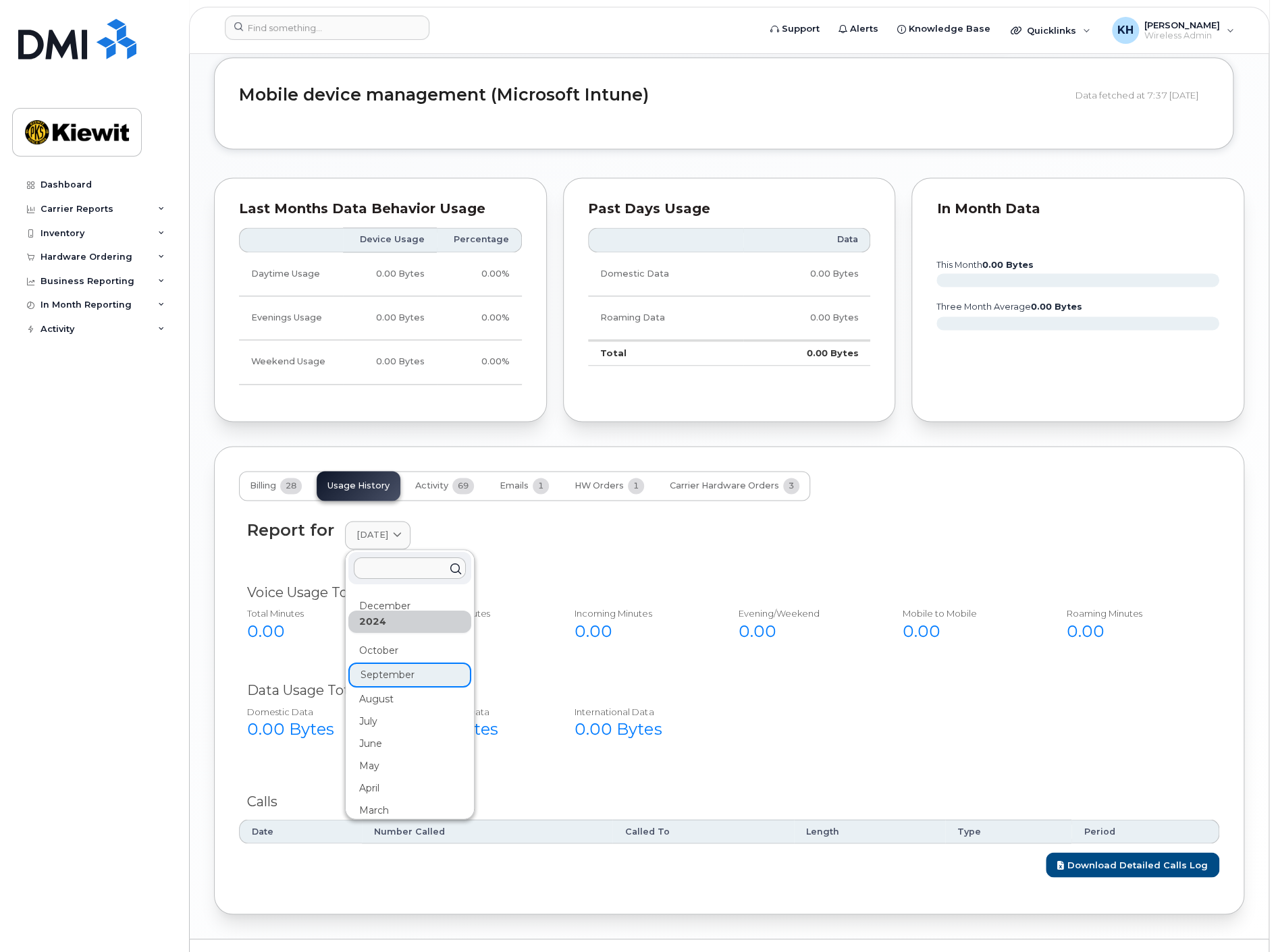
click at [389, 688] on div "August" at bounding box center [409, 699] width 123 height 22
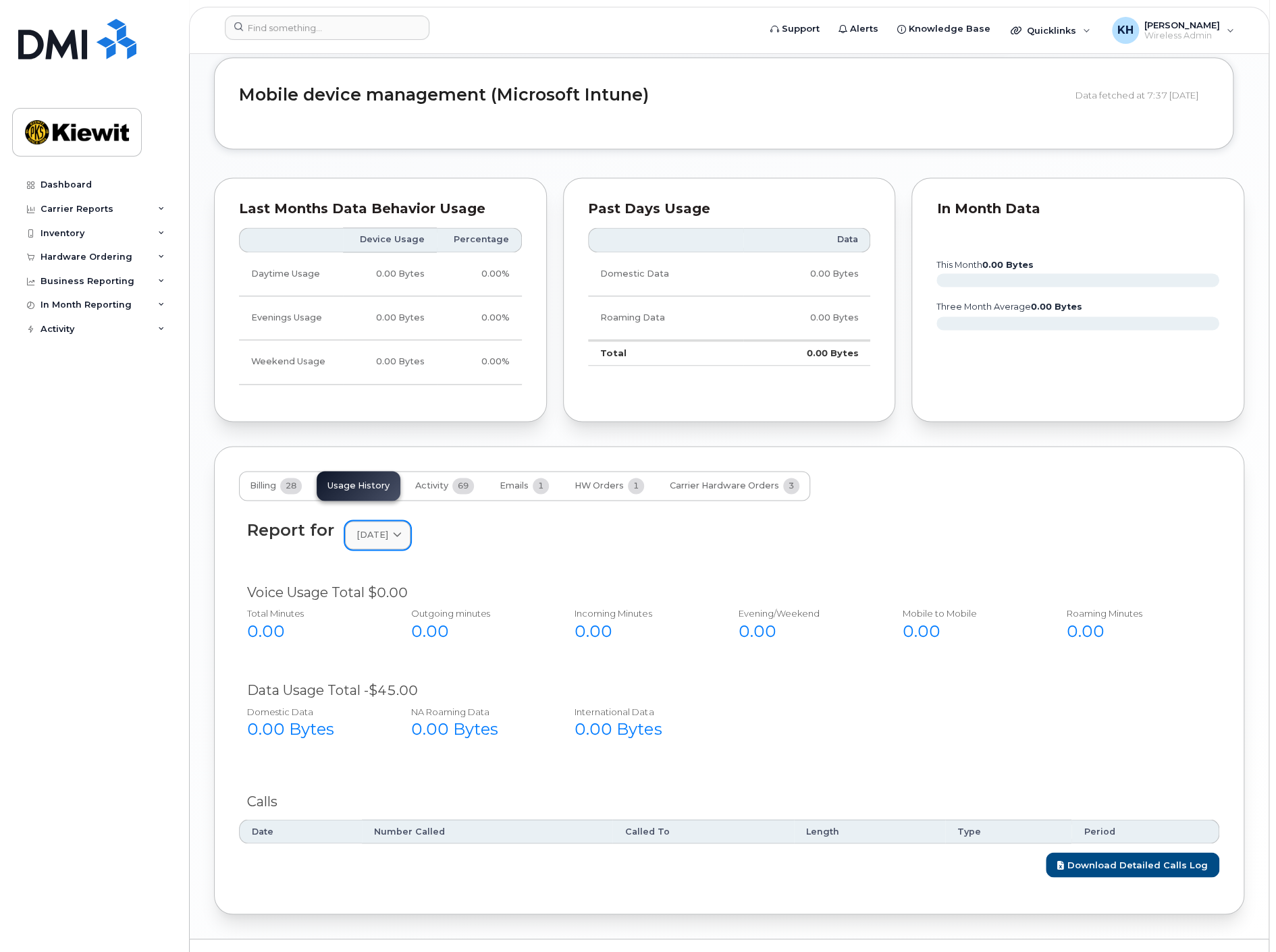
click at [368, 528] on span "August 2024" at bounding box center [372, 535] width 32 height 13
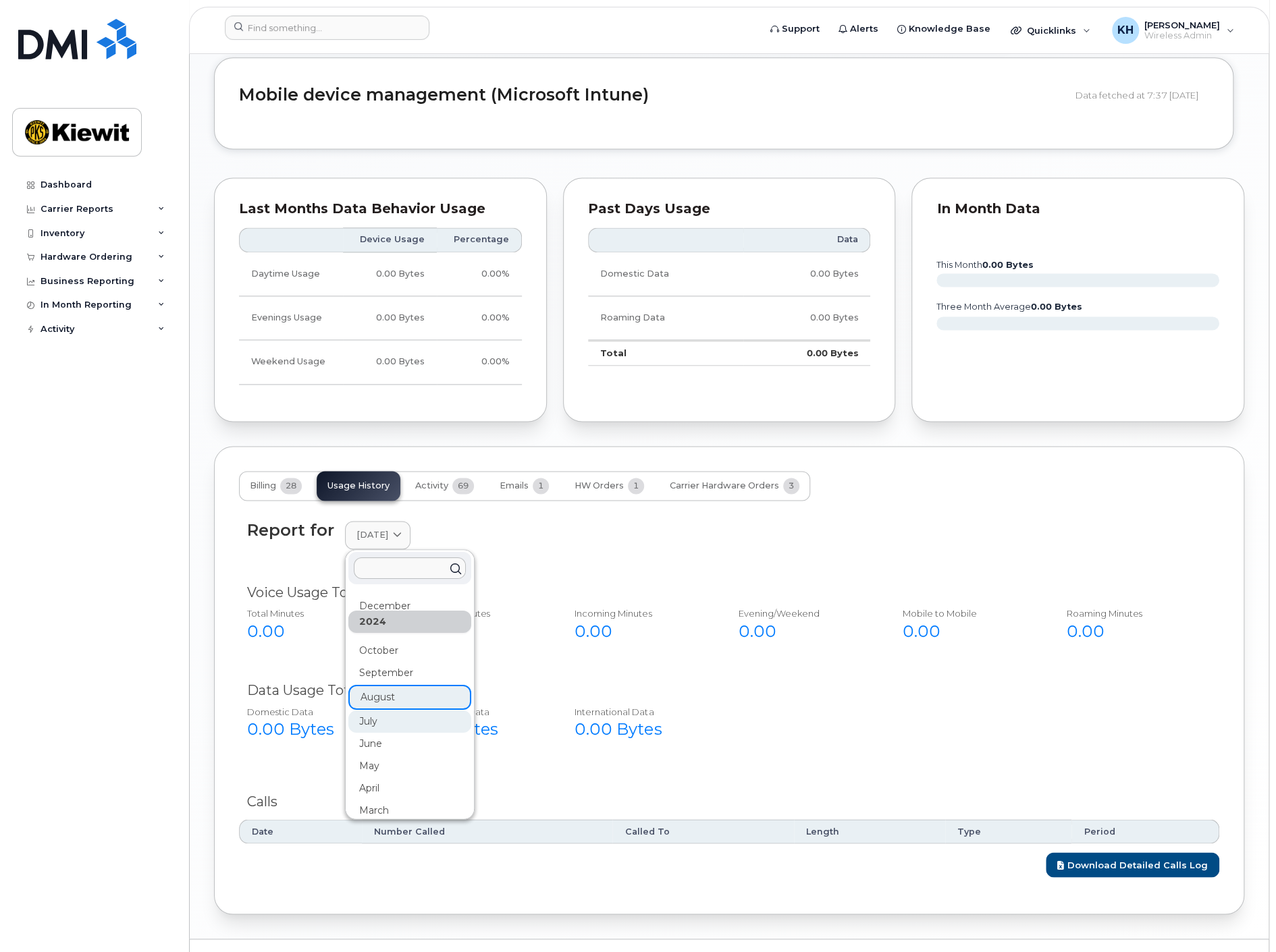
click at [375, 710] on div "July" at bounding box center [409, 722] width 123 height 22
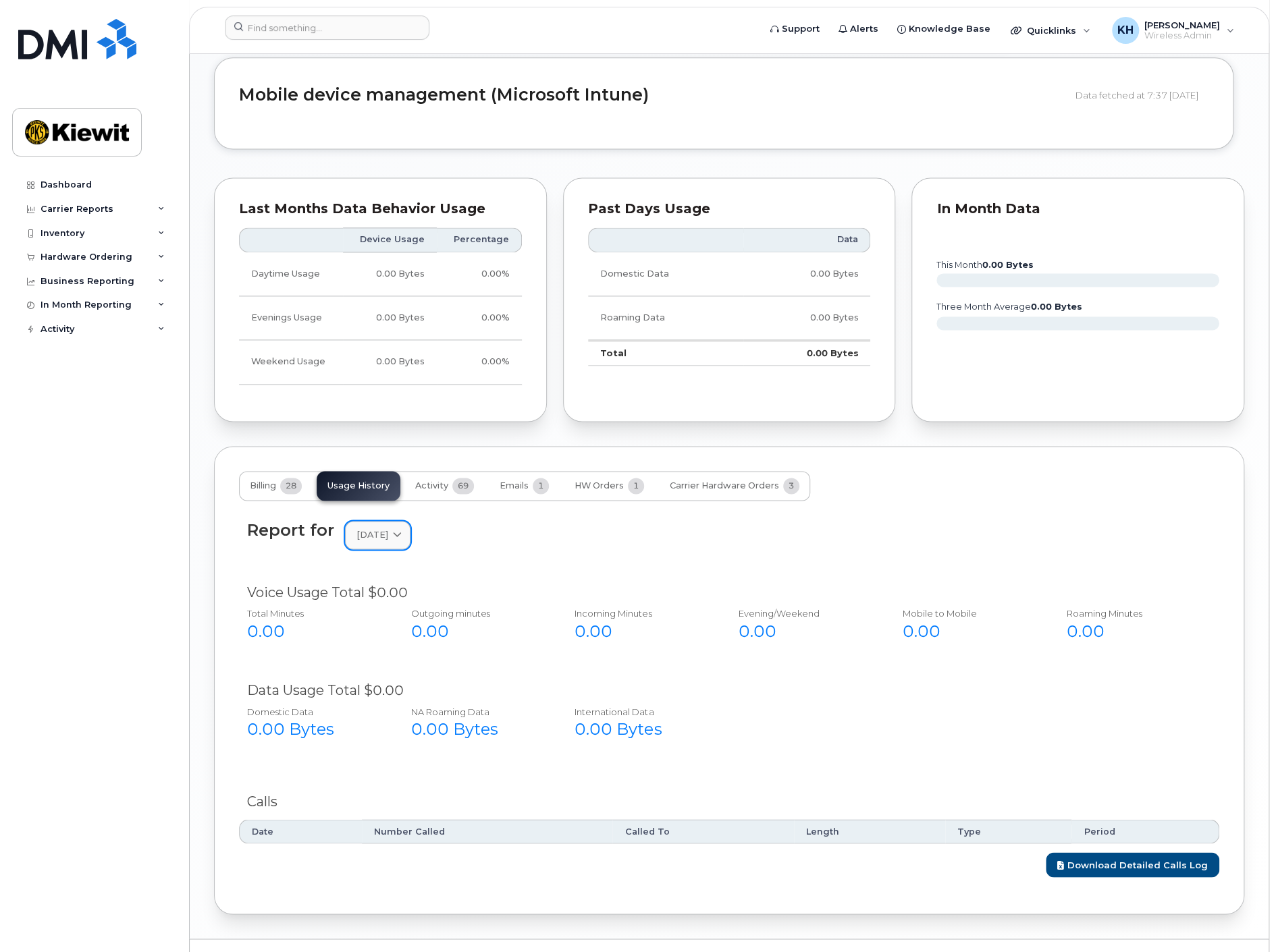
click at [388, 528] on span "July 2024" at bounding box center [372, 535] width 32 height 13
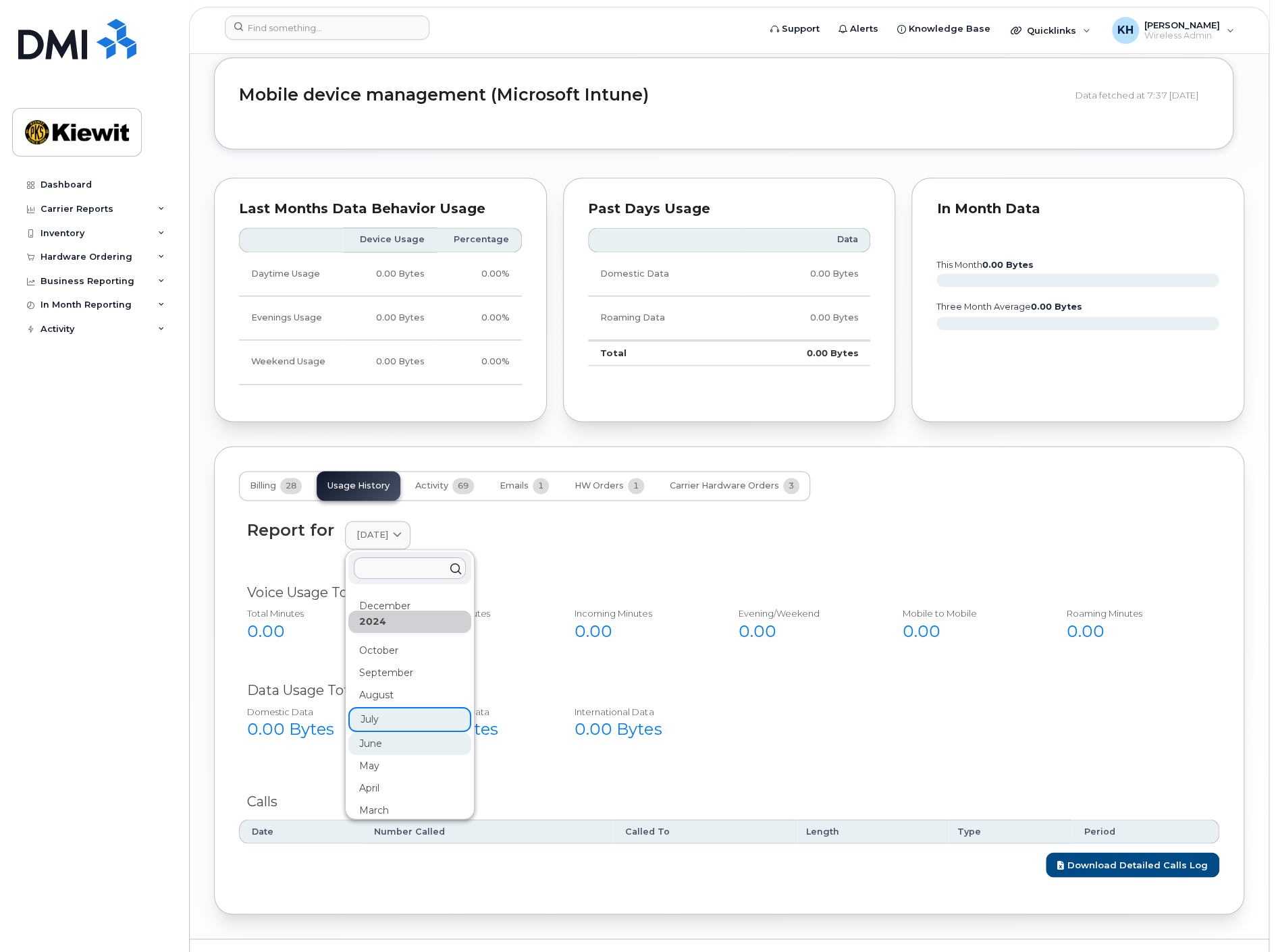
click at [393, 733] on div "June" at bounding box center [409, 744] width 123 height 22
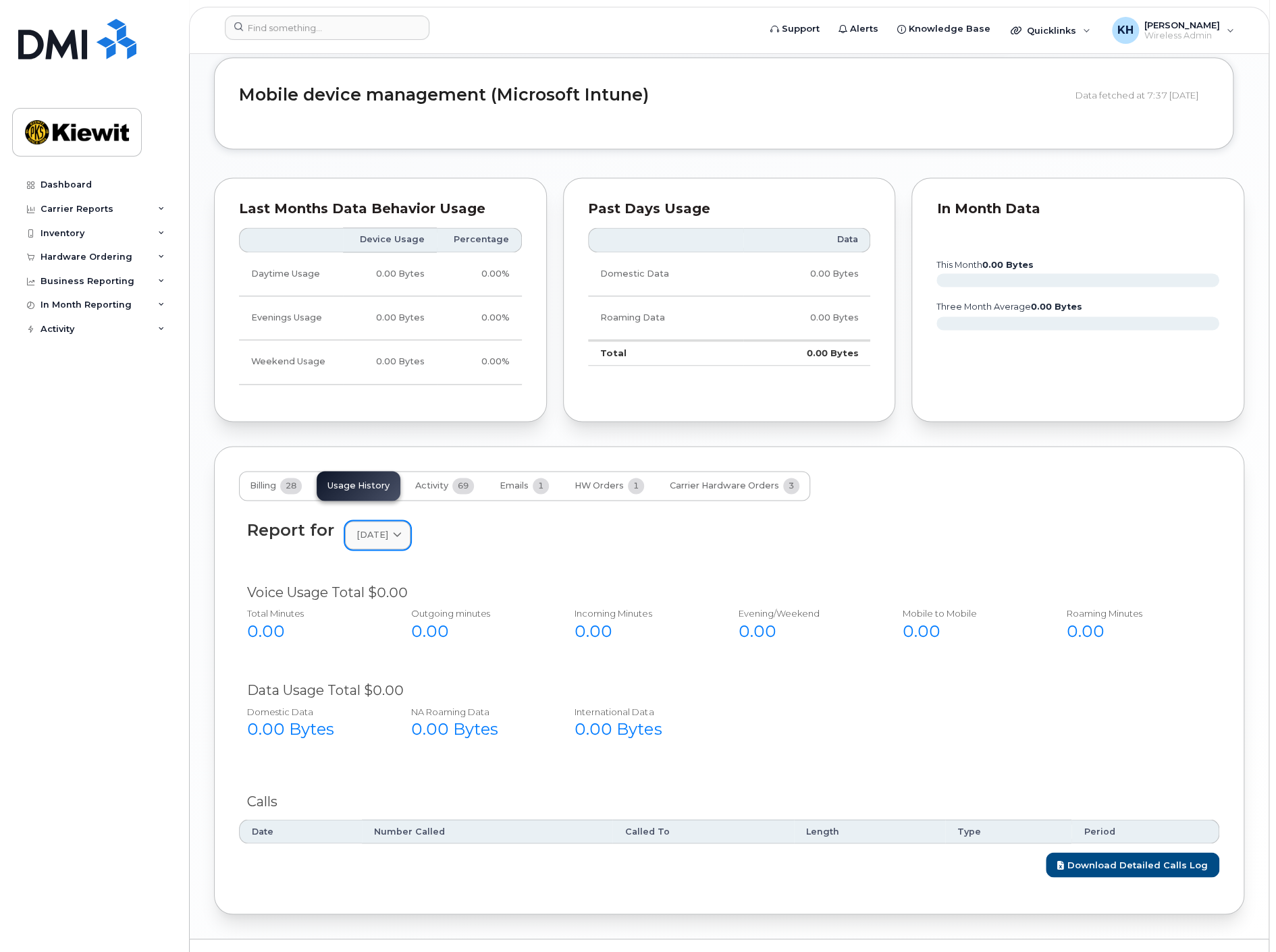
click at [381, 528] on span "June 2024" at bounding box center [372, 535] width 32 height 13
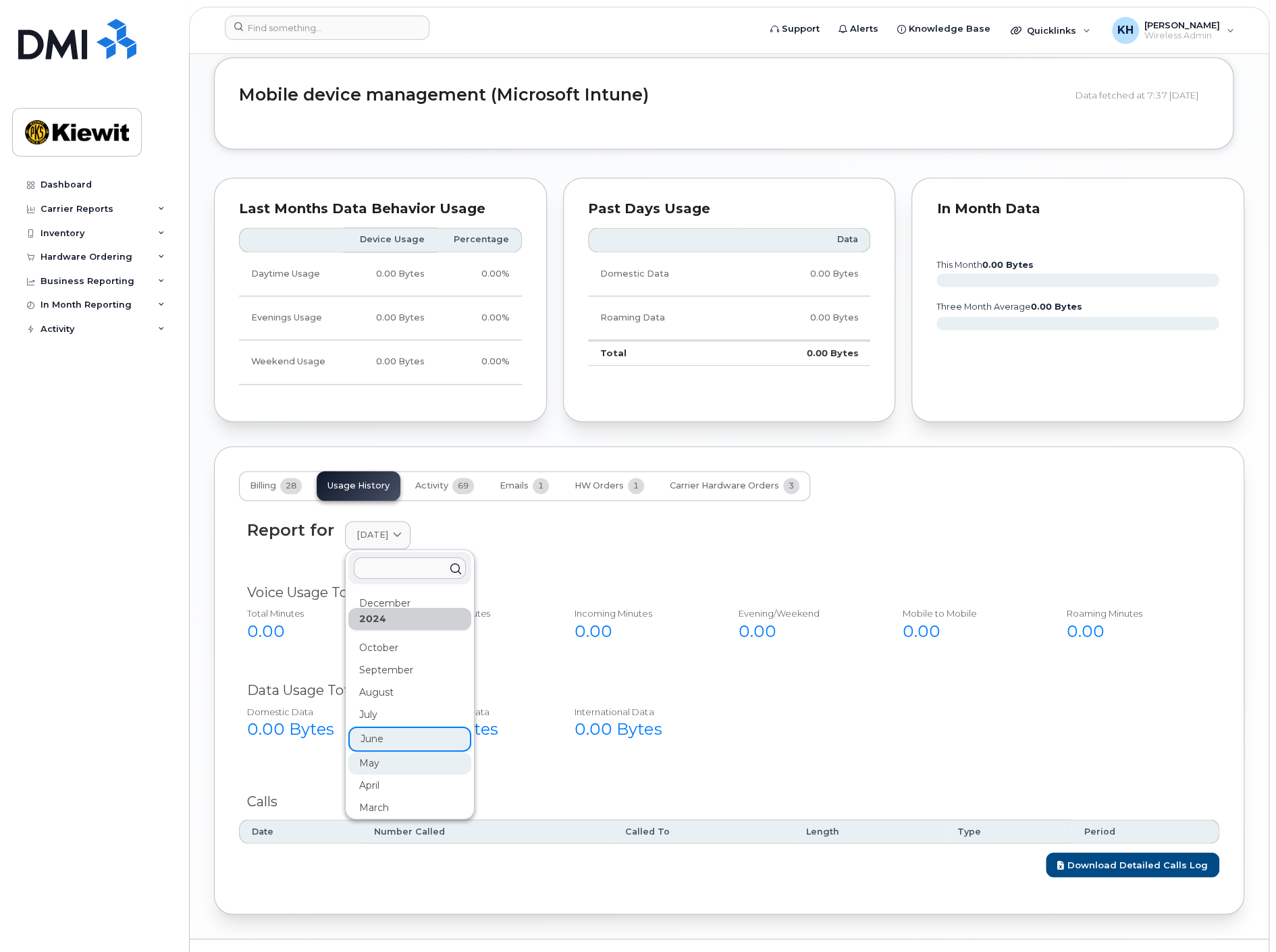
scroll to position [243, 0]
click at [368, 752] on div "May" at bounding box center [409, 763] width 123 height 22
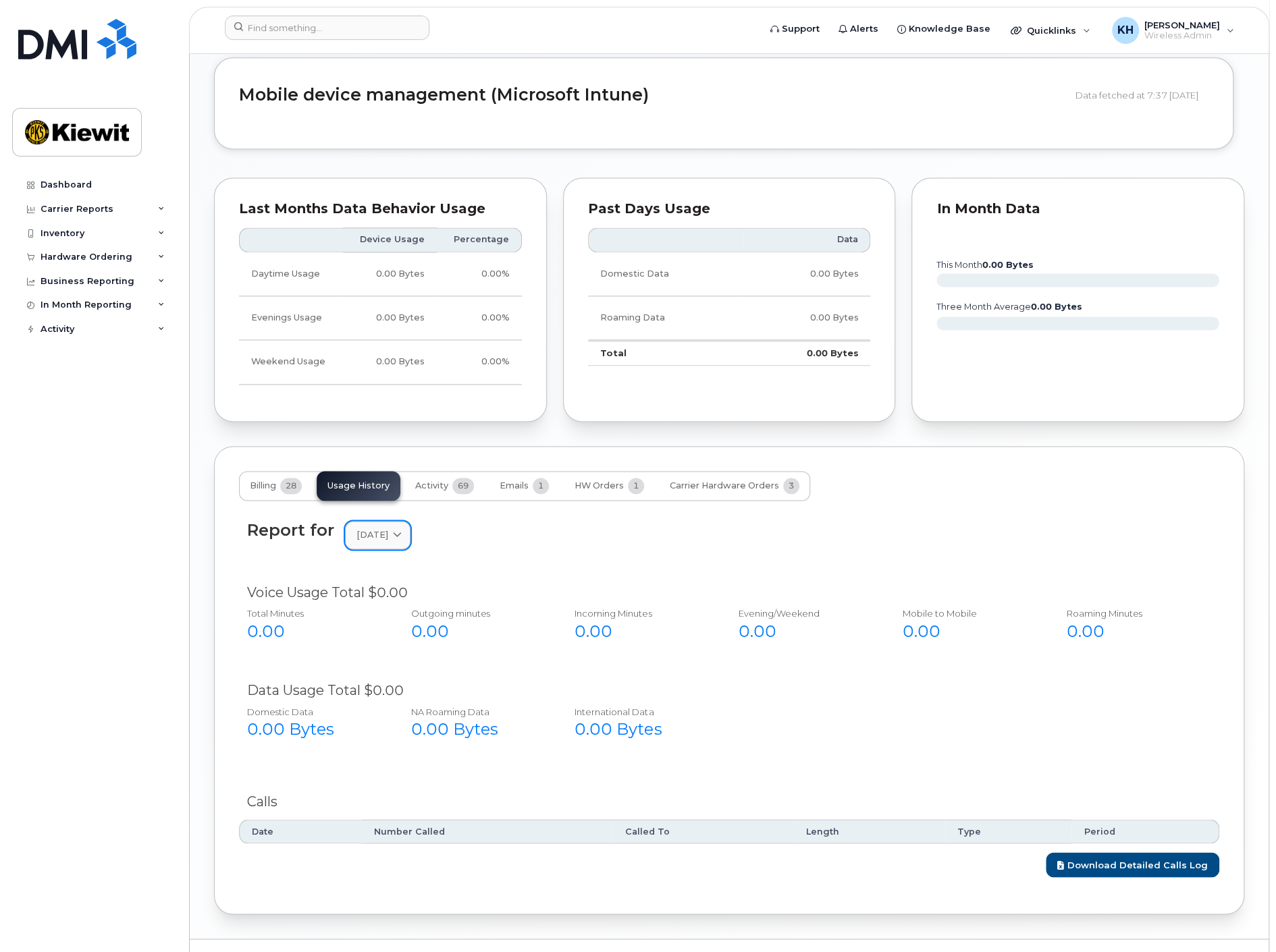
click at [390, 521] on link "May 2024" at bounding box center [377, 535] width 66 height 28
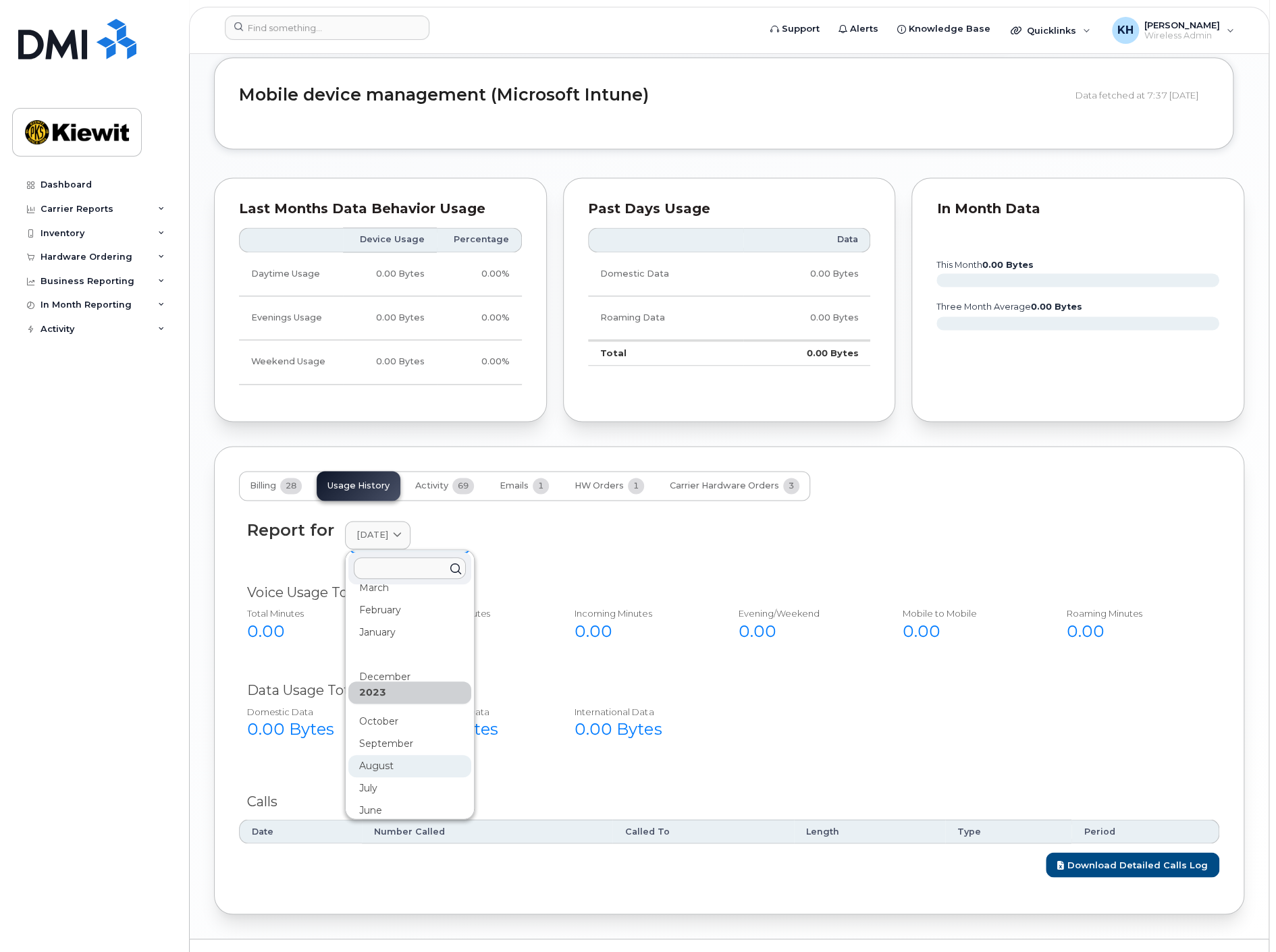
scroll to position [469, 0]
click at [402, 726] on div "September" at bounding box center [409, 737] width 123 height 22
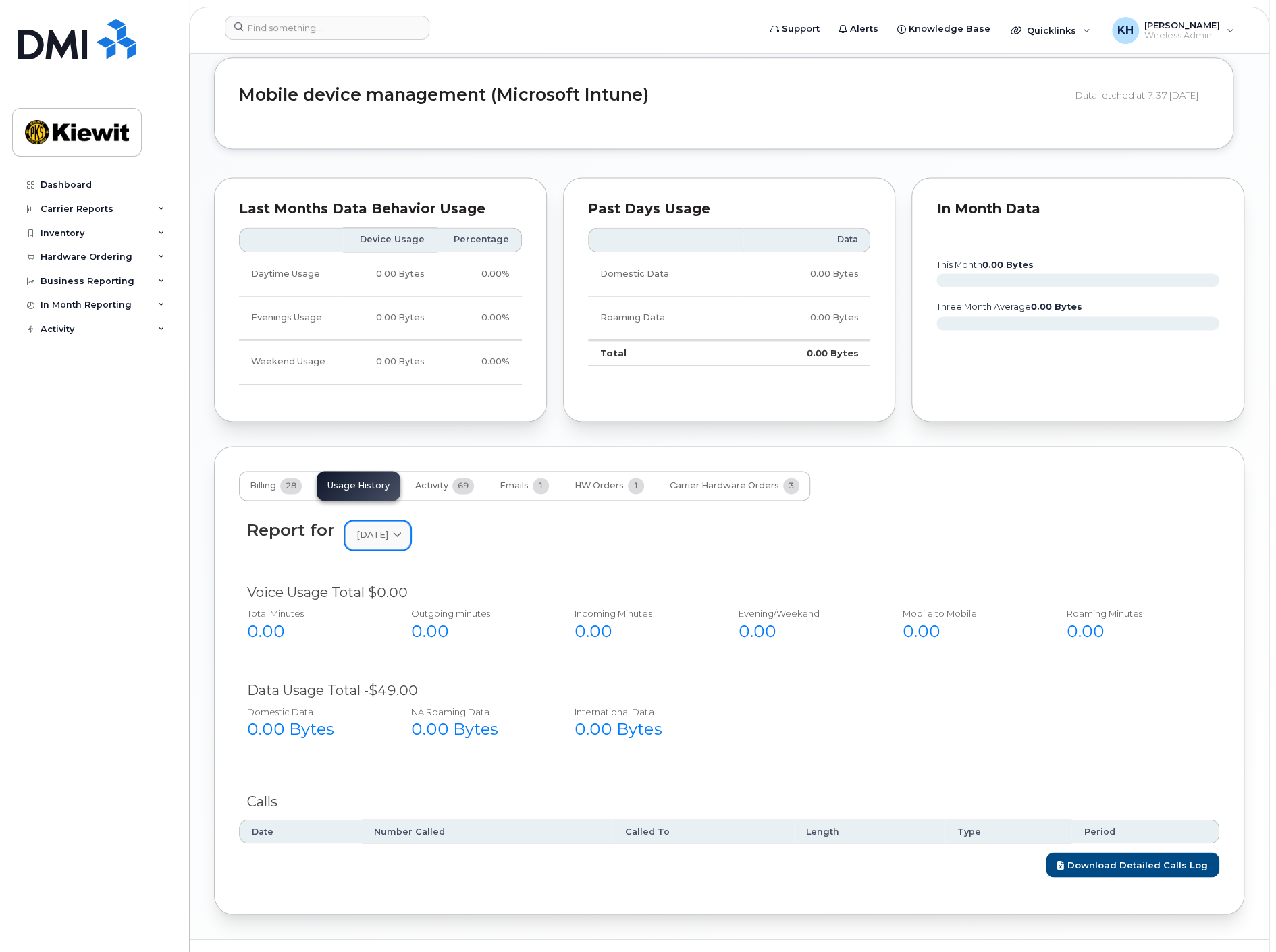
click at [388, 528] on span "September 2023" at bounding box center [372, 535] width 32 height 13
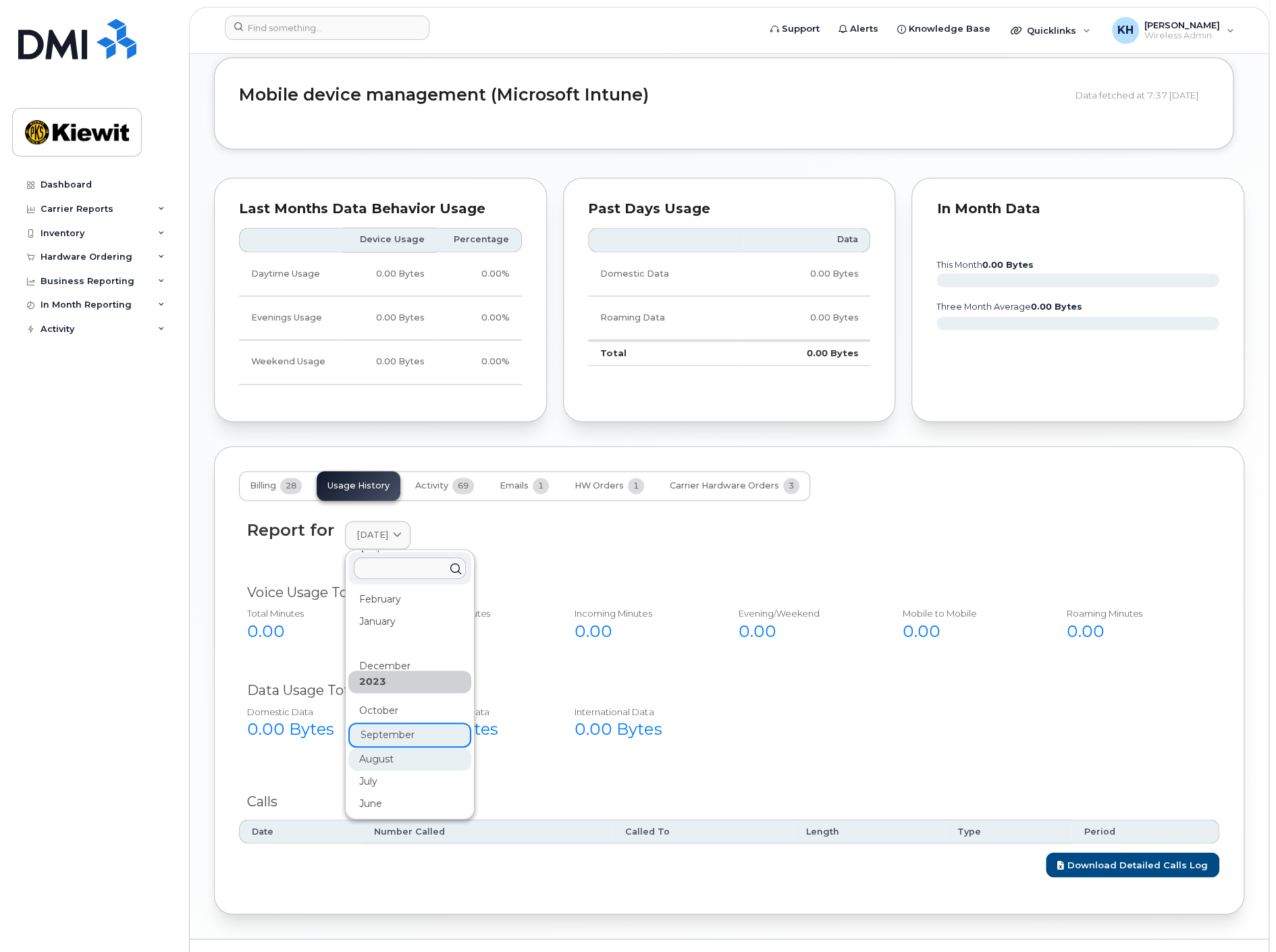
click at [387, 748] on div "August" at bounding box center [409, 760] width 123 height 22
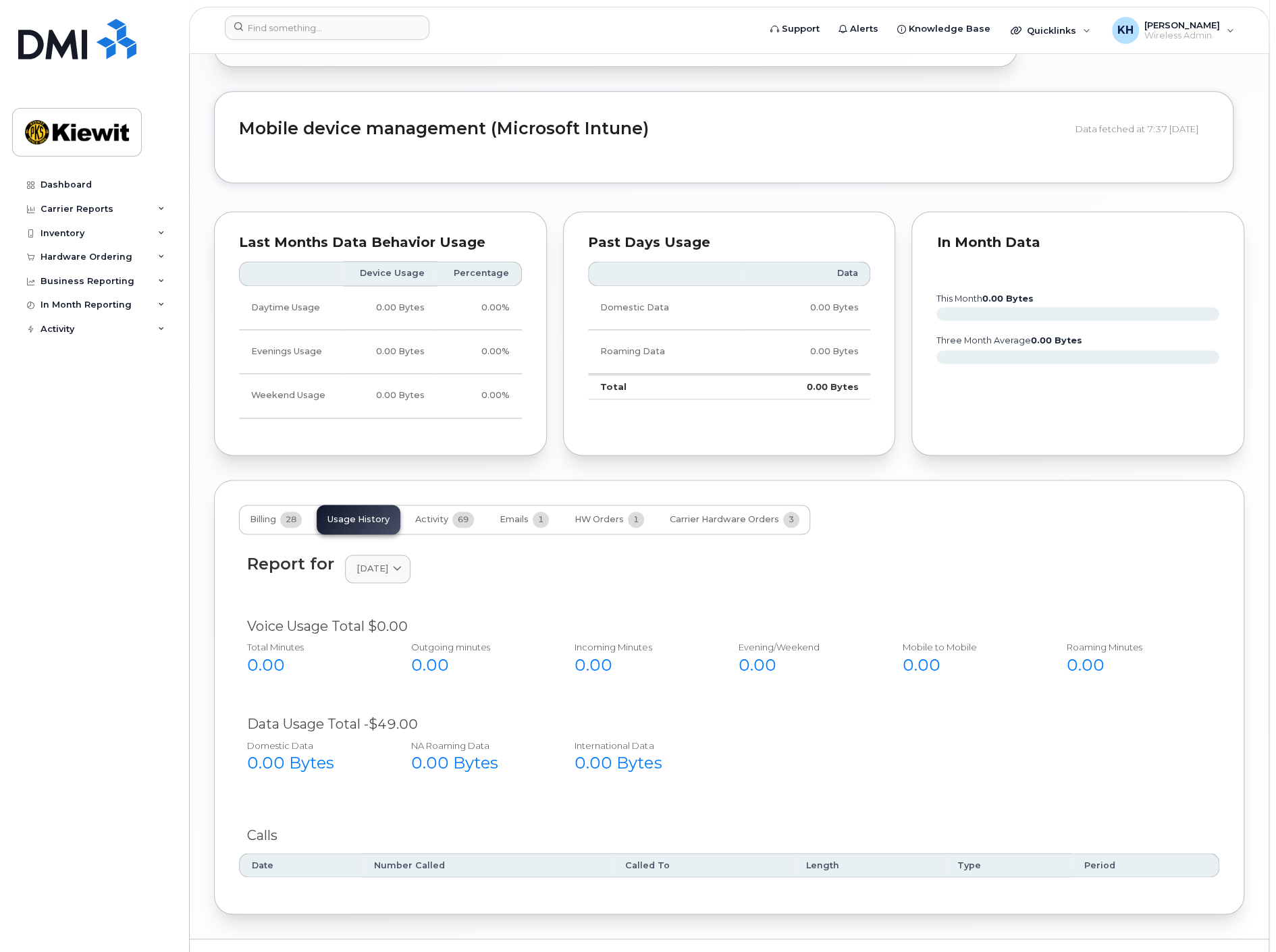
scroll to position [1146, 0]
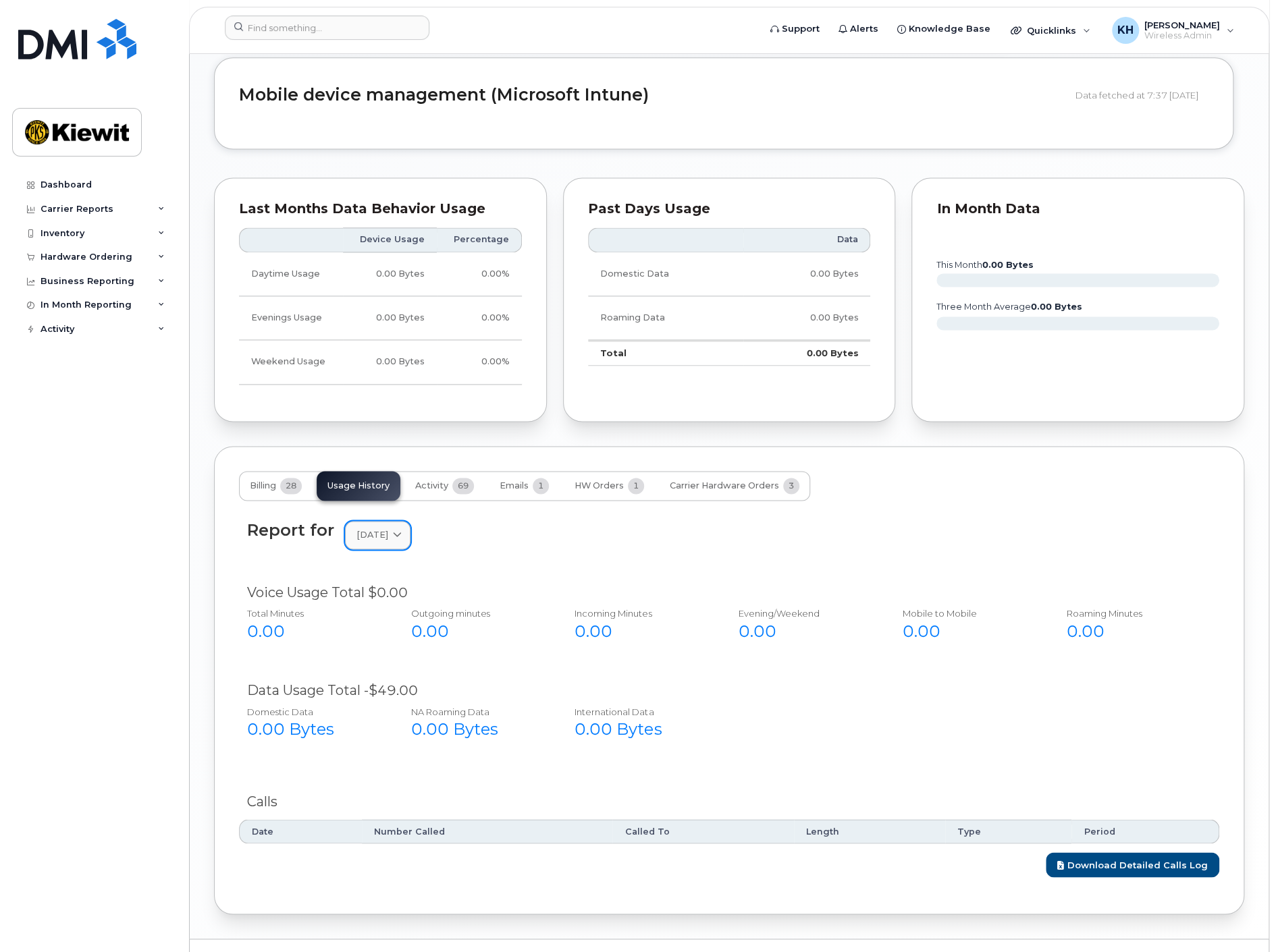
click at [379, 528] on span "August 2023" at bounding box center [372, 535] width 32 height 13
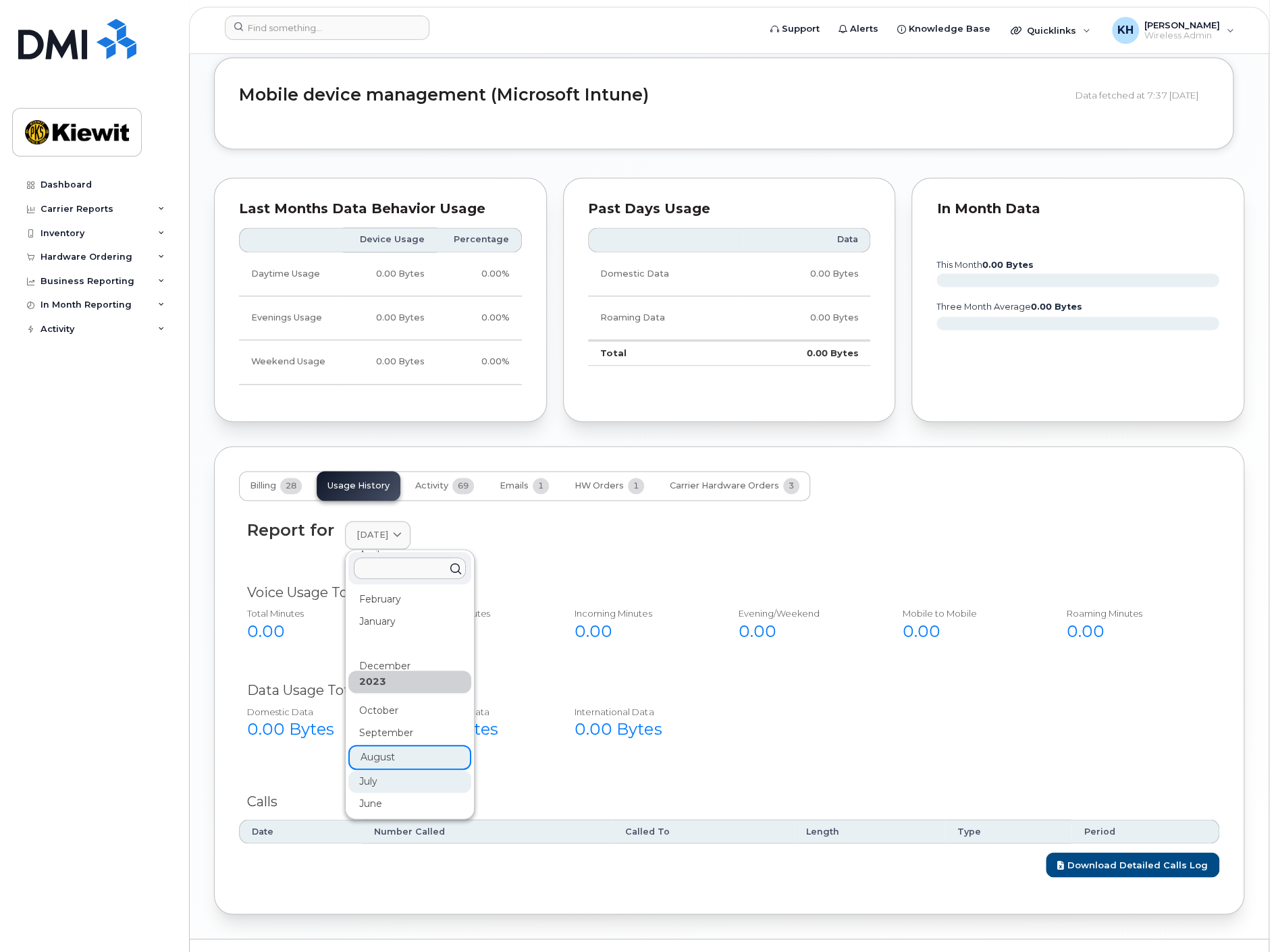
click at [381, 771] on div "July" at bounding box center [409, 782] width 123 height 22
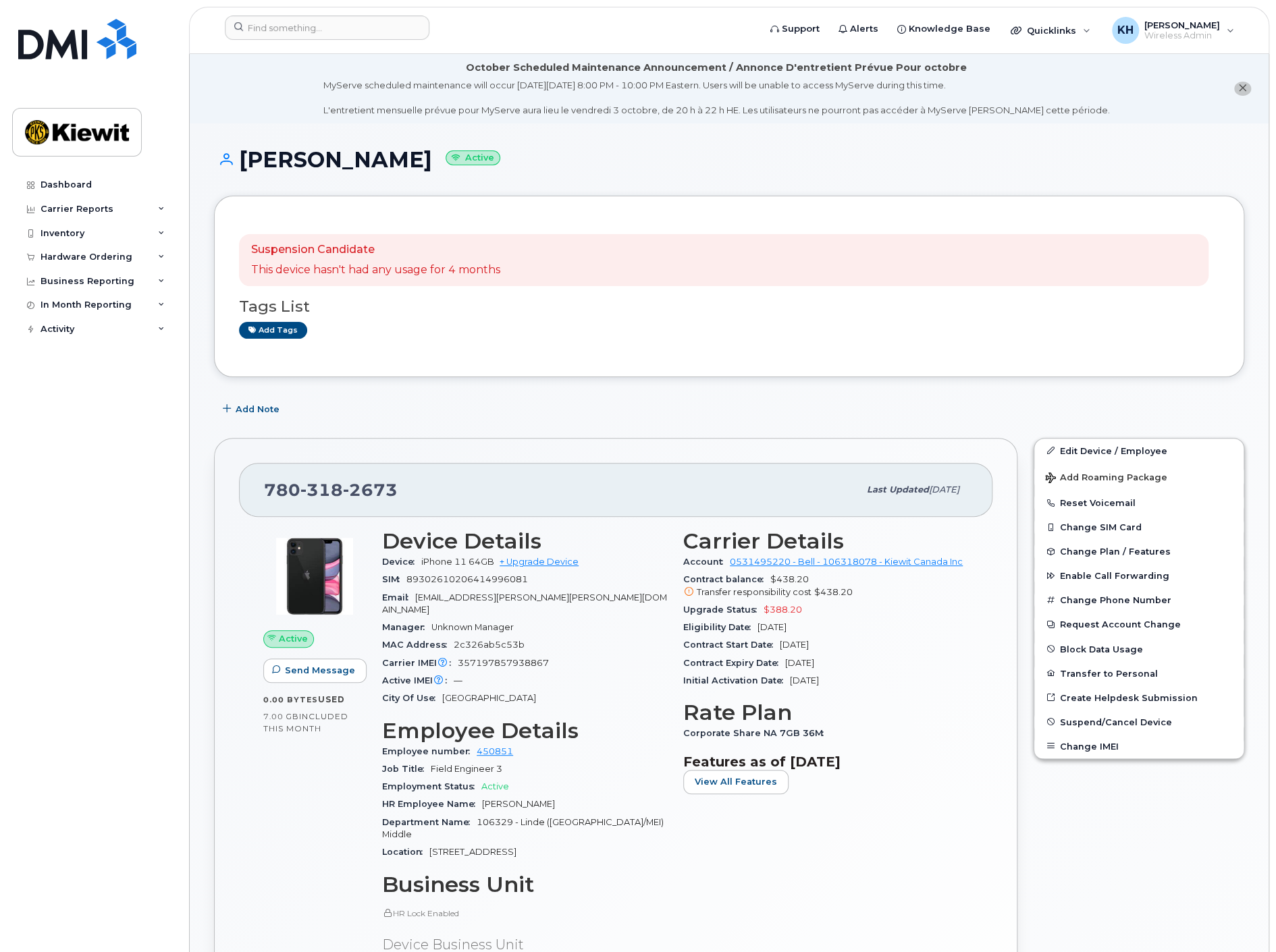
scroll to position [150, 0]
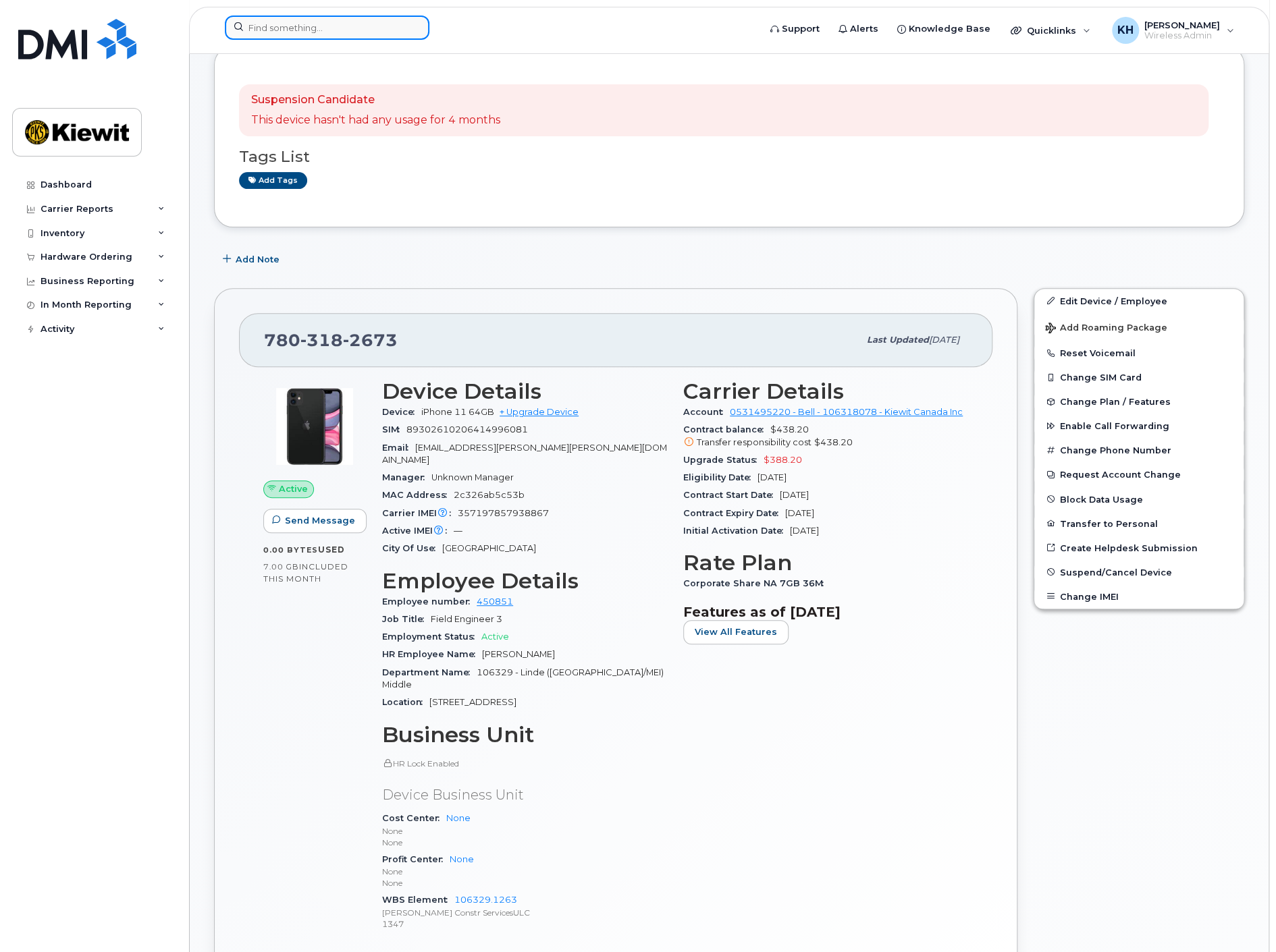
click at [309, 27] on input at bounding box center [327, 28] width 204 height 25
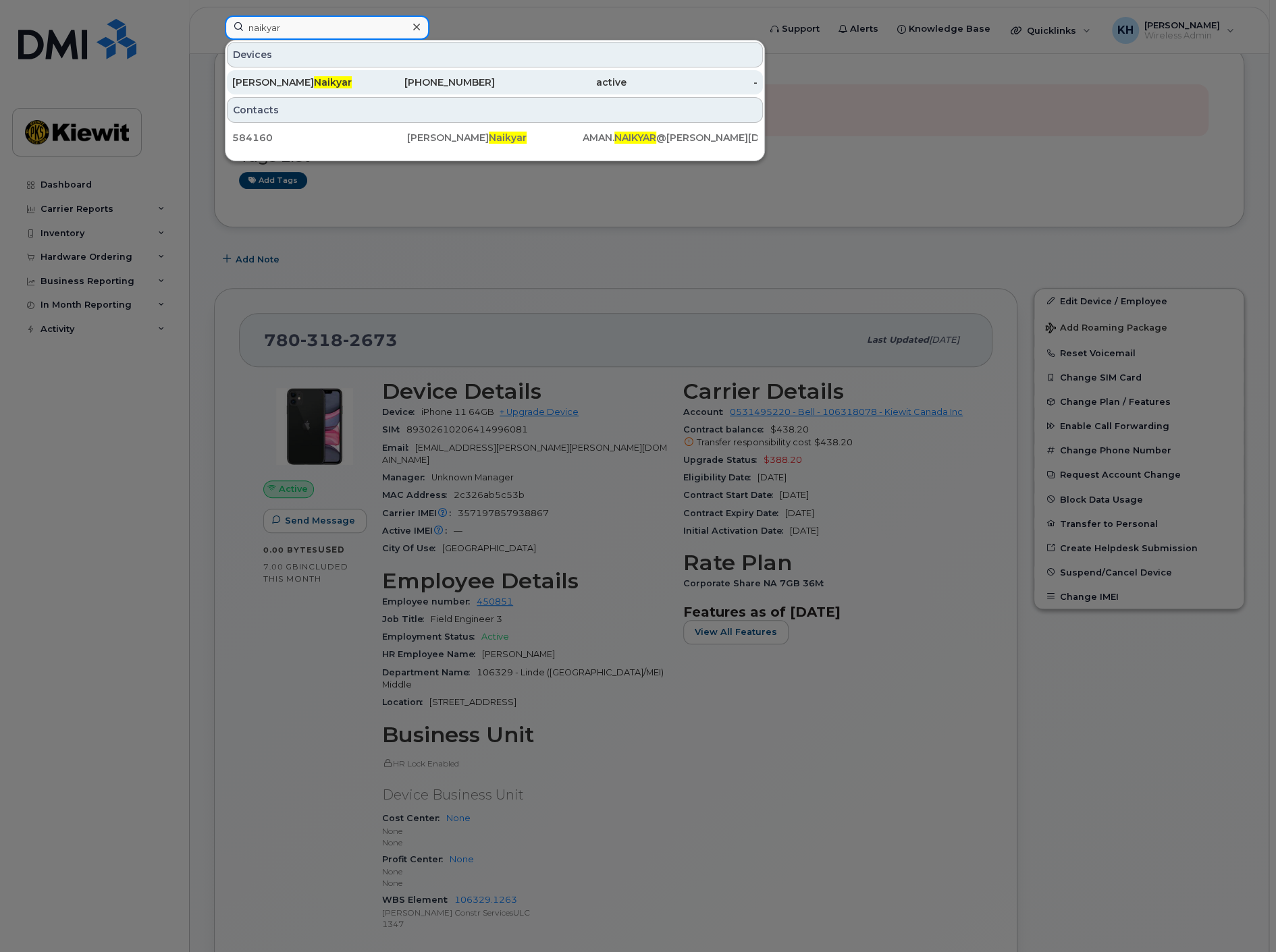
type input "naikyar"
click at [307, 74] on div "Amaullah Naikyar" at bounding box center [298, 82] width 131 height 25
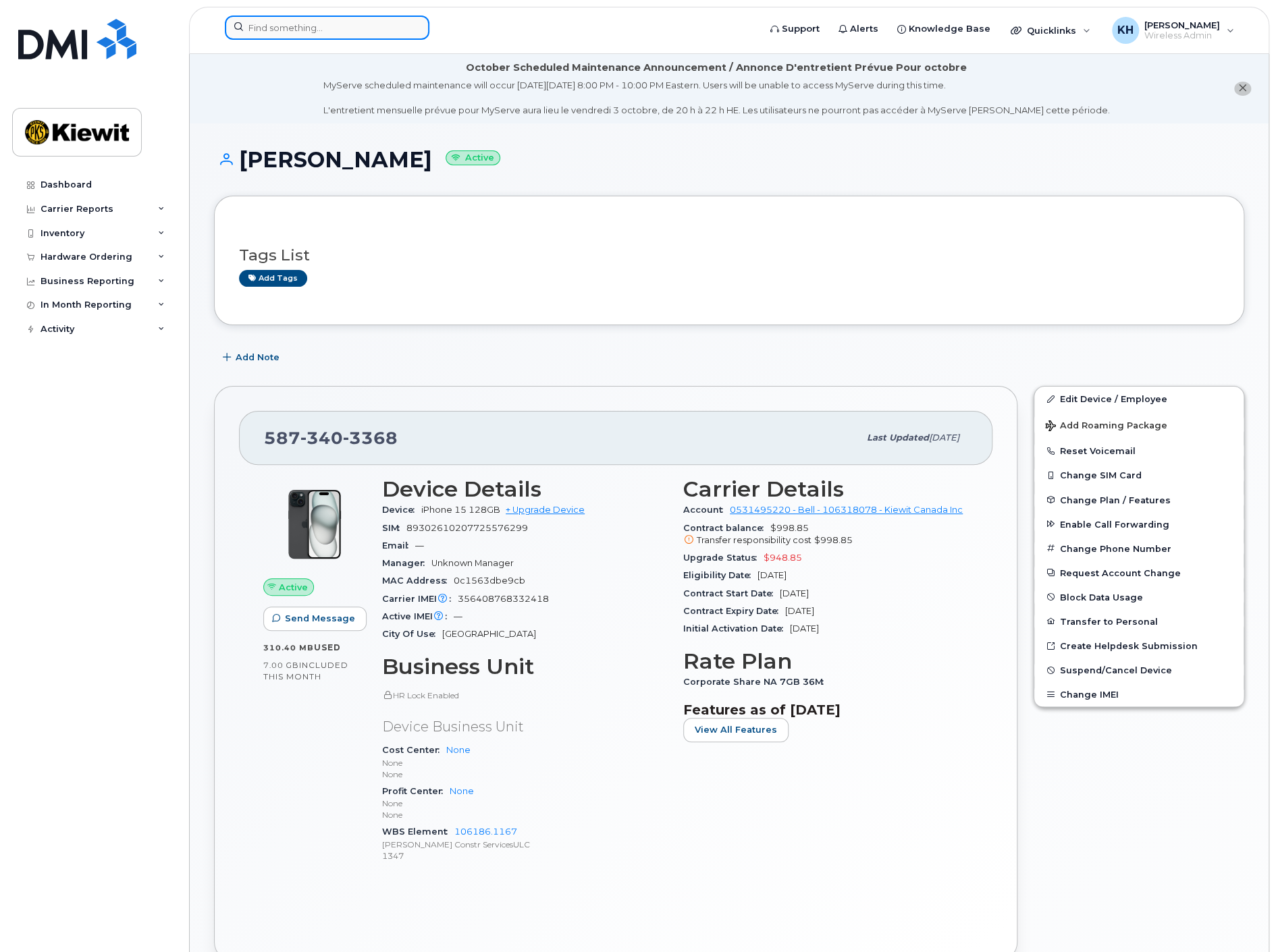
click at [285, 23] on input at bounding box center [327, 28] width 204 height 25
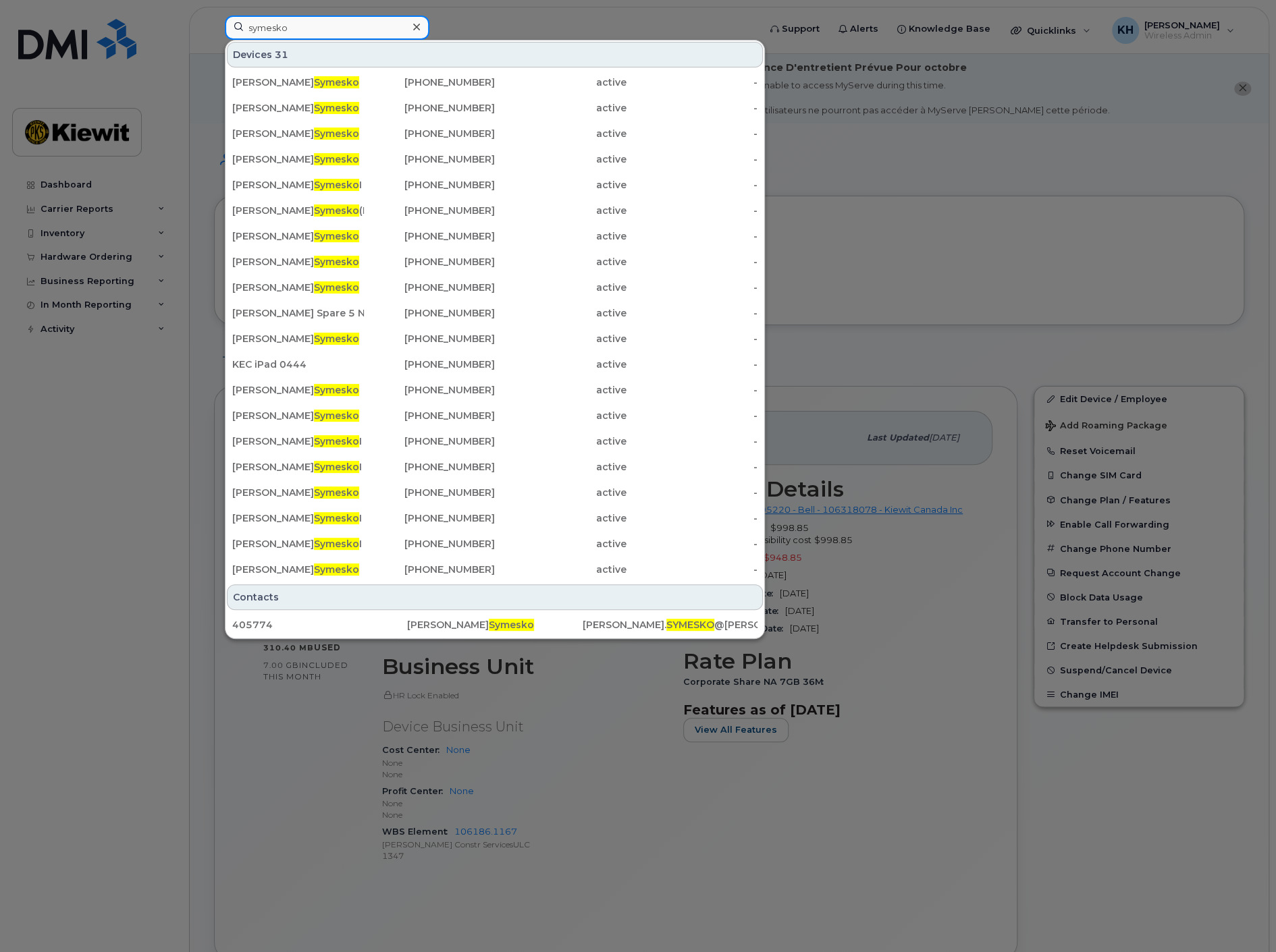
type input "symesko"
